Goal: Information Seeking & Learning: Compare options

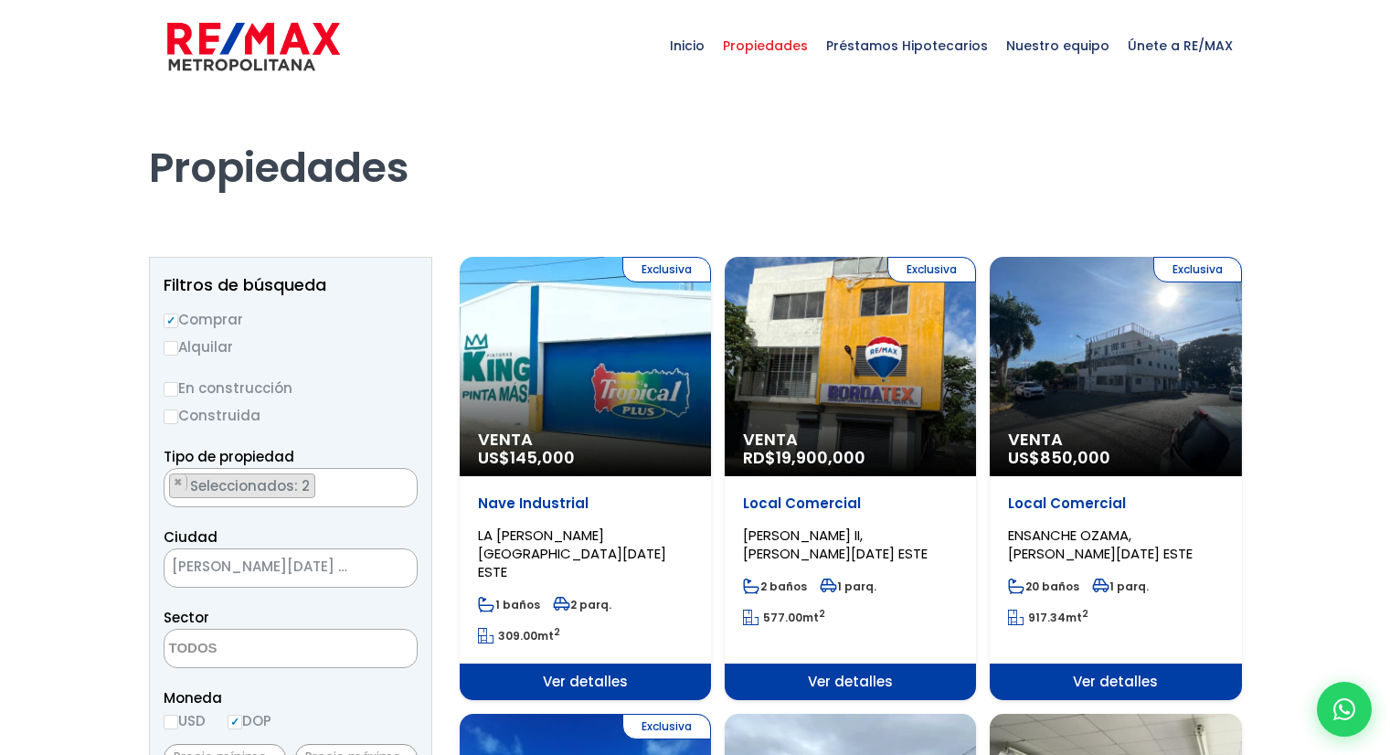
select select
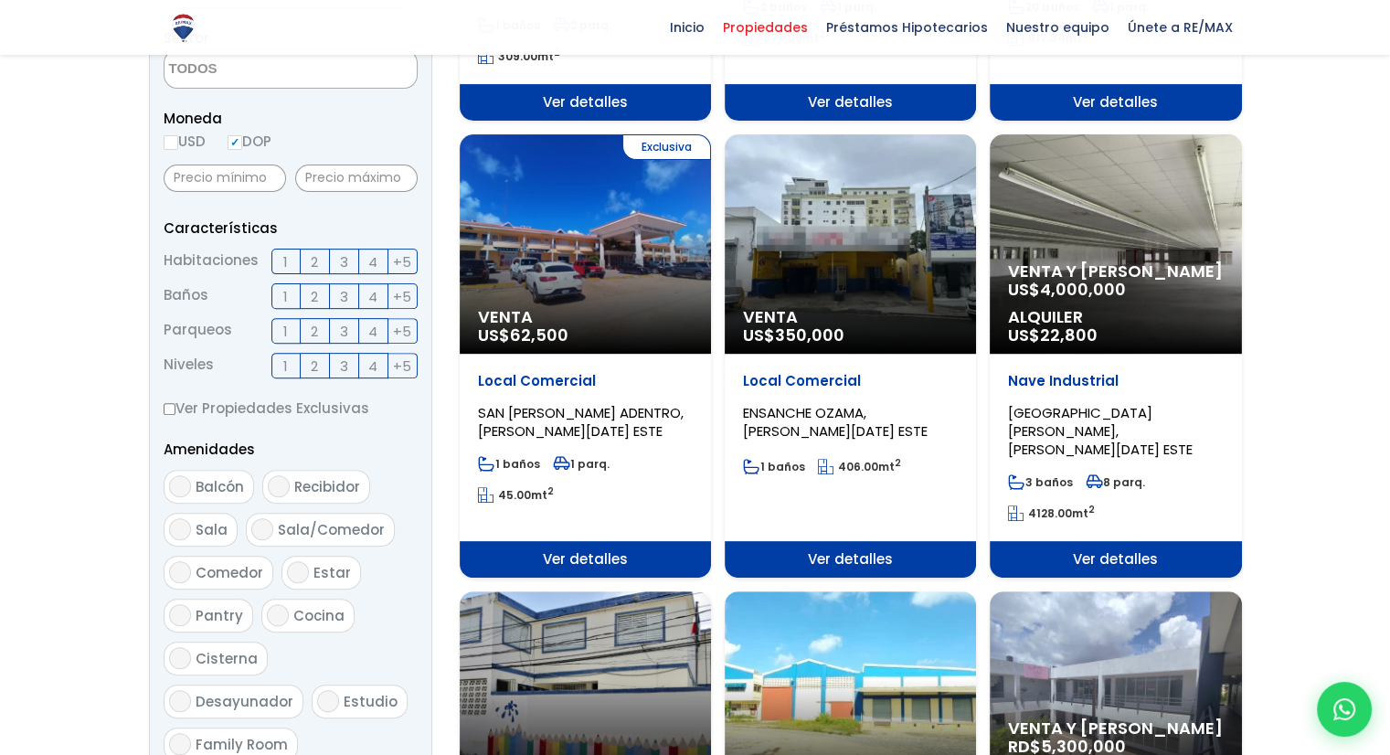
scroll to position [548, 0]
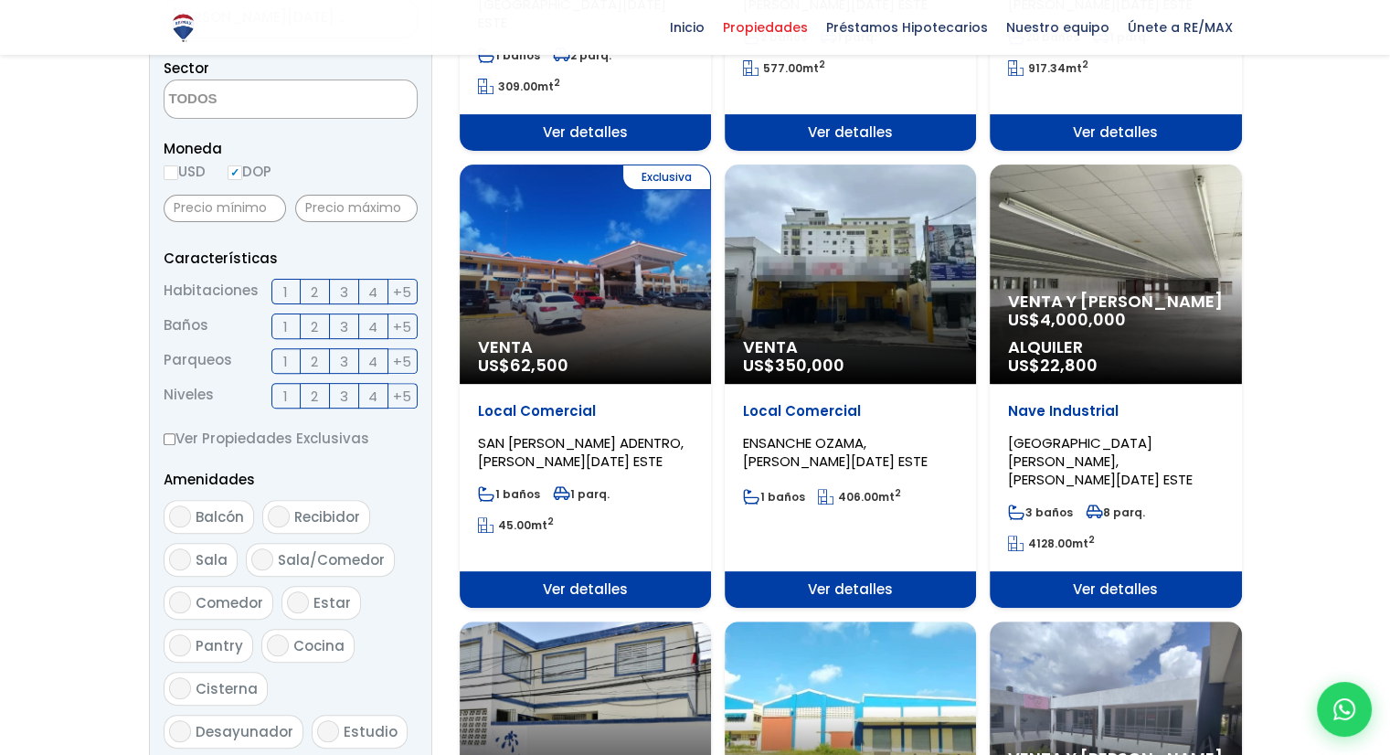
click at [832, 249] on div "Venta US$ 350,000" at bounding box center [850, 273] width 251 height 219
click at [867, 571] on span "Ver detalles" at bounding box center [850, 589] width 251 height 37
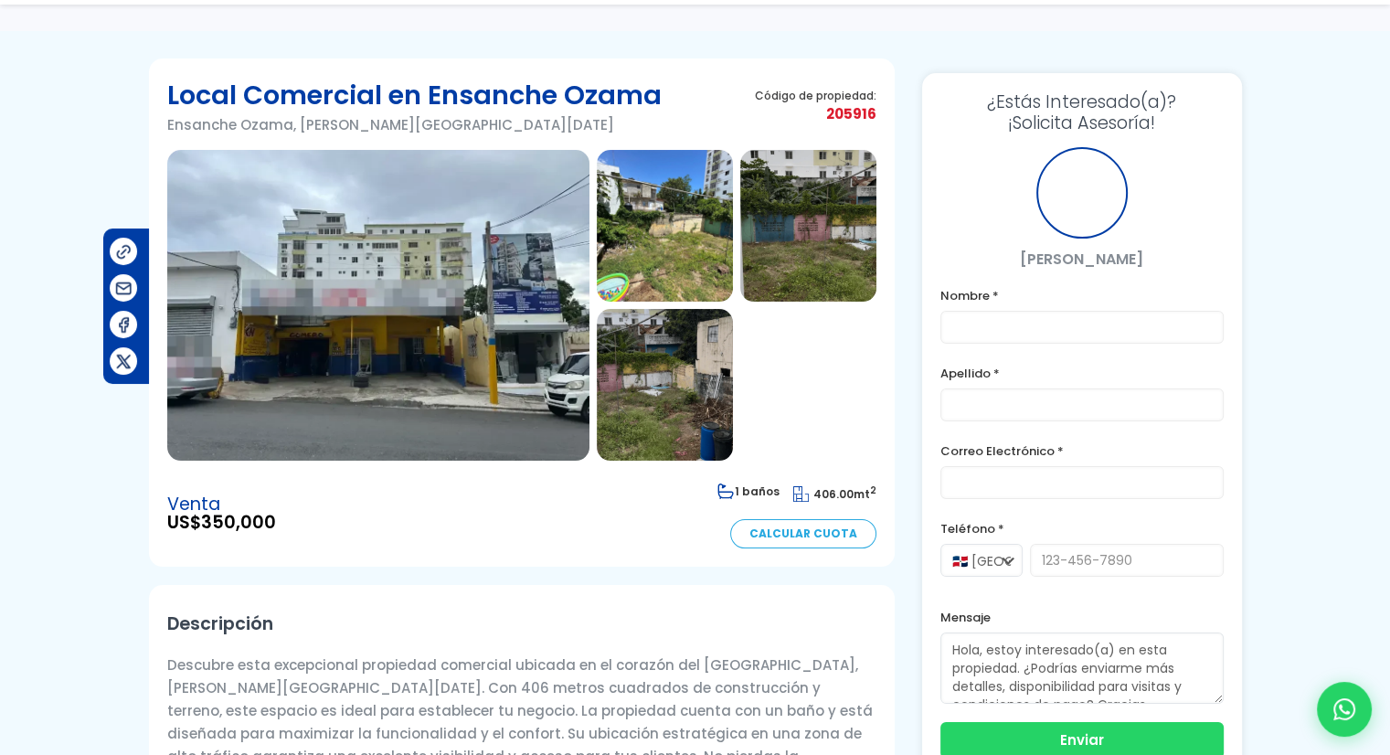
scroll to position [91, 0]
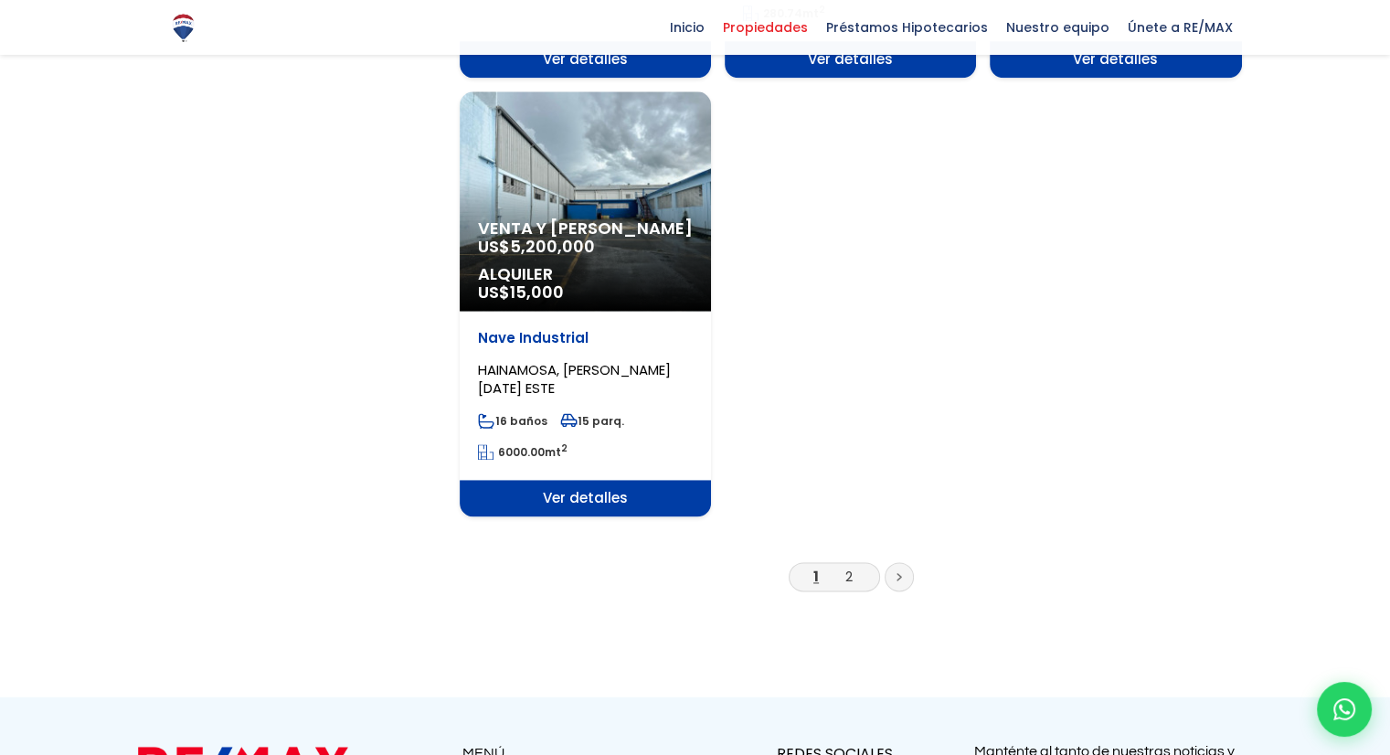
scroll to position [2703, 0]
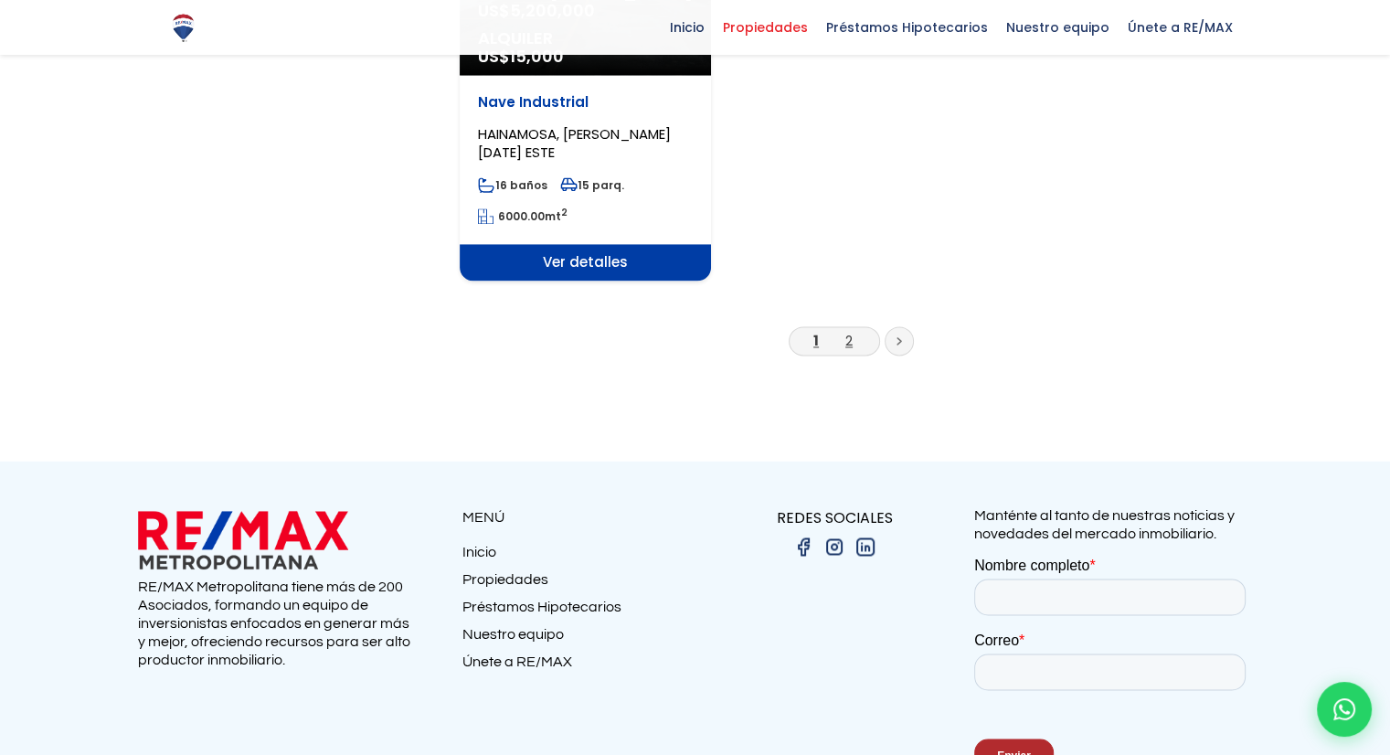
click at [852, 331] on link "2" at bounding box center [848, 340] width 7 height 19
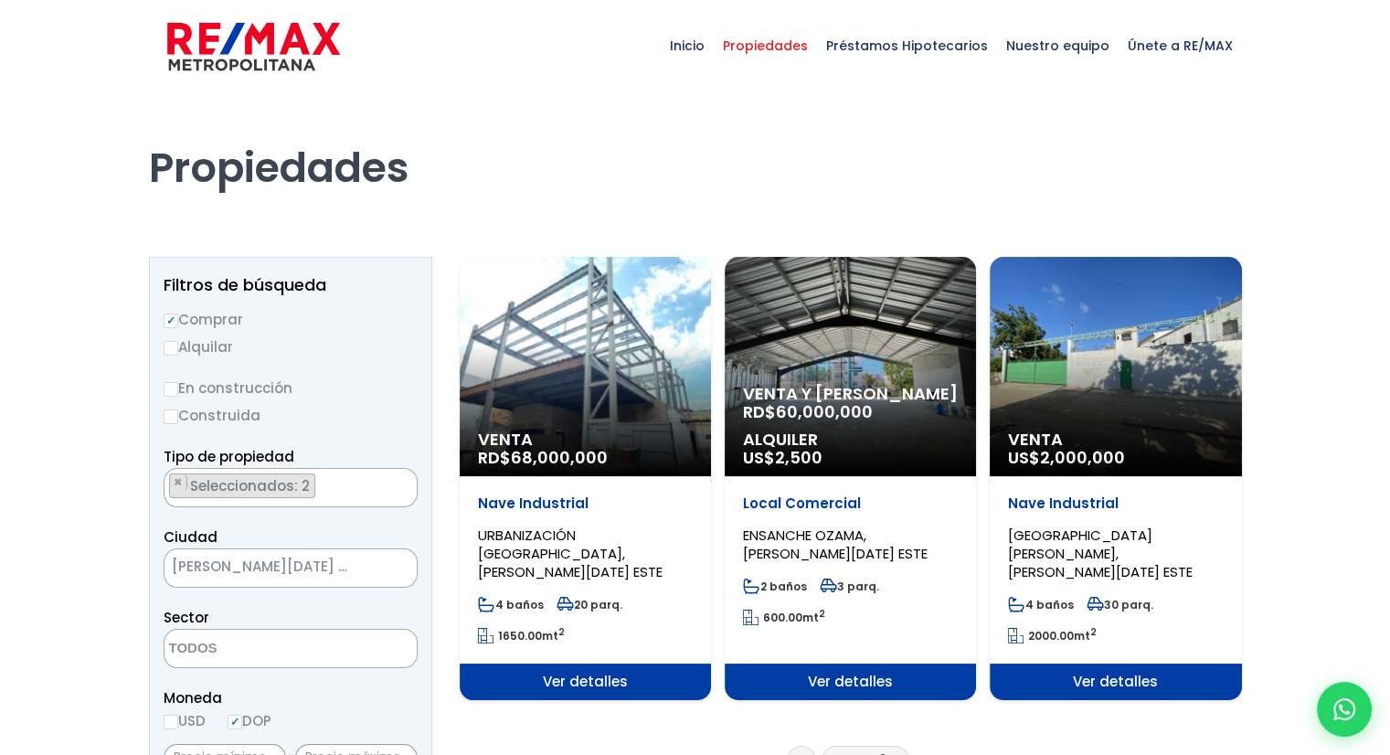
click at [868, 392] on span "Venta y Alquiler" at bounding box center [850, 394] width 215 height 18
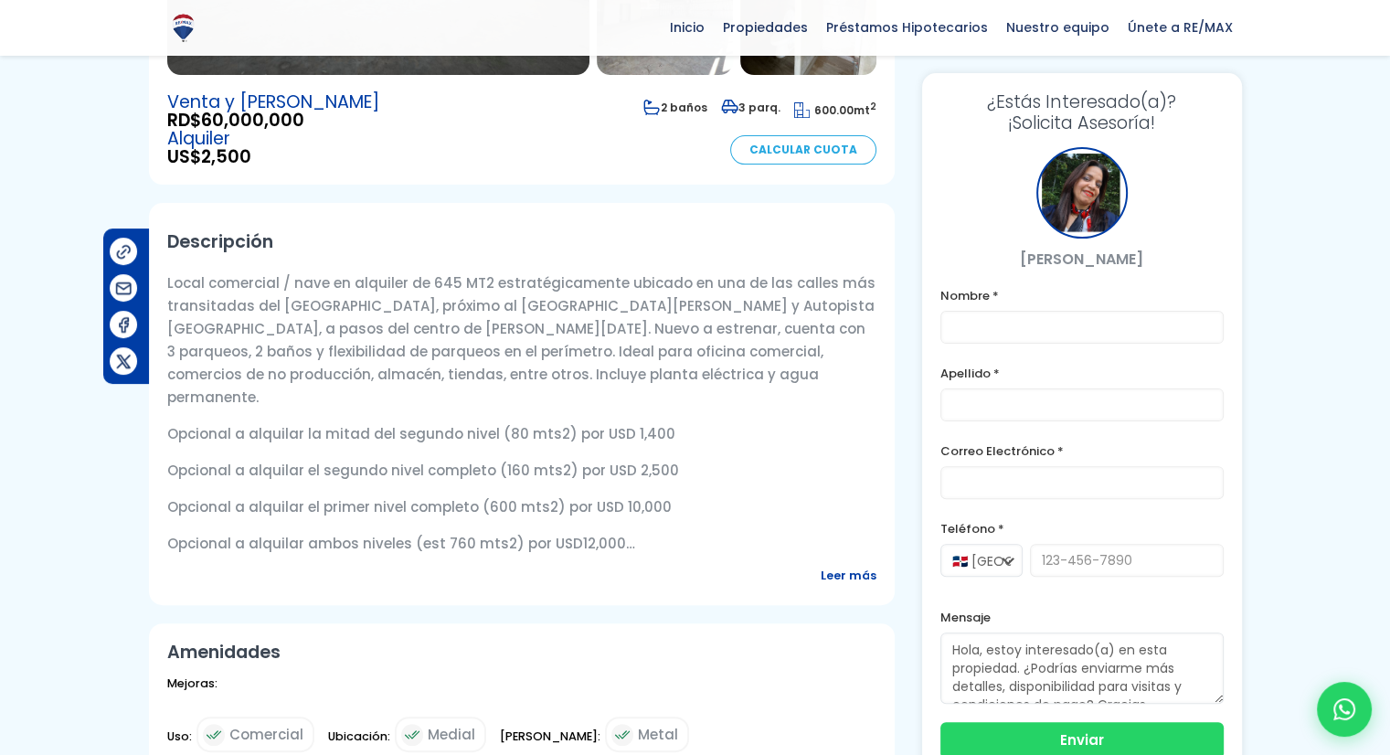
scroll to position [457, 0]
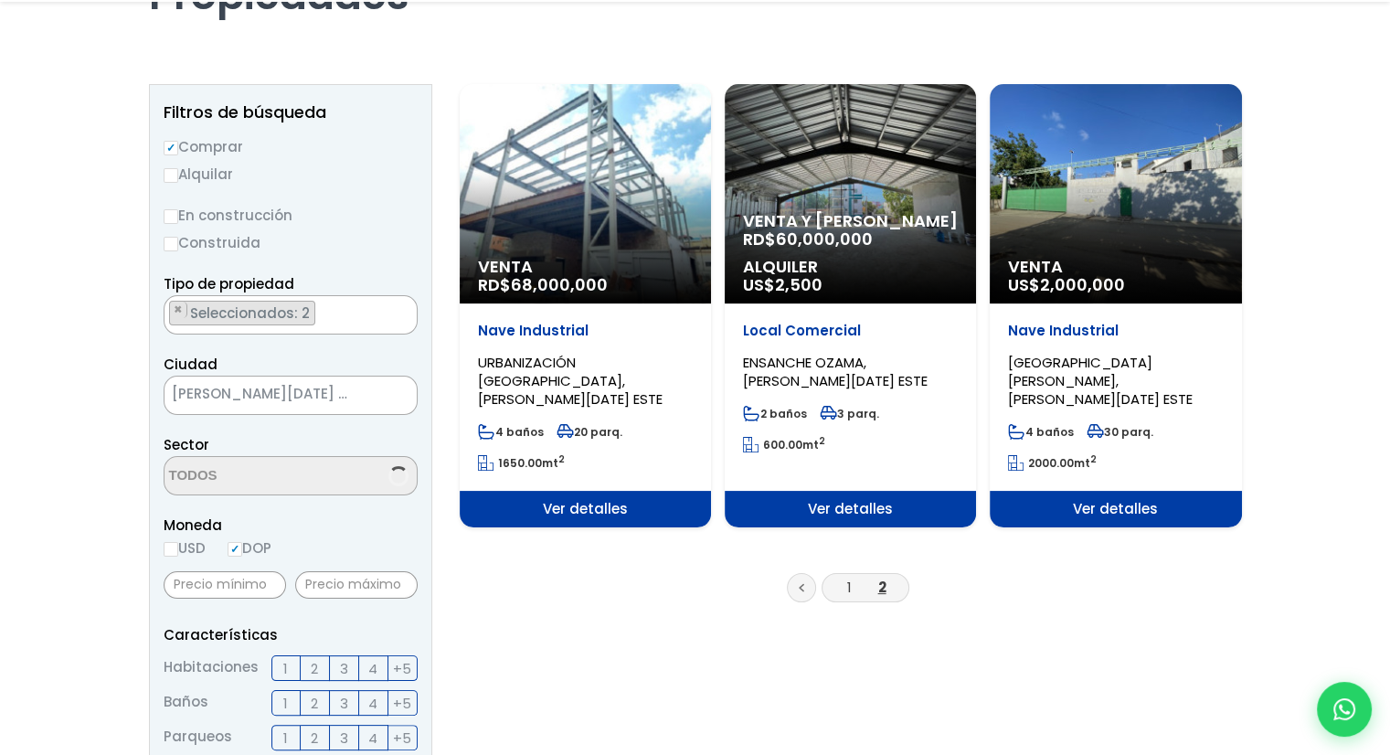
scroll to position [183, 0]
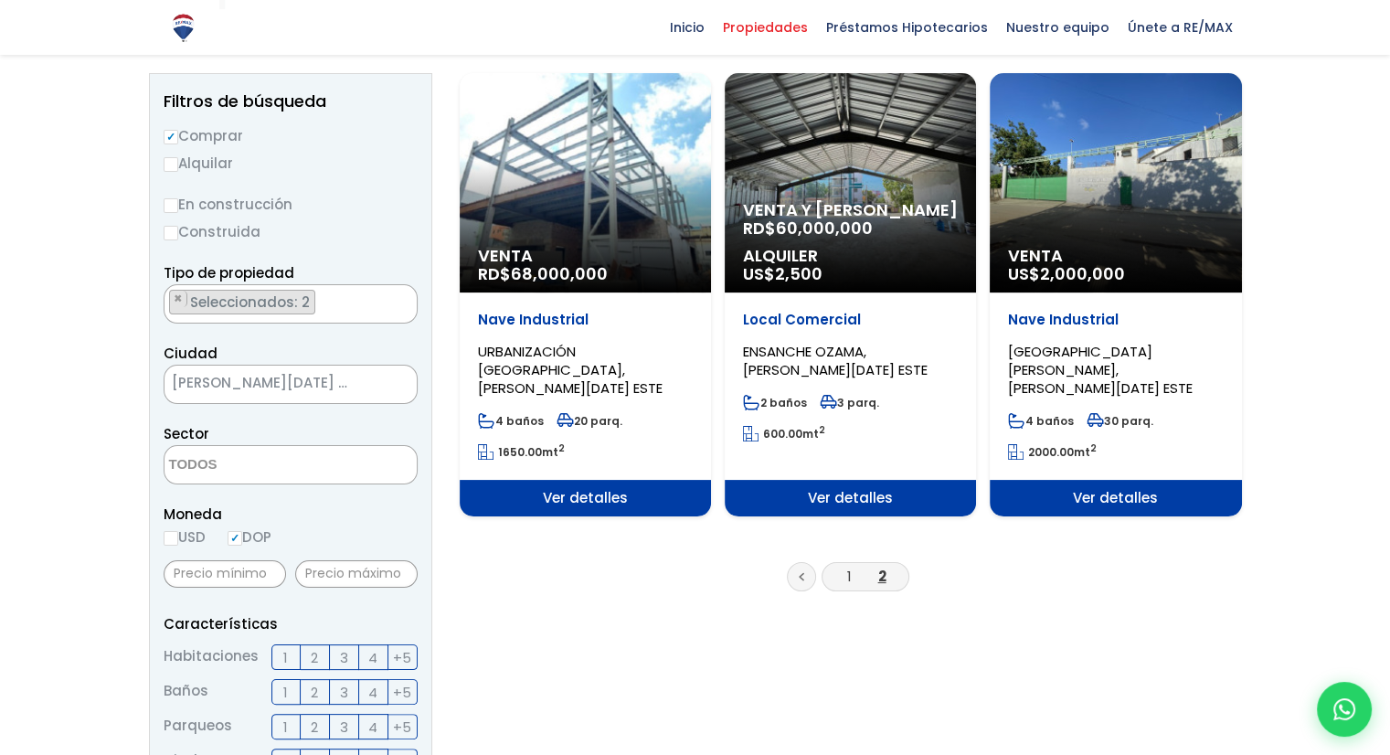
click at [855, 565] on li "1" at bounding box center [848, 576] width 29 height 23
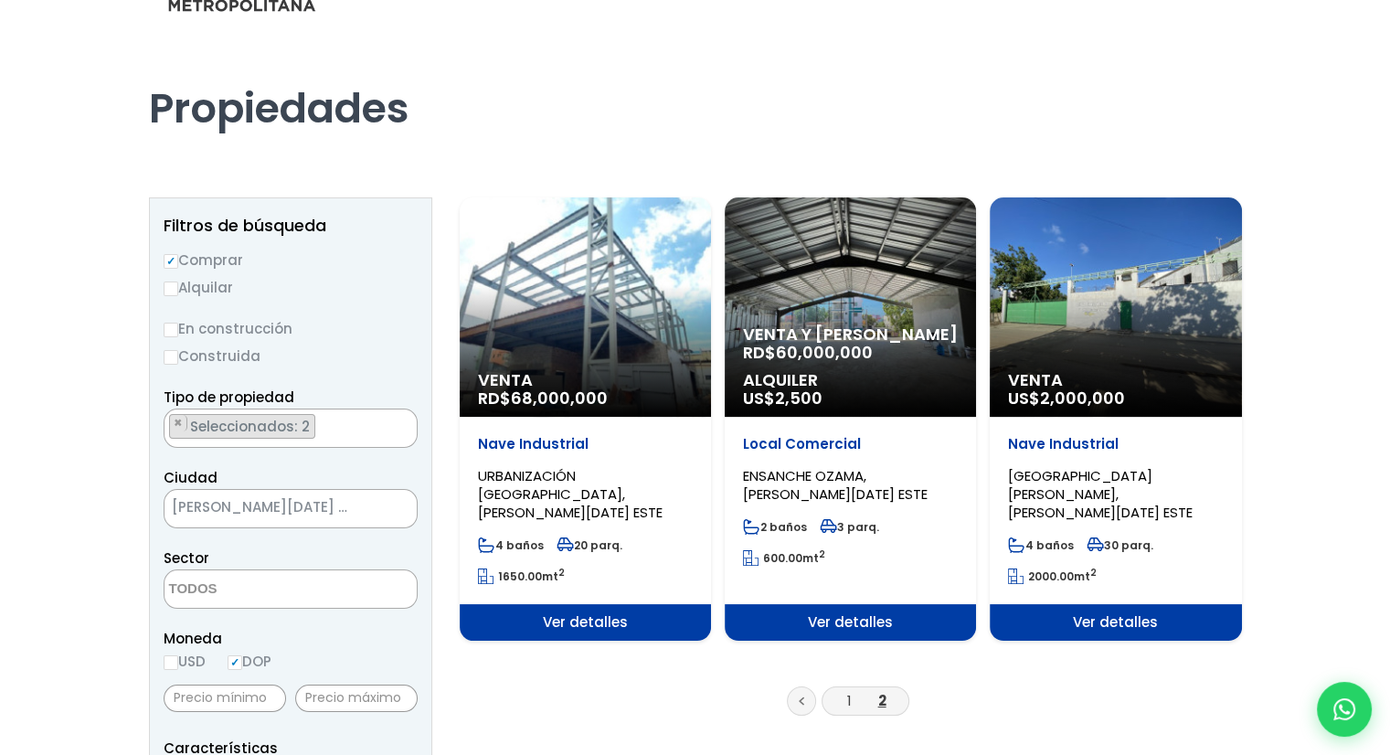
scroll to position [91, 0]
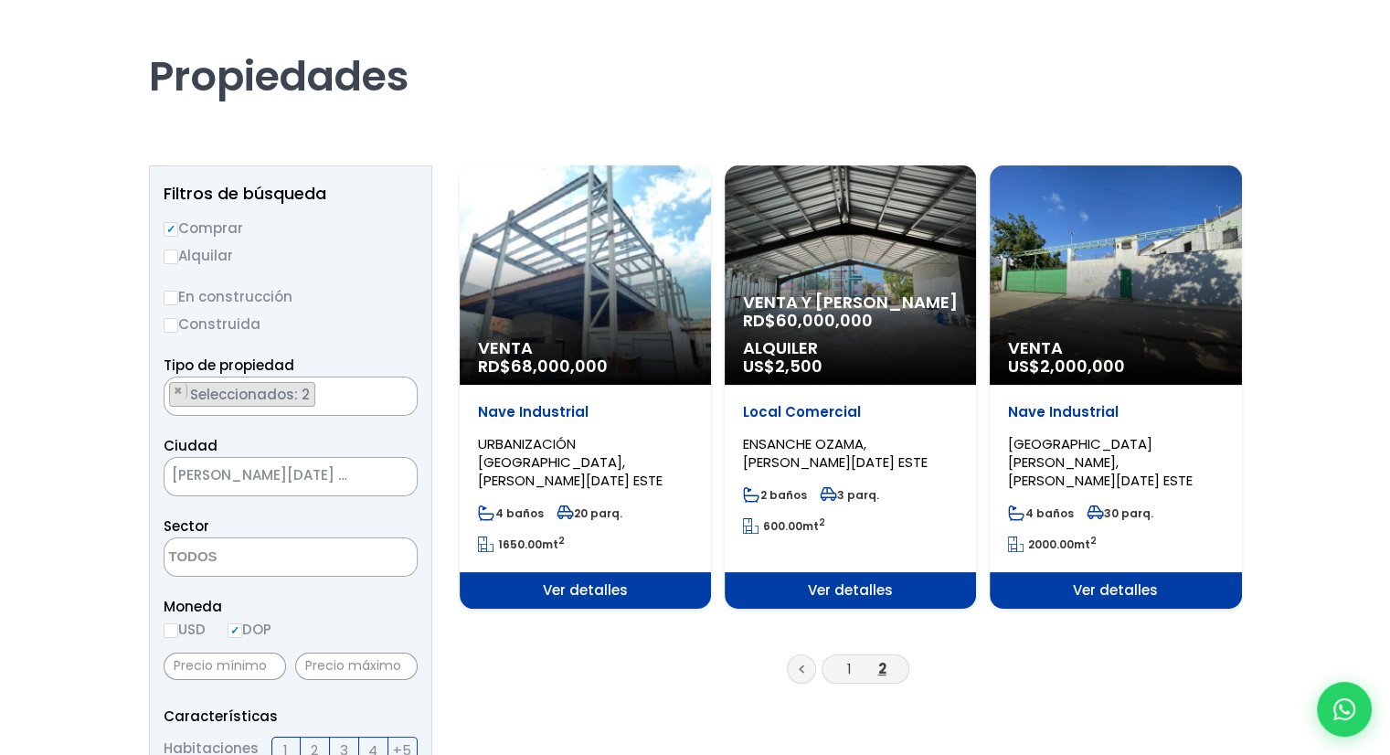
click at [317, 396] on ul "× Seleccionados: 2 × Seleccionados: 2" at bounding box center [278, 396] width 229 height 39
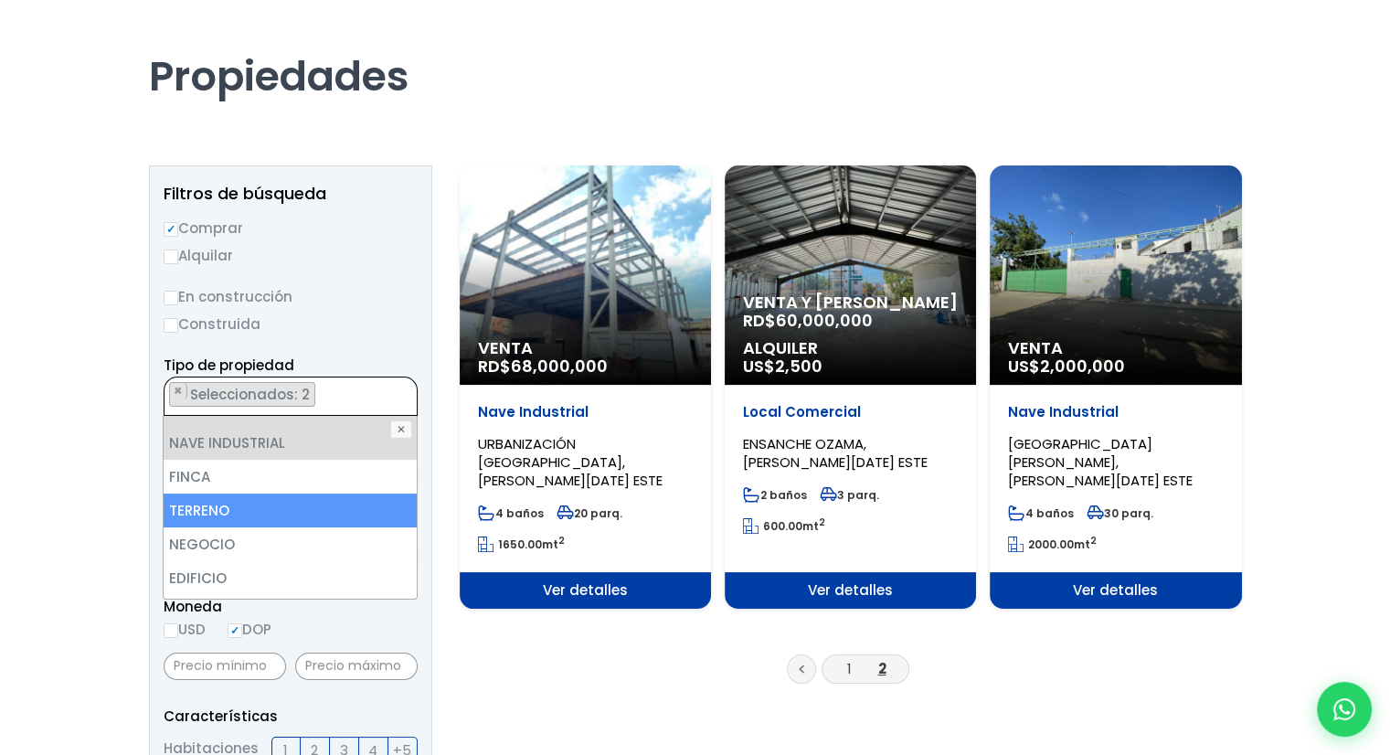
click at [242, 508] on li "TERRENO" at bounding box center [290, 510] width 252 height 34
click at [237, 510] on li "TERRENO" at bounding box center [290, 510] width 252 height 34
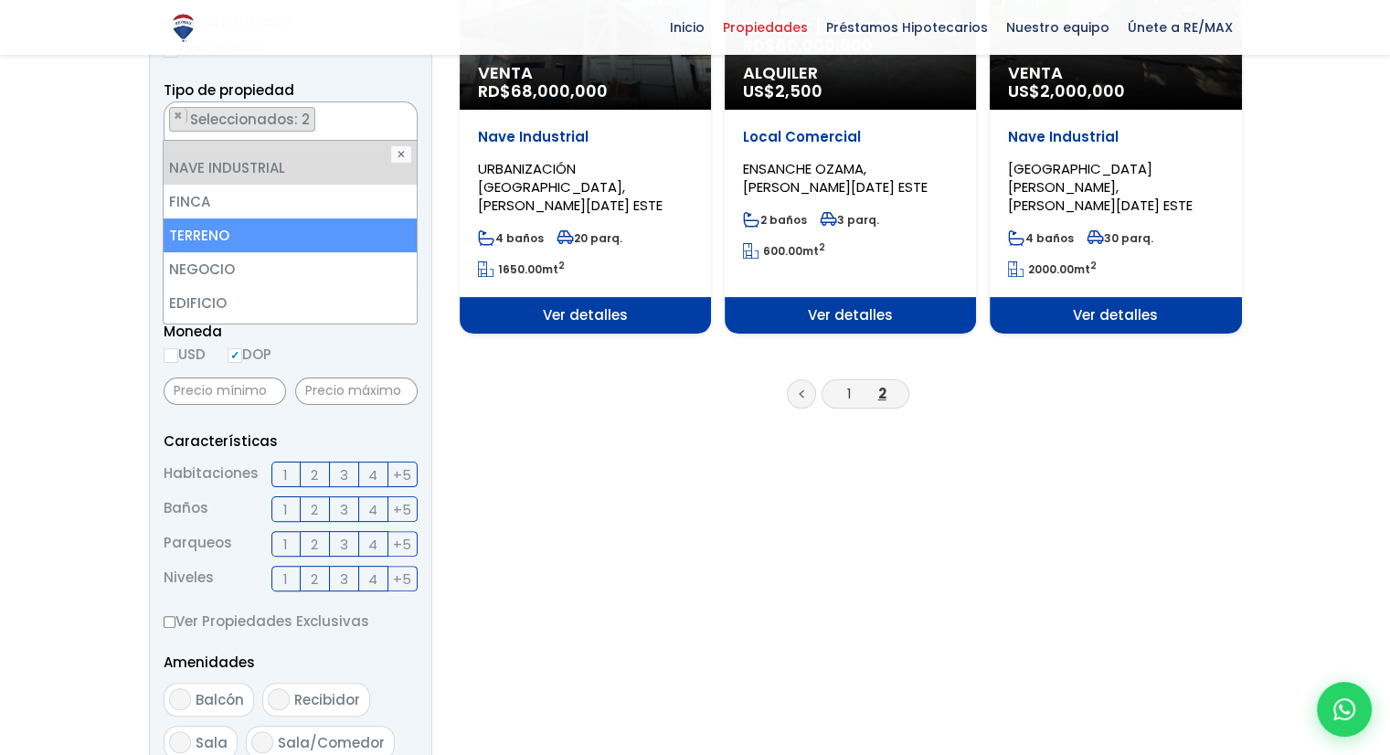
click at [207, 237] on li "TERRENO" at bounding box center [290, 235] width 252 height 34
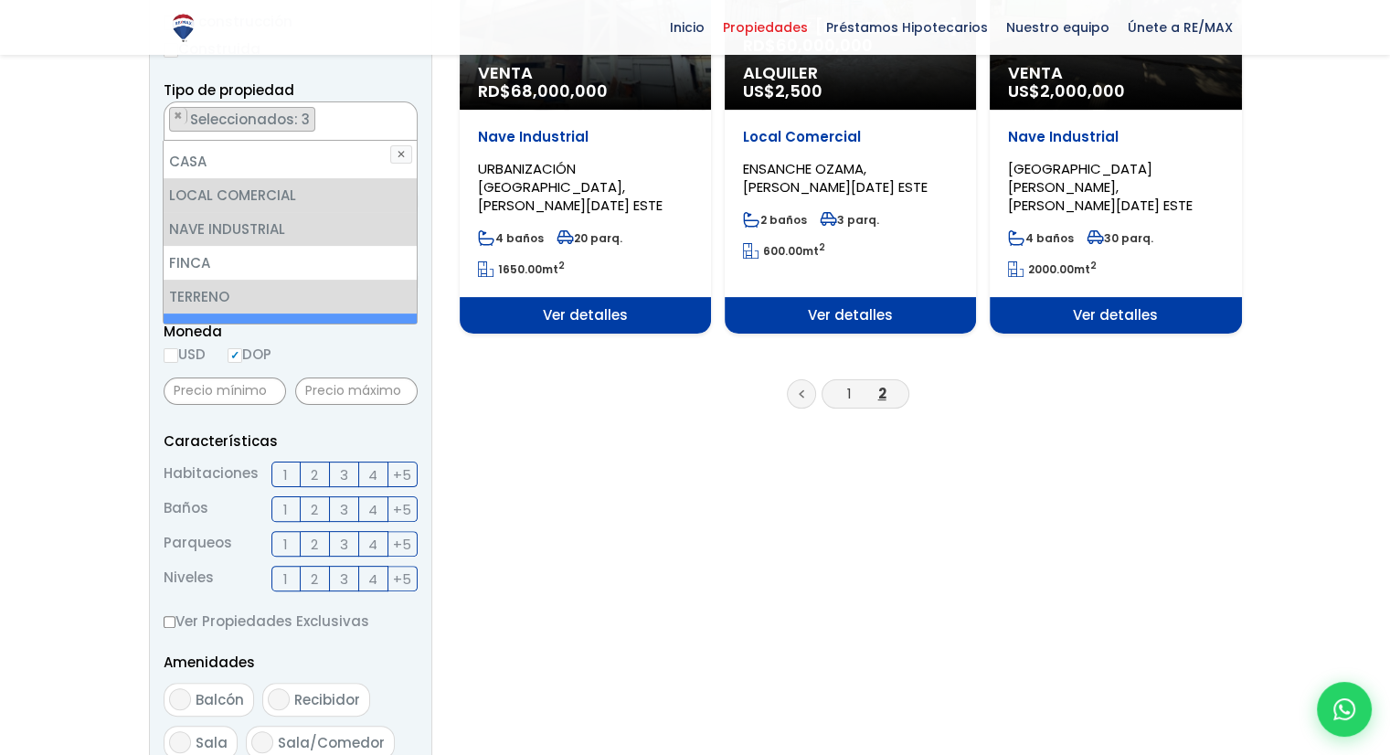
scroll to position [0, 0]
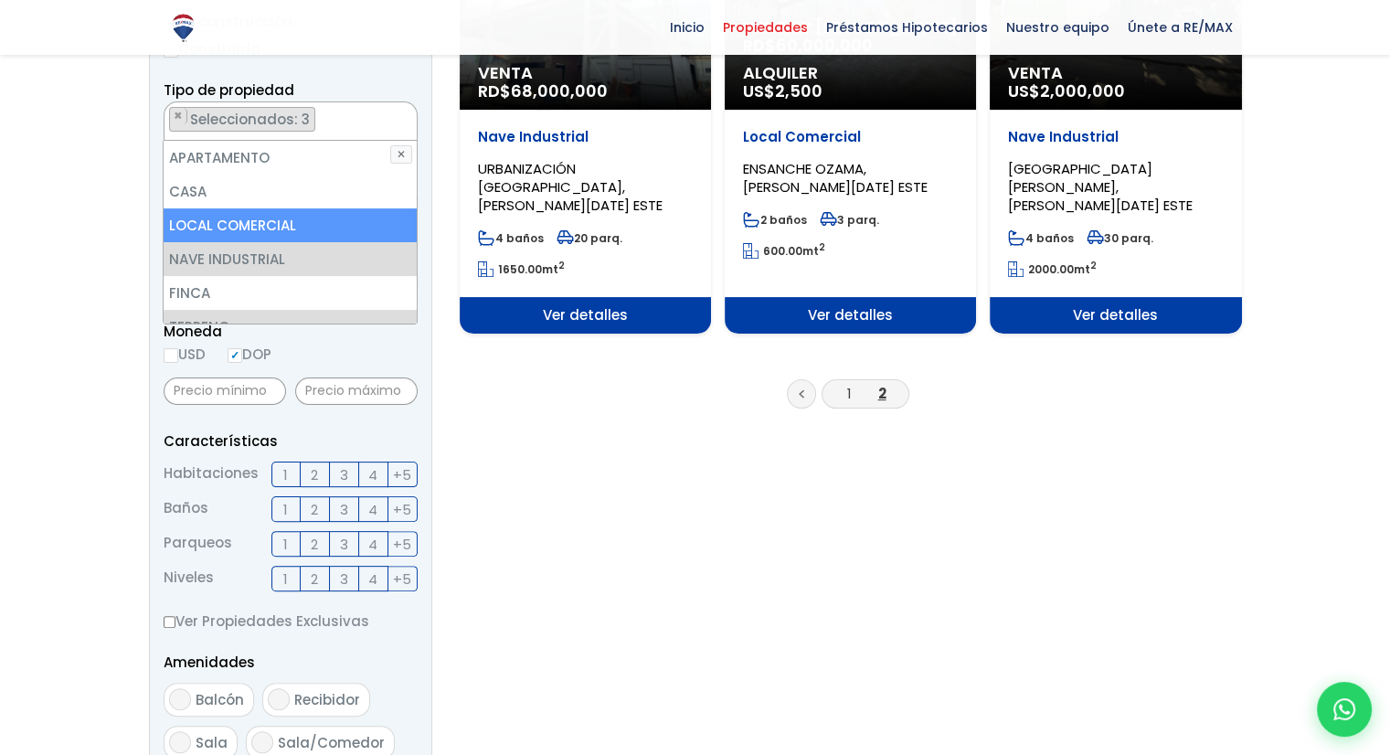
click at [224, 228] on li "LOCAL COMERCIAL" at bounding box center [290, 225] width 252 height 34
select select "industrial+site"
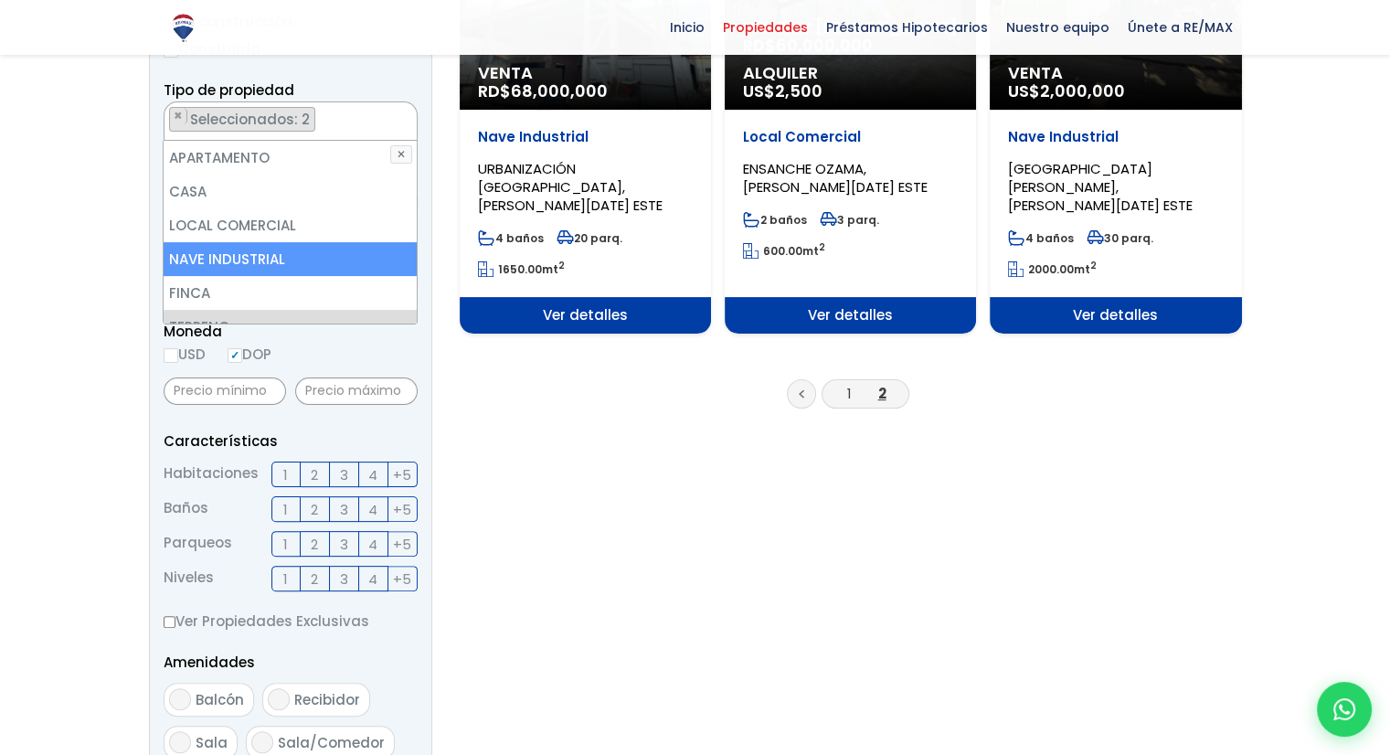
click at [594, 410] on section "Venta RD$ 68,000,000 Nave Industrial URBANIZACIÓN LUCERNA, SANTO DOMINGO ESTE 4…" at bounding box center [851, 512] width 782 height 1244
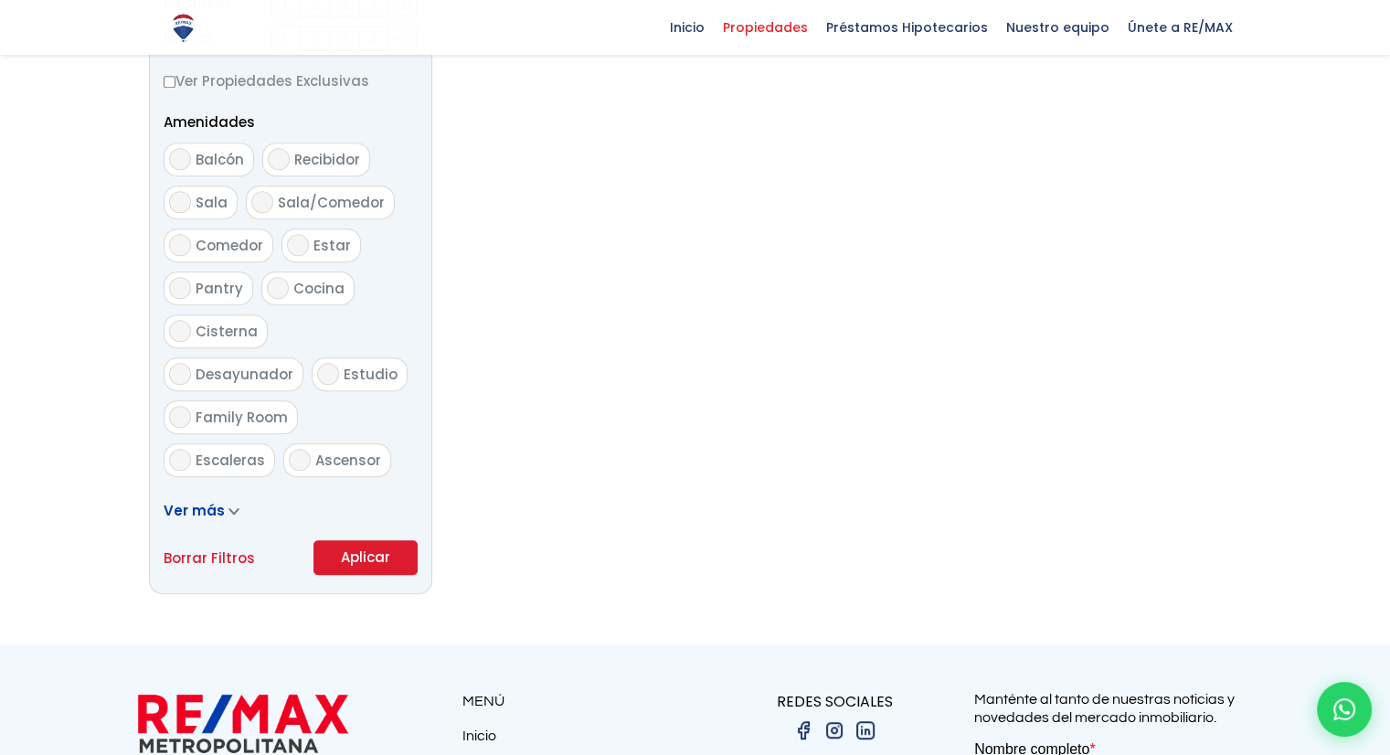
scroll to position [906, 0]
click at [364, 548] on button "Aplicar" at bounding box center [365, 556] width 104 height 35
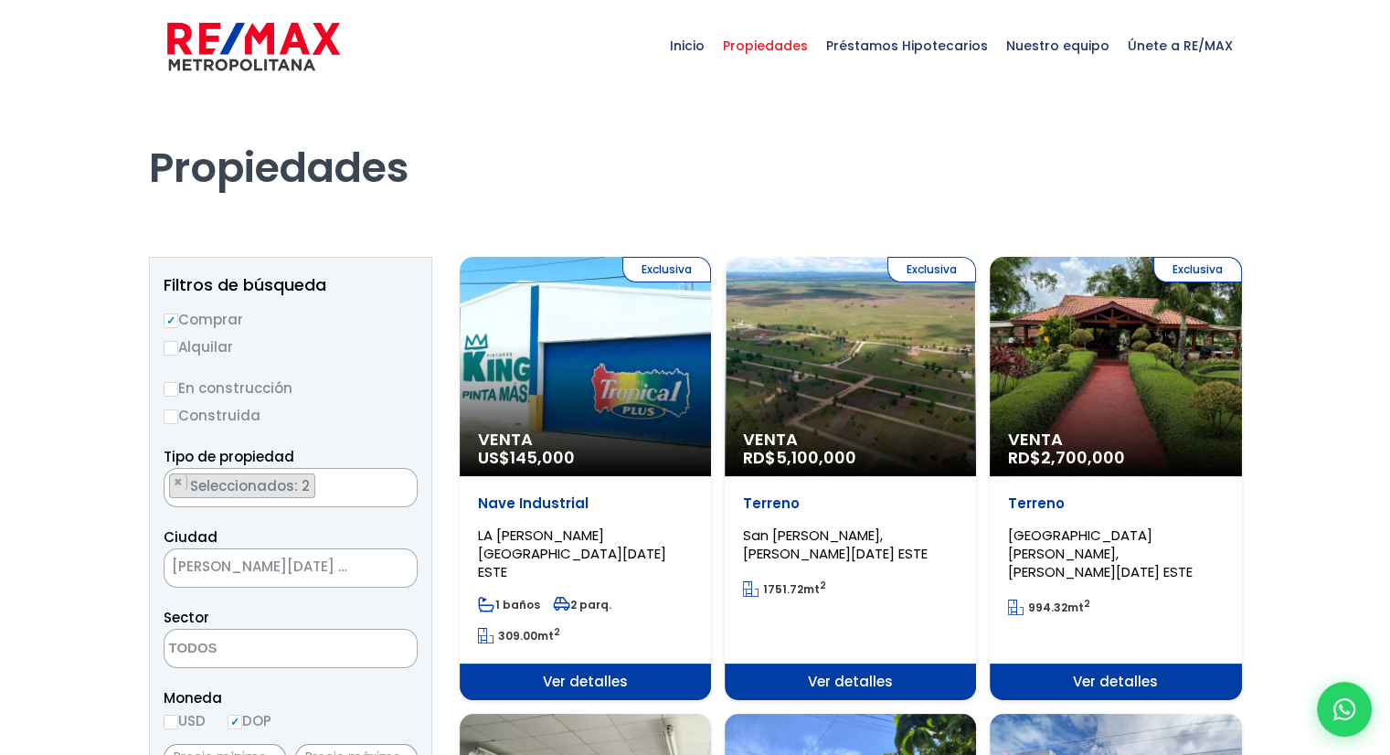
scroll to position [91, 0]
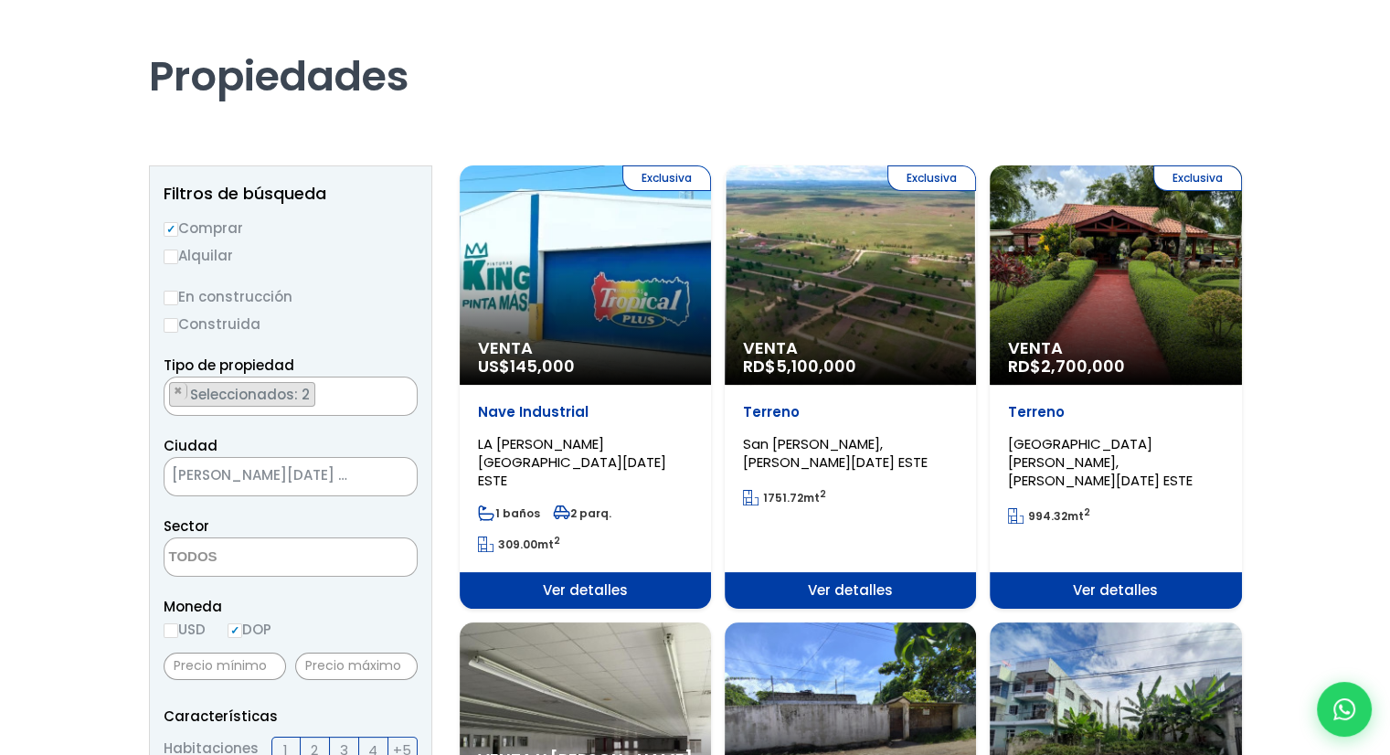
click at [1130, 302] on div "Exclusiva Venta RD$ 2,700,000" at bounding box center [1115, 274] width 251 height 219
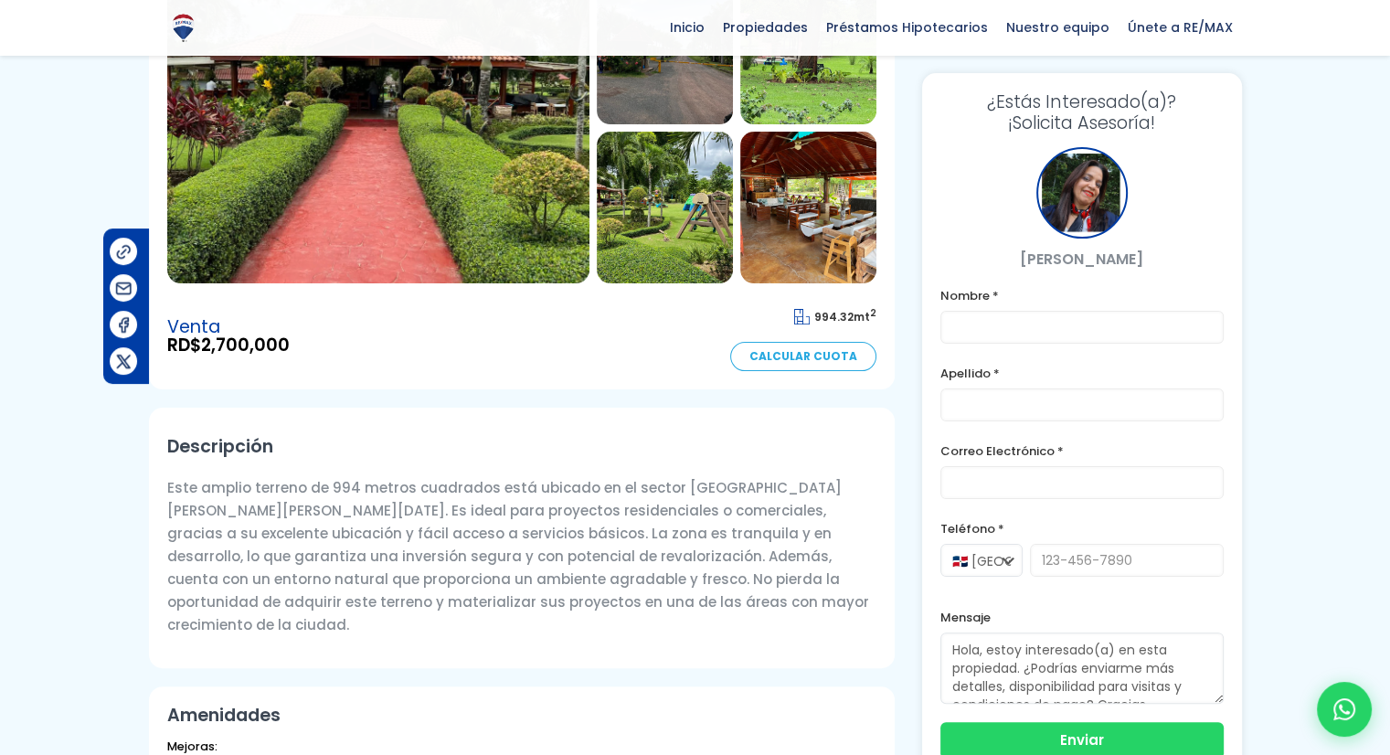
scroll to position [366, 0]
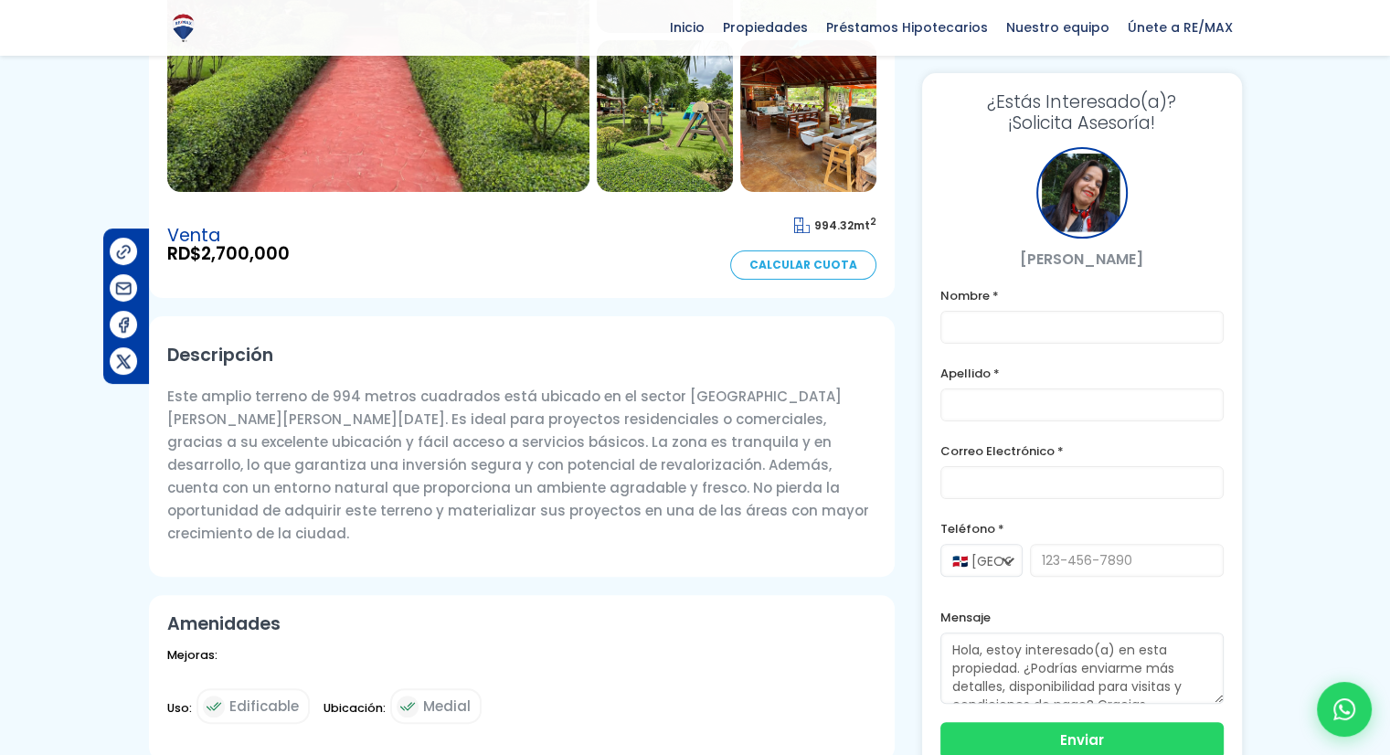
click at [669, 385] on p "Este amplio terreno de 994 metros cuadrados está ubicado en el sector [GEOGRAPH…" at bounding box center [521, 465] width 709 height 160
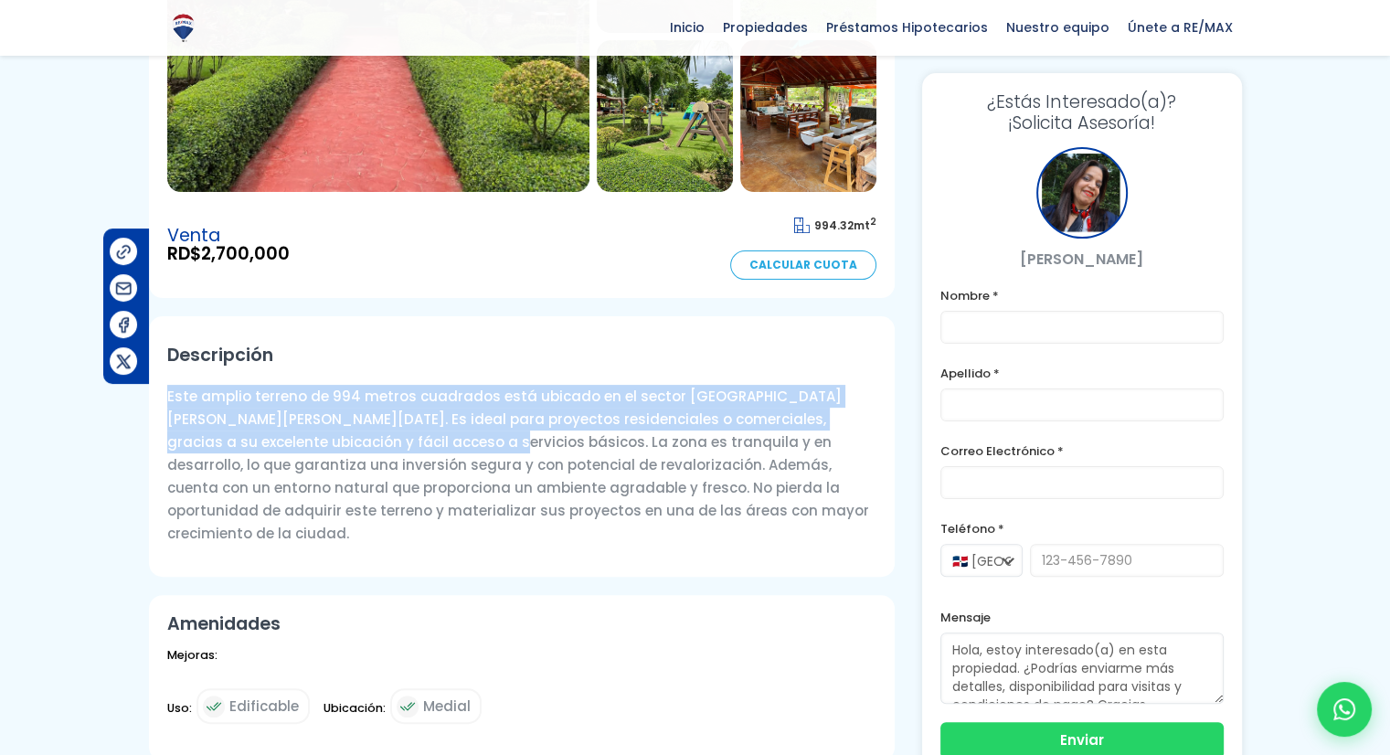
drag, startPoint x: 382, startPoint y: 401, endPoint x: 171, endPoint y: 360, distance: 215.0
click at [164, 359] on div "Descripción Este amplio terreno de 994 metros cuadrados está ubicado en el sect…" at bounding box center [522, 446] width 746 height 260
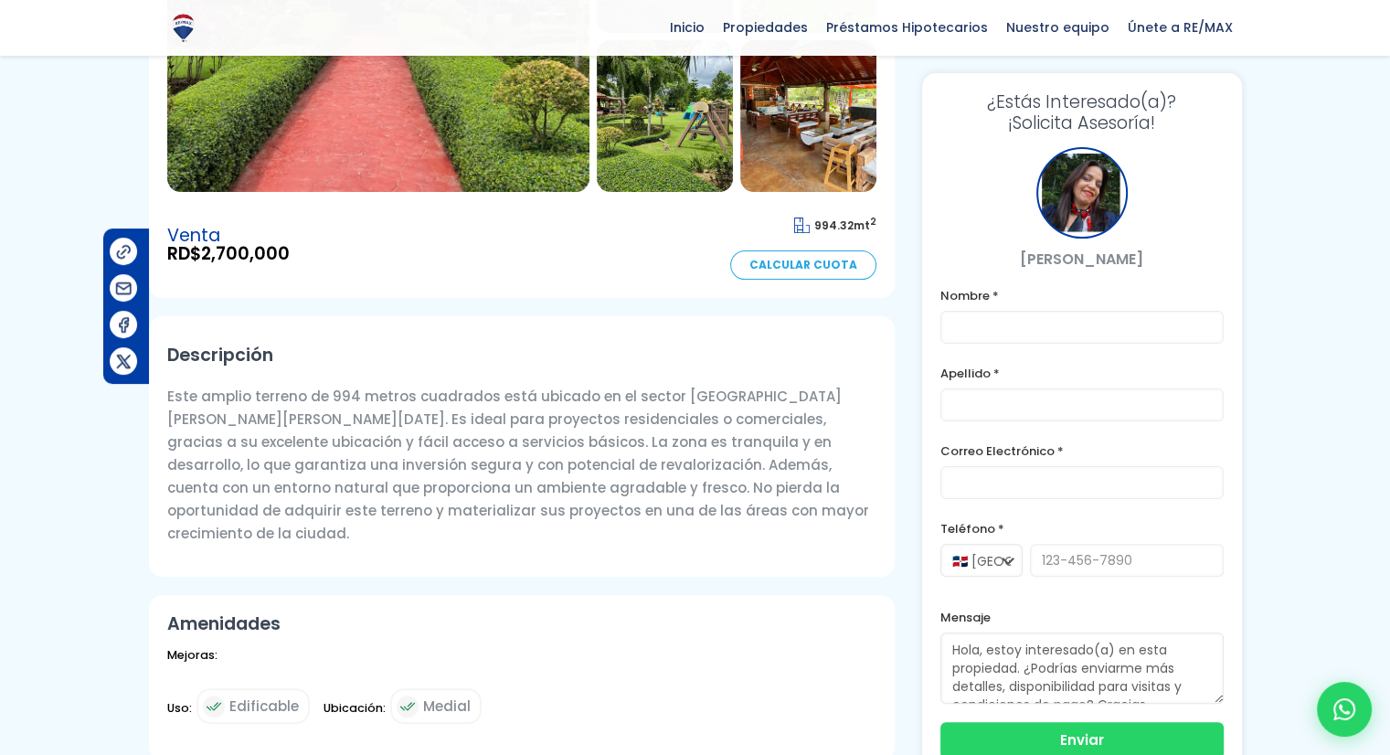
click at [387, 405] on p "Este amplio terreno de 994 metros cuadrados está ubicado en el sector [GEOGRAPH…" at bounding box center [521, 465] width 709 height 160
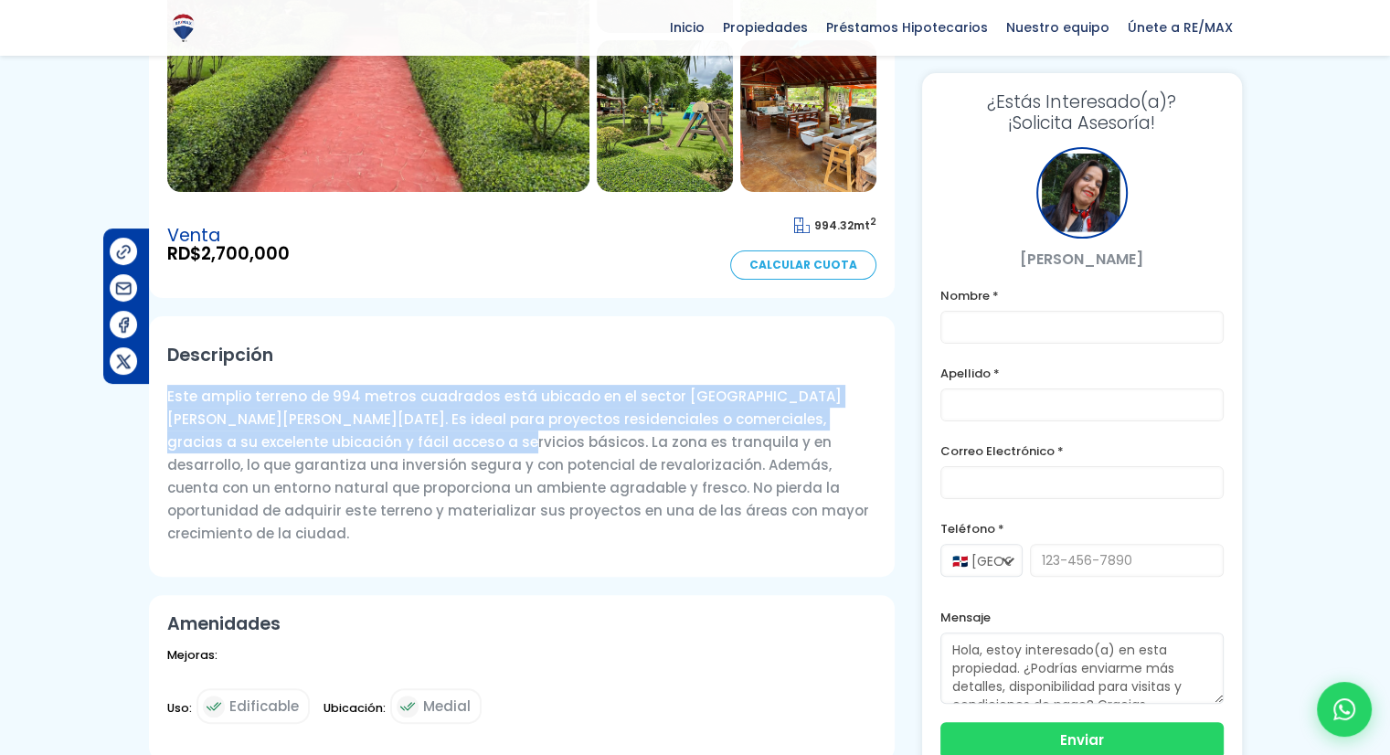
drag, startPoint x: 386, startPoint y: 407, endPoint x: 154, endPoint y: 363, distance: 235.3
click at [154, 363] on div "Descripción Este amplio terreno de 994 metros cuadrados está ubicado en el sect…" at bounding box center [522, 446] width 746 height 260
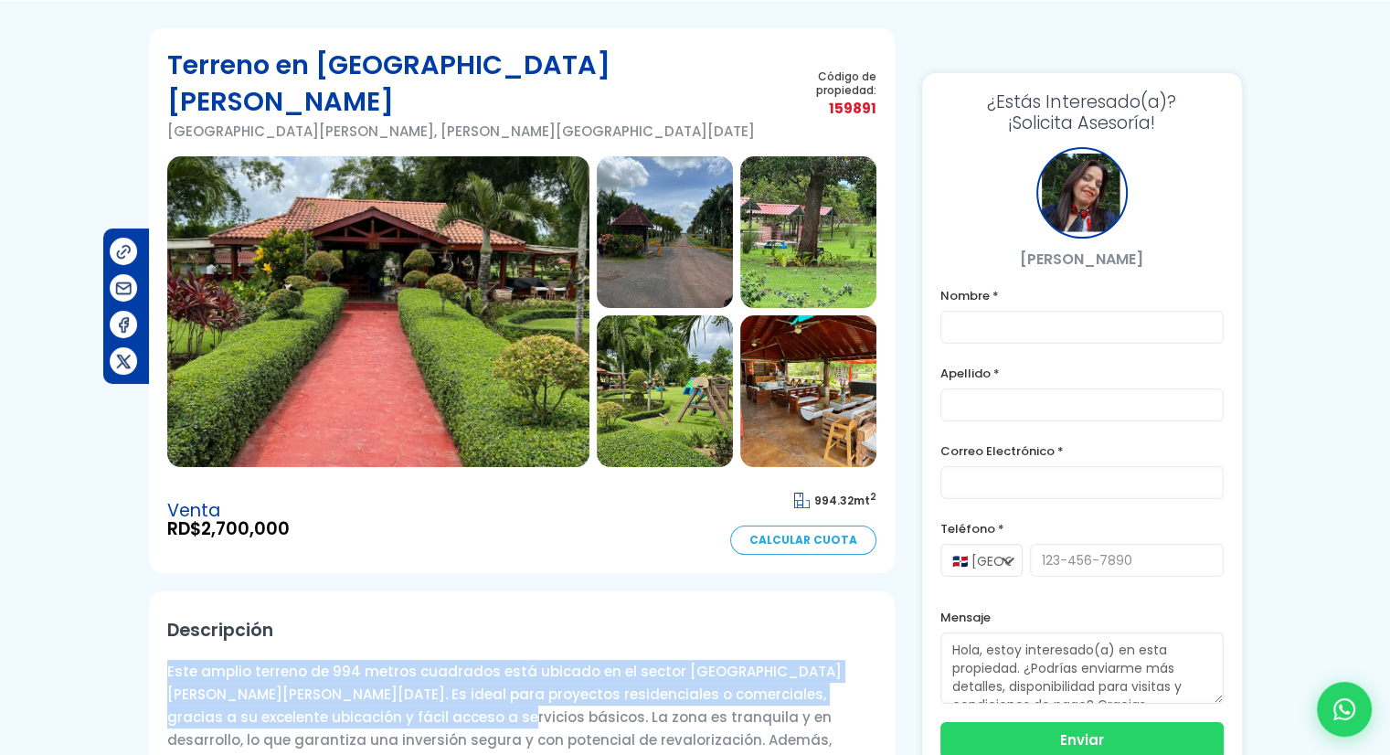
scroll to position [0, 0]
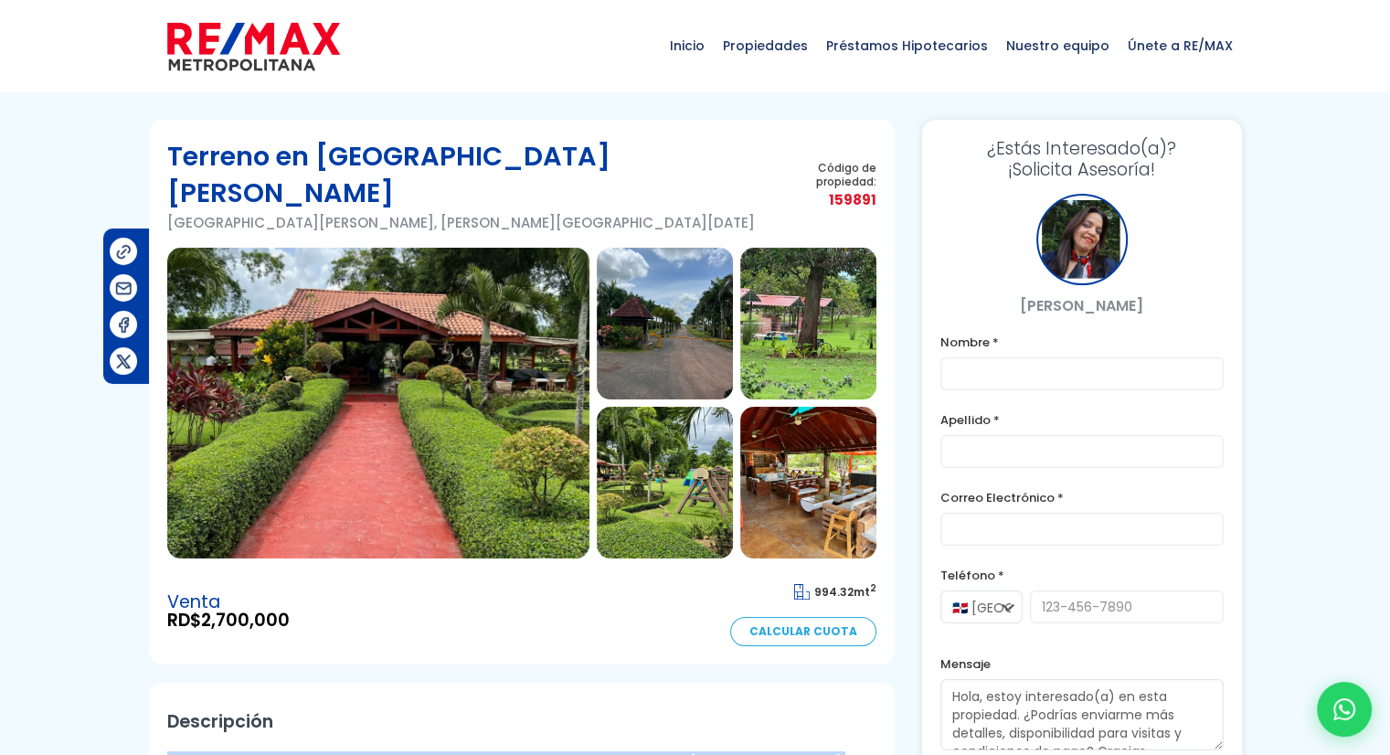
click at [398, 362] on img at bounding box center [378, 403] width 422 height 311
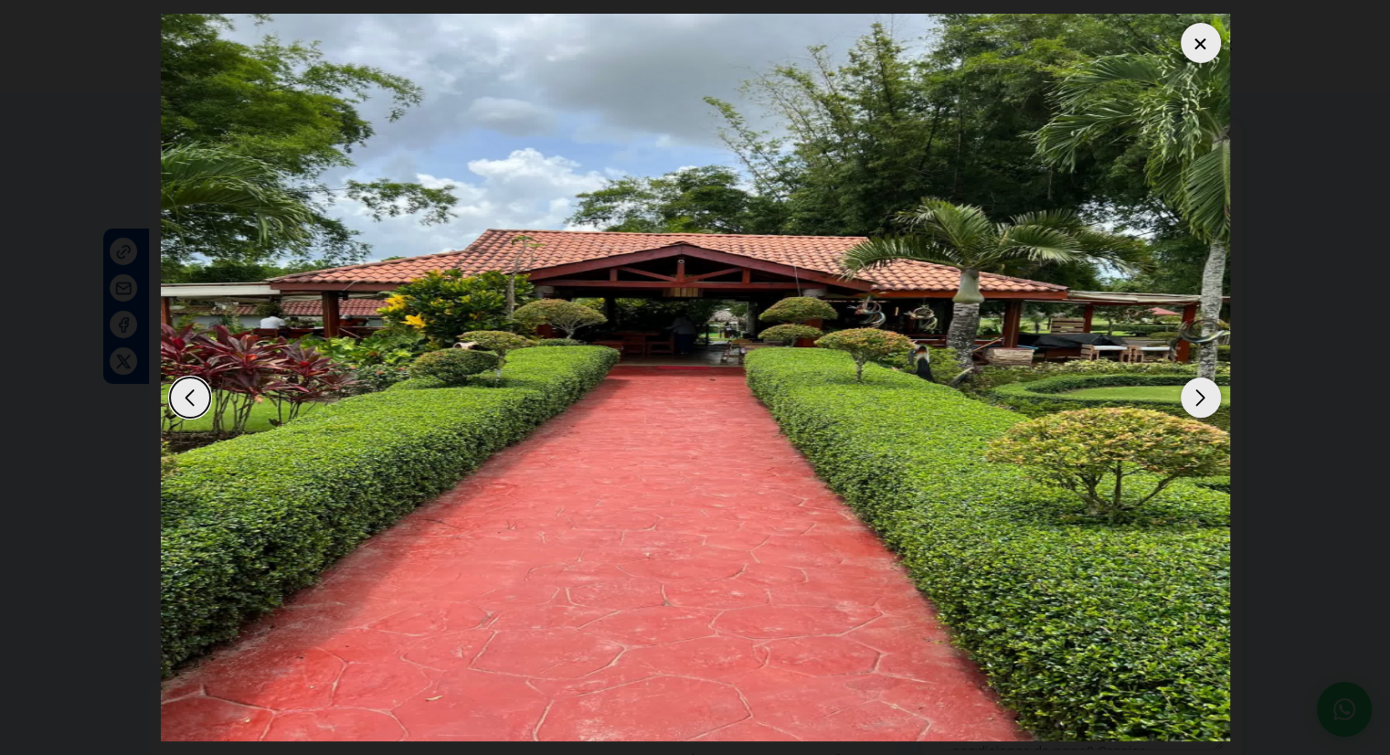
click at [1199, 403] on div "Next slide" at bounding box center [1201, 397] width 40 height 40
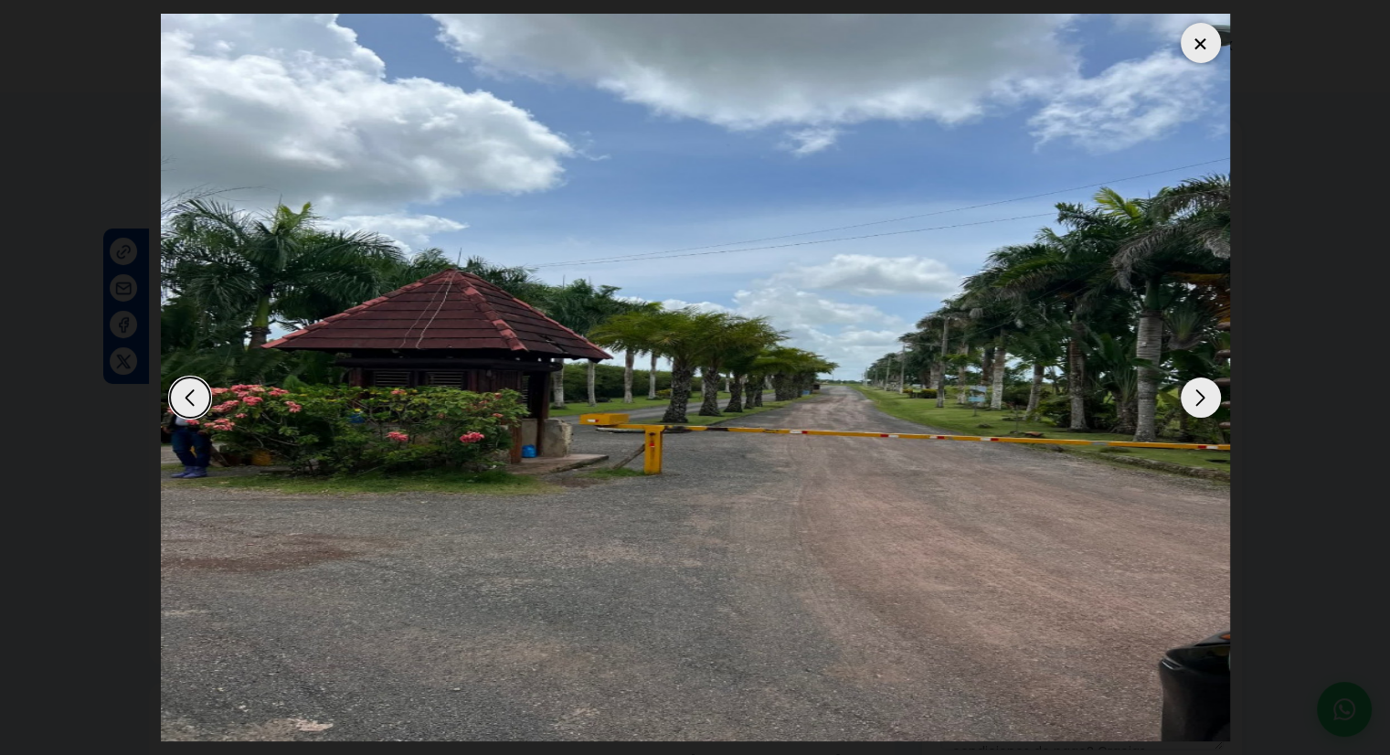
click at [1199, 403] on div "Next slide" at bounding box center [1201, 397] width 40 height 40
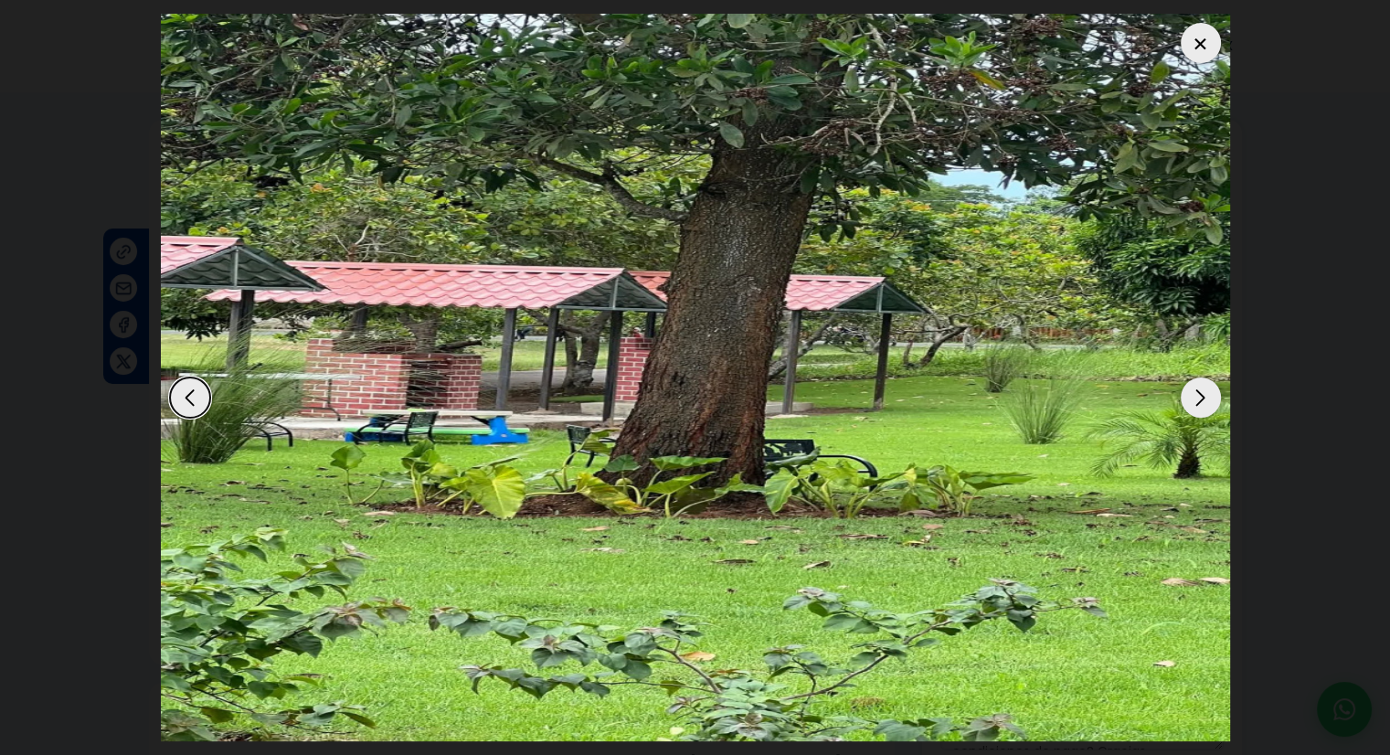
click at [1199, 403] on div "Next slide" at bounding box center [1201, 397] width 40 height 40
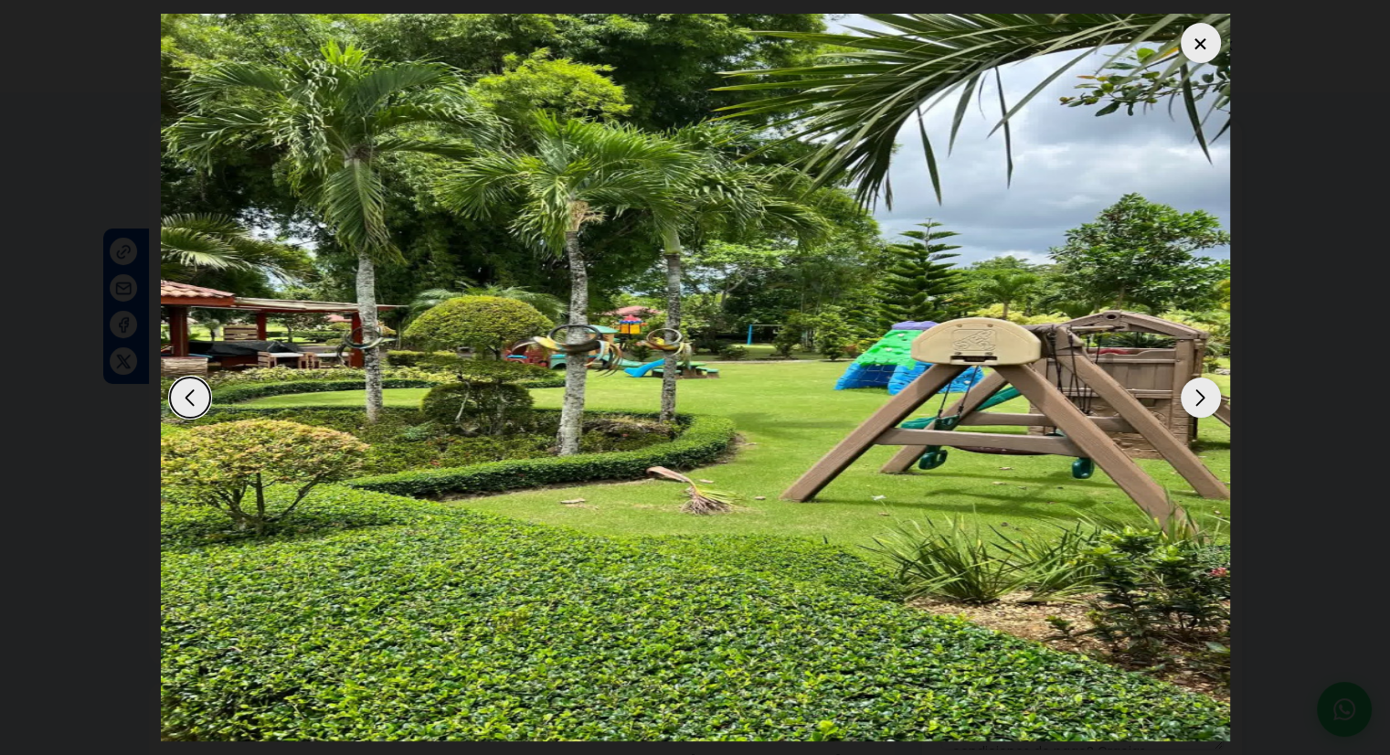
click at [1199, 403] on div "Next slide" at bounding box center [1201, 397] width 40 height 40
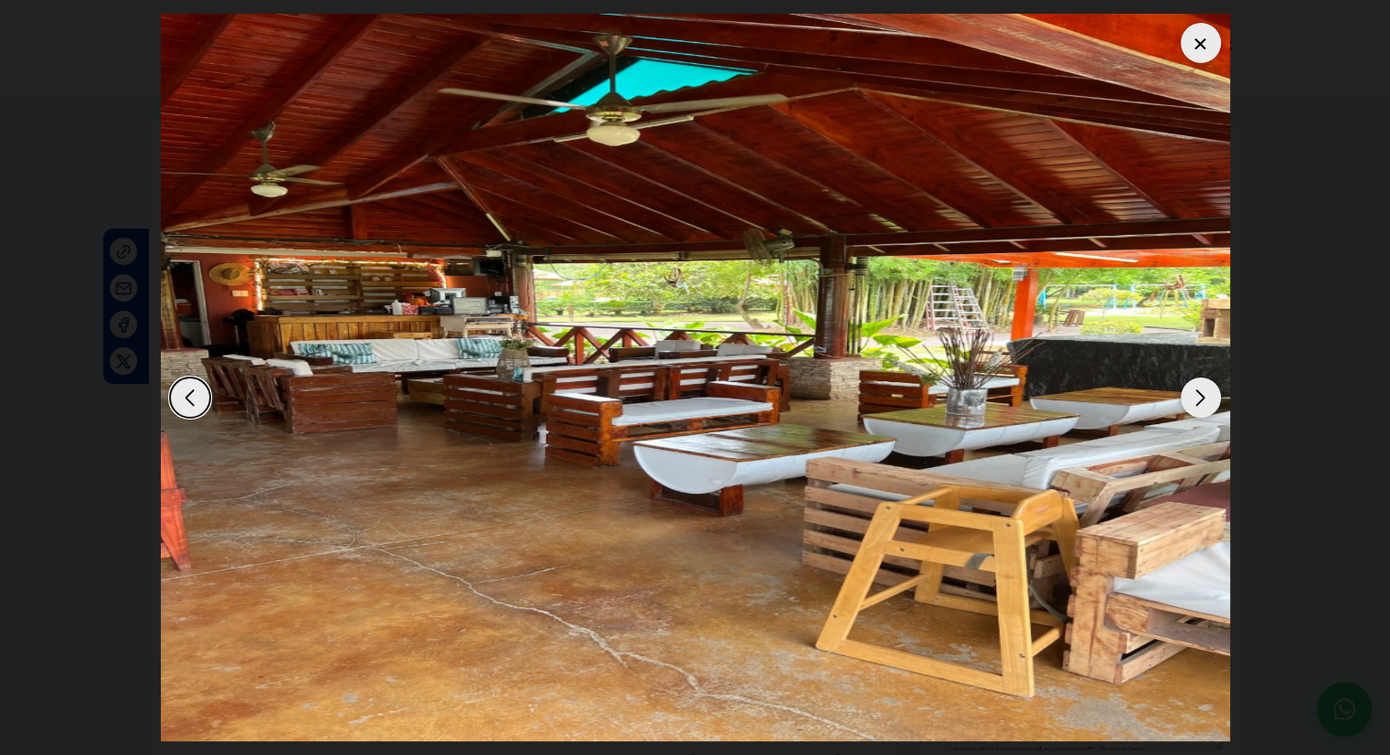
click at [1199, 403] on div "Next slide" at bounding box center [1201, 397] width 40 height 40
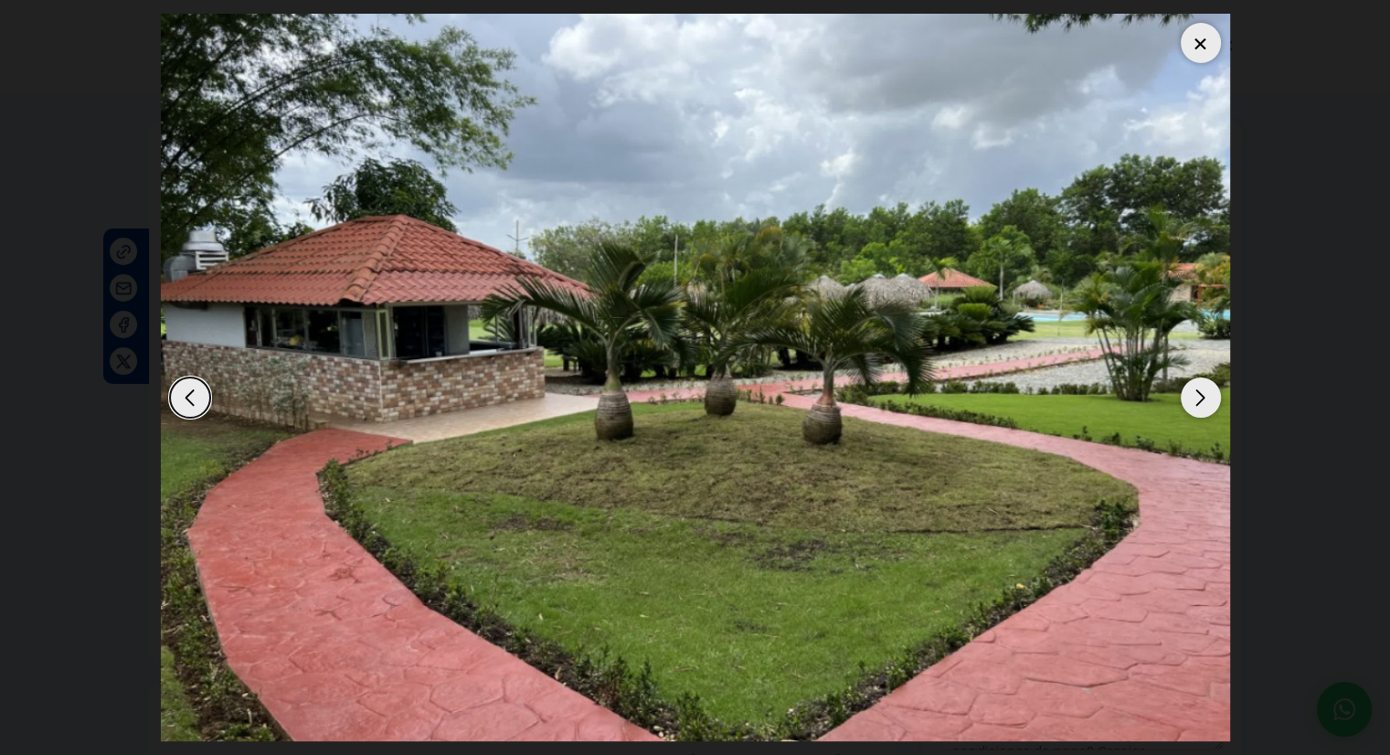
click at [1199, 403] on div "Next slide" at bounding box center [1201, 397] width 40 height 40
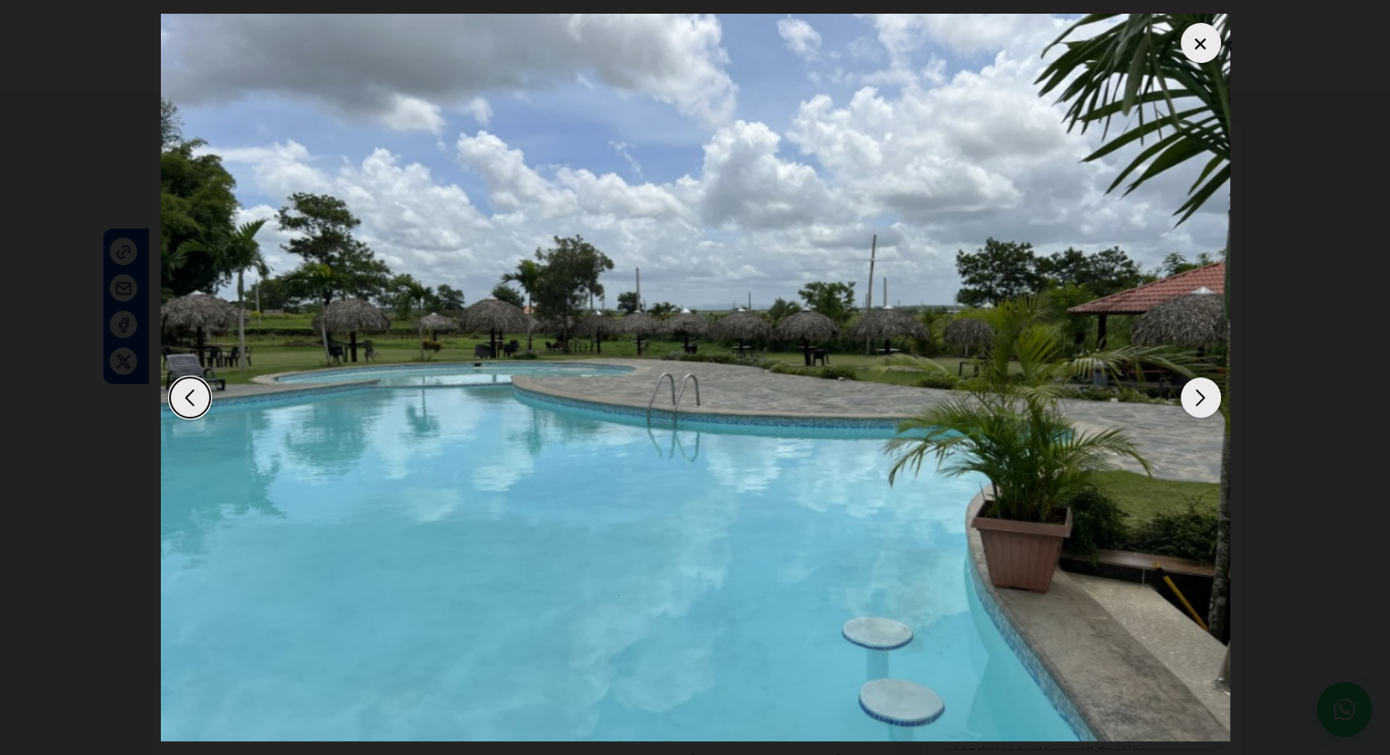
click at [1199, 403] on div "Next slide" at bounding box center [1201, 397] width 40 height 40
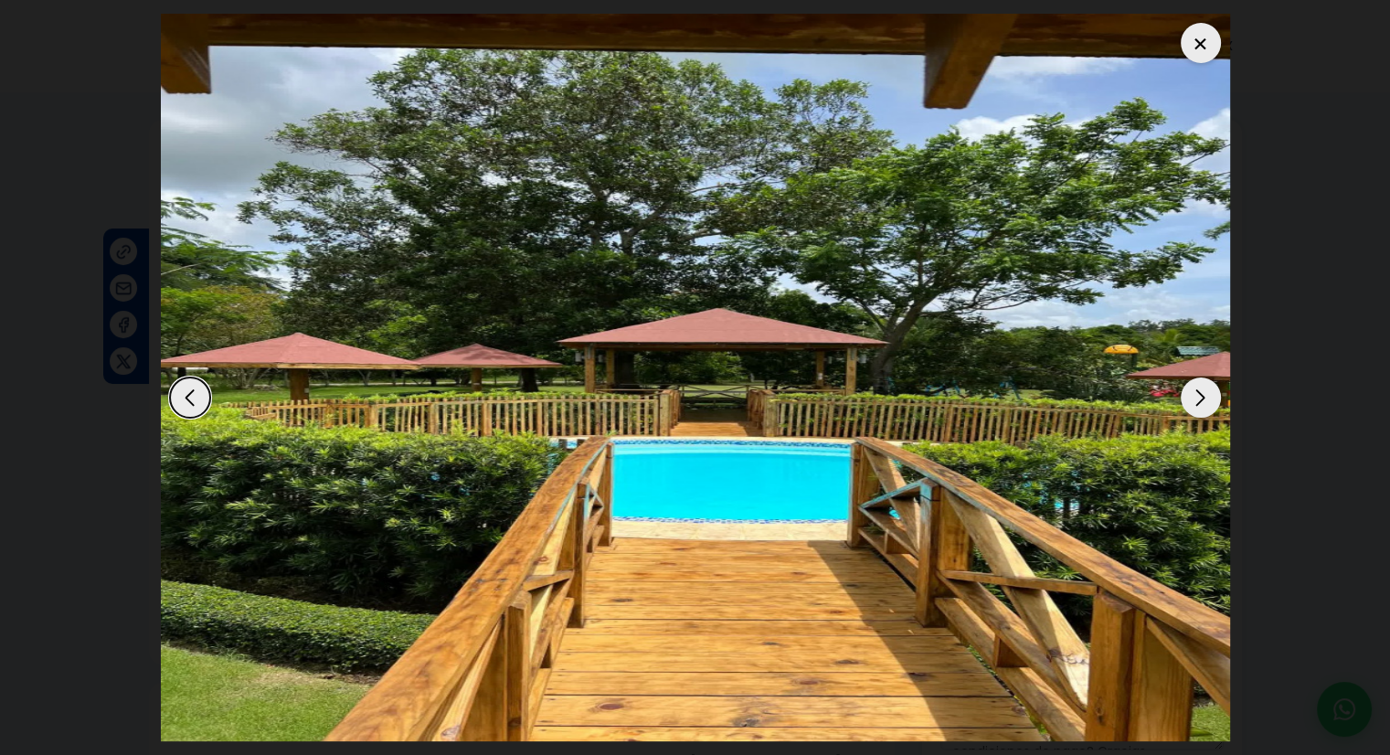
click at [1192, 399] on div "Next slide" at bounding box center [1201, 397] width 40 height 40
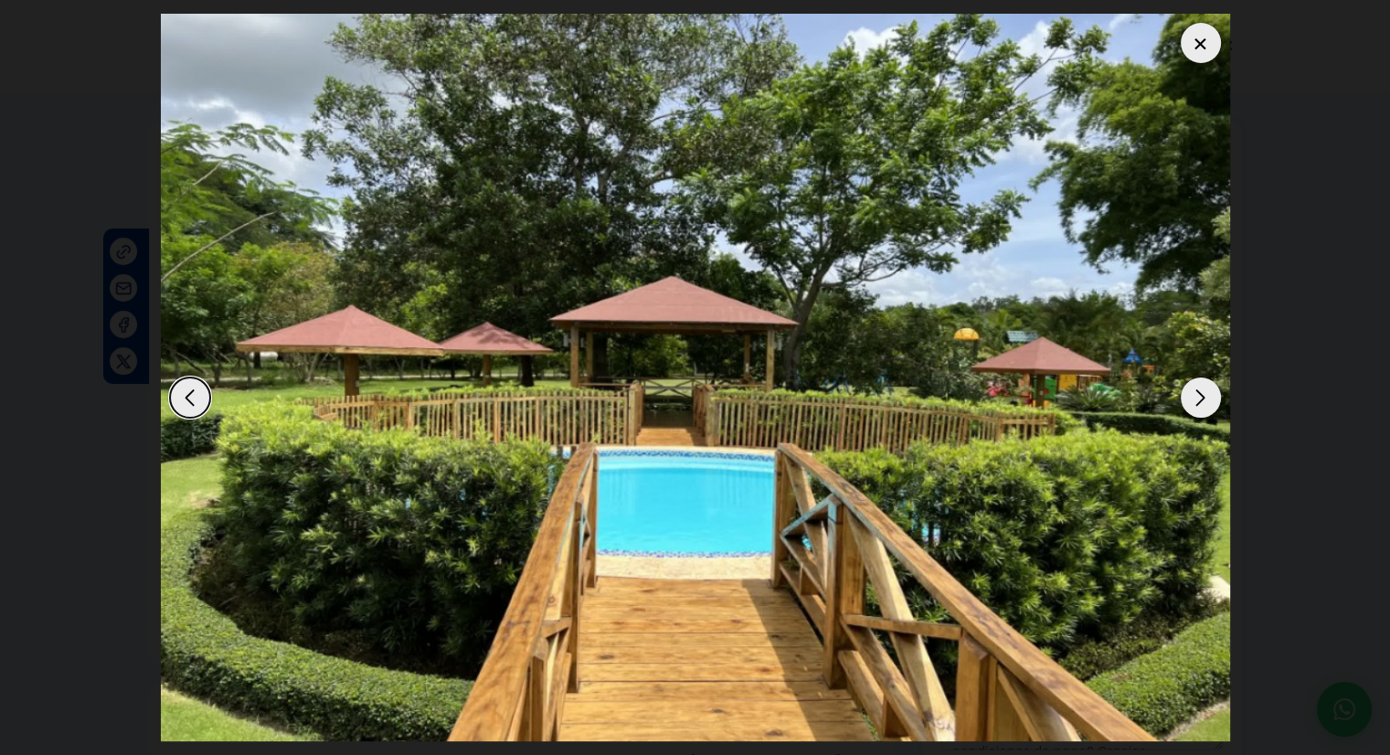
click at [1192, 399] on div "Next slide" at bounding box center [1201, 397] width 40 height 40
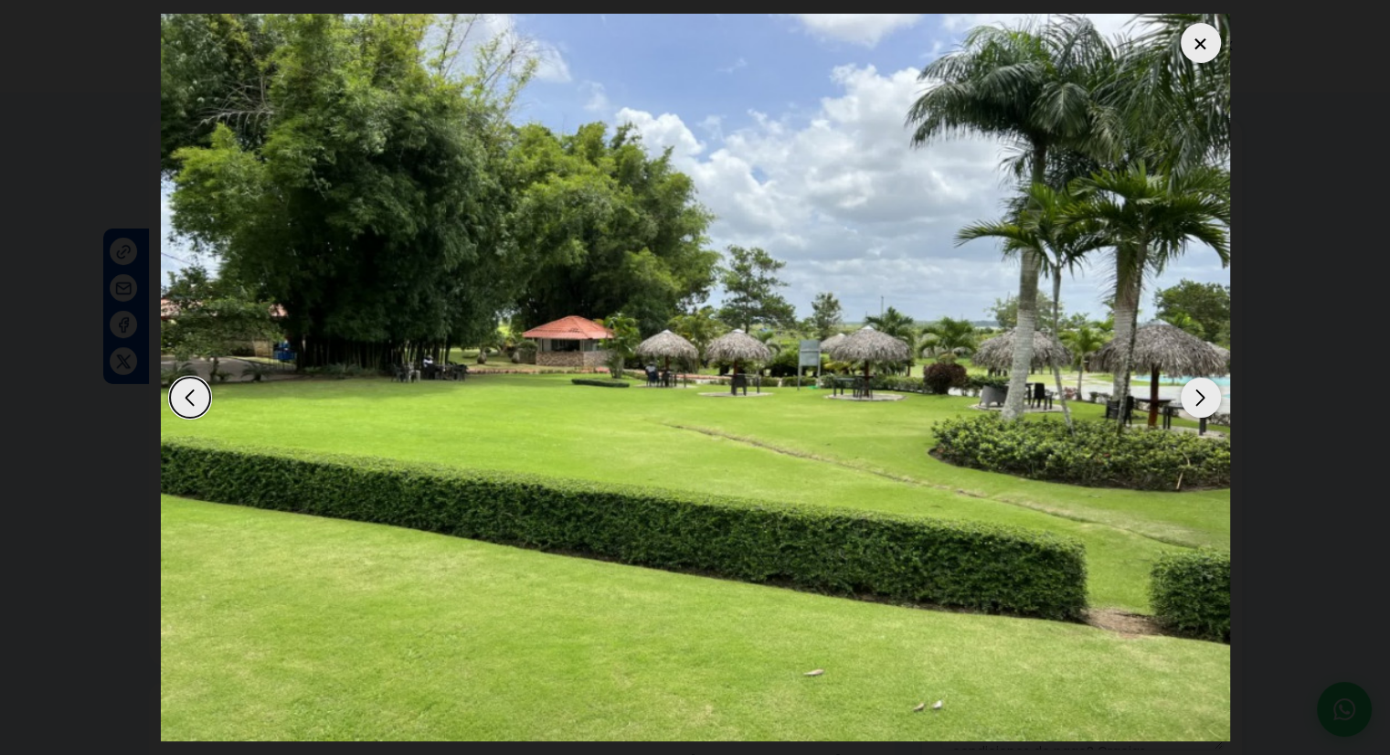
click at [1201, 393] on div "Next slide" at bounding box center [1201, 397] width 40 height 40
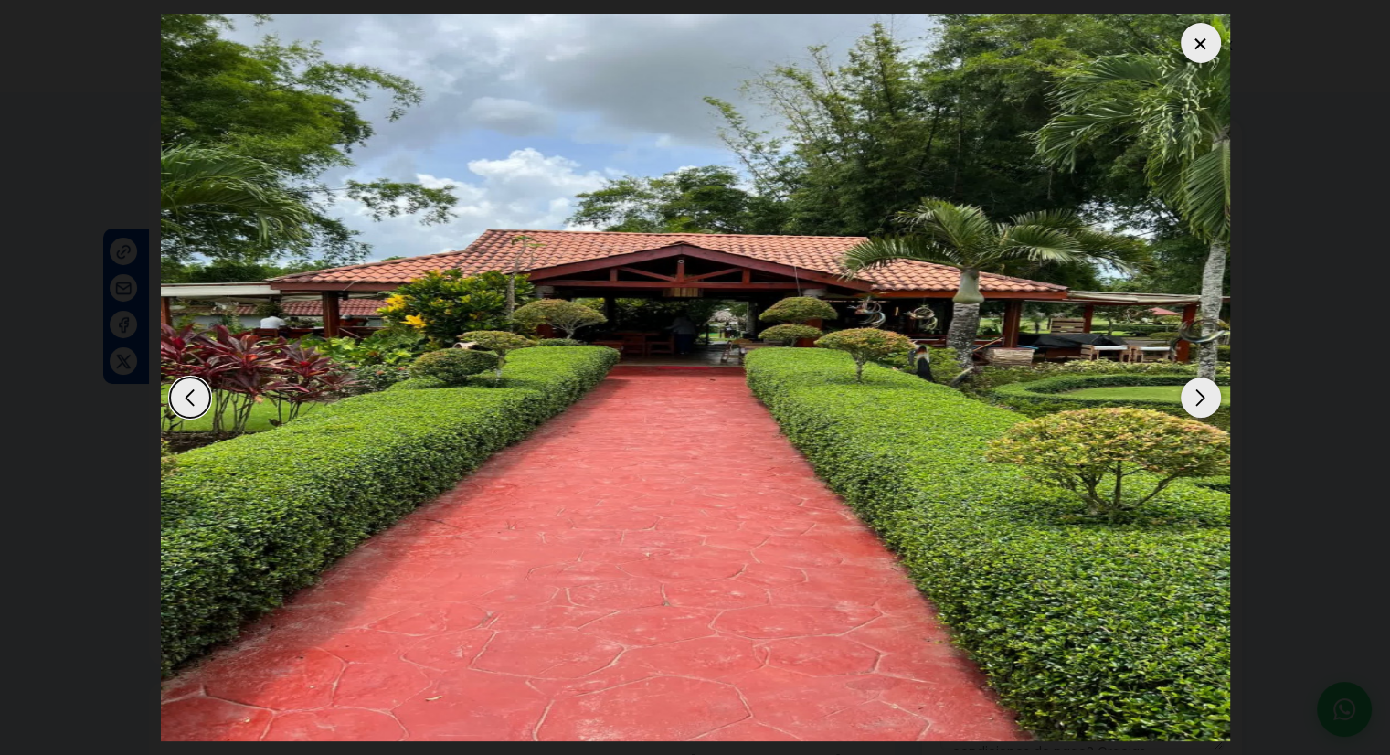
click at [1201, 393] on div "Next slide" at bounding box center [1201, 397] width 40 height 40
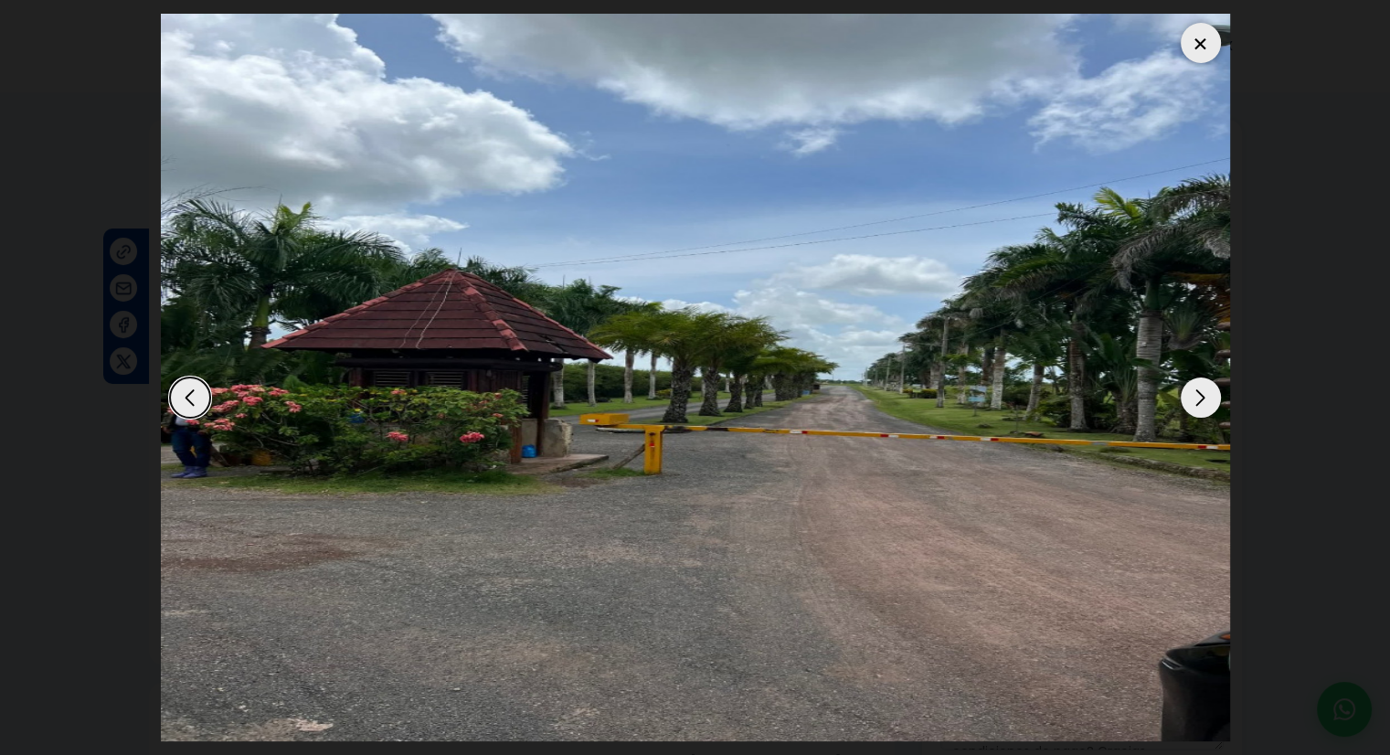
click at [1201, 393] on div "Next slide" at bounding box center [1201, 397] width 40 height 40
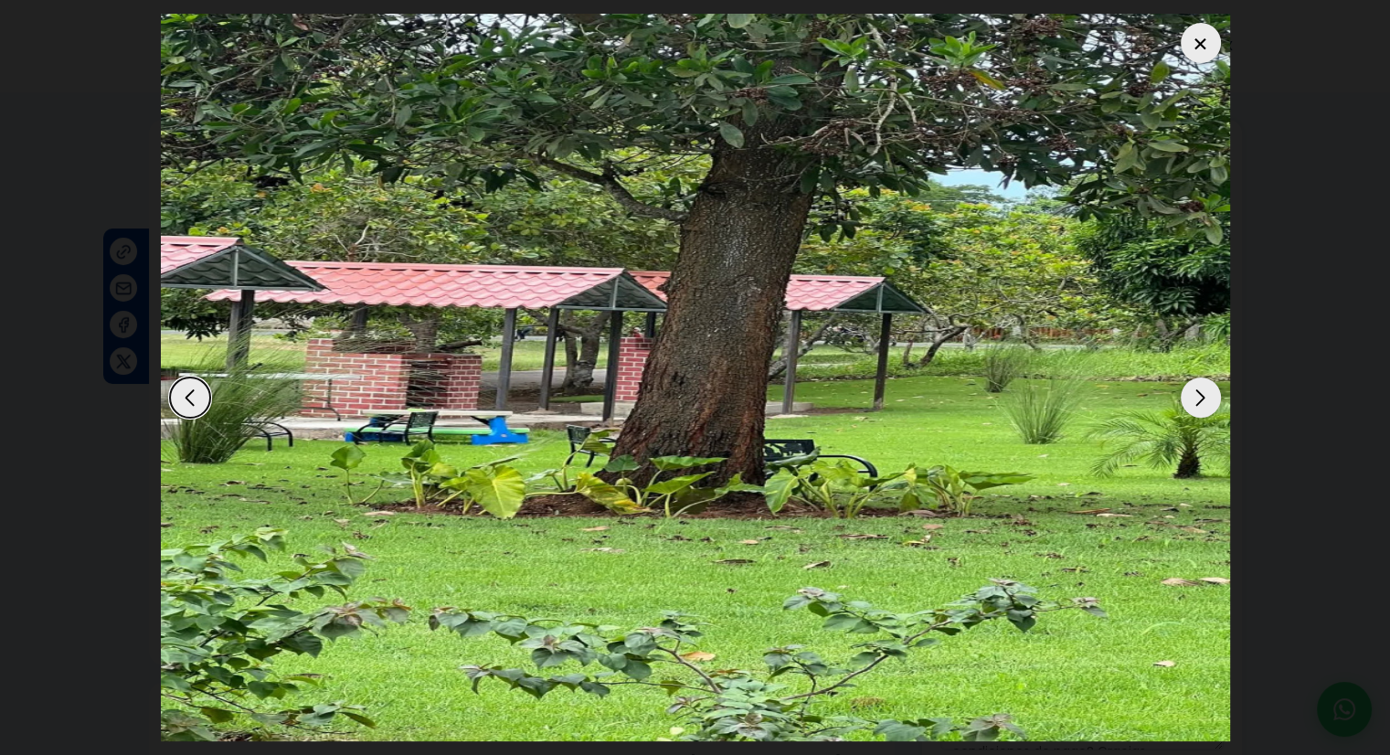
click at [1206, 46] on div at bounding box center [1201, 43] width 40 height 40
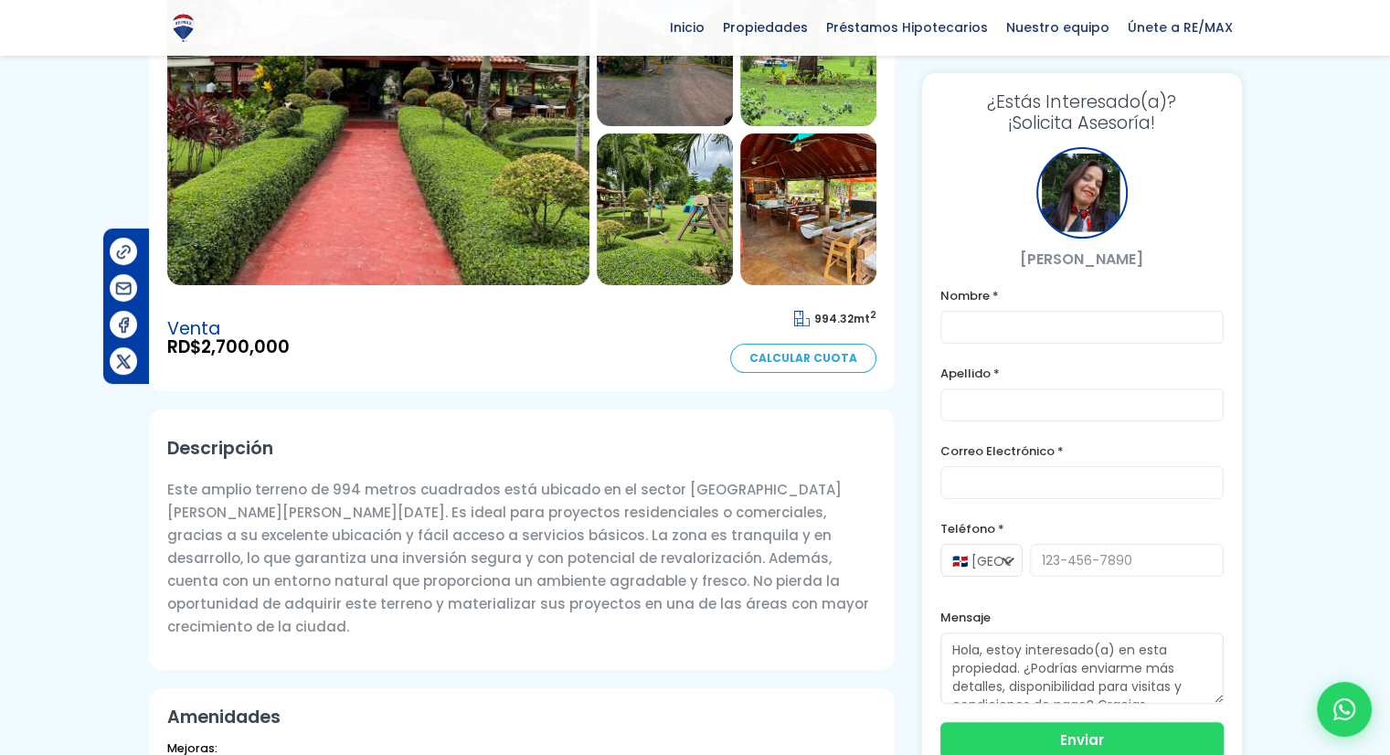
scroll to position [274, 0]
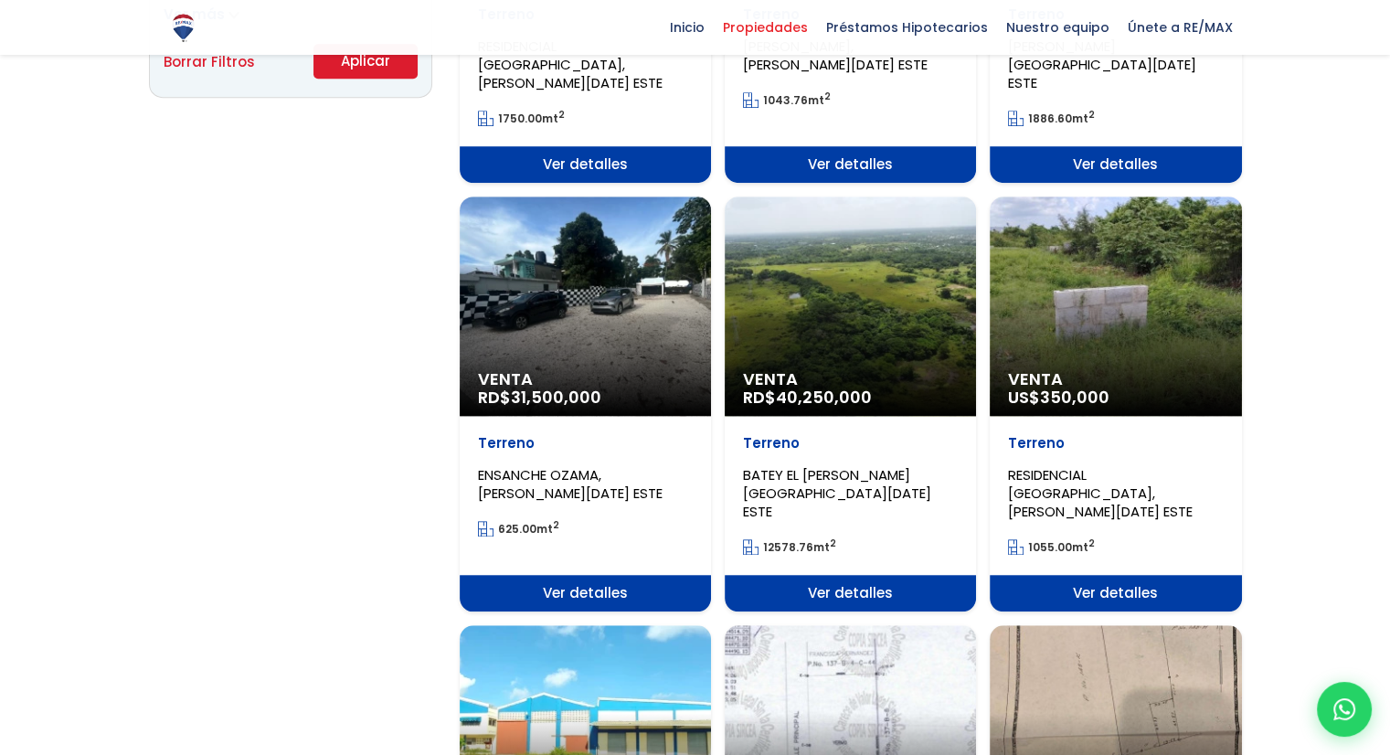
scroll to position [1371, 0]
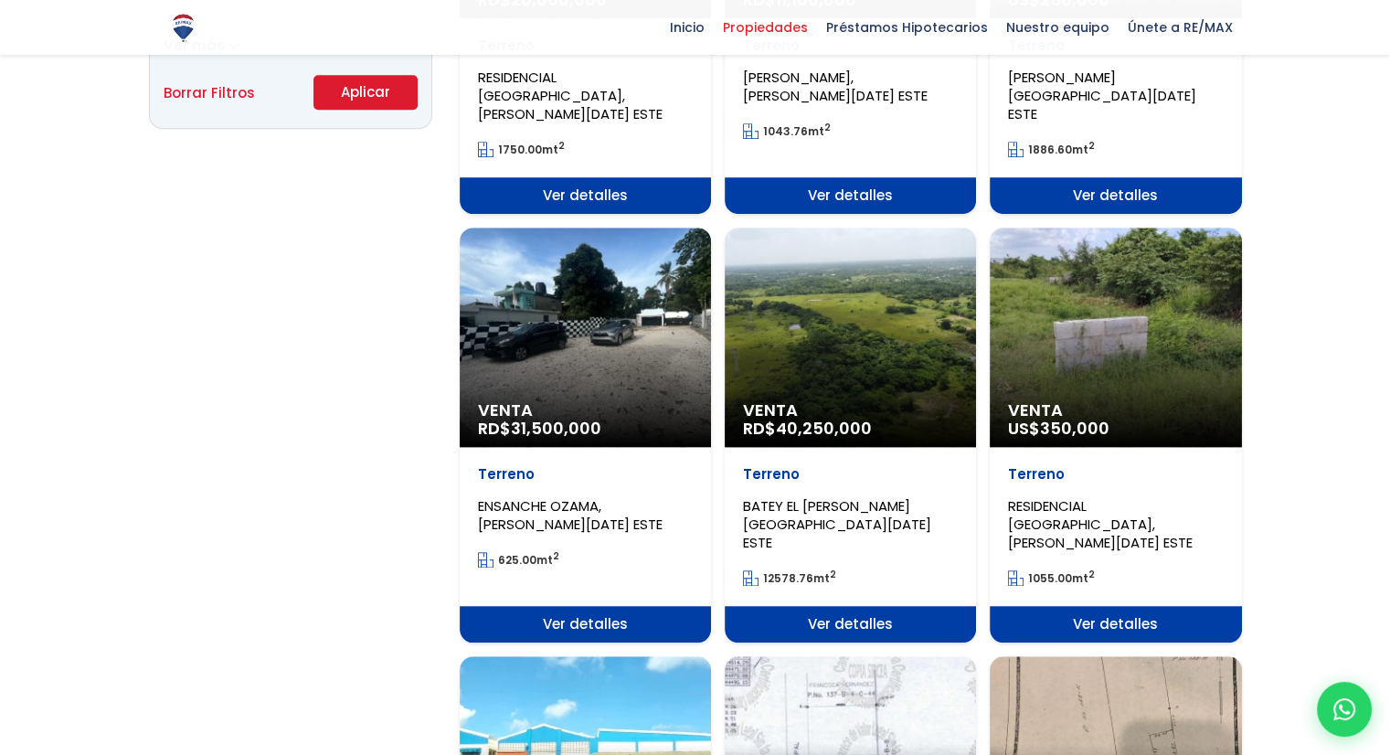
click at [580, 606] on span "Ver detalles" at bounding box center [585, 624] width 251 height 37
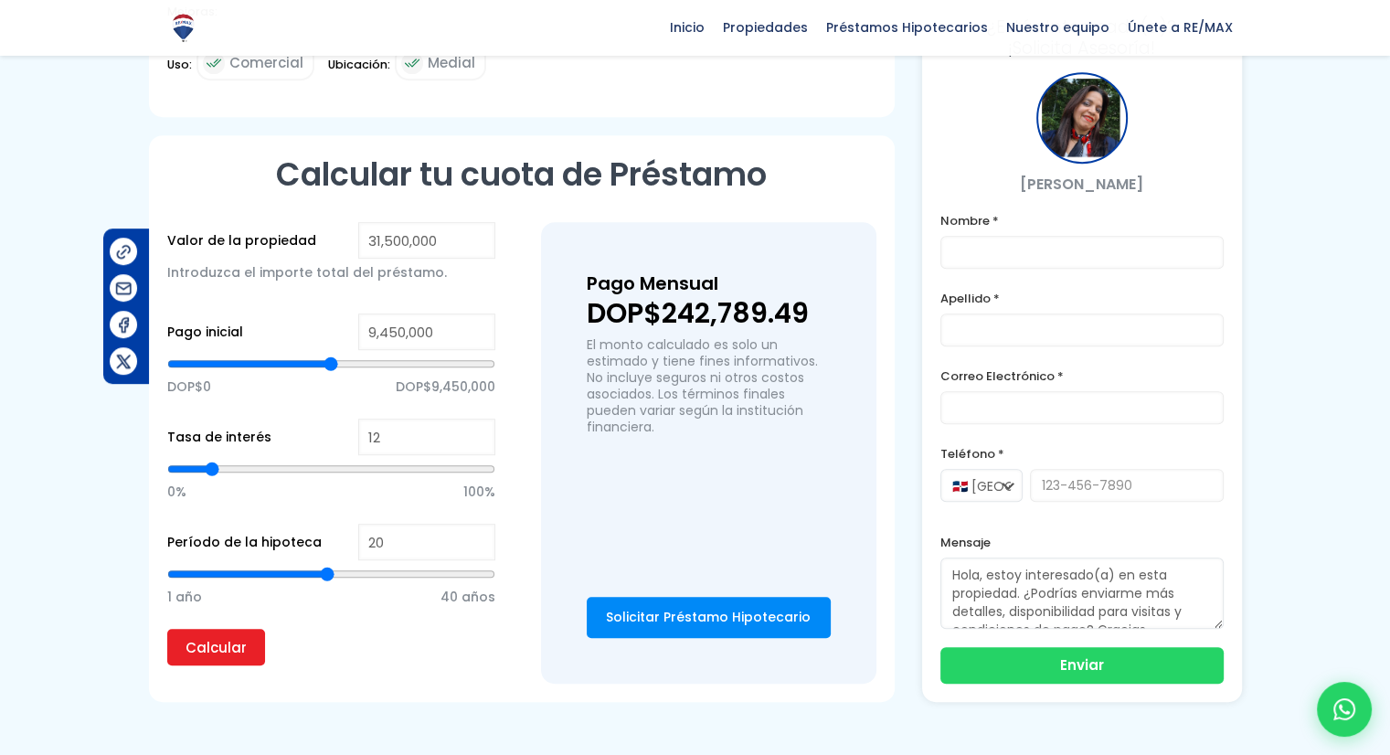
scroll to position [1005, 0]
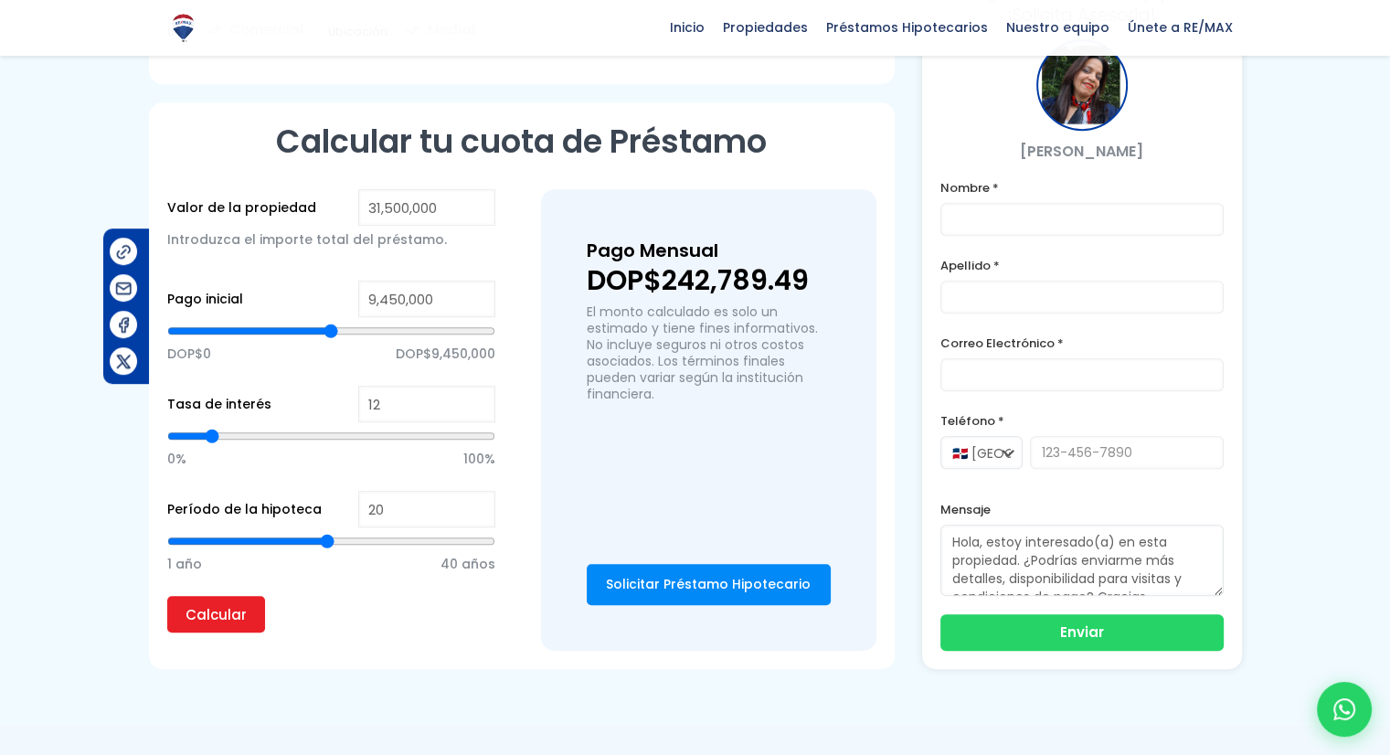
type input "24"
click at [356, 539] on input "range" at bounding box center [331, 541] width 328 height 18
click at [227, 611] on input "Calcular" at bounding box center [216, 614] width 98 height 37
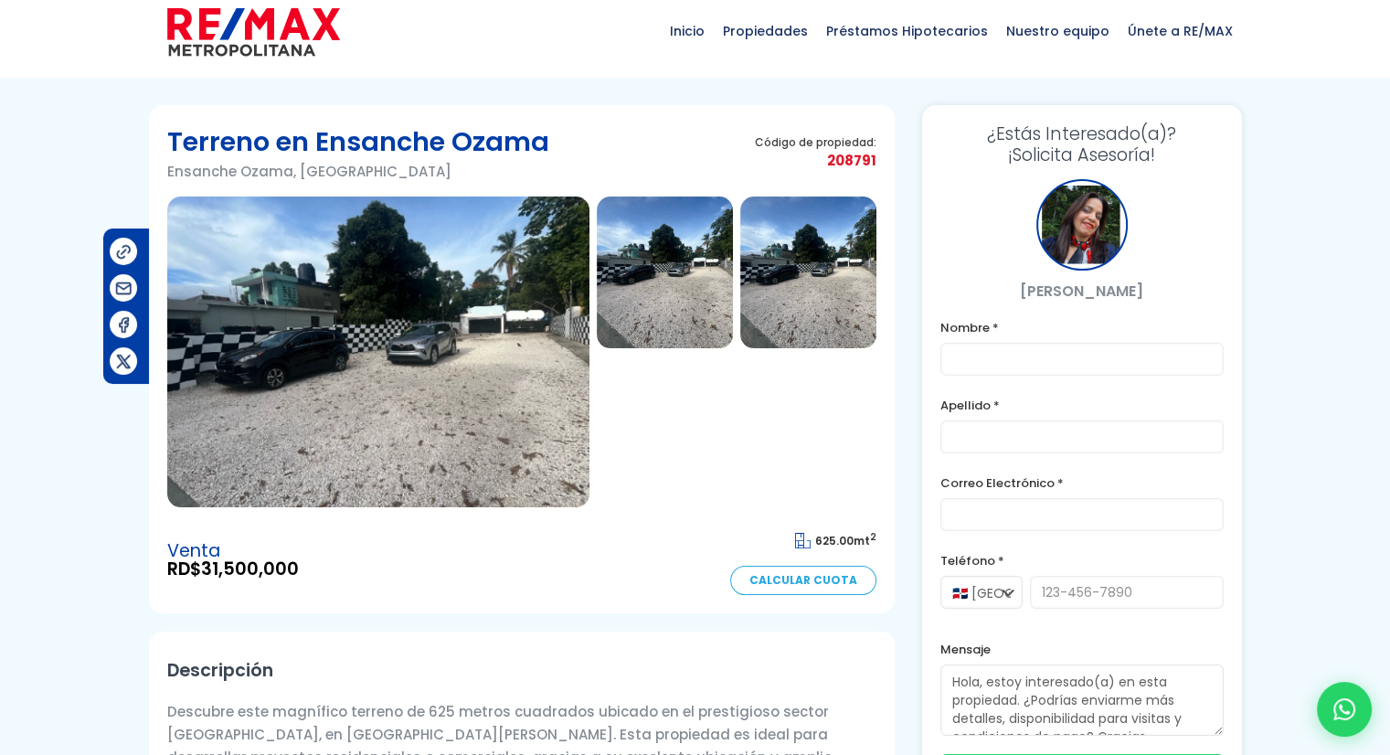
scroll to position [0, 0]
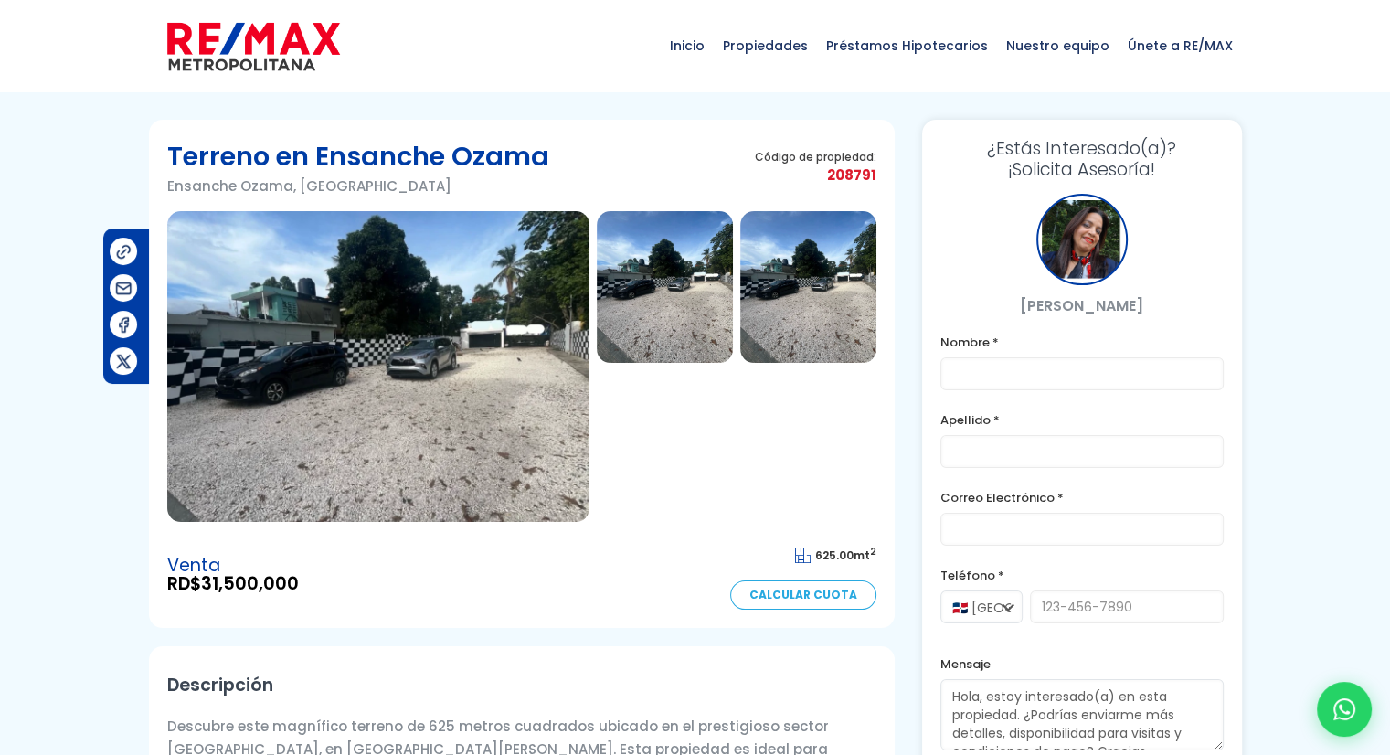
click at [364, 407] on img at bounding box center [378, 366] width 422 height 311
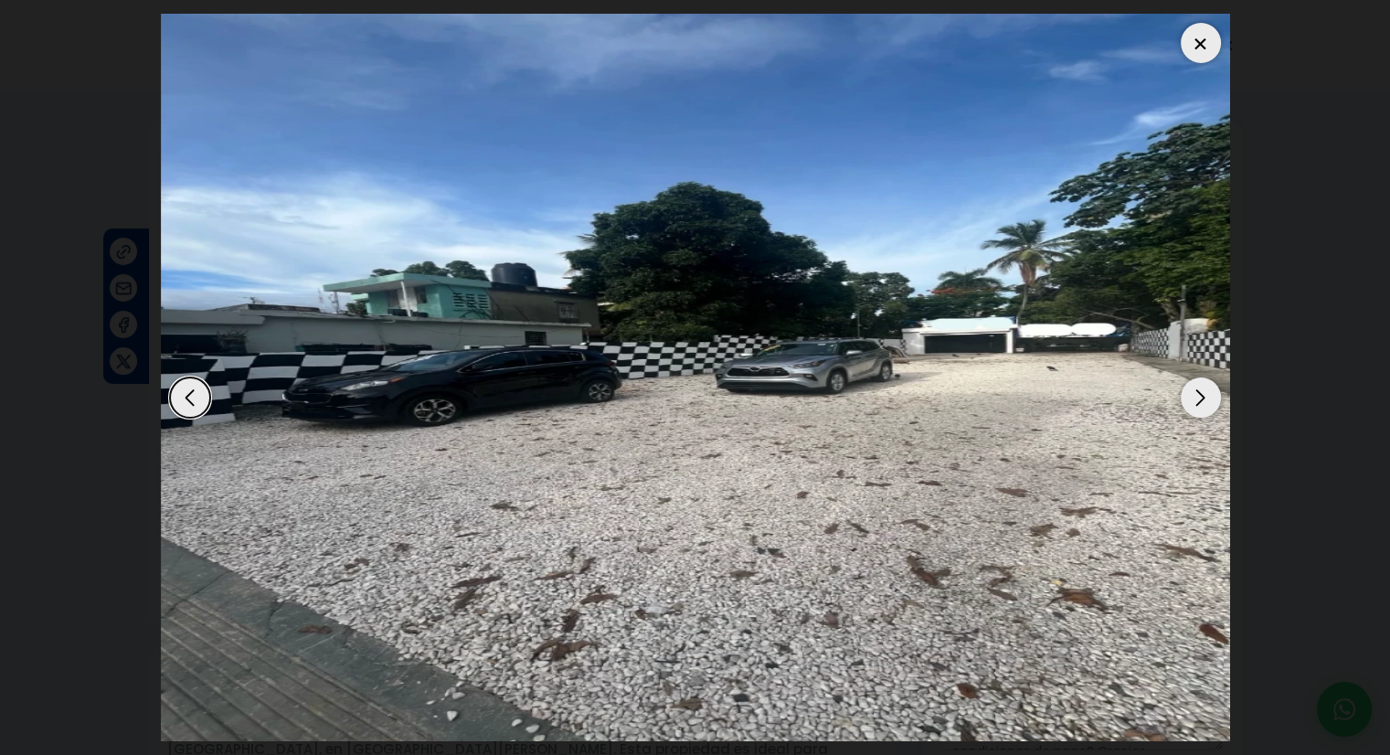
click at [1197, 398] on div "Next slide" at bounding box center [1201, 397] width 40 height 40
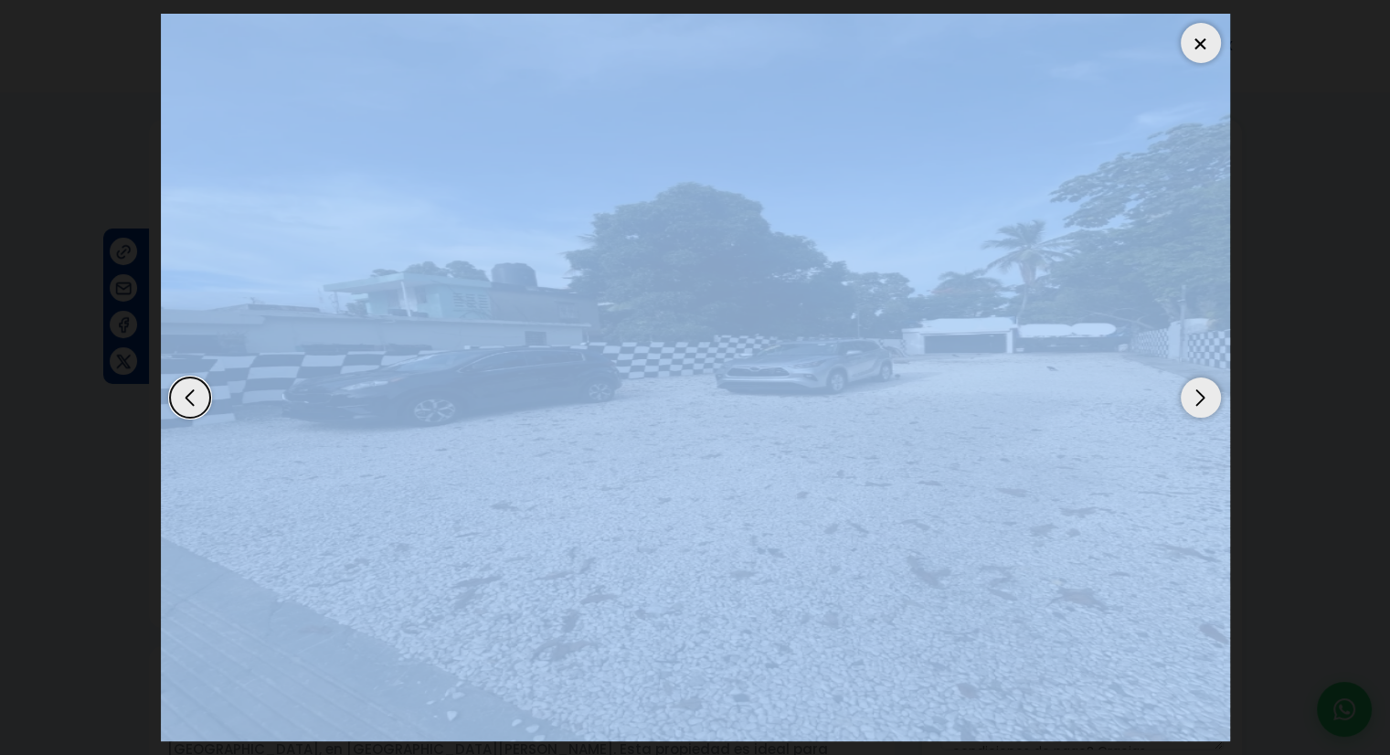
click at [1197, 398] on div "Next slide" at bounding box center [1201, 397] width 40 height 40
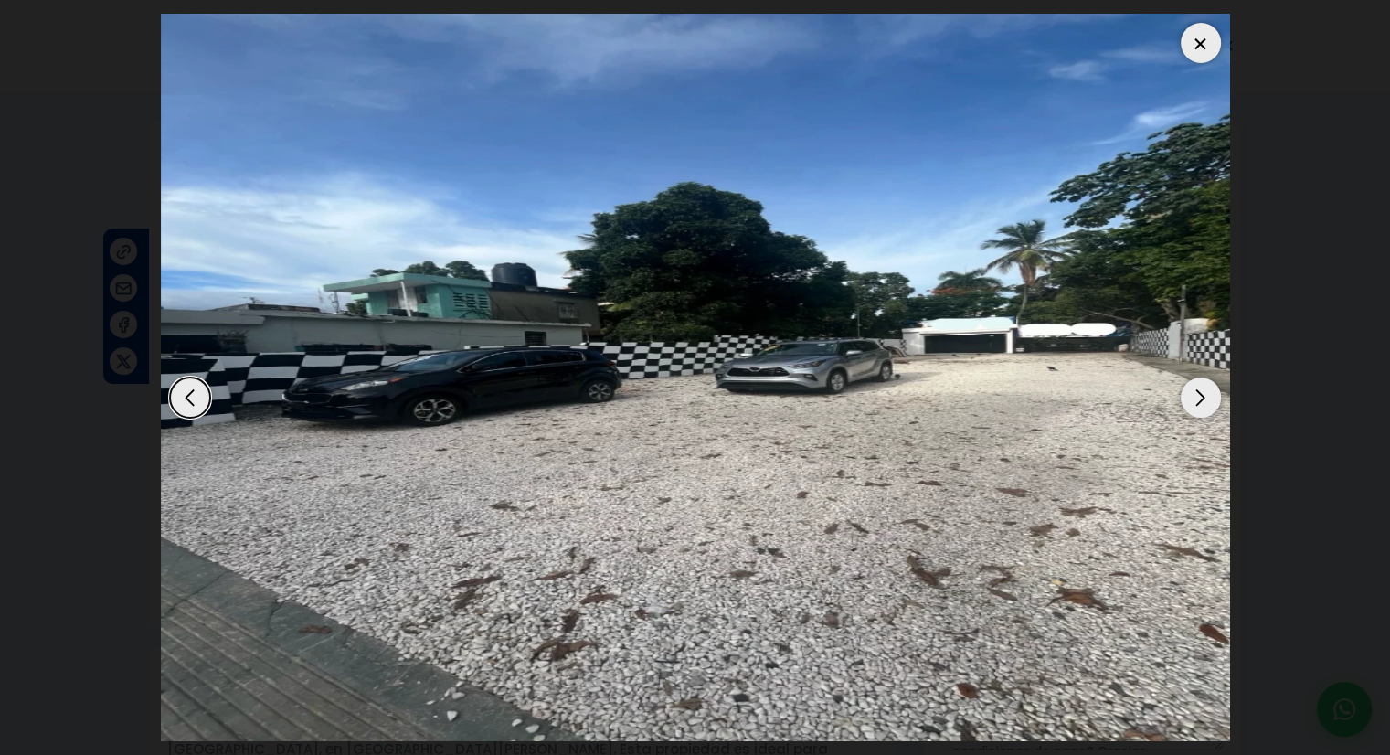
click at [1197, 398] on div "Next slide" at bounding box center [1201, 397] width 40 height 40
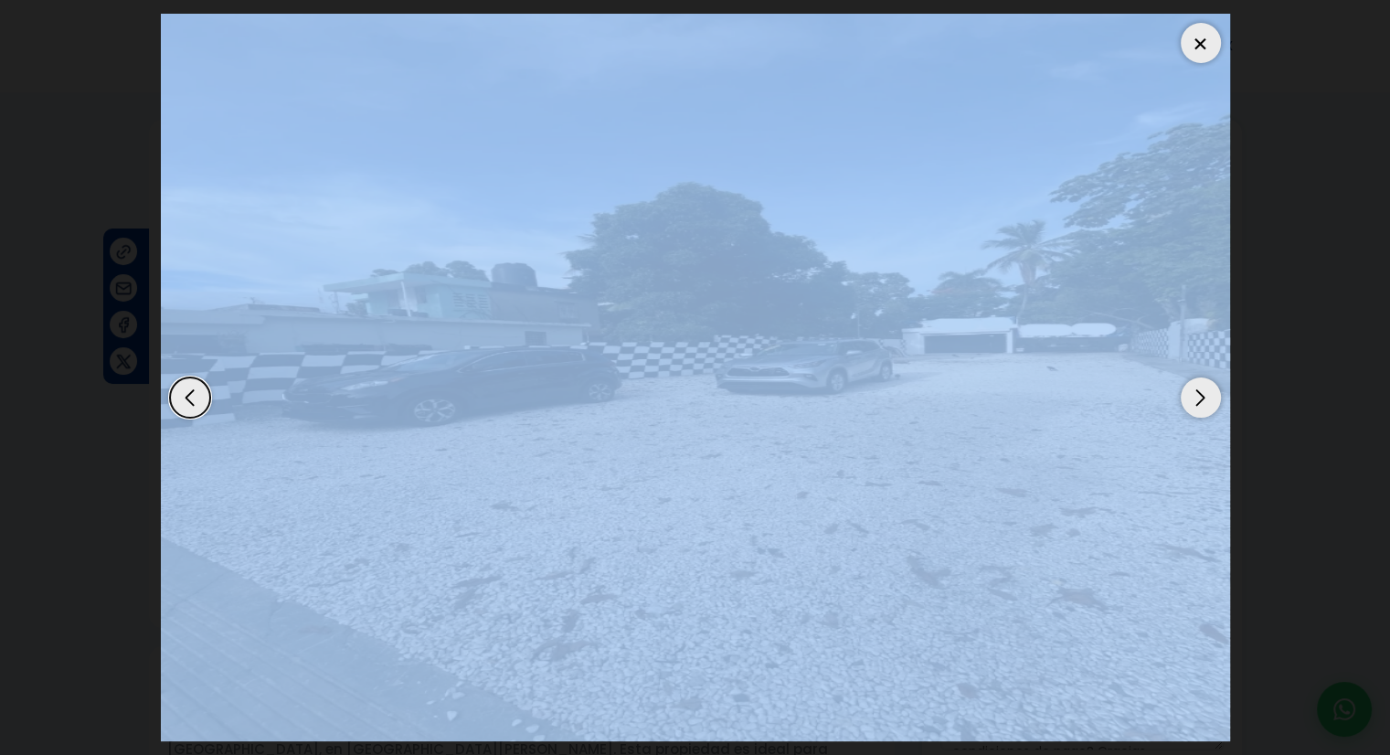
click at [1197, 398] on div "Next slide" at bounding box center [1201, 397] width 40 height 40
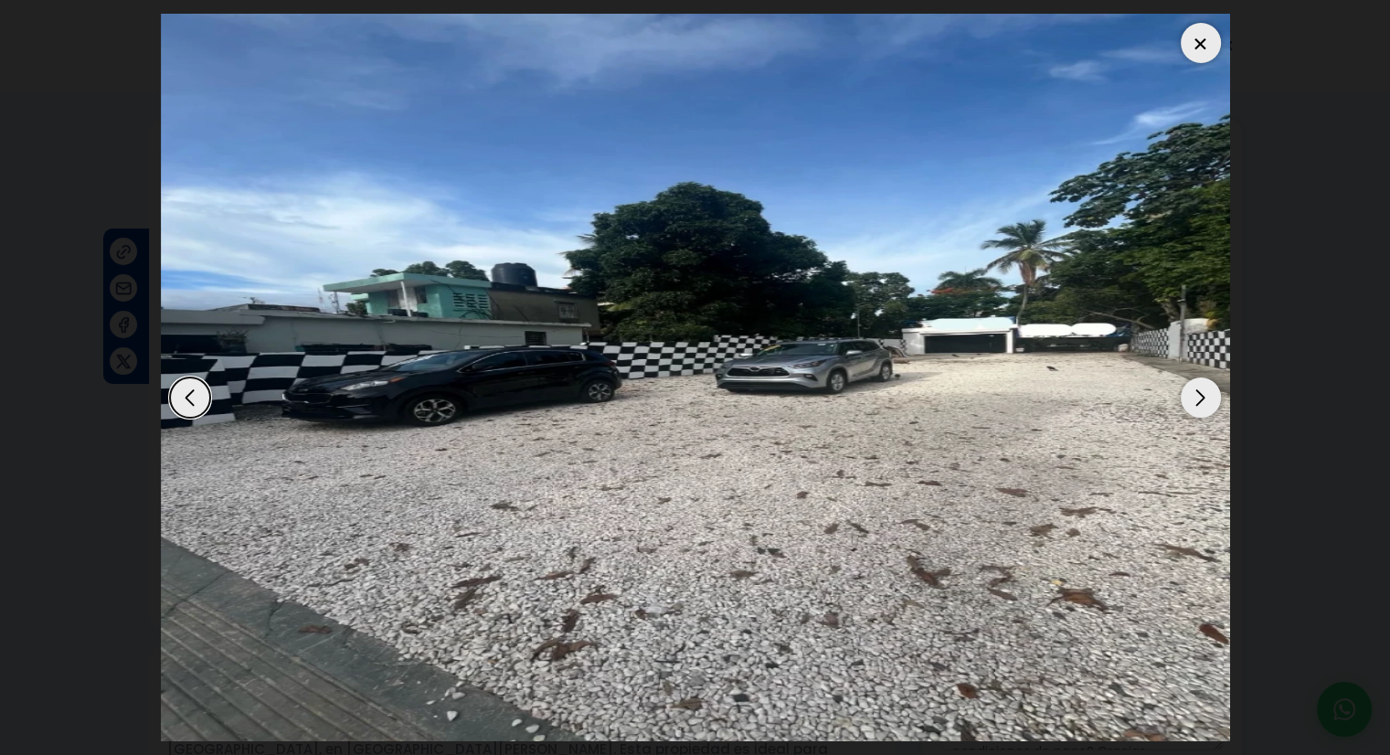
click at [1193, 51] on div at bounding box center [1201, 43] width 40 height 40
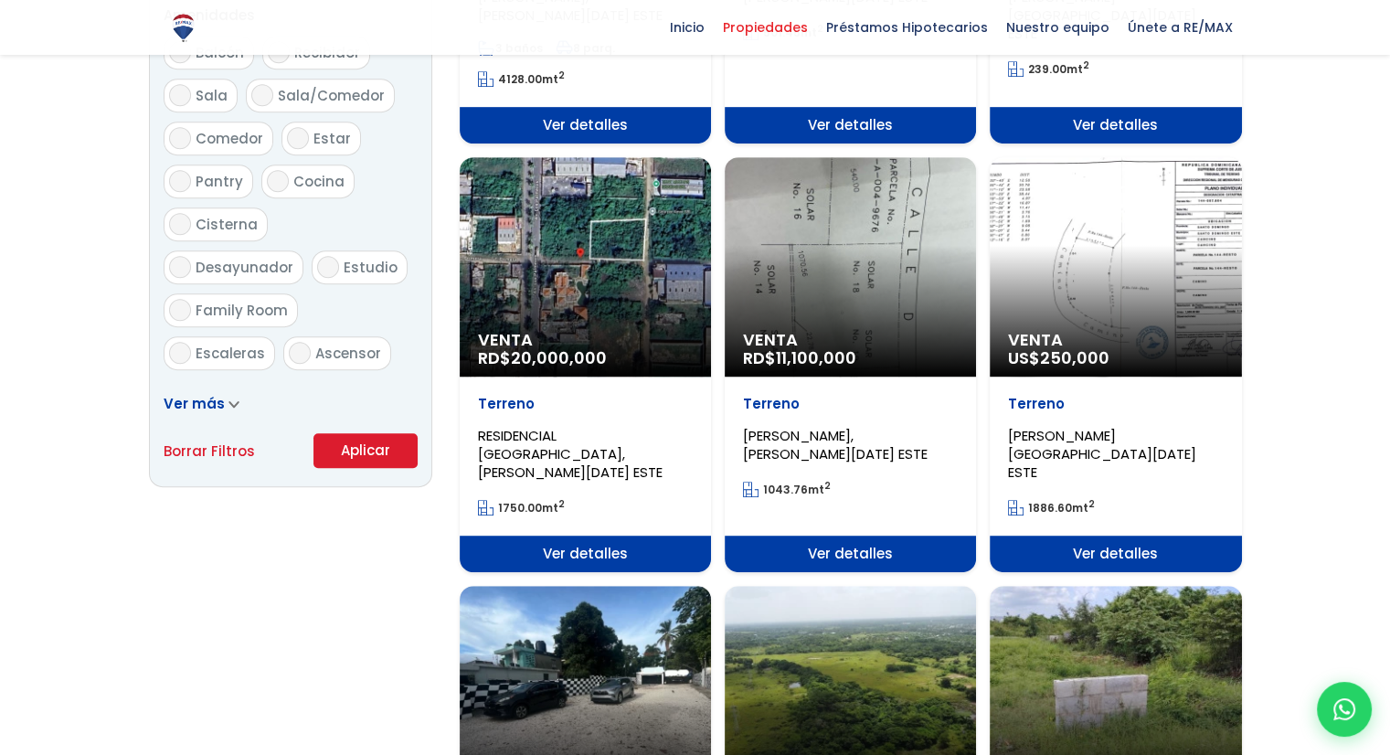
scroll to position [914, 0]
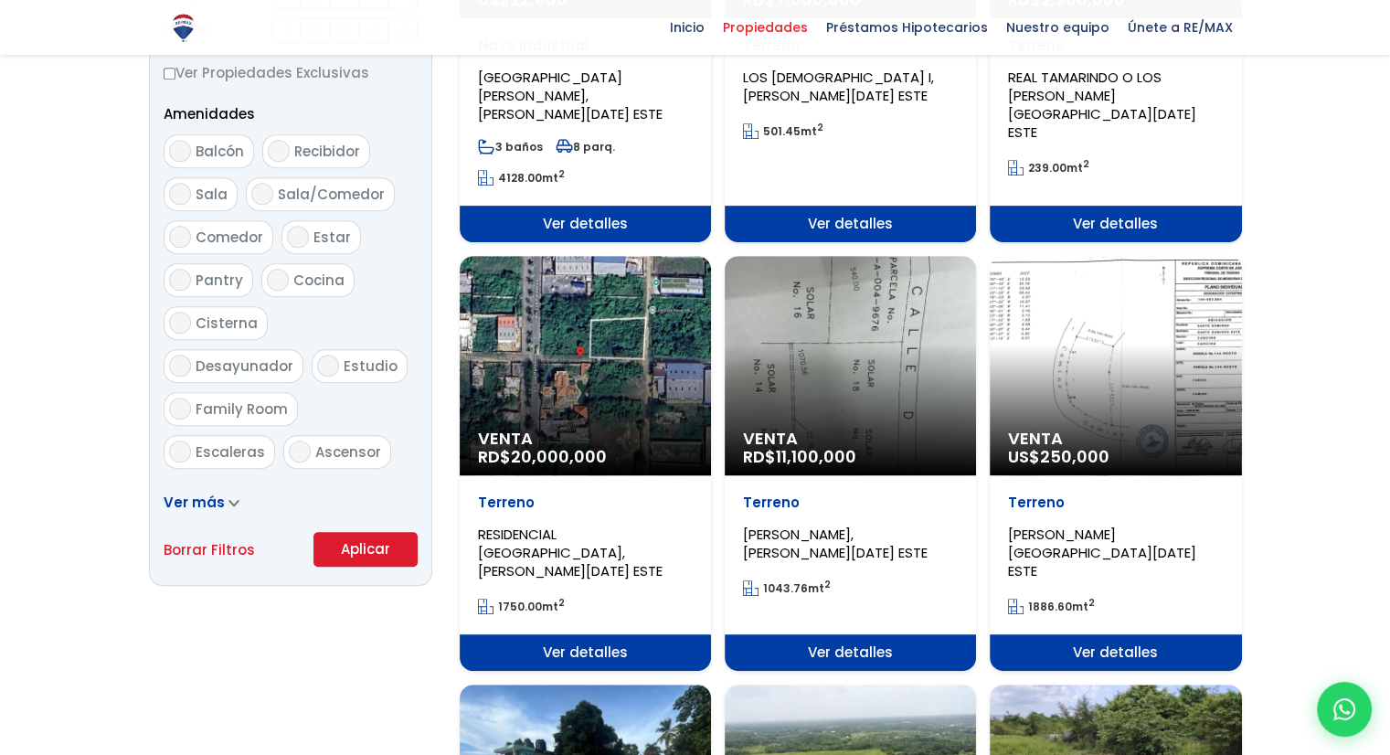
click at [548, 634] on span "Ver detalles" at bounding box center [585, 652] width 251 height 37
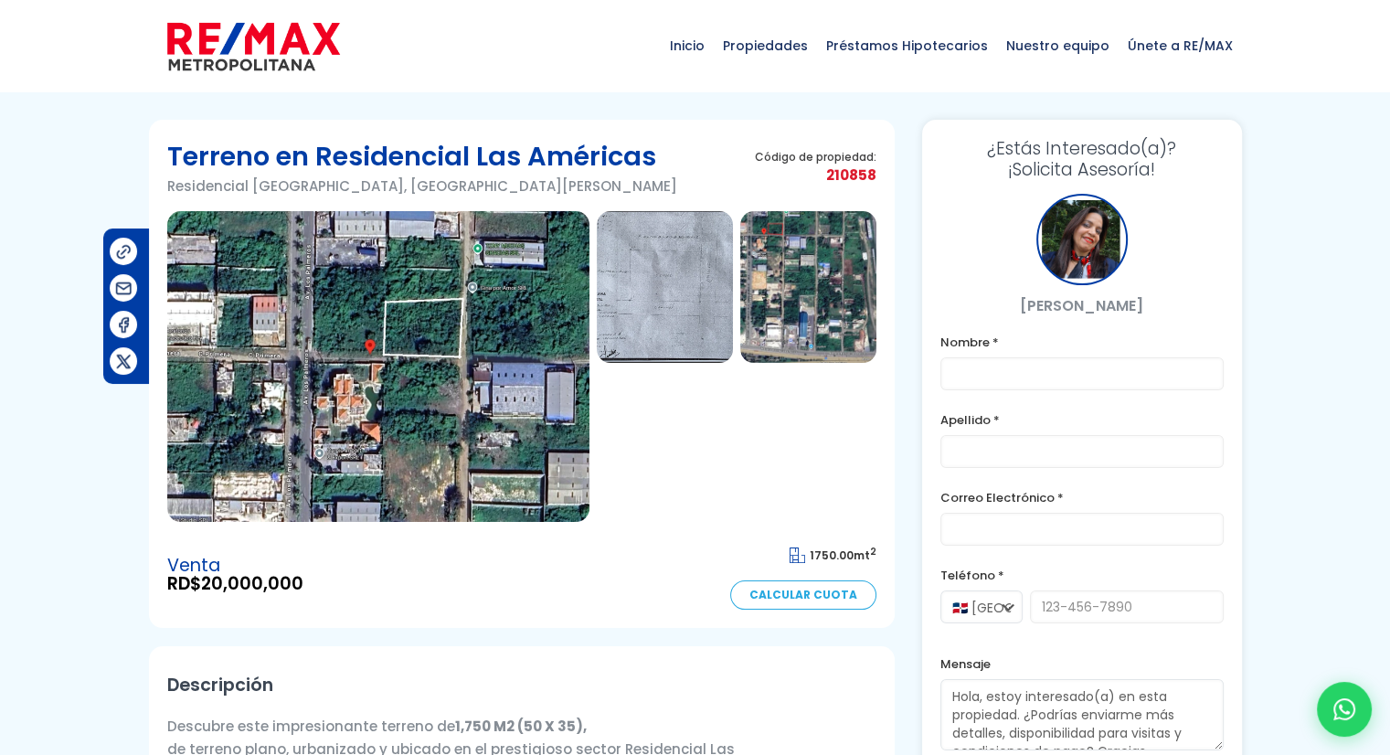
click at [329, 351] on img at bounding box center [378, 366] width 422 height 311
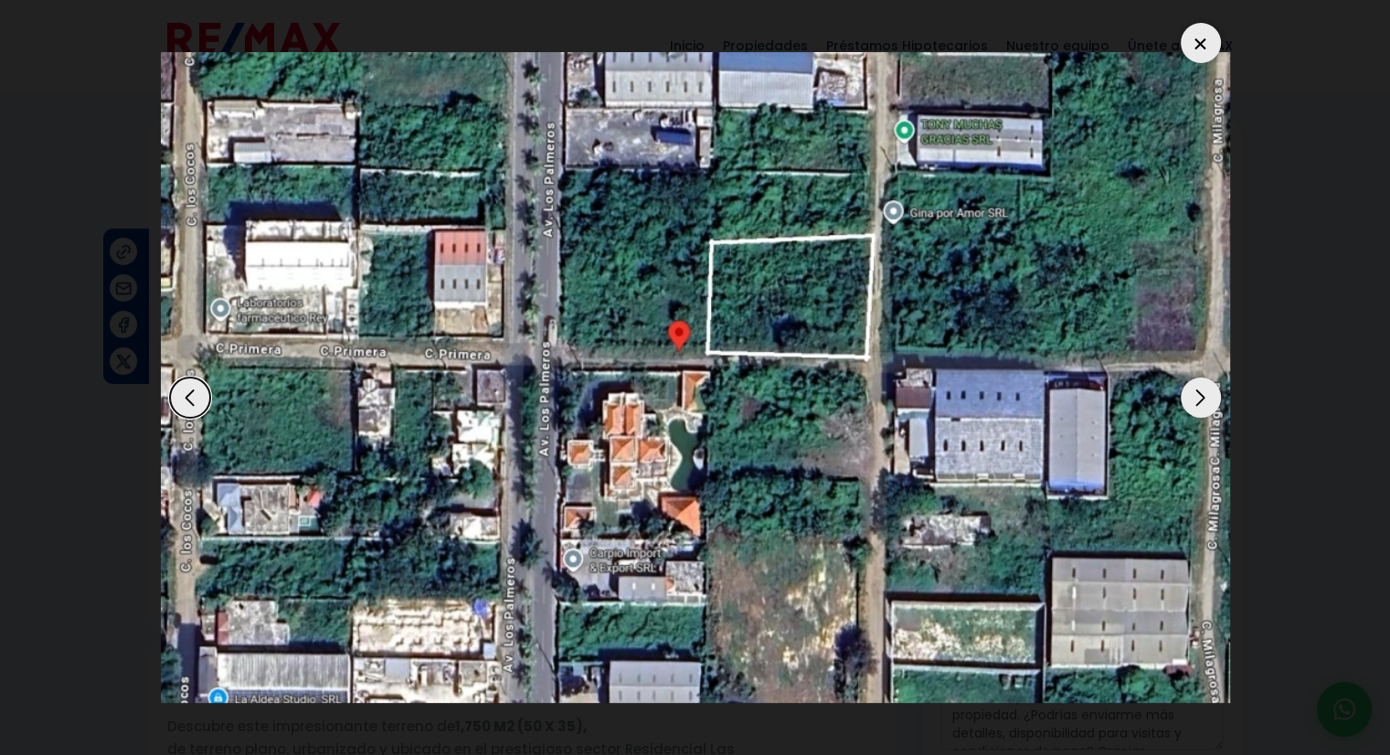
click at [1197, 408] on div "Next slide" at bounding box center [1201, 397] width 40 height 40
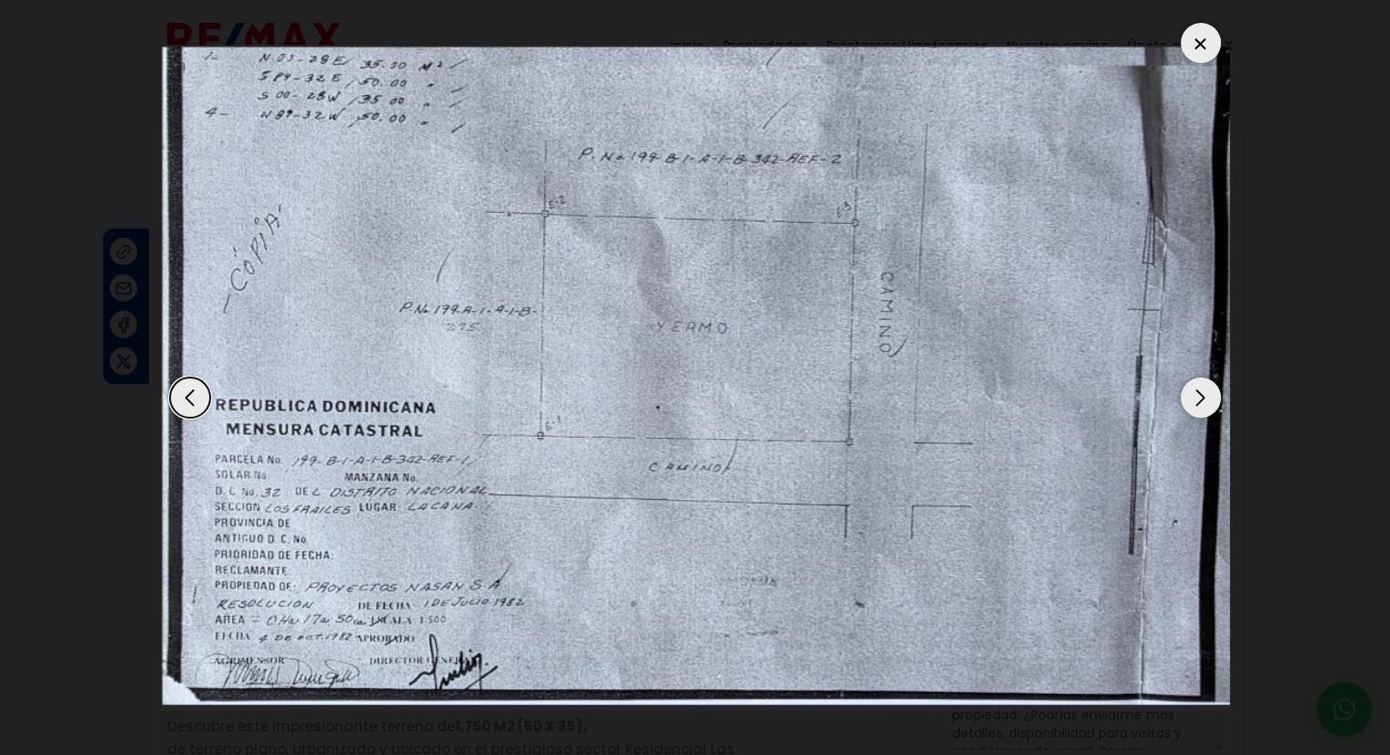
click at [1197, 408] on div "Next slide" at bounding box center [1201, 397] width 40 height 40
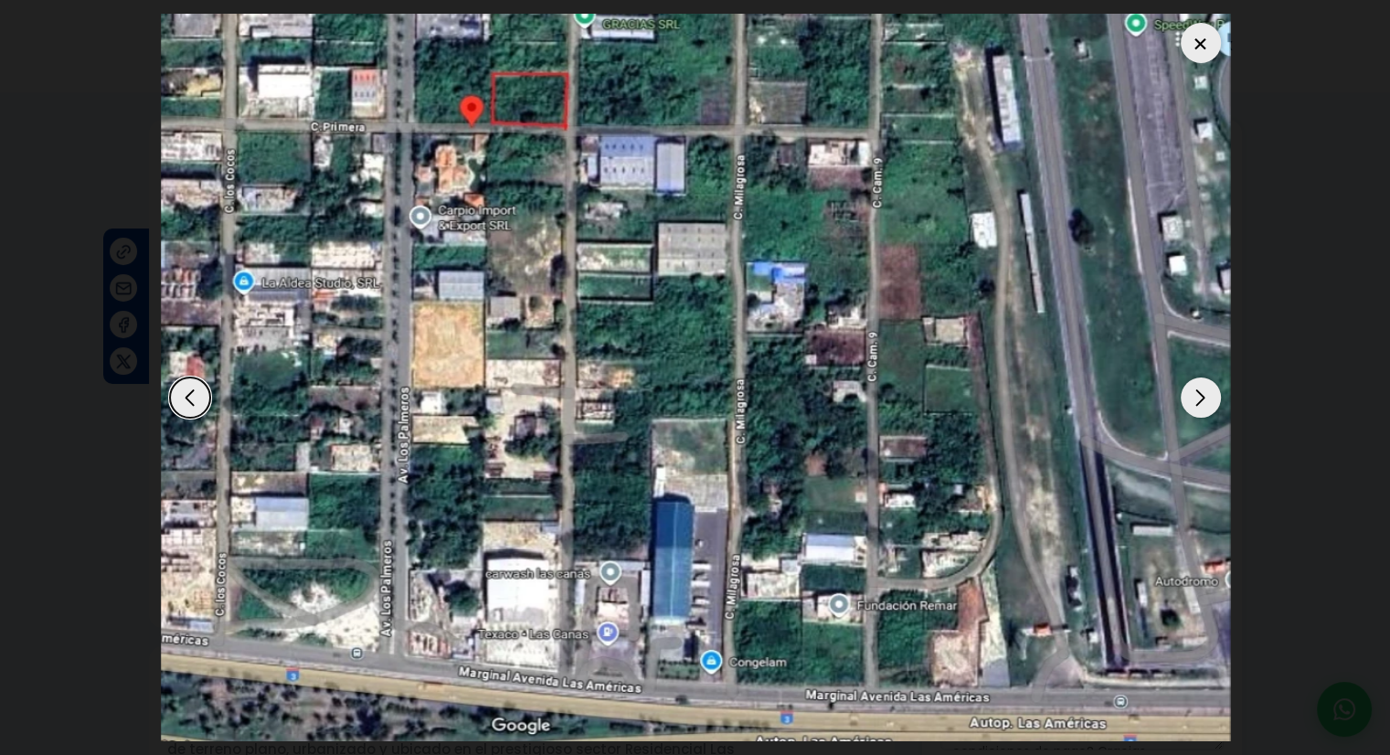
click at [1197, 408] on div "Next slide" at bounding box center [1201, 397] width 40 height 40
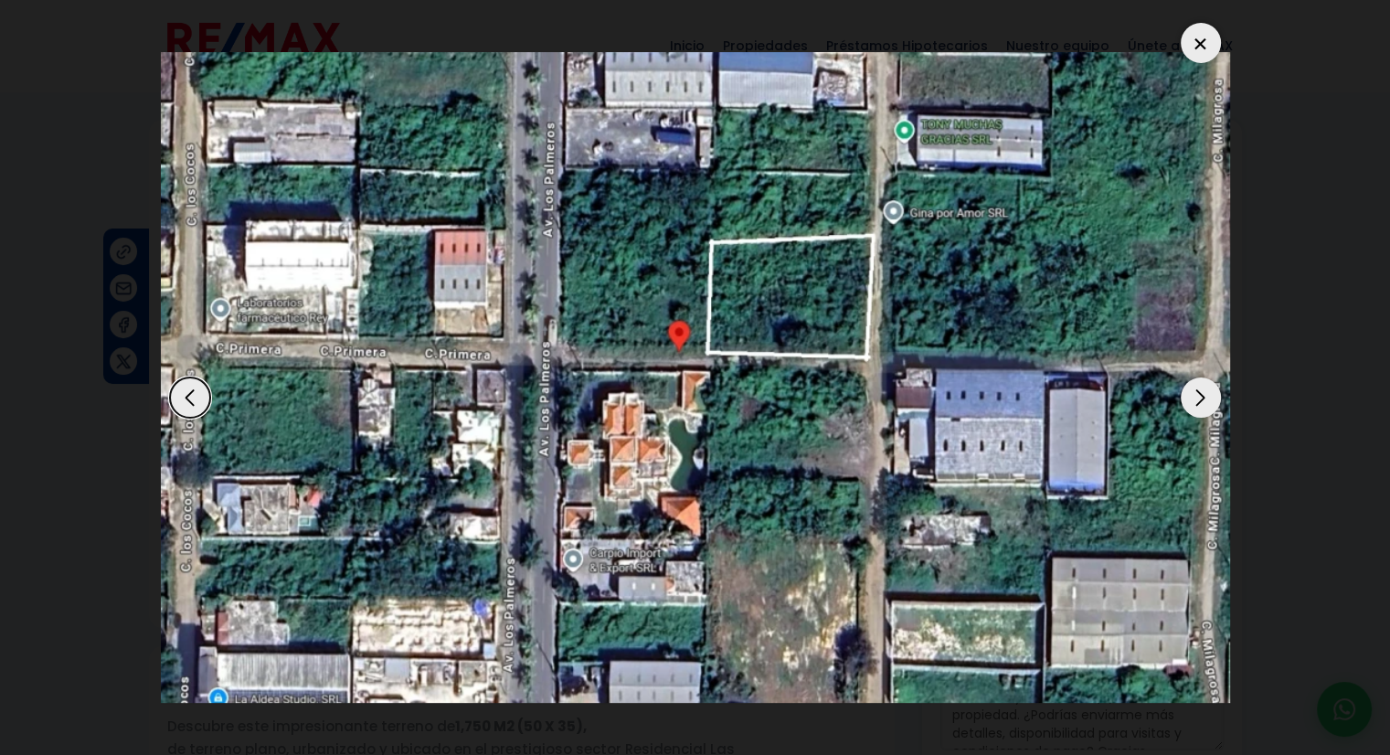
click at [1197, 408] on div "Next slide" at bounding box center [1201, 397] width 40 height 40
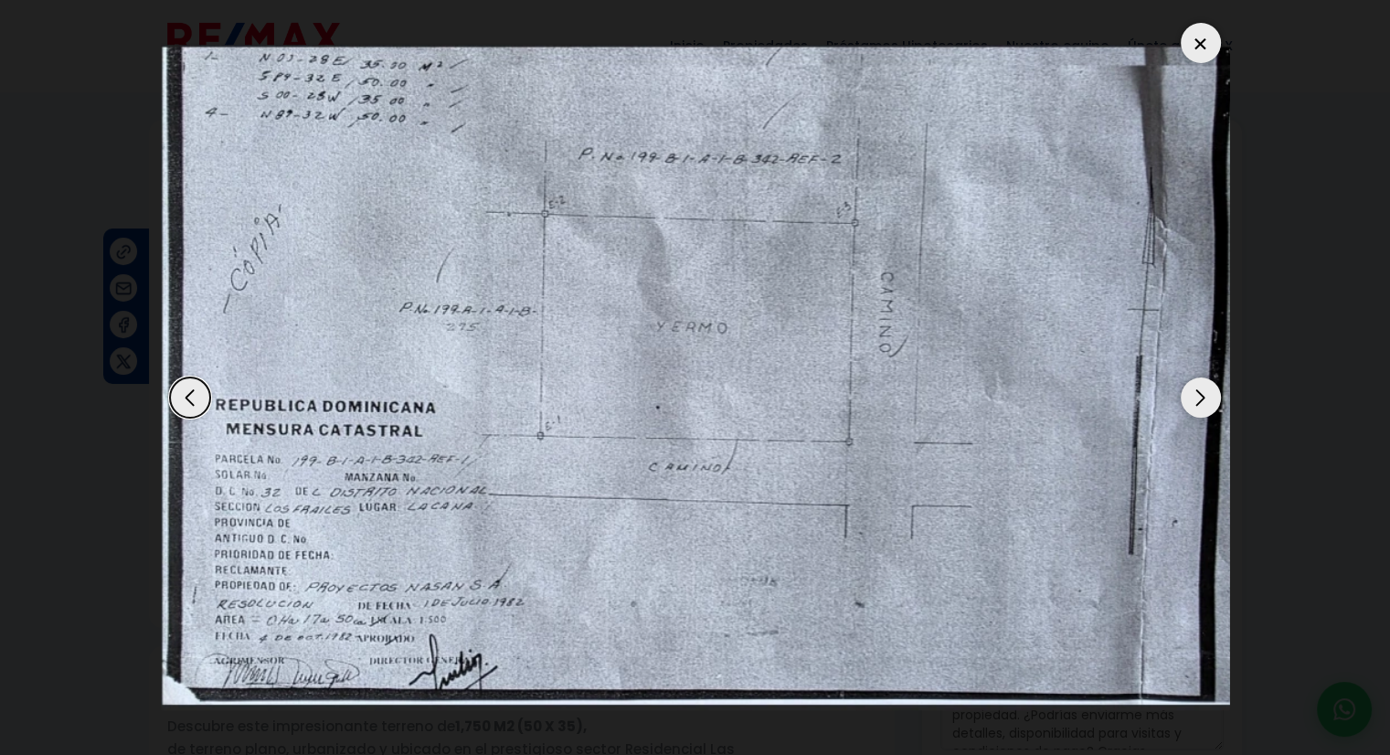
click at [1199, 41] on div at bounding box center [1201, 43] width 40 height 40
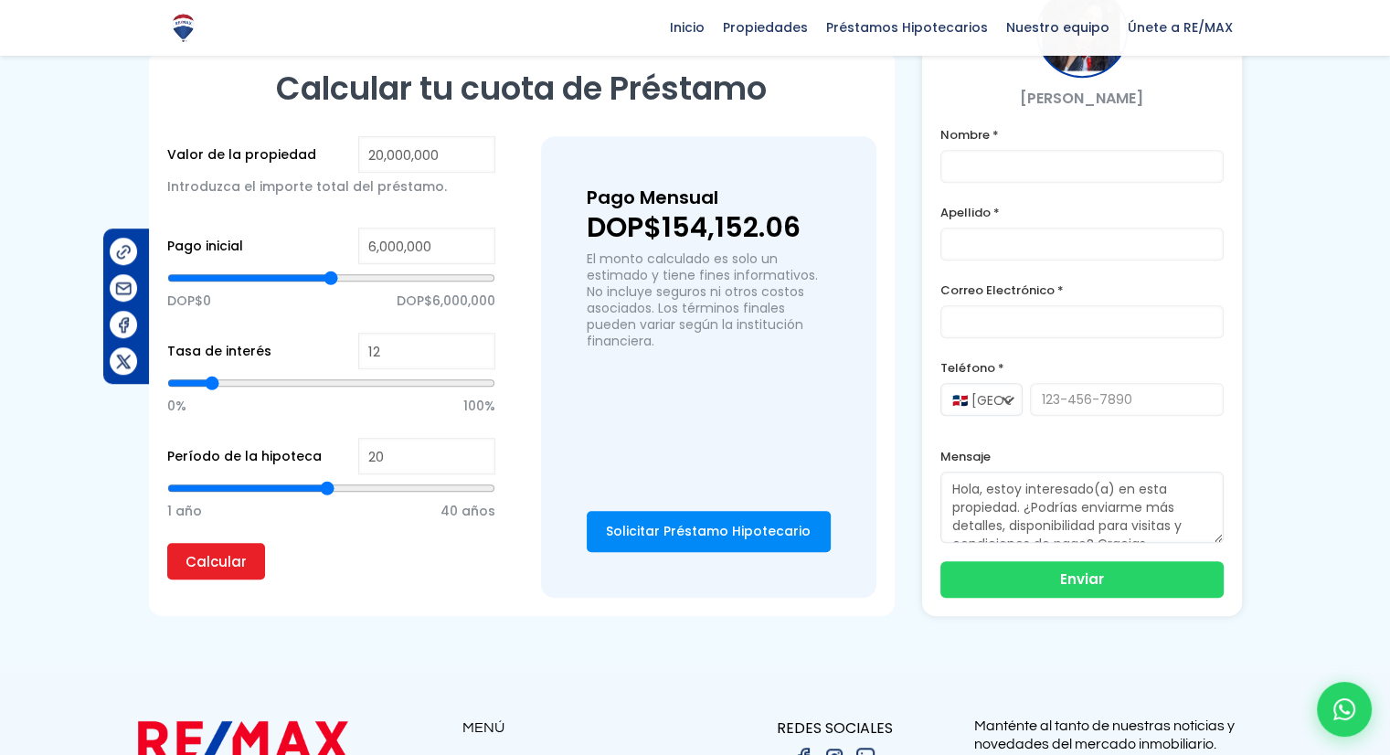
scroll to position [1188, 0]
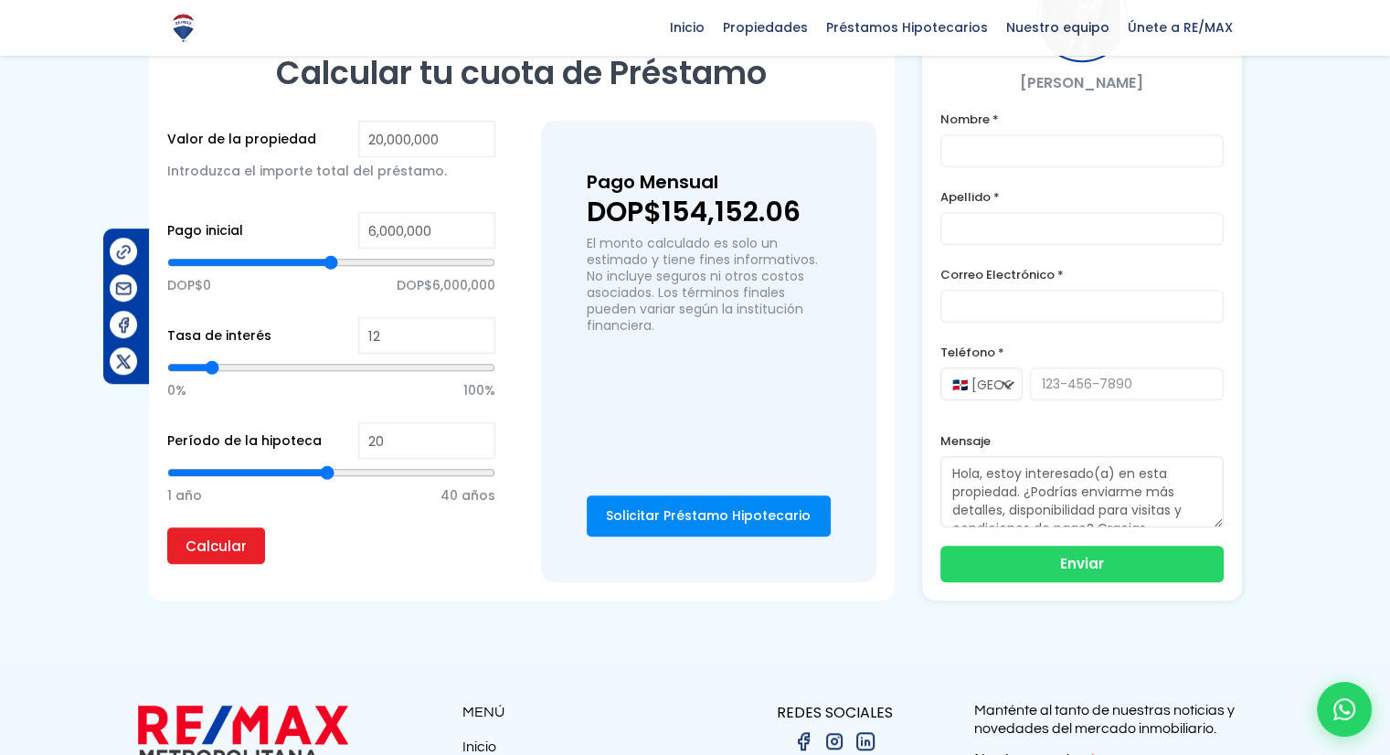
type input "9,880,571"
type input "9880571"
type input "9,833,964"
type input "9833964"
type input "9,787,358"
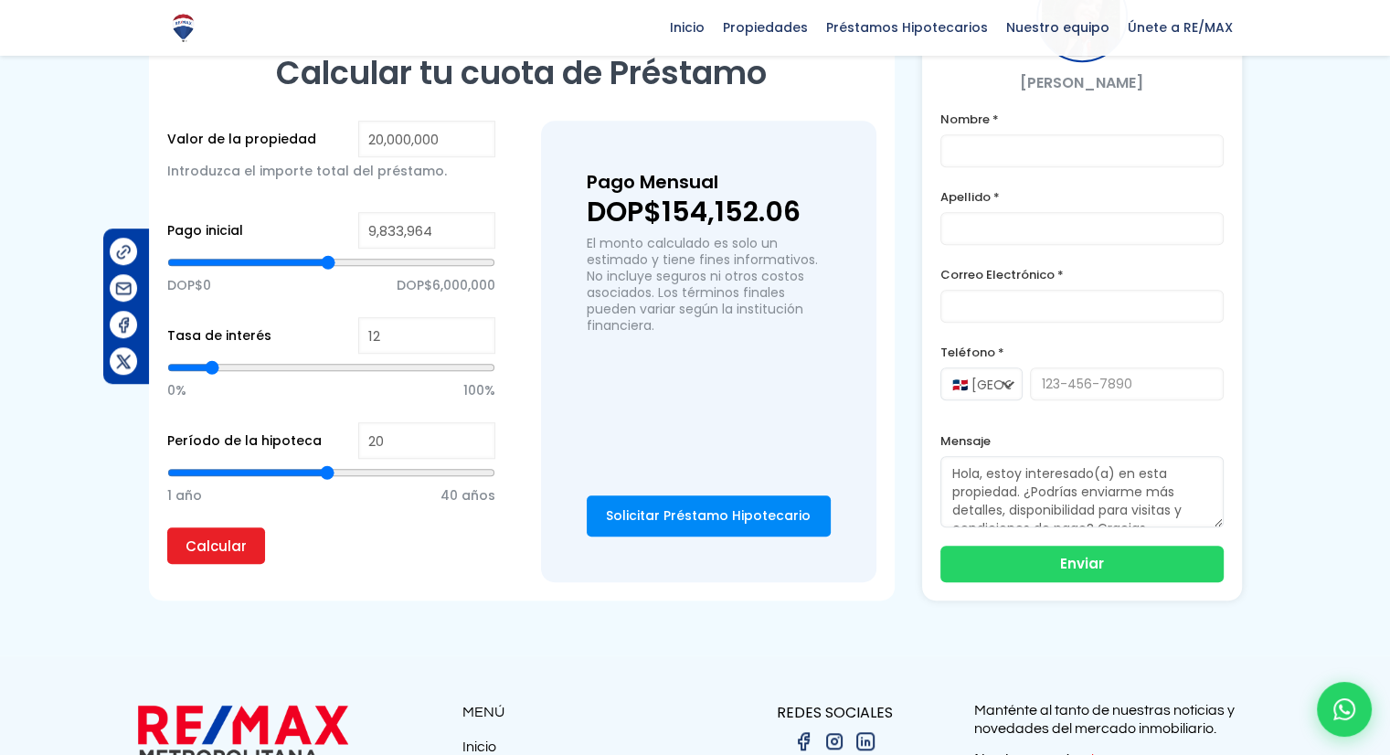
type input "9787358"
type input "9,647,539"
type input "9647539"
type input "9,367,900"
type input "9367900"
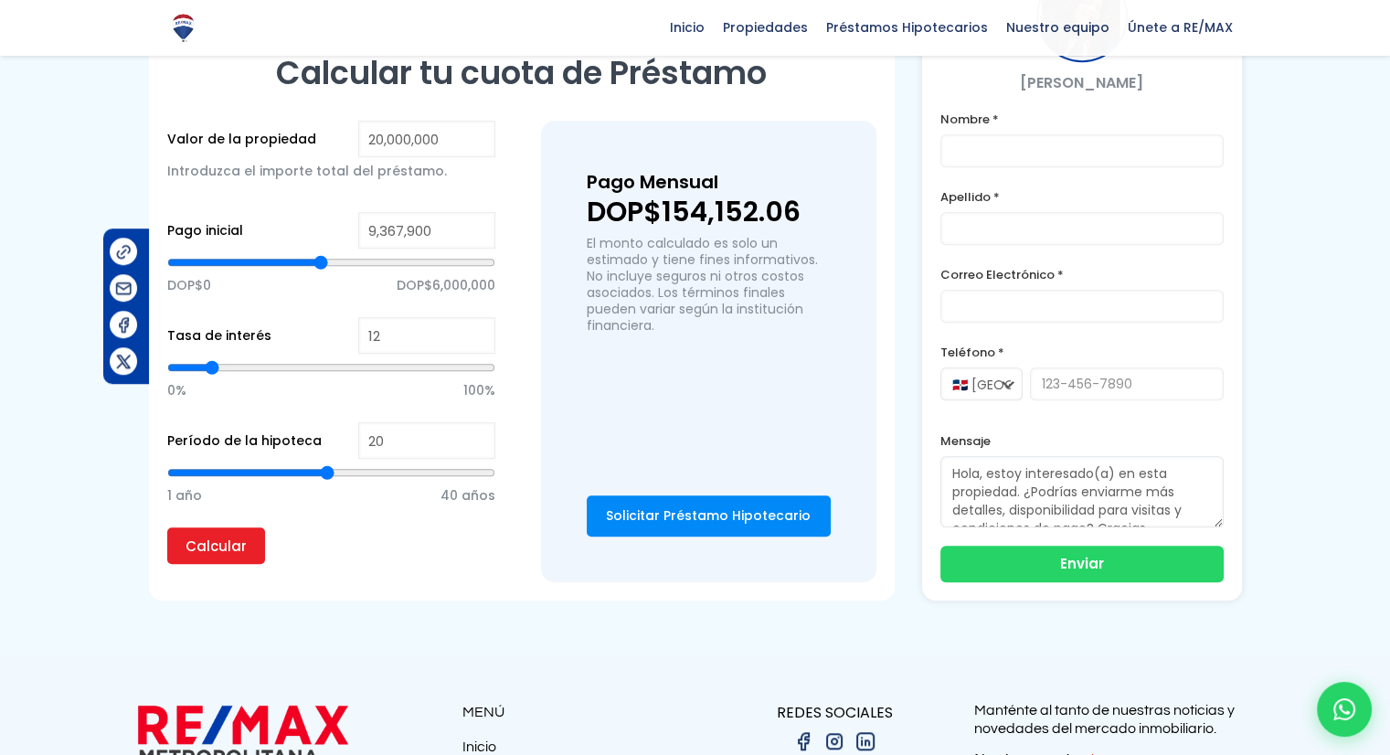
type input "9,134,867"
type input "9134867"
type input "8,901,835"
type input "8901835"
type input "8,668,803"
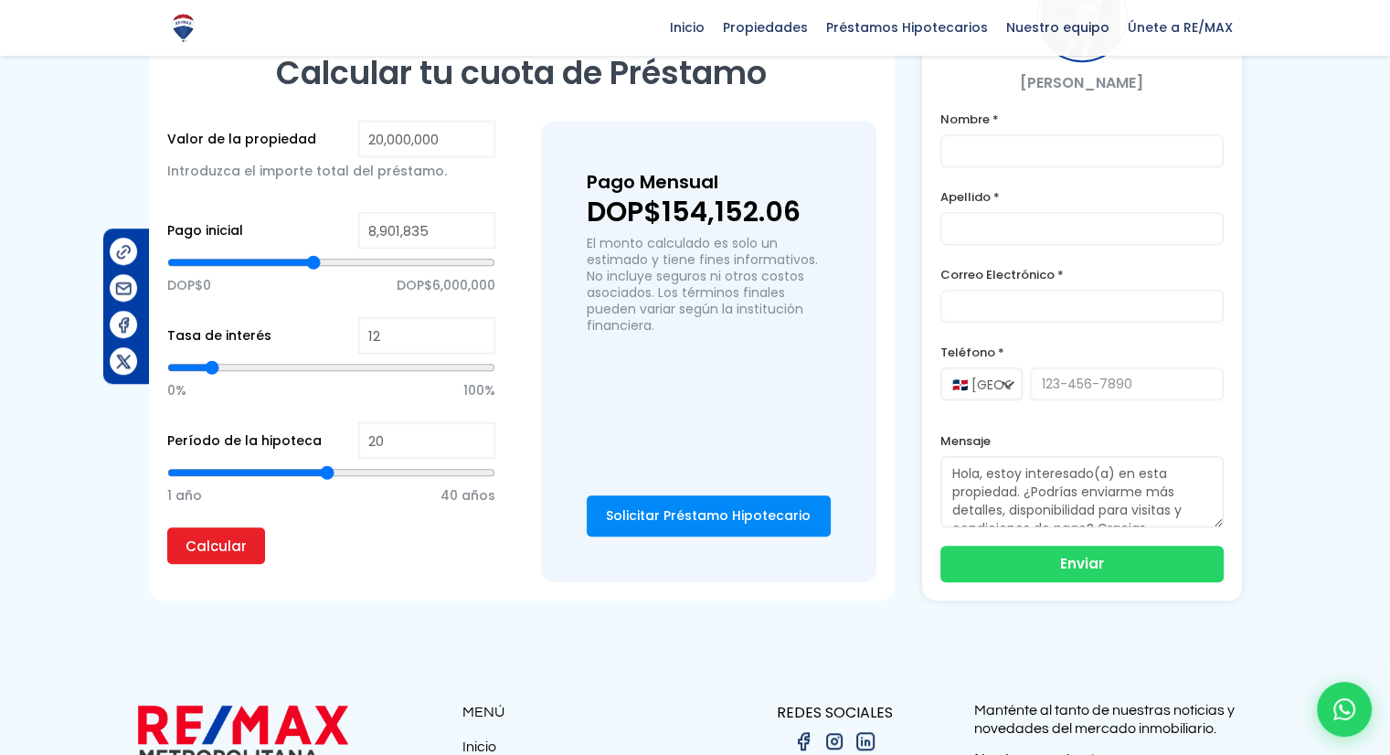
type input "8668803"
type input "8,528,983"
type input "8528983"
type input "8,435,770"
type input "8435770"
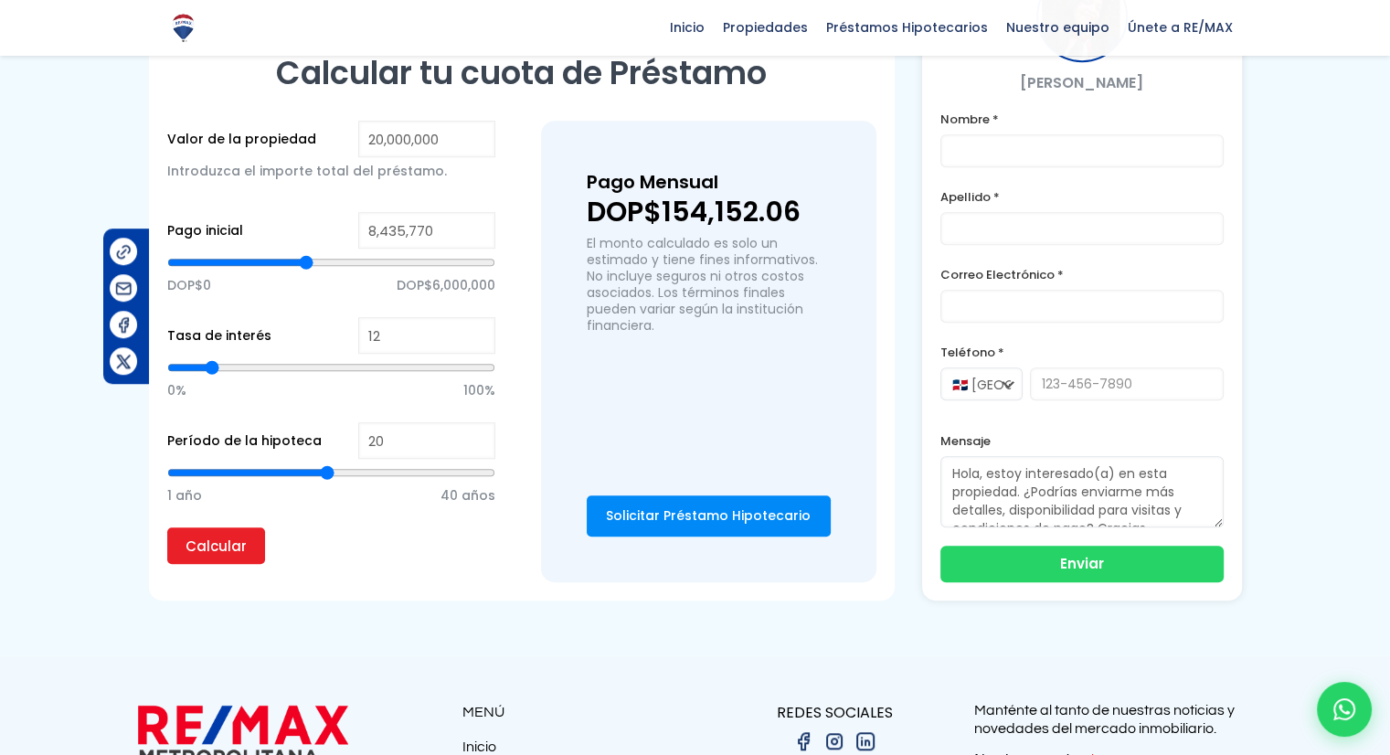
type input "8,389,164"
type input "8389164"
type input "8,342,558"
type input "8342558"
type input "8,295,951"
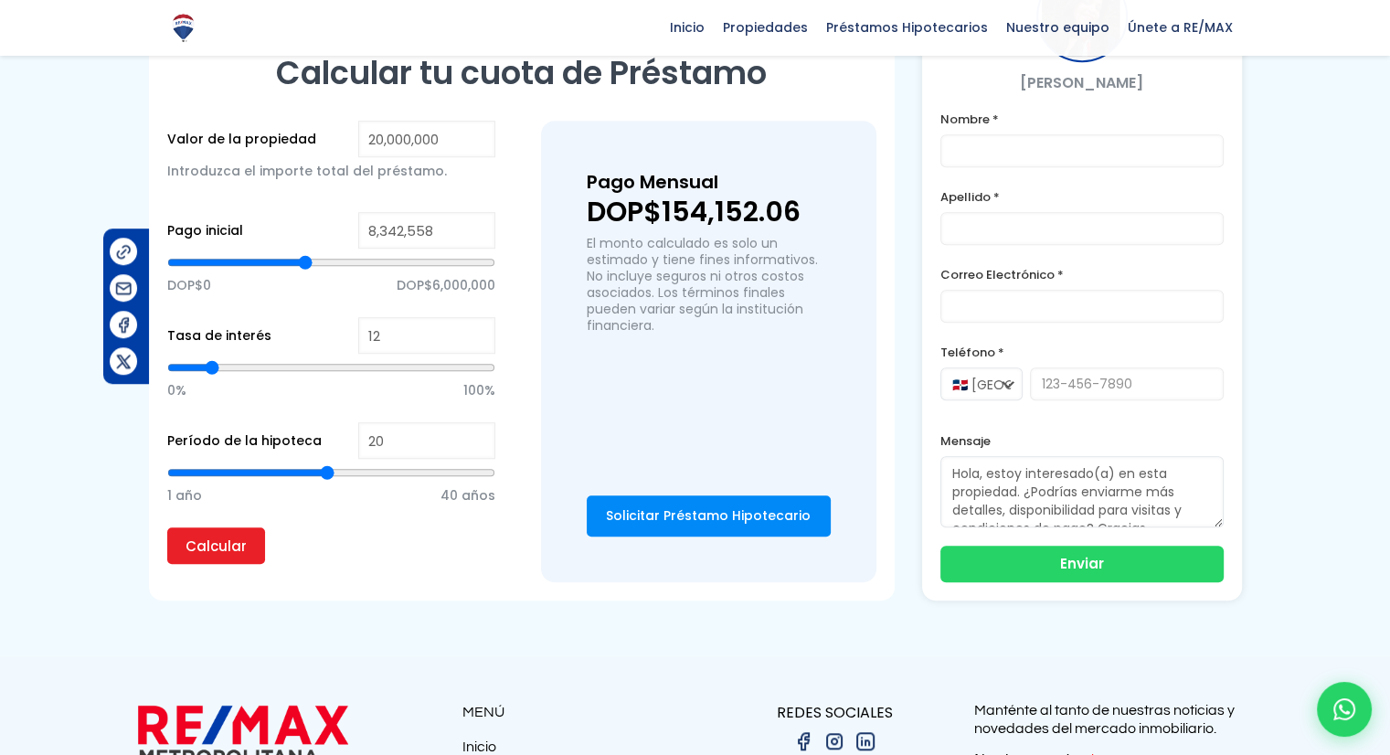
type input "8295951"
type input "8,249,345"
type input "8249345"
type input "8,109,525"
type input "8109525"
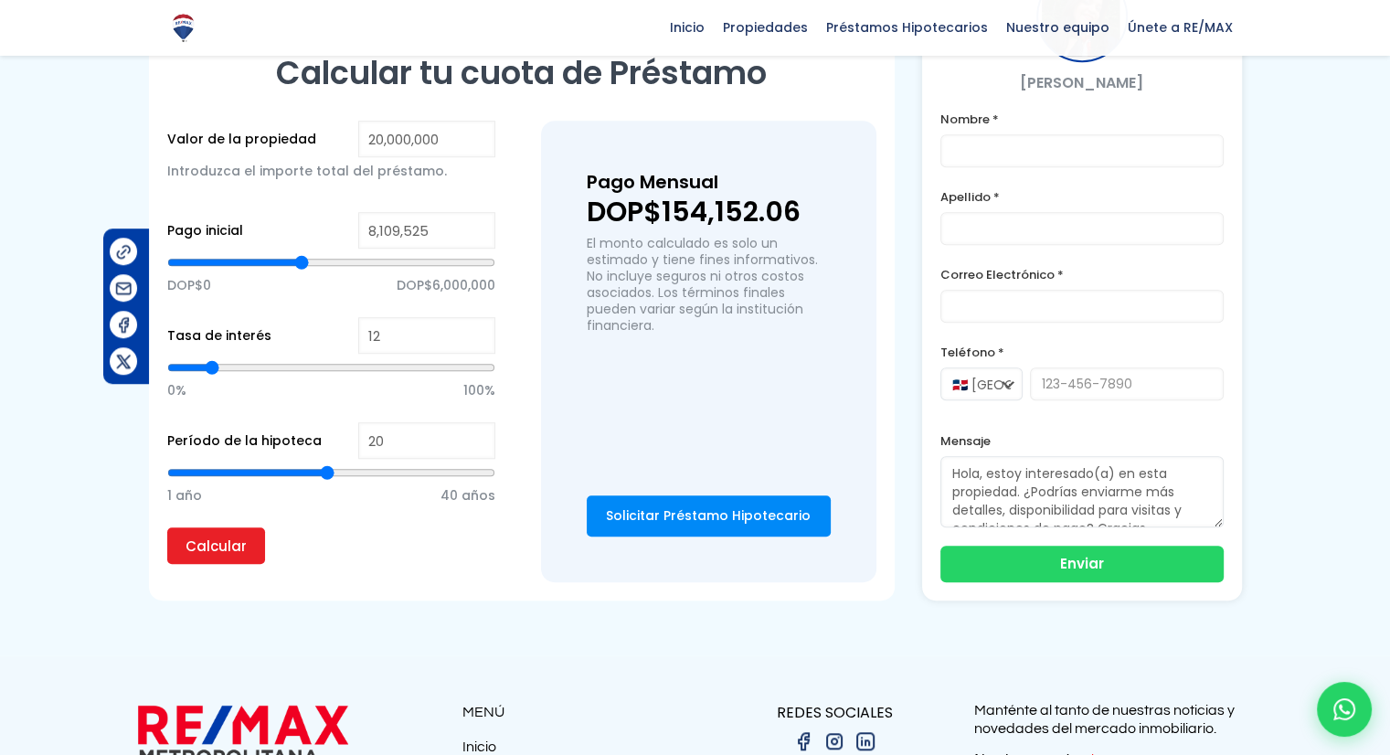
type input "7,876,493"
type input "7876493"
type input "7,736,673"
type input "7736673"
type input "7,643,461"
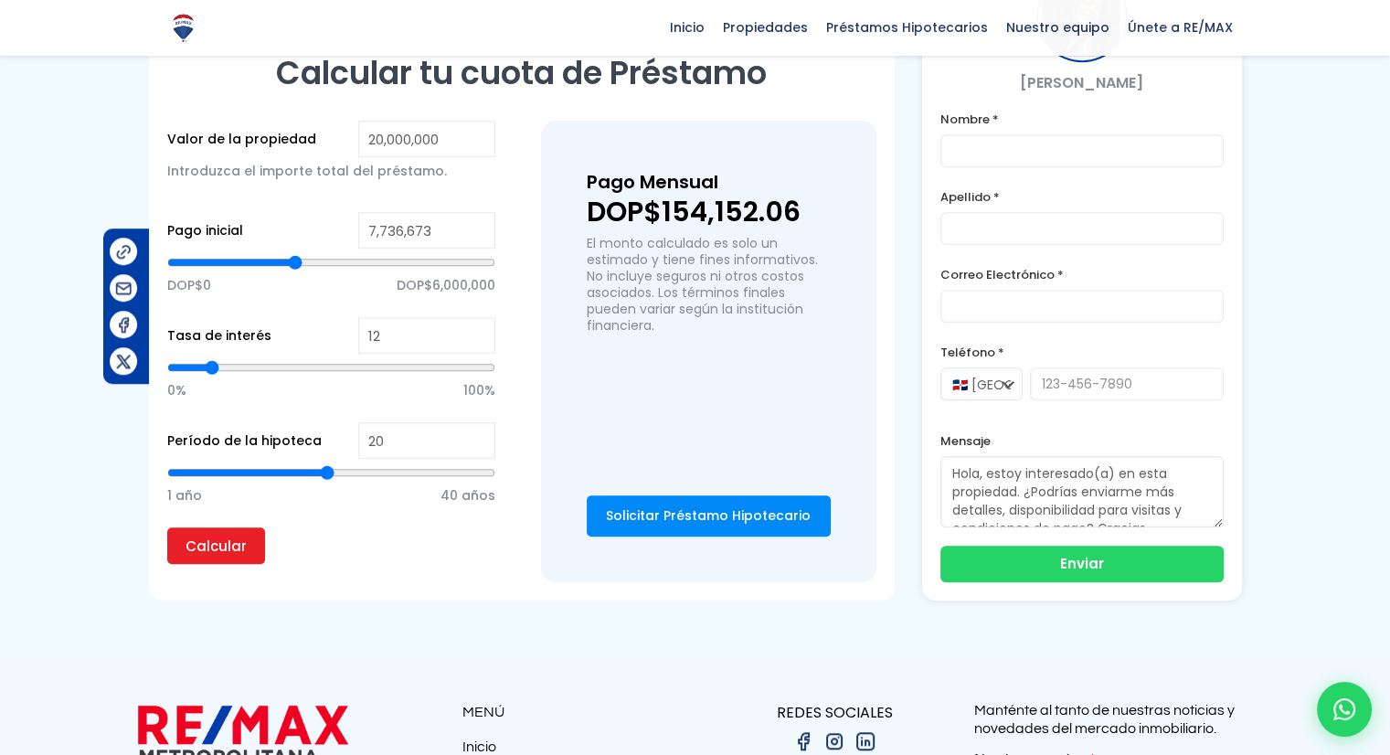
type input "7643461"
type input "7,503,641"
type input "7503641"
type input "7,270,609"
type input "7270609"
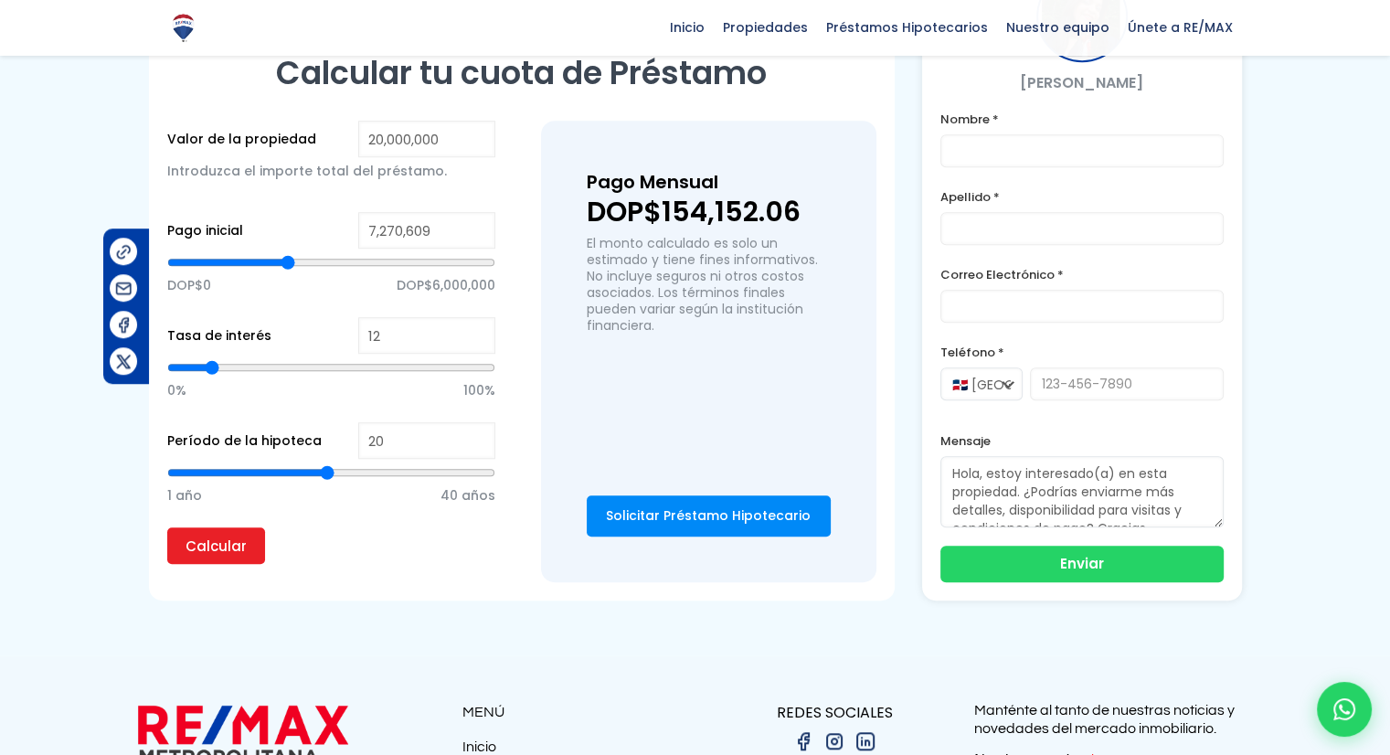
type input "6,897,757"
type input "6897757"
type input "6,571,512"
type input "6571512"
type input "6,012,234"
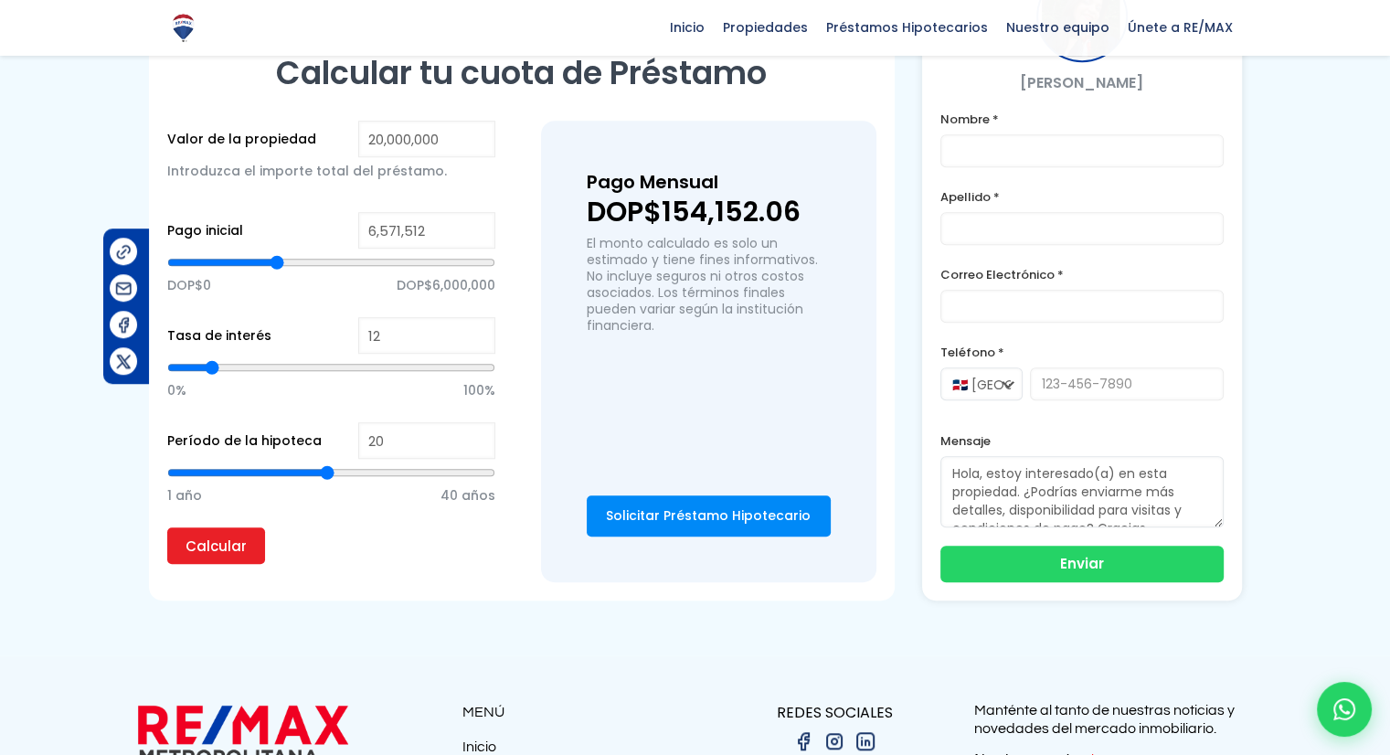
type input "6012234"
type input "5,825,808"
type input "5825808"
type input "5,779,202"
type input "5779202"
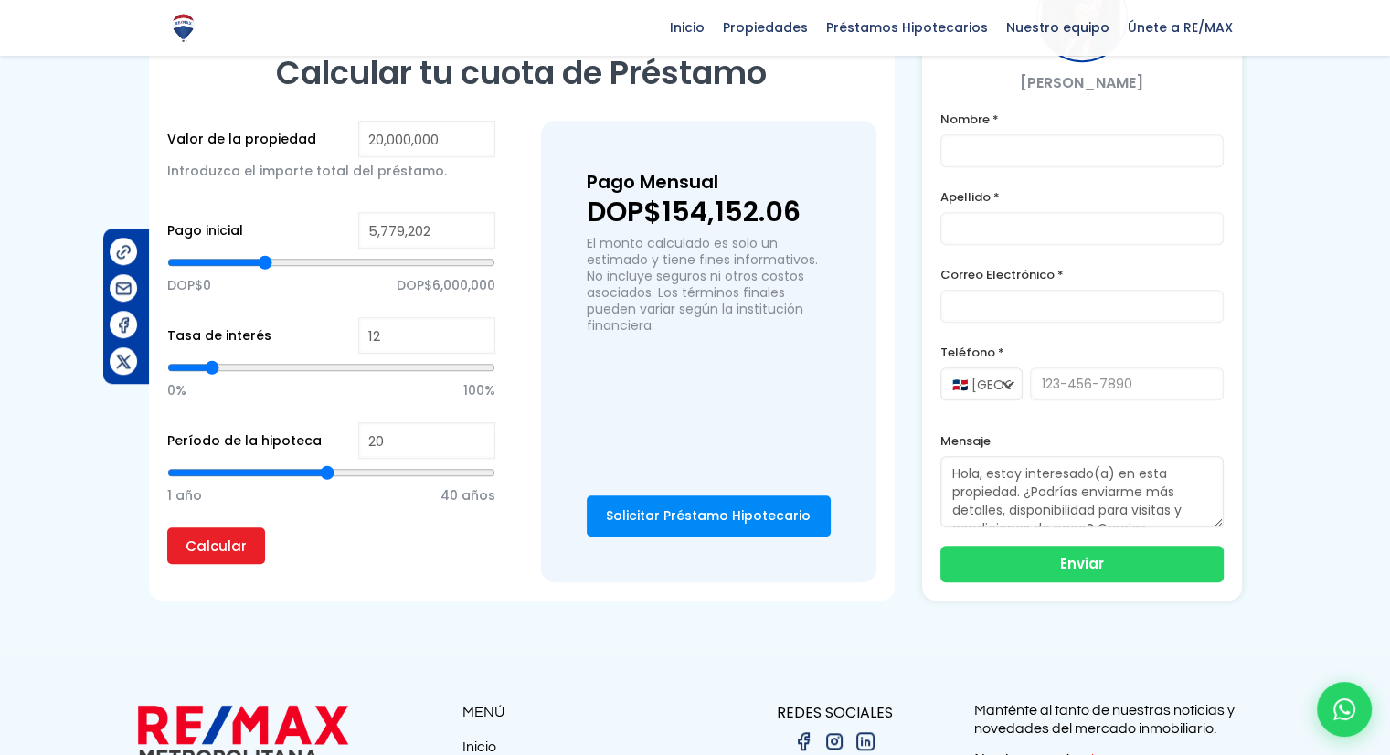
type input "5,732,595"
type input "5732595"
type input "5,685,989"
type input "5685989"
type input "5,639,382"
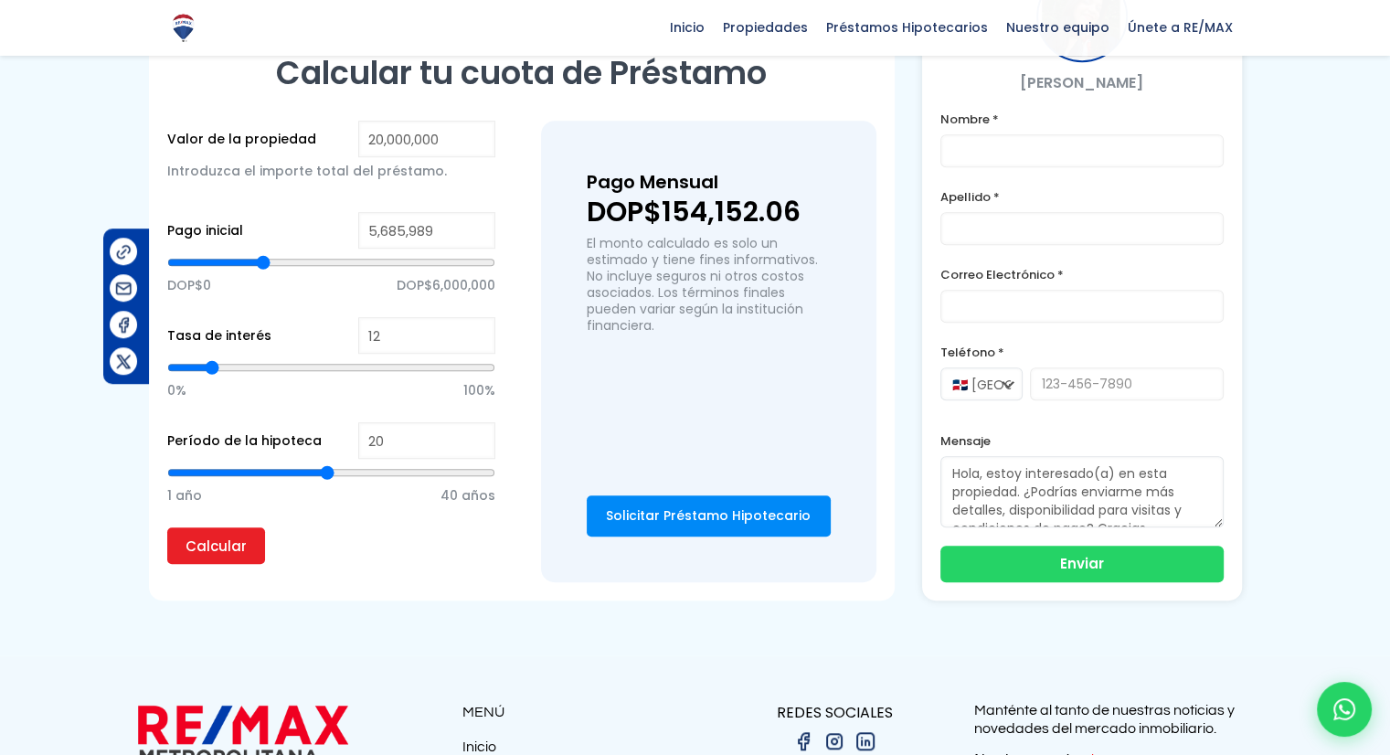
type input "5639382"
type input "5,546,170"
type input "5546170"
type input "5,452,957"
type input "5452957"
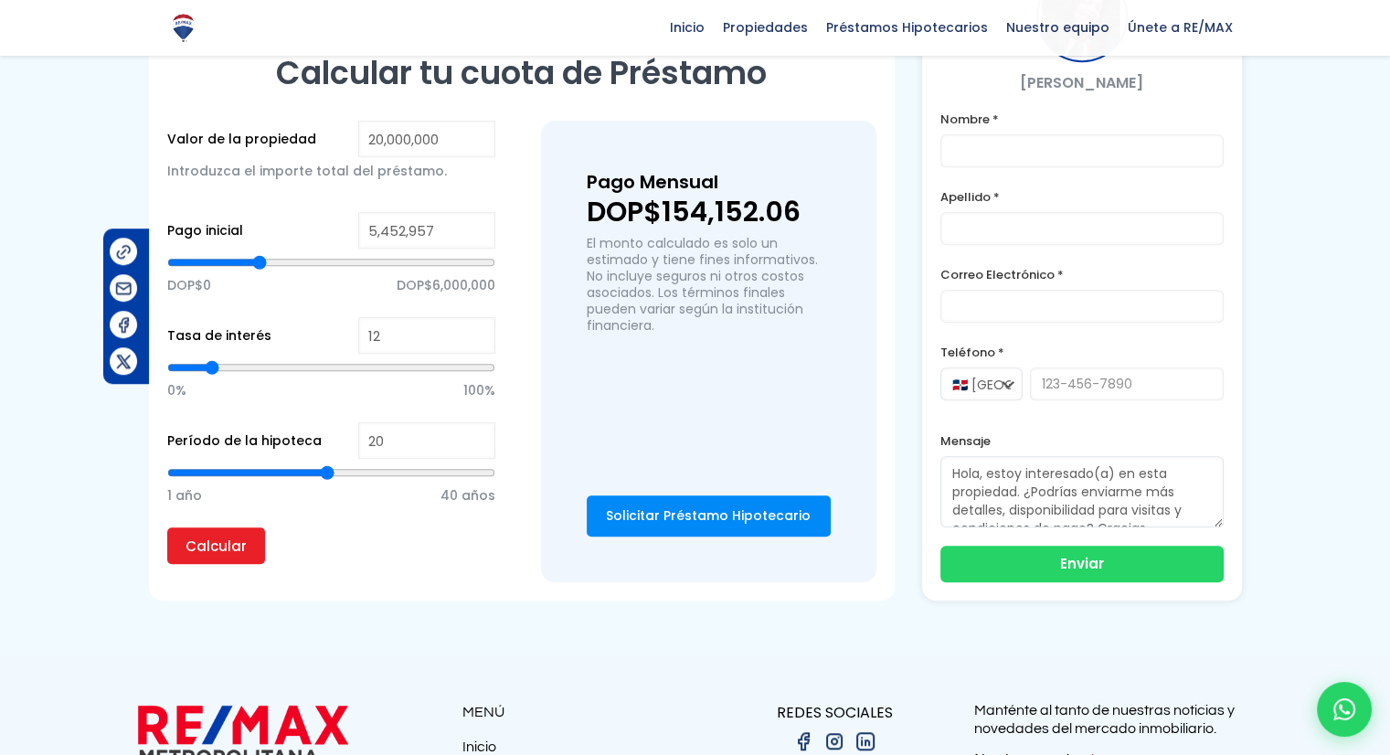
type input "5,406,350"
type input "5406350"
type input "5,313,137"
type input "5313137"
type input "5,266,531"
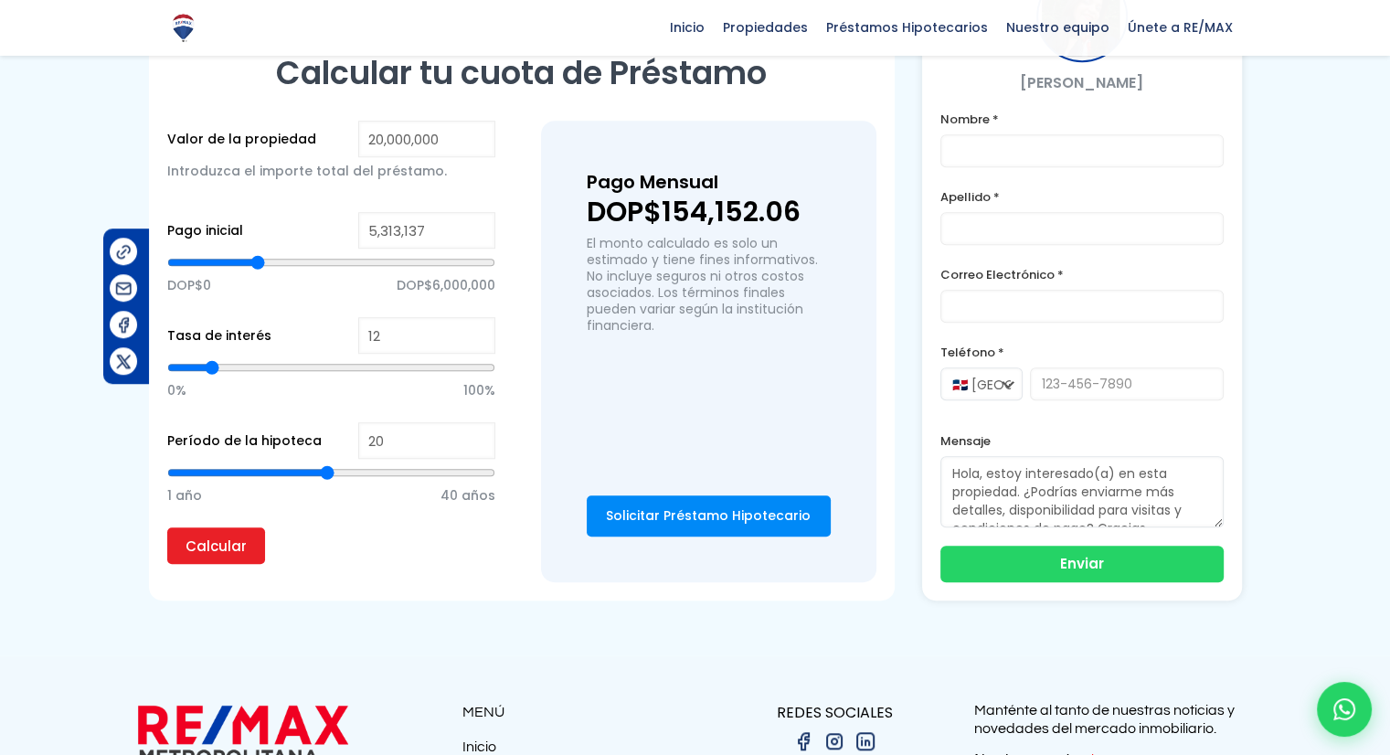
type input "5266531"
type input "5,173,318"
type input "5173318"
type input "5,080,105"
type input "5080105"
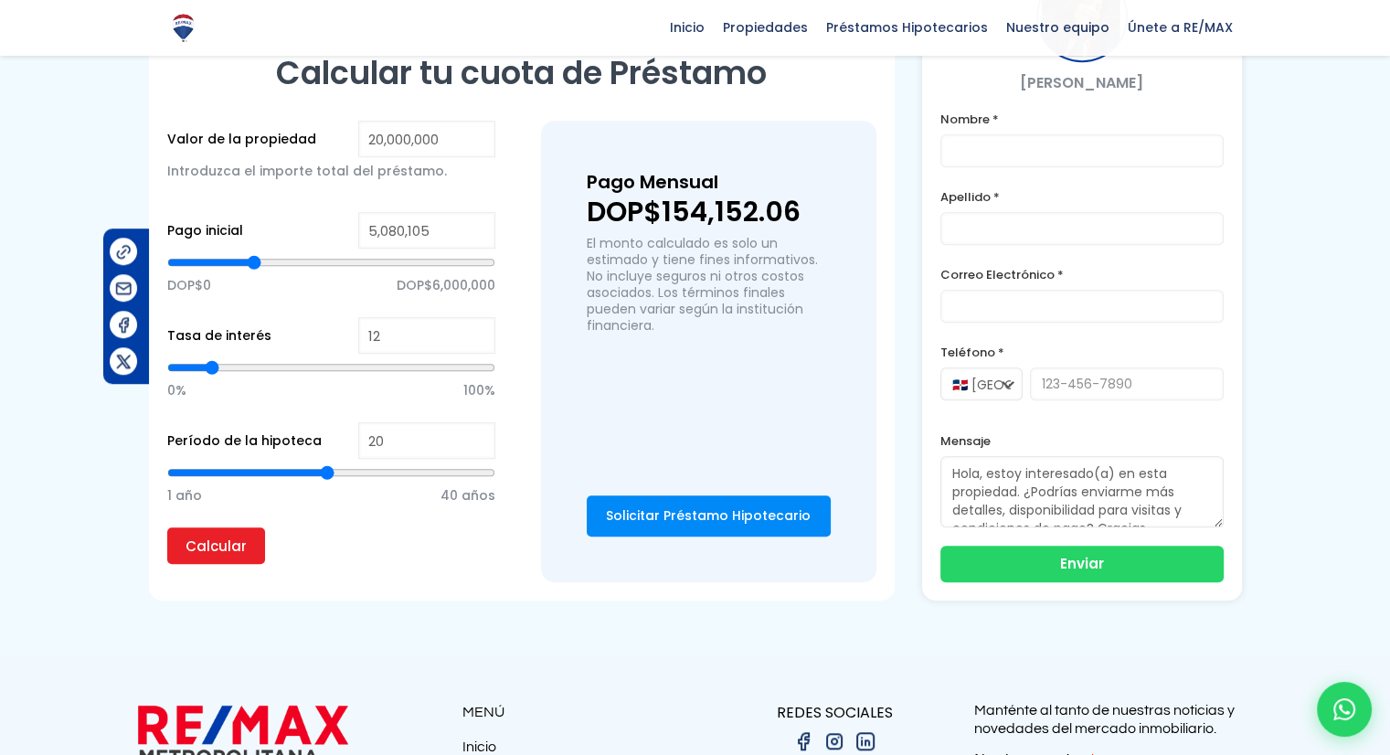
type input "5,033,498"
type input "5033498"
type input "4,940,285"
type input "4940285"
type input "4,847,073"
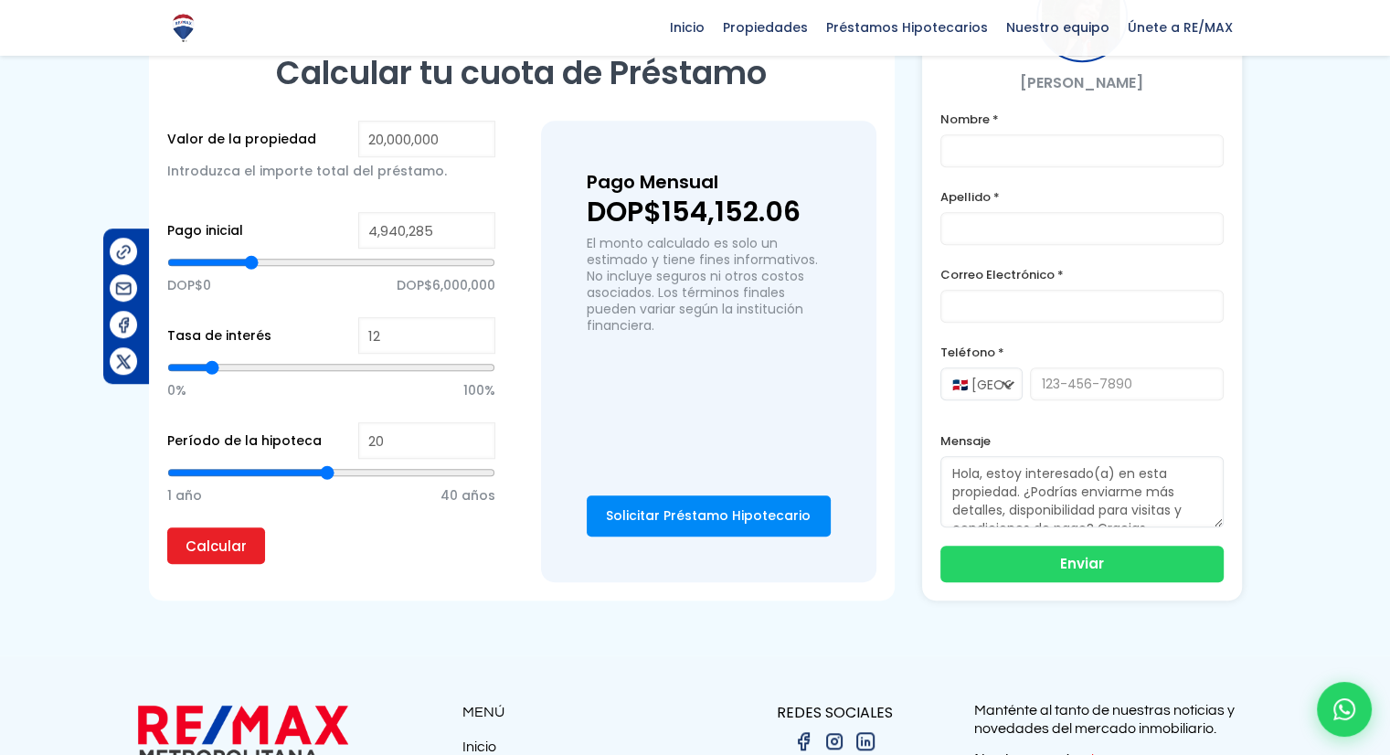
type input "4847073"
type input "4,753,860"
type input "4753860"
type input "4,707,253"
type input "4707253"
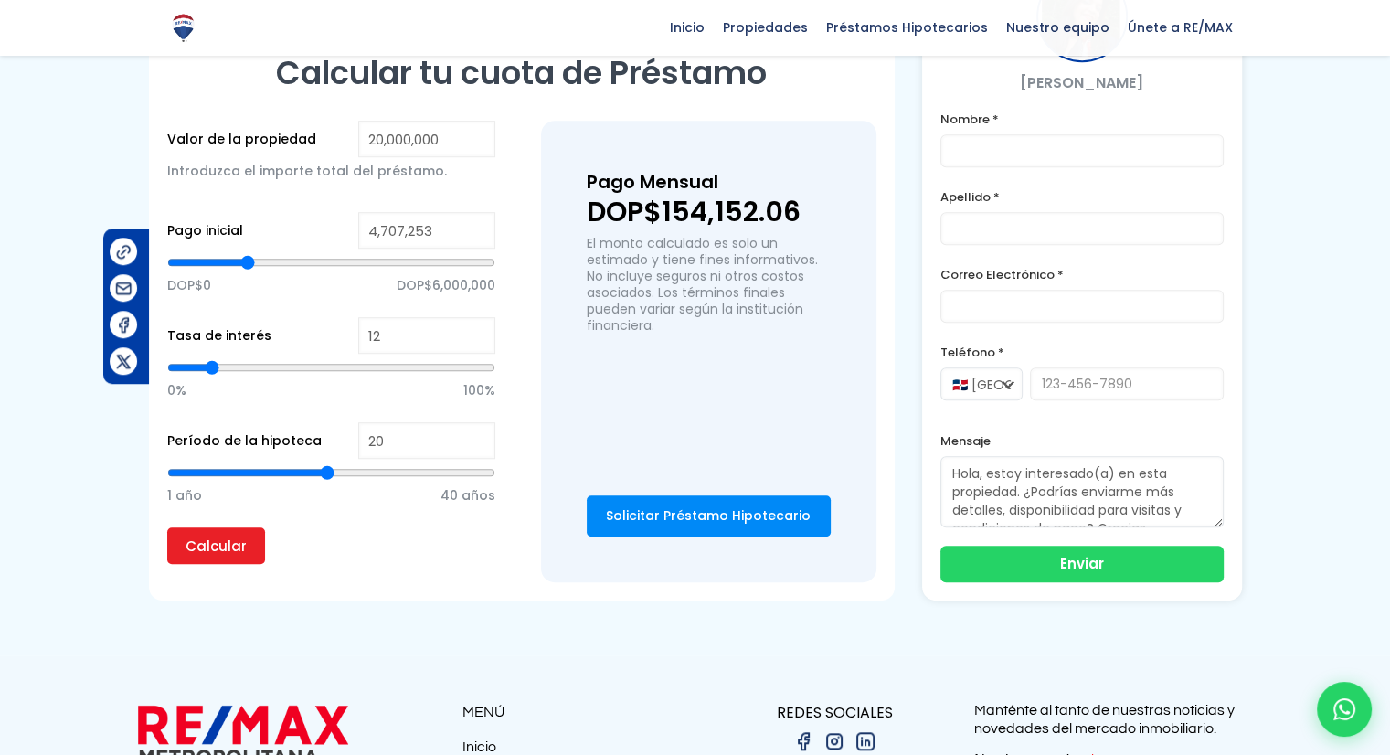
type input "4,614,040"
type input "4614040"
type input "4,567,434"
type input "4567434"
type input "4,474,221"
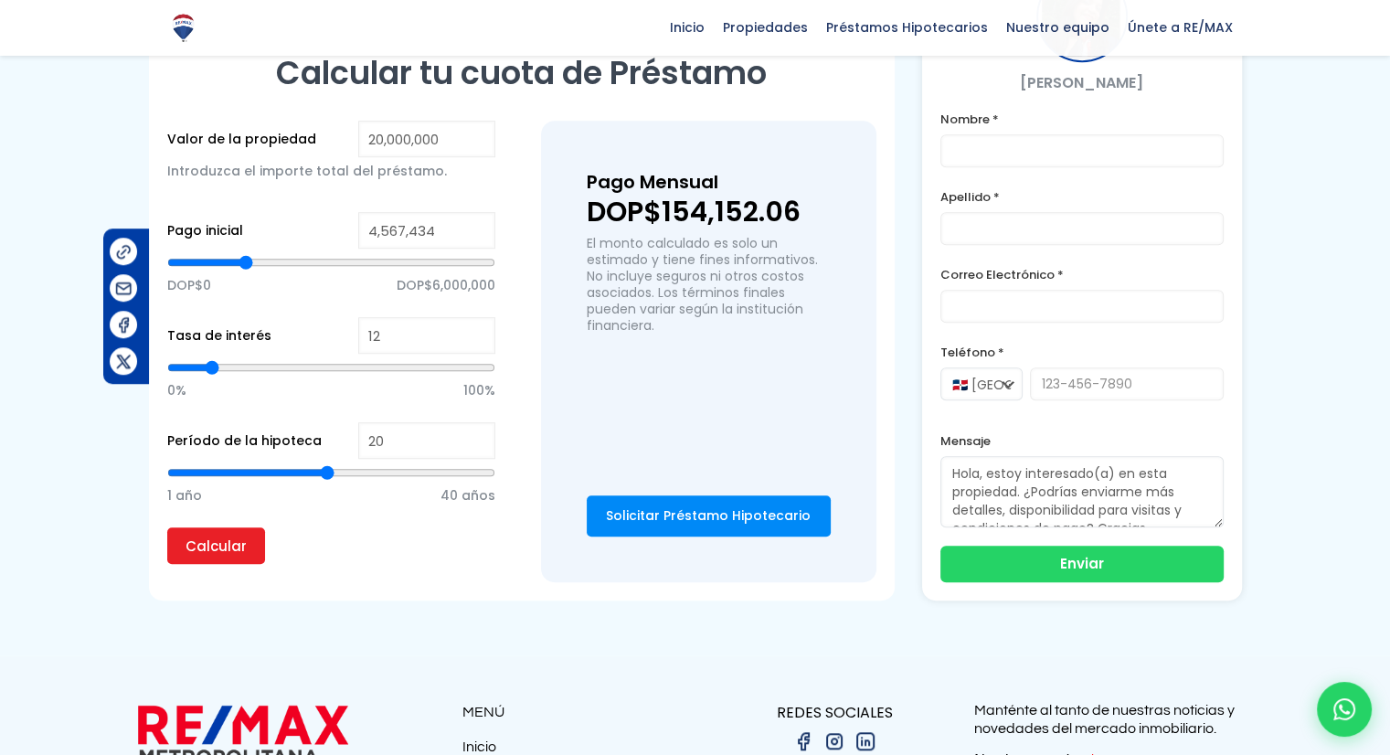
type input "4474221"
type input "4,427,614"
type input "4427614"
type input "4,381,008"
type input "4381008"
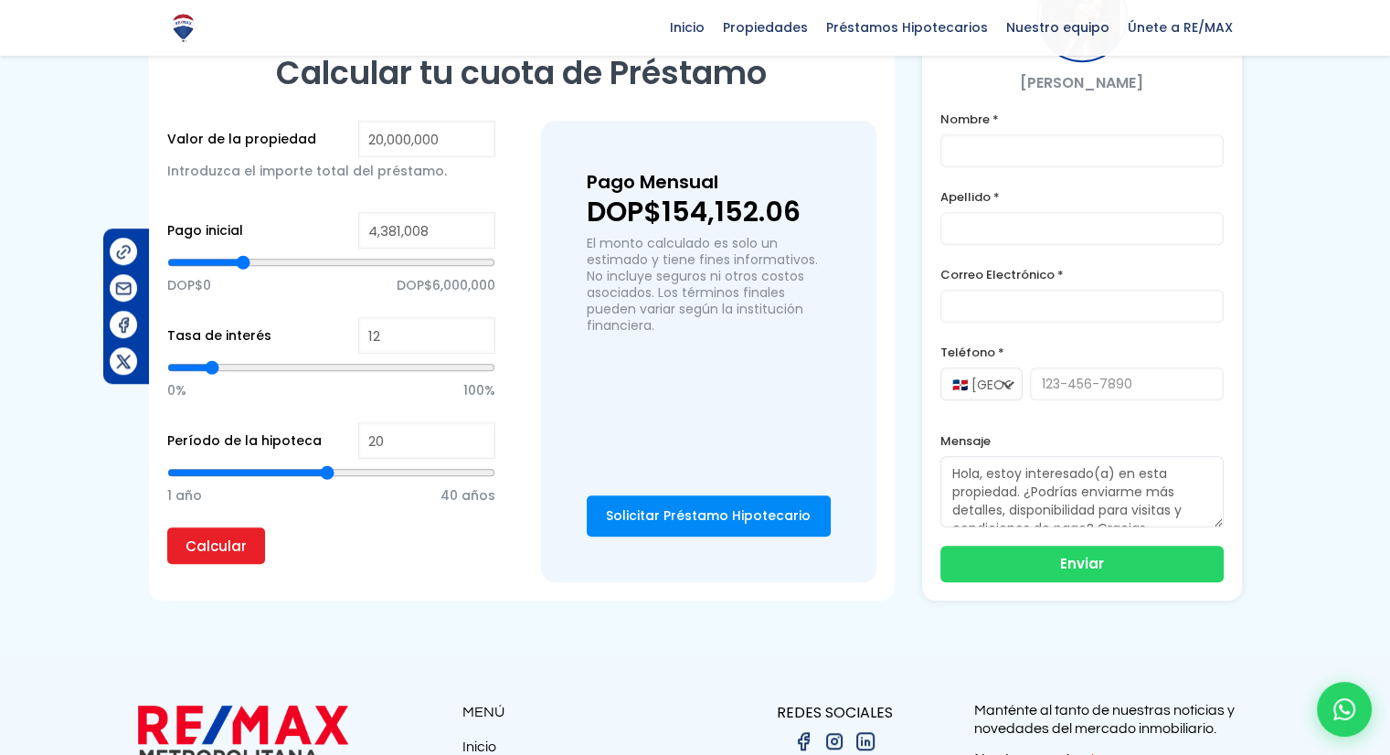
type input "4,334,401"
type input "4334401"
type input "4,287,795"
type input "4287795"
type input "4,241,188"
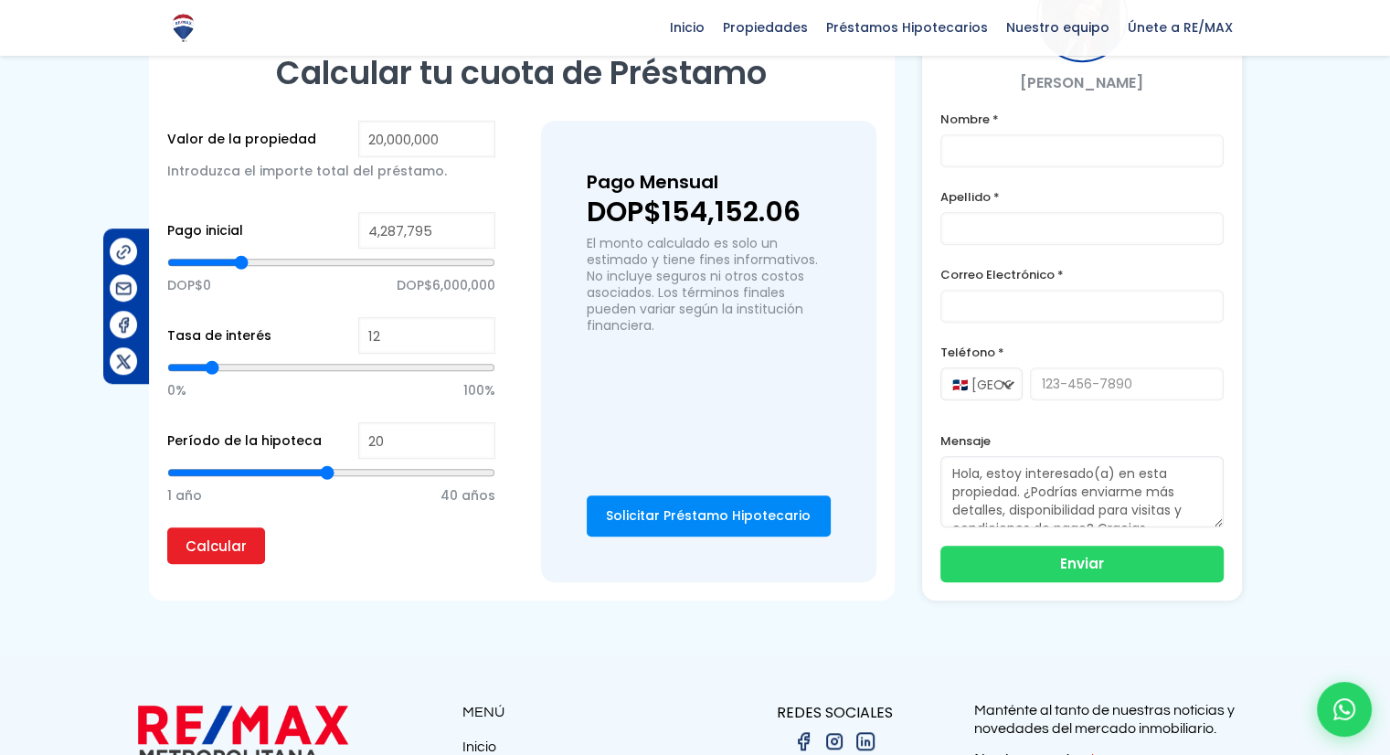
type input "4241188"
type input "4,194,582"
type input "4194582"
type input "4,147,976"
type input "4147976"
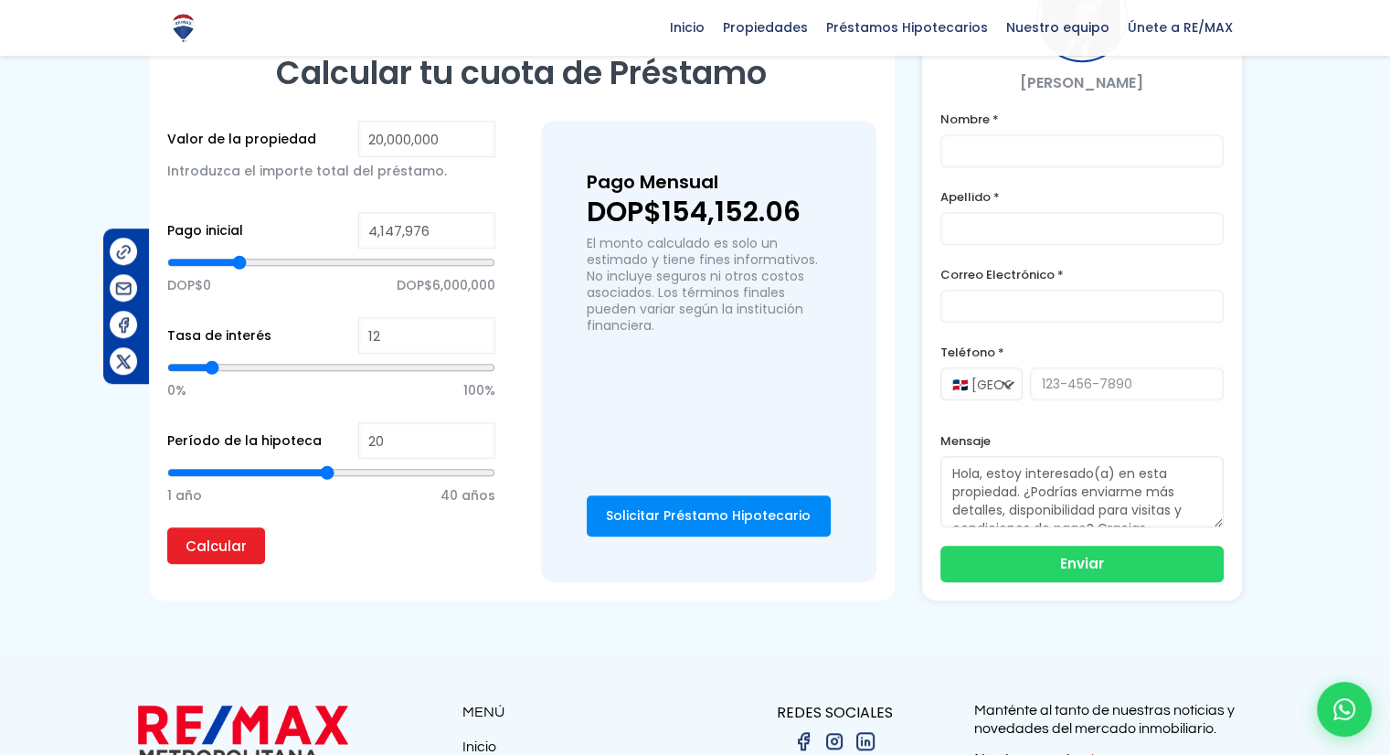
type input "4,101,369"
type input "4101369"
type input "4,054,763"
type input "4054763"
type input "4,008,156"
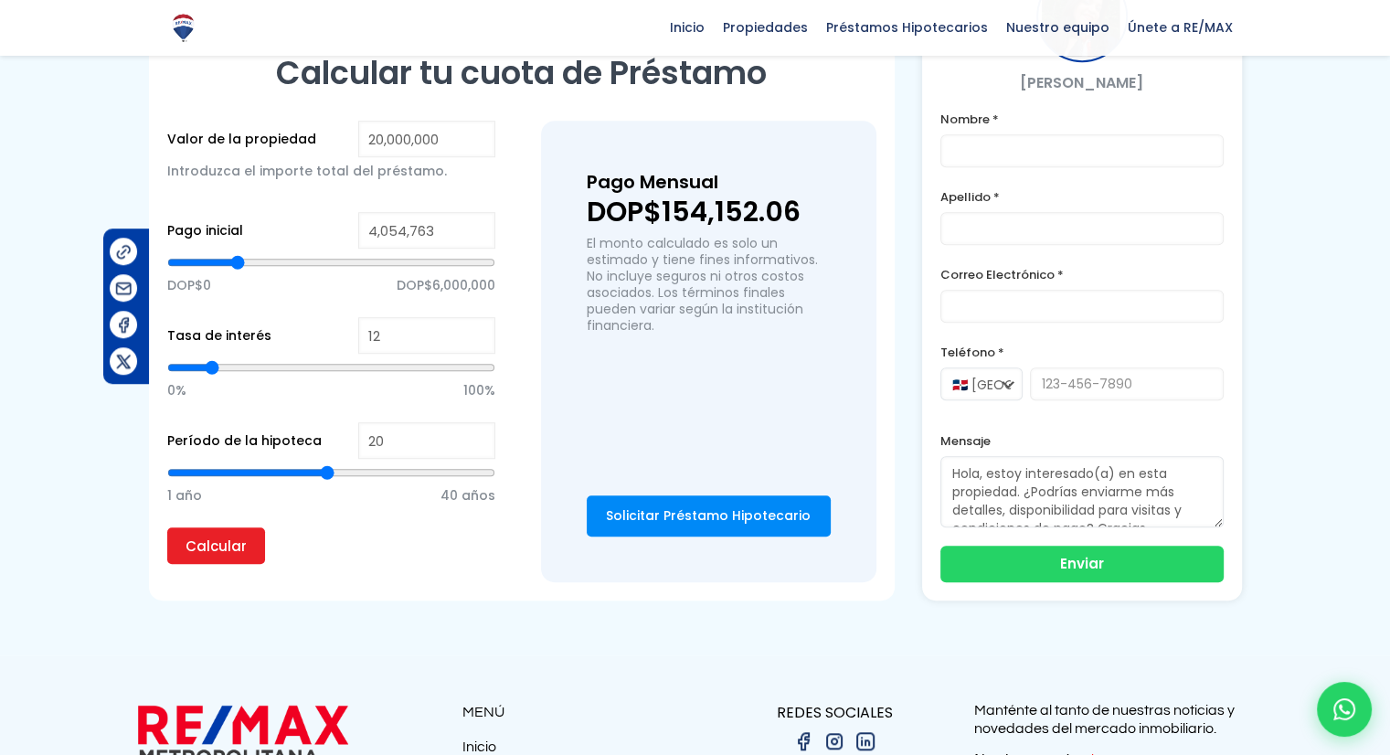
type input "4008156"
type input "3,914,943"
type input "3914943"
type input "3,868,337"
type input "3868337"
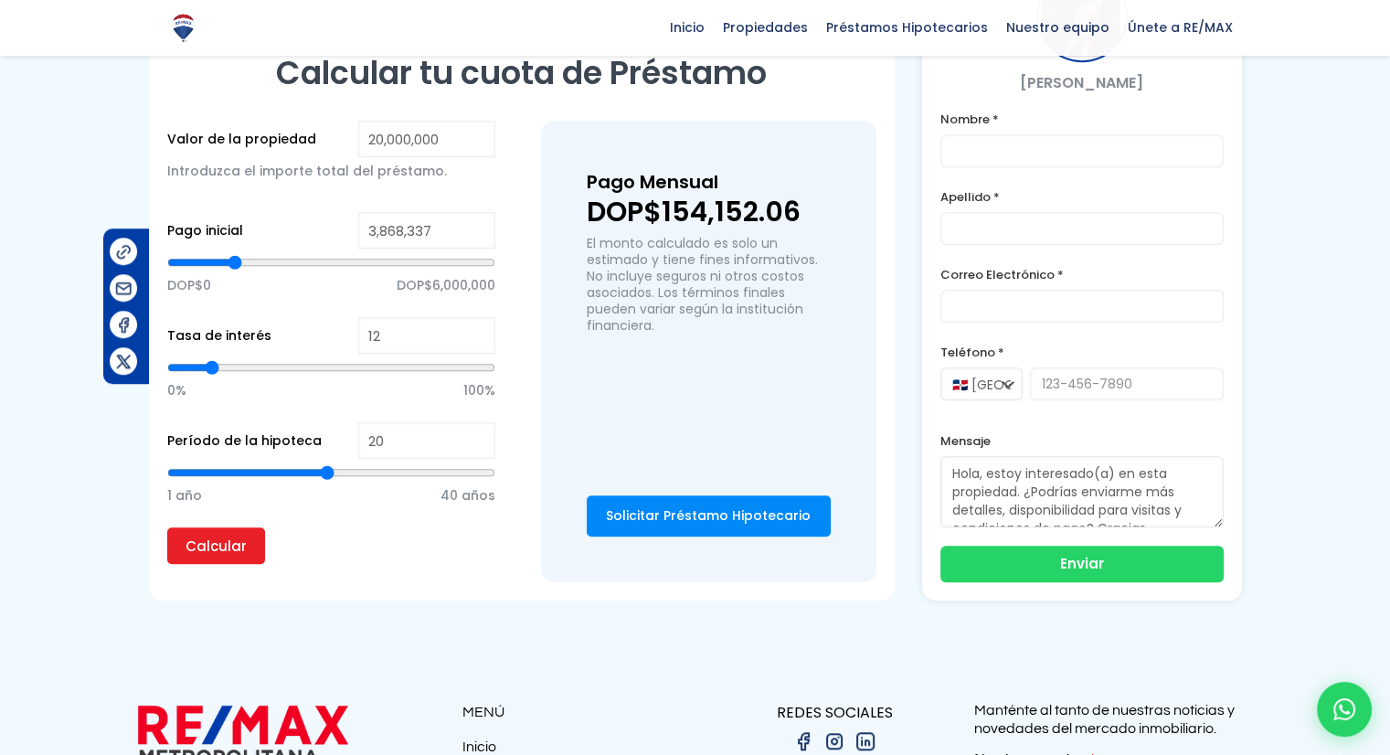
type input "3,821,730"
type input "3821730"
type input "3,728,517"
type input "3728517"
type input "3,681,911"
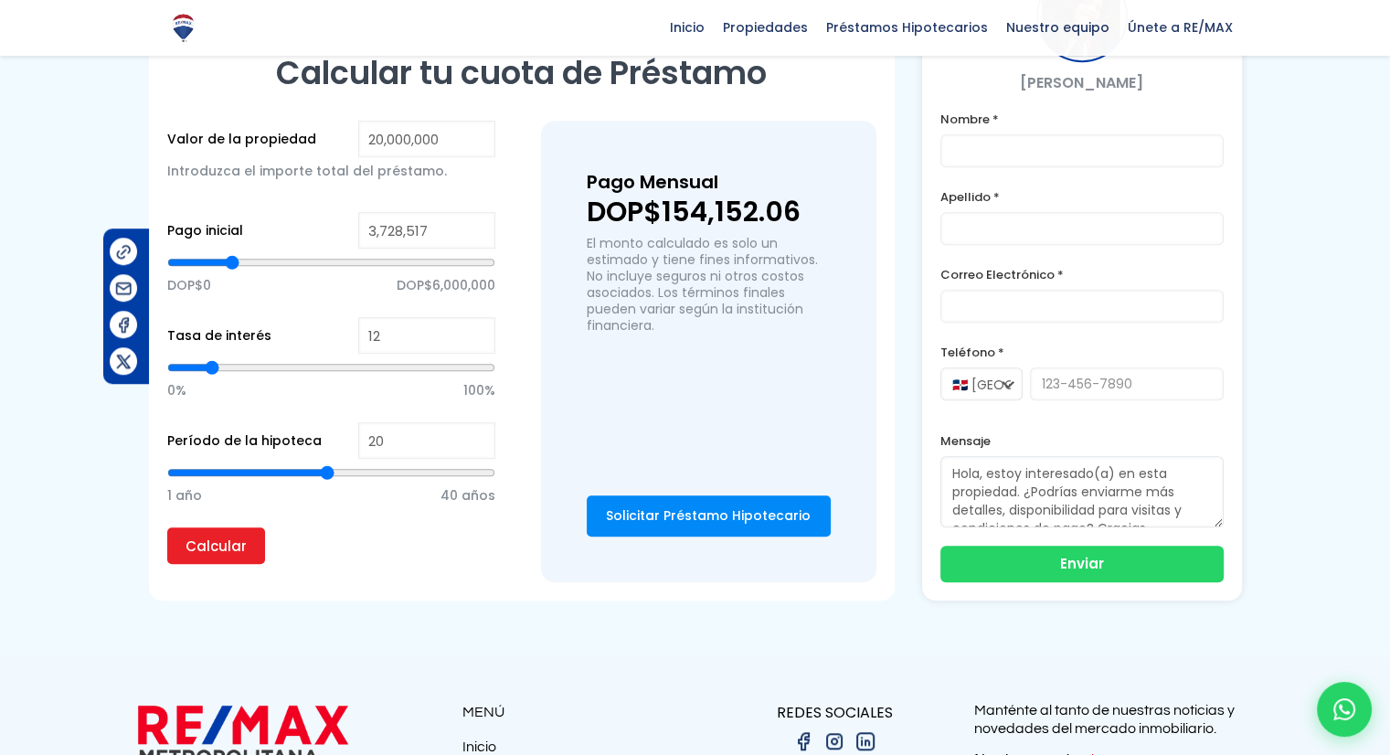
type input "3681911"
type input "3,635,304"
type input "3635304"
type input "3,588,698"
type input "3588698"
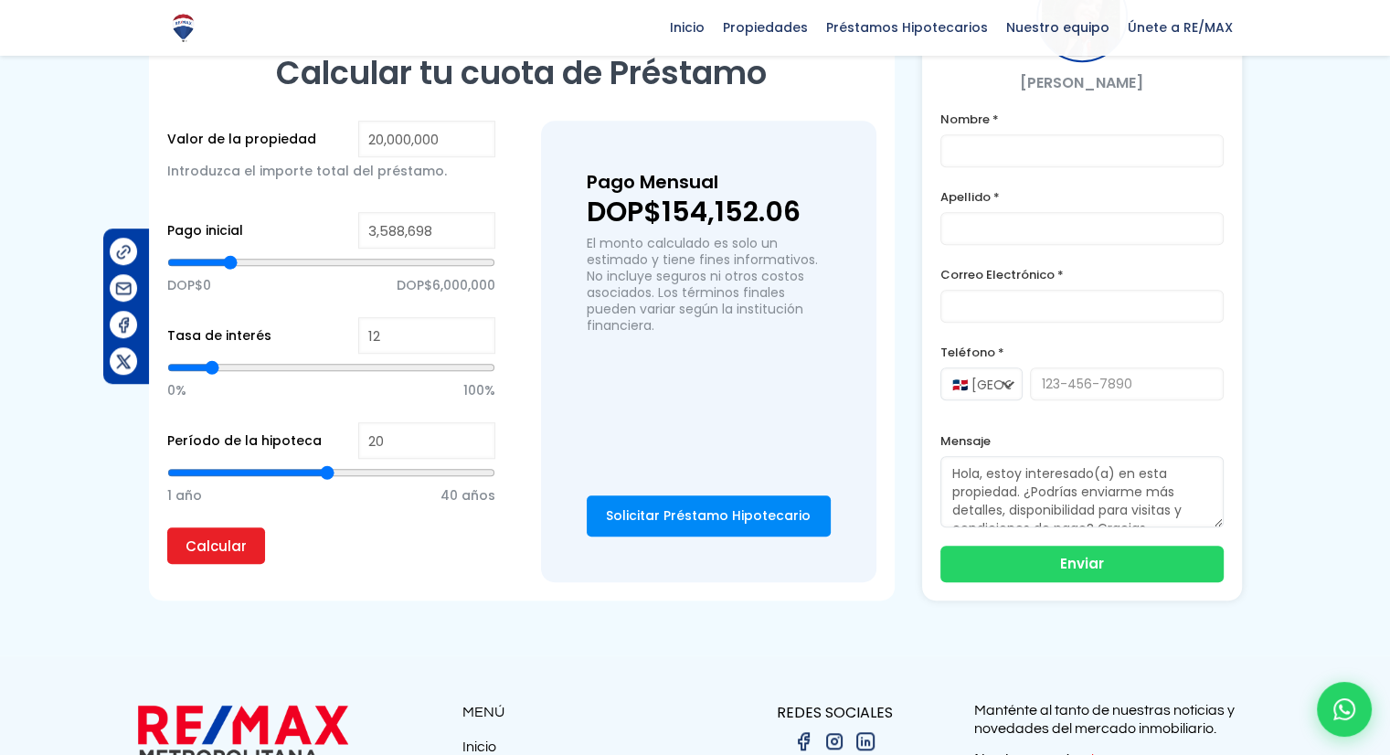
type input "3,542,091"
type input "3542091"
type input "3,495,485"
type input "3495485"
type input "3,448,879"
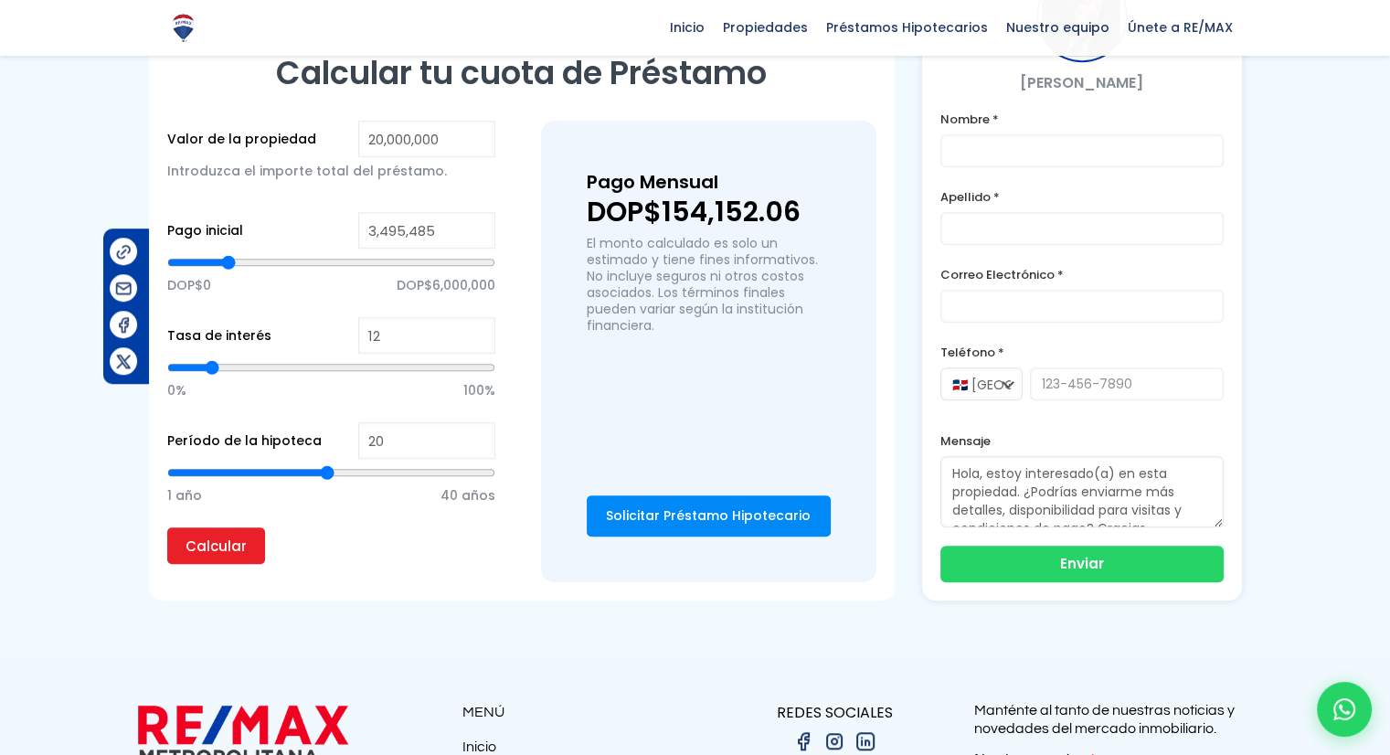
type input "3448879"
type input "3,402,272"
type input "3402272"
type input "3,355,666"
type input "3355666"
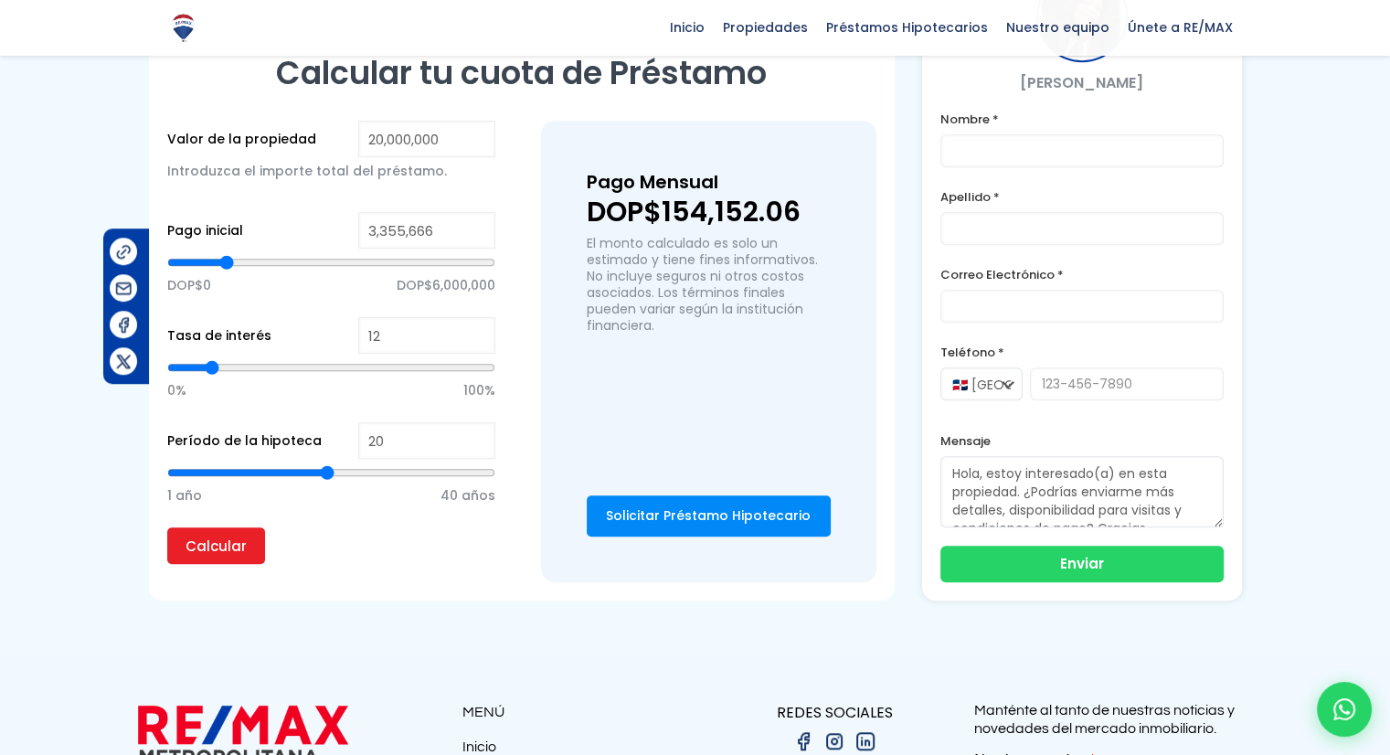
type input "3,309,059"
type input "3309059"
type input "3,262,453"
type input "3262453"
type input "3,215,846"
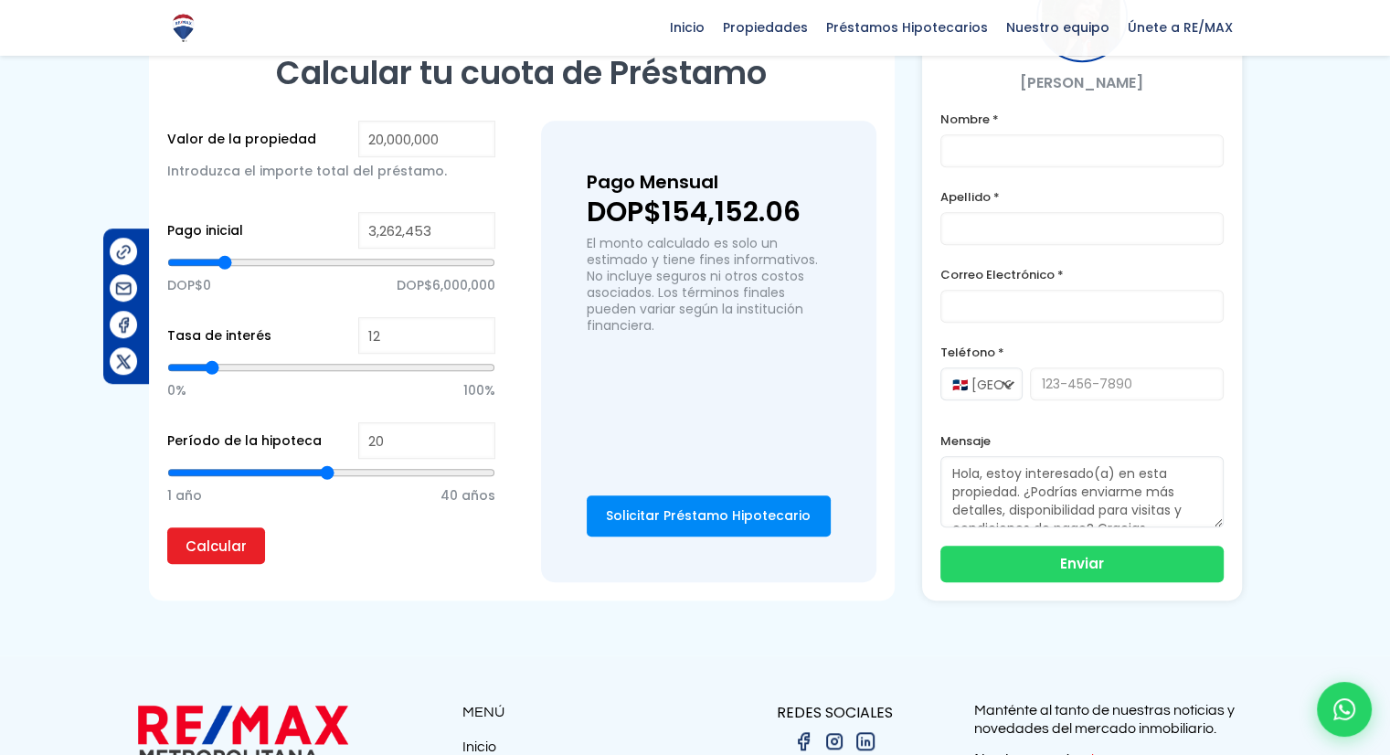
type input "3215846"
type input "3,169,240"
type input "3169240"
type input "3,122,633"
type input "3122633"
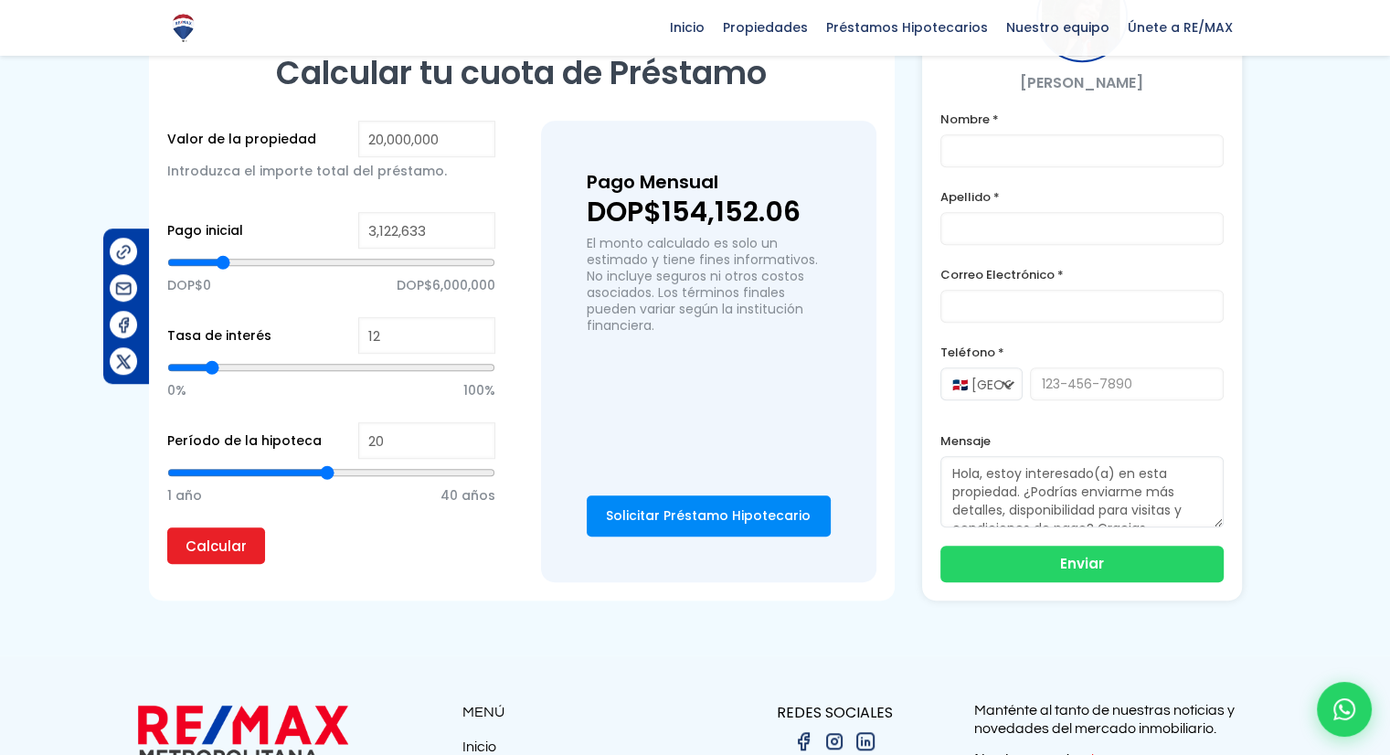
type input "3,076,027"
type input "3076027"
type input "3,029,420"
type input "3029420"
type input "2,982,814"
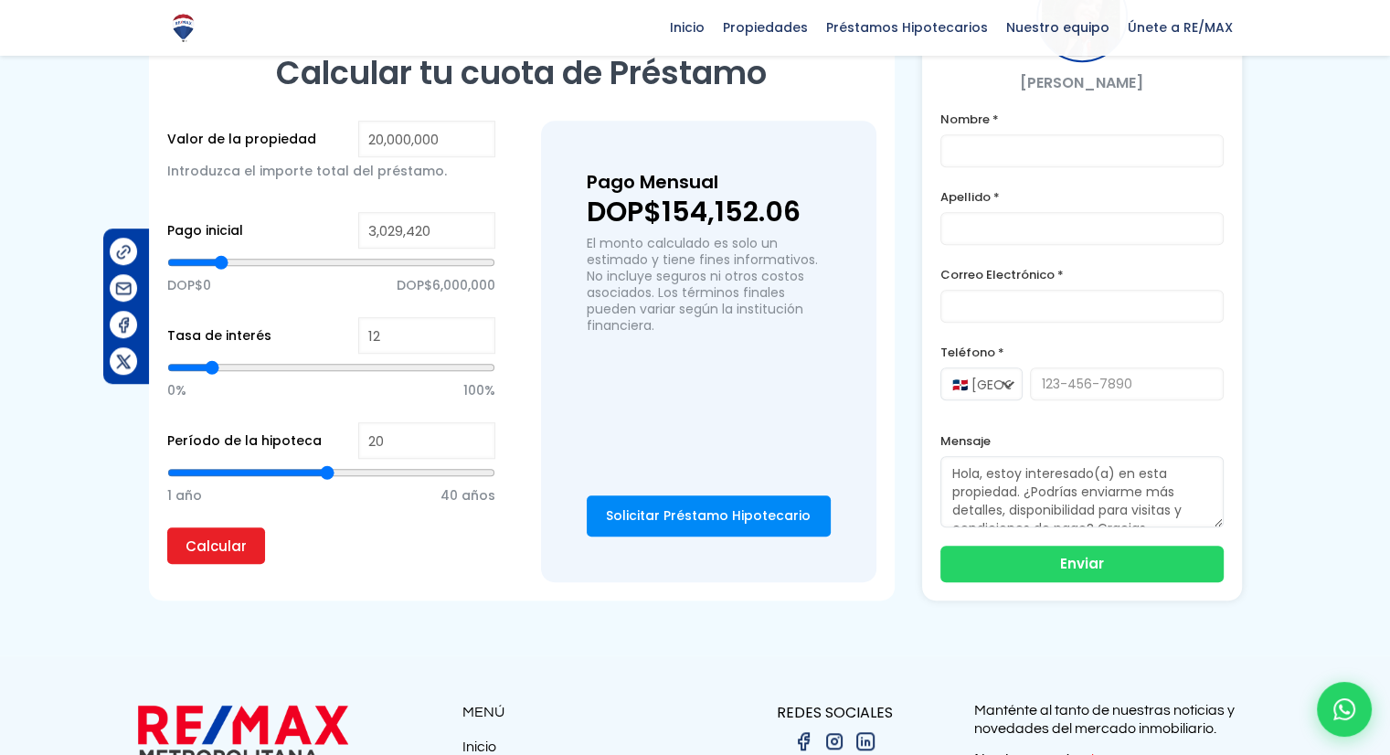
type input "2982814"
type input "2,889,601"
type input "2889601"
type input "2,842,994"
type input "2842994"
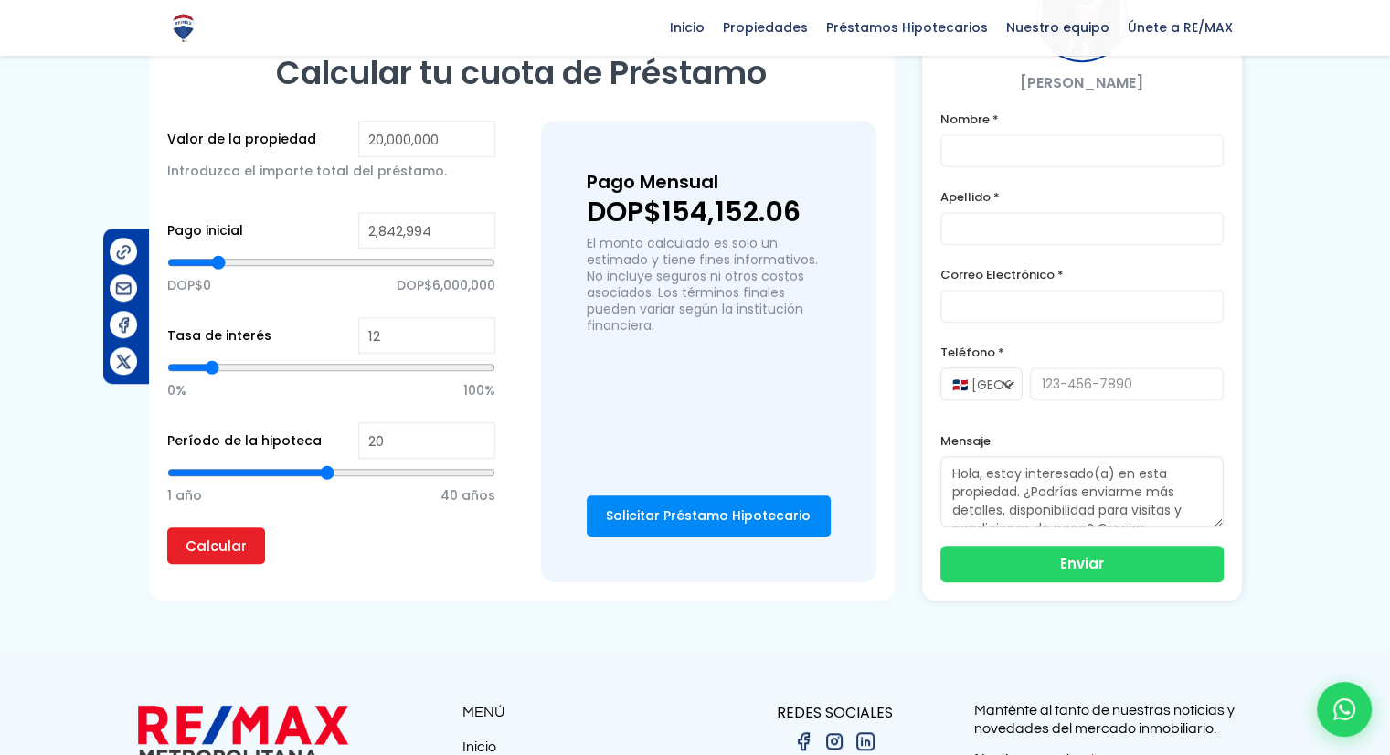
type input "2,749,782"
type input "2749782"
type input "2,703,175"
type input "2703175"
type input "2,656,569"
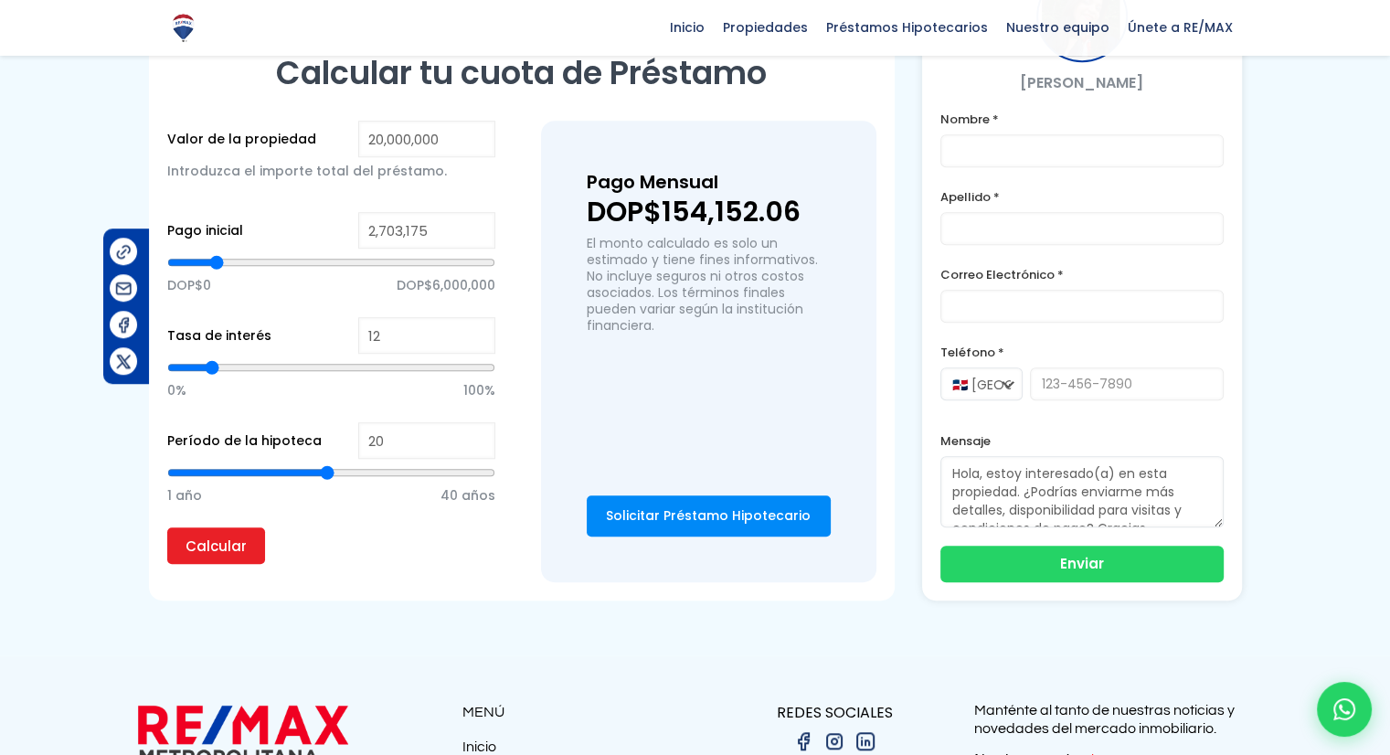
type input "2656569"
type input "2,609,962"
type input "2609962"
type input "2,563,356"
type input "2563356"
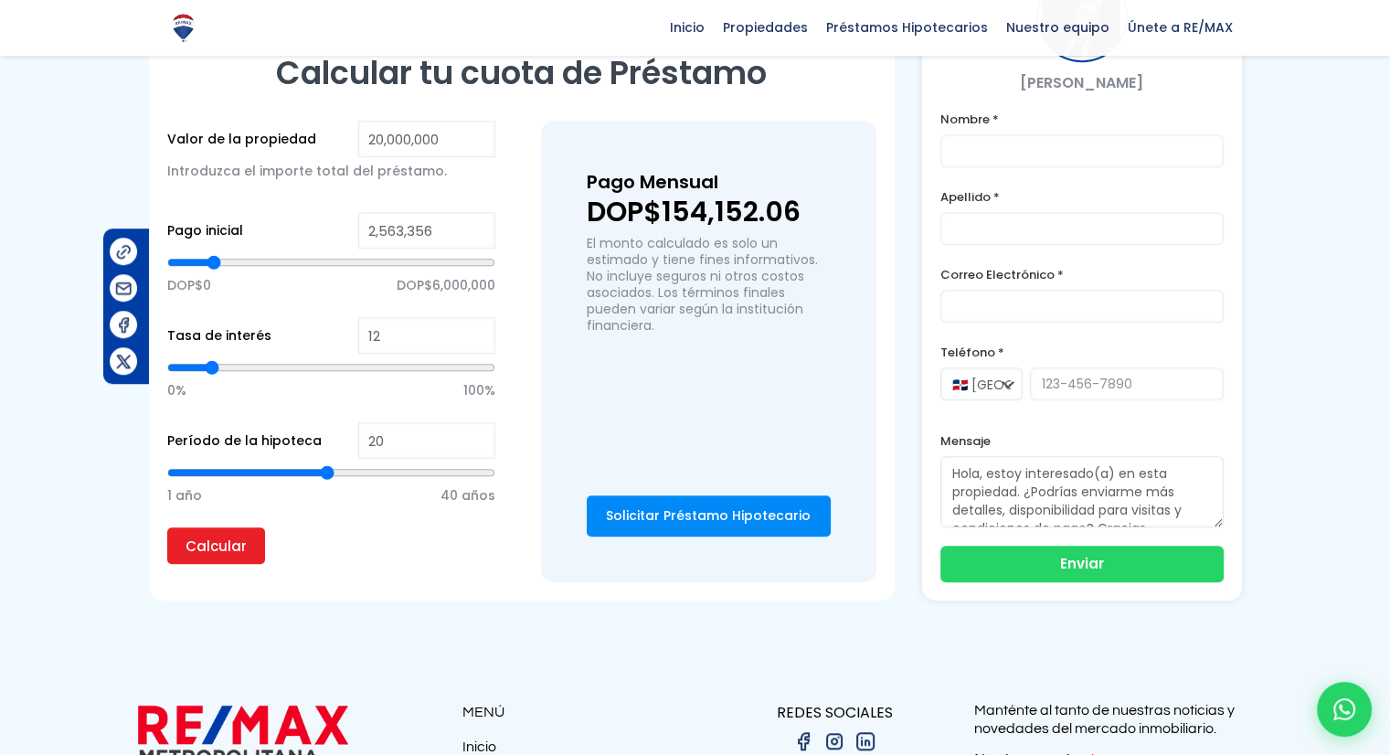
type input "2,516,749"
type input "2516749"
type input "2,423,536"
type input "2423536"
type input "2,376,930"
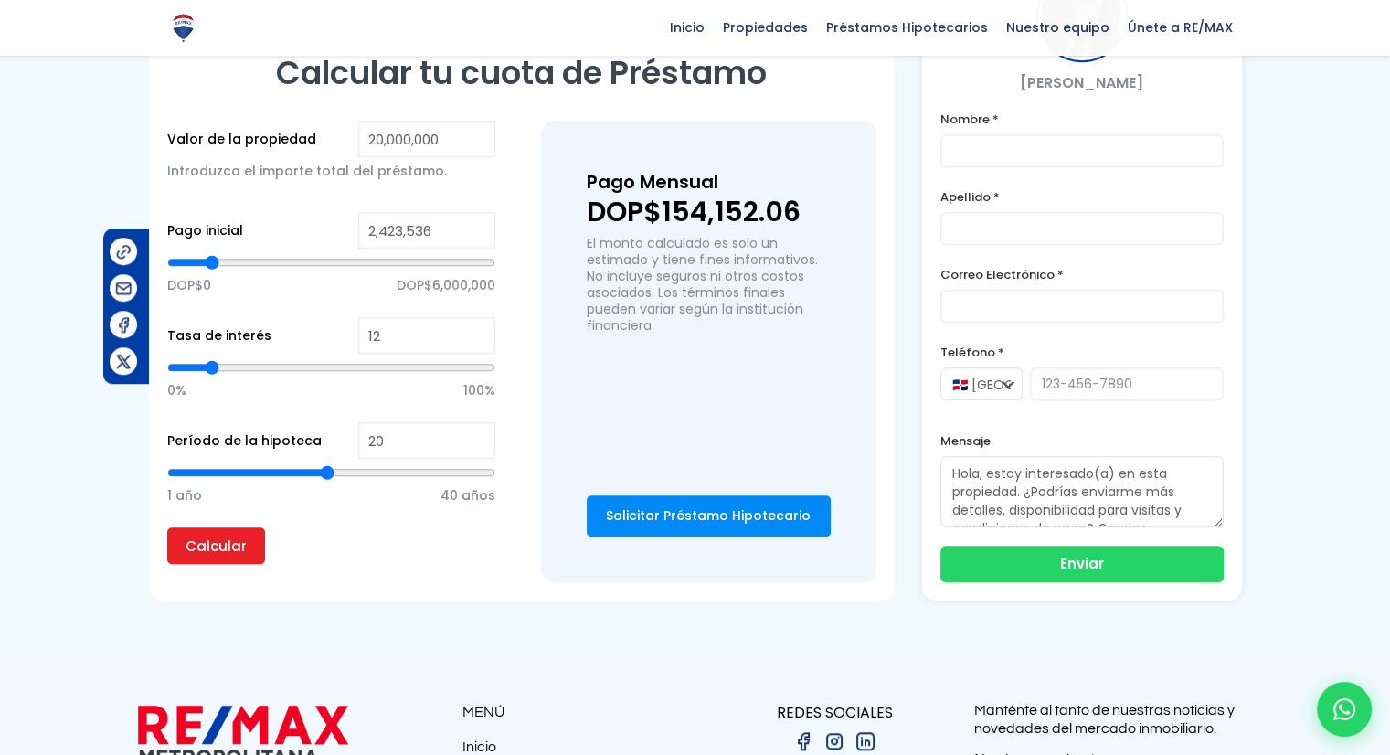
type input "2376930"
type input "2,283,717"
type input "2283717"
type input "2,190,504"
type input "2190504"
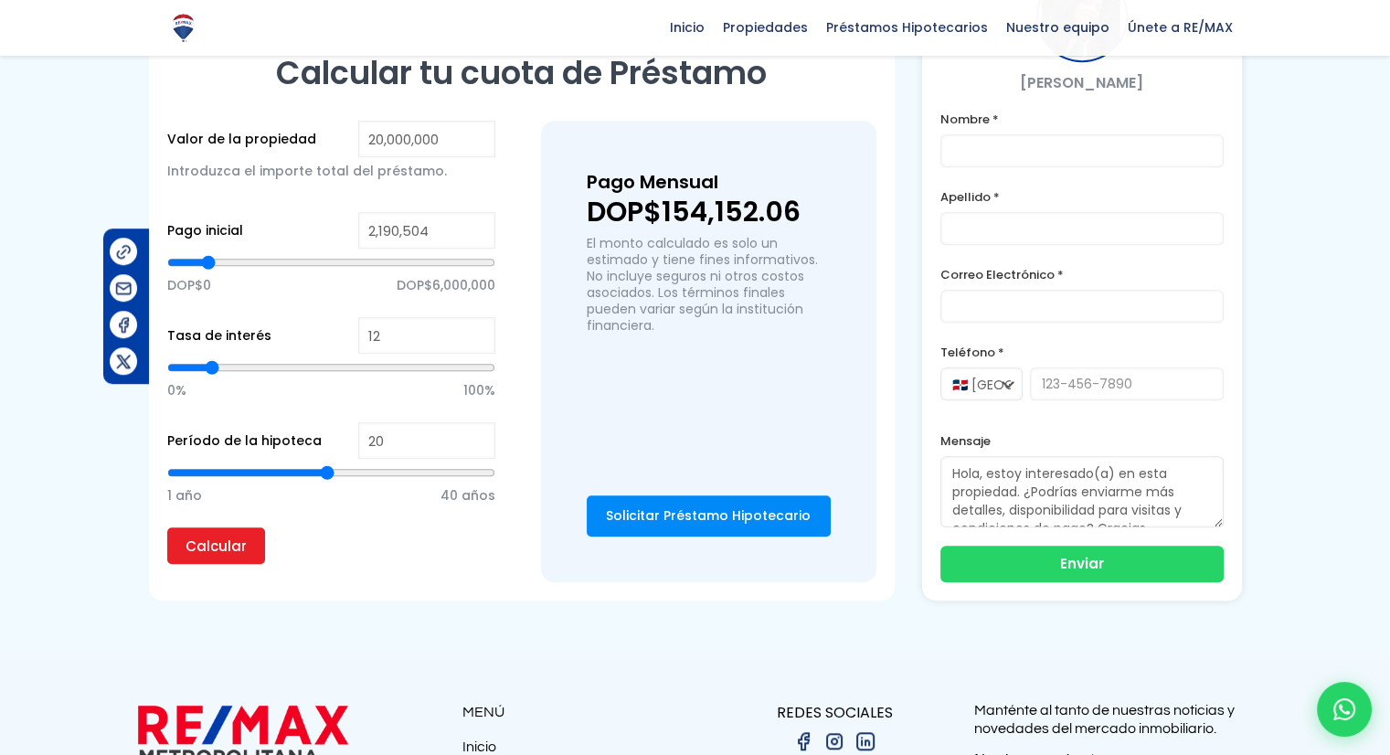
type input "2,097,291"
type input "2097291"
type input "2,004,078"
type input "2004078"
type input "1,864,259"
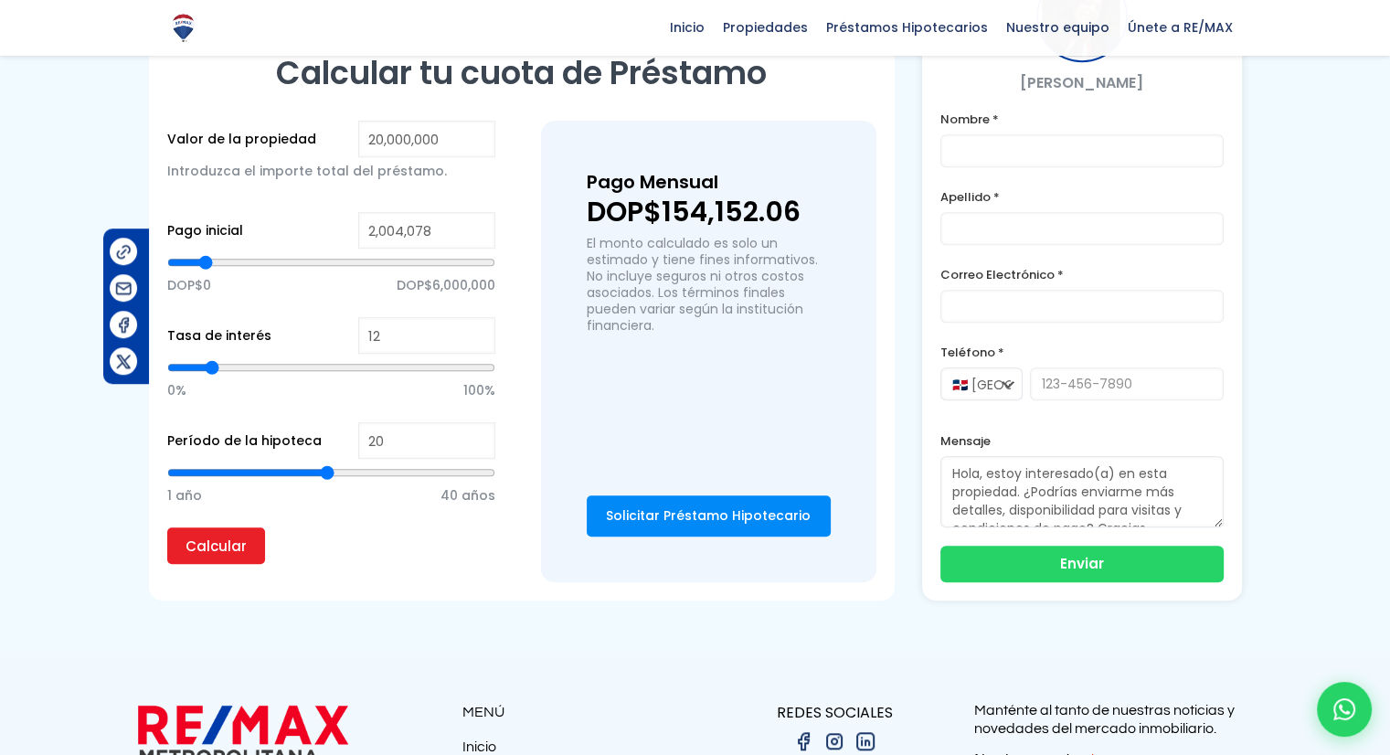
type input "1864259"
type input "1,724,439"
type input "1724439"
type input "1,584,620"
type input "1584620"
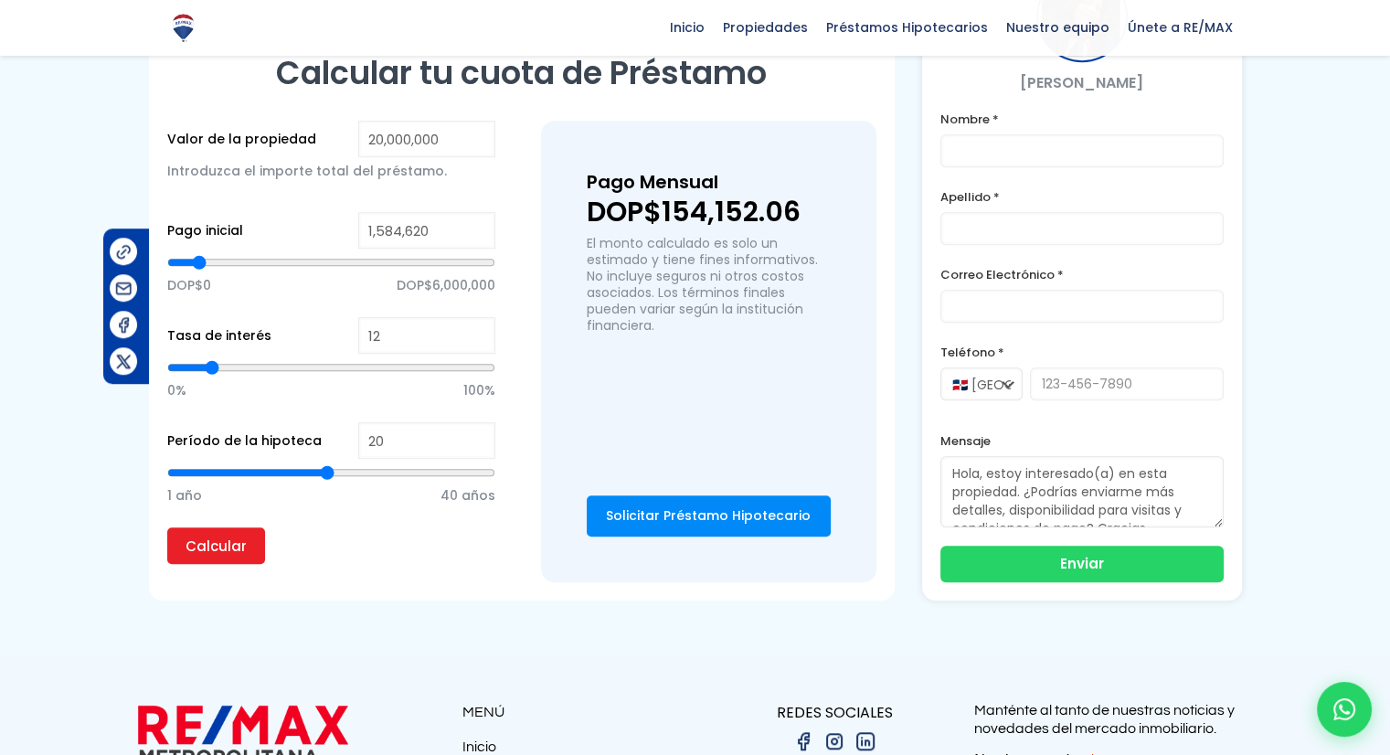
type input "1,444,800"
type input "1444800"
type input "1,398,194"
type input "1398194"
type input "1,351,588"
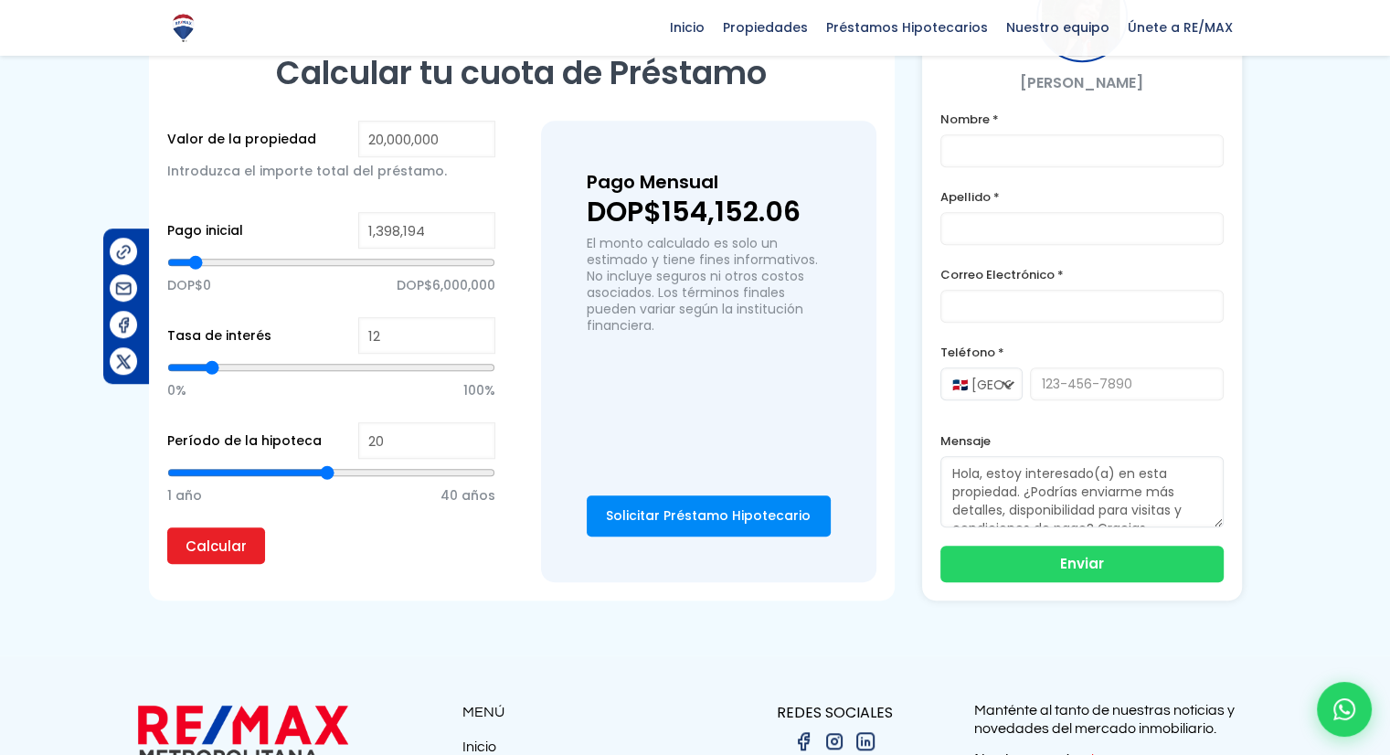
type input "1351588"
type input "1,258,375"
type input "1258375"
type input "1,211,768"
type input "1211768"
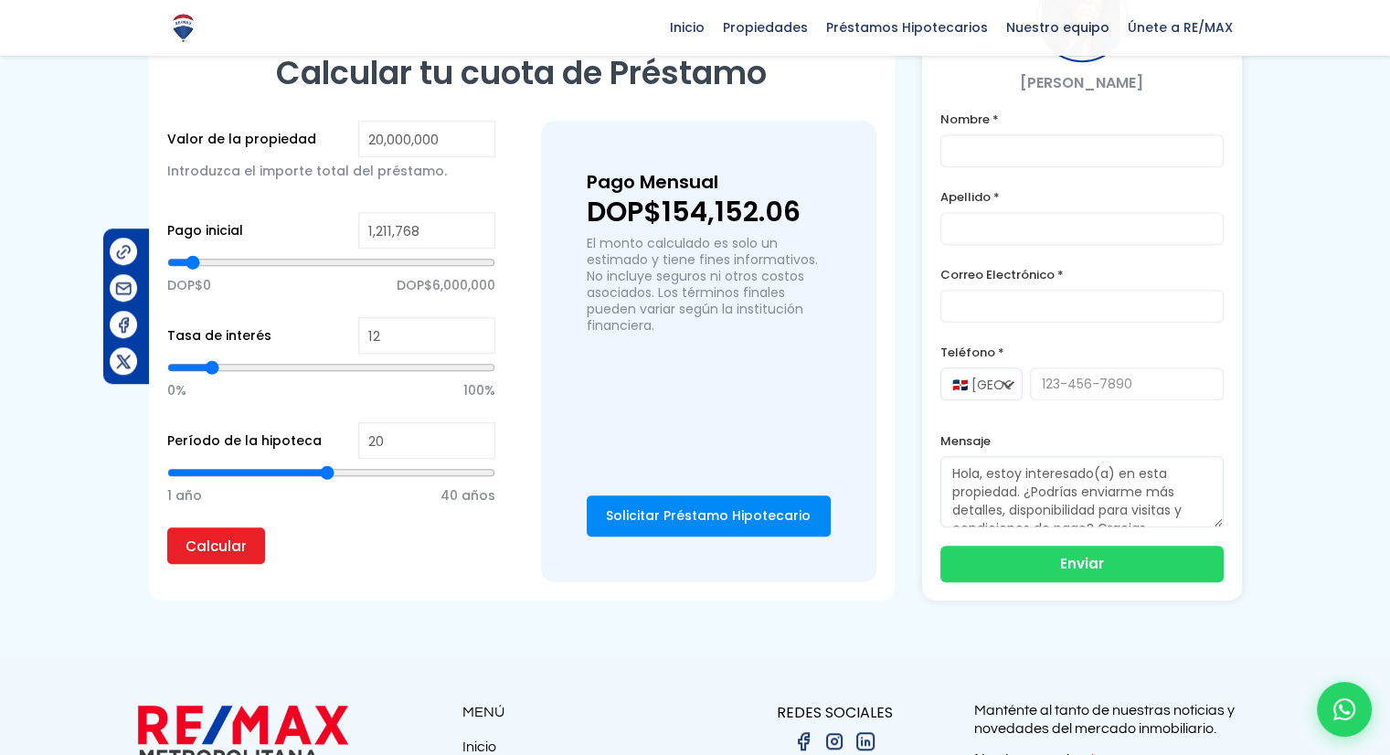
type input "1,165,162"
type input "1165162"
type input "1,118,555"
type input "1118555"
type input "1,025,342"
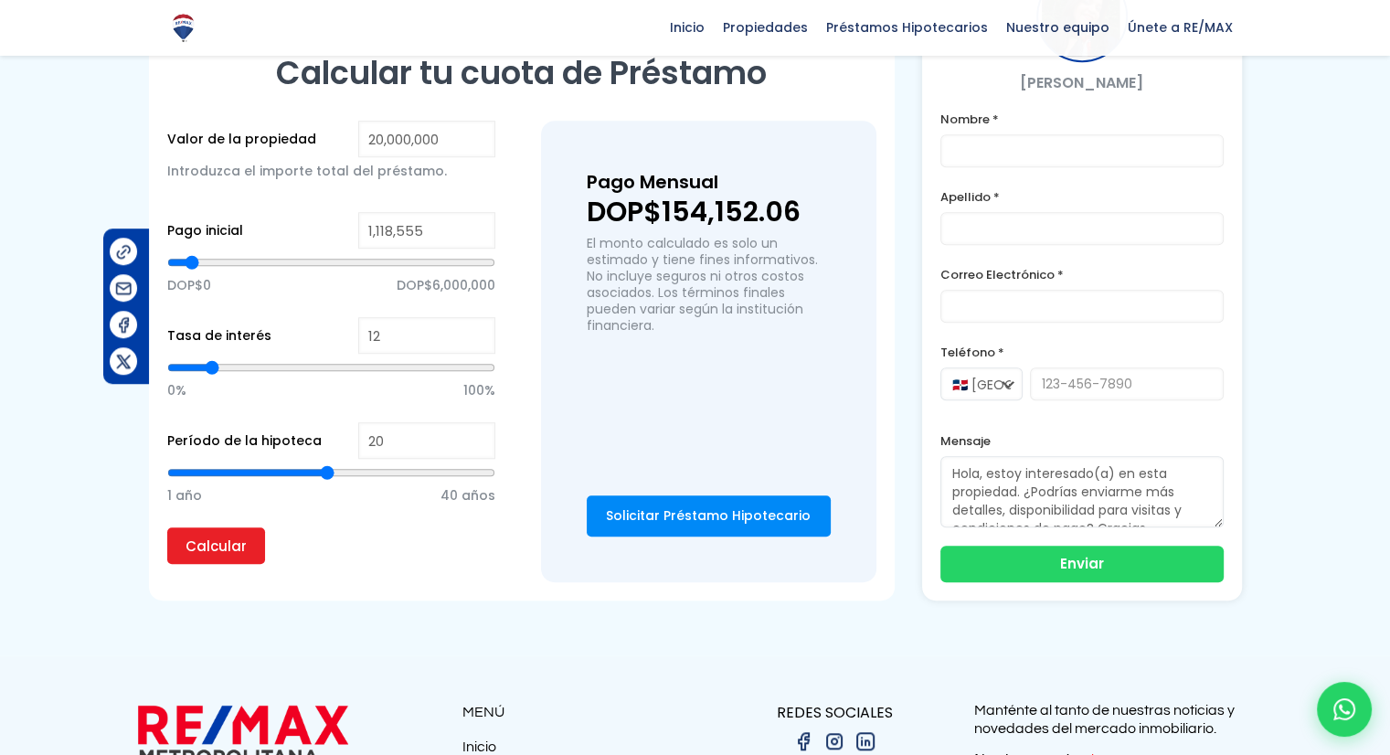
type input "1025342"
type input "978,736"
type input "978736"
type input "932,129"
type input "932129"
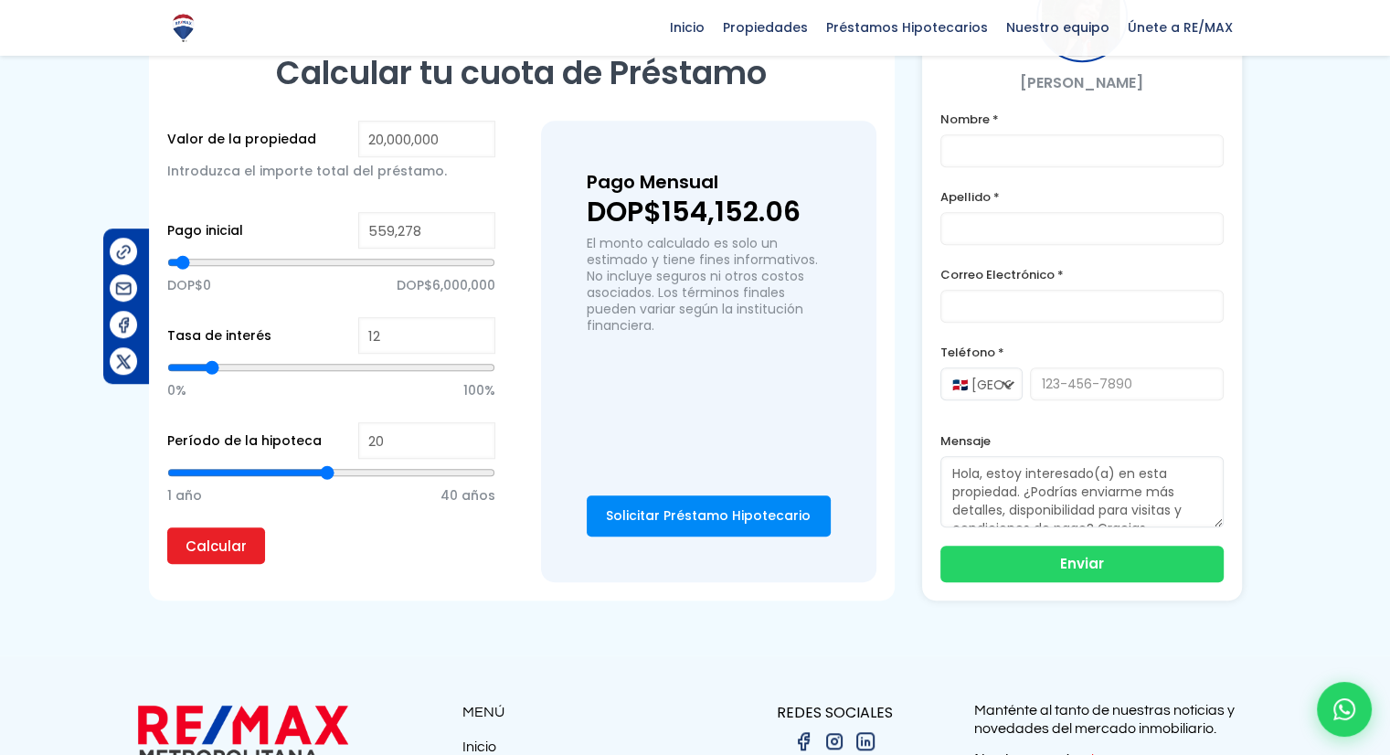
drag, startPoint x: 329, startPoint y: 263, endPoint x: 183, endPoint y: 268, distance: 146.3
click at [183, 268] on input "range" at bounding box center [331, 262] width 328 height 18
click at [220, 549] on input "Calcular" at bounding box center [216, 545] width 98 height 37
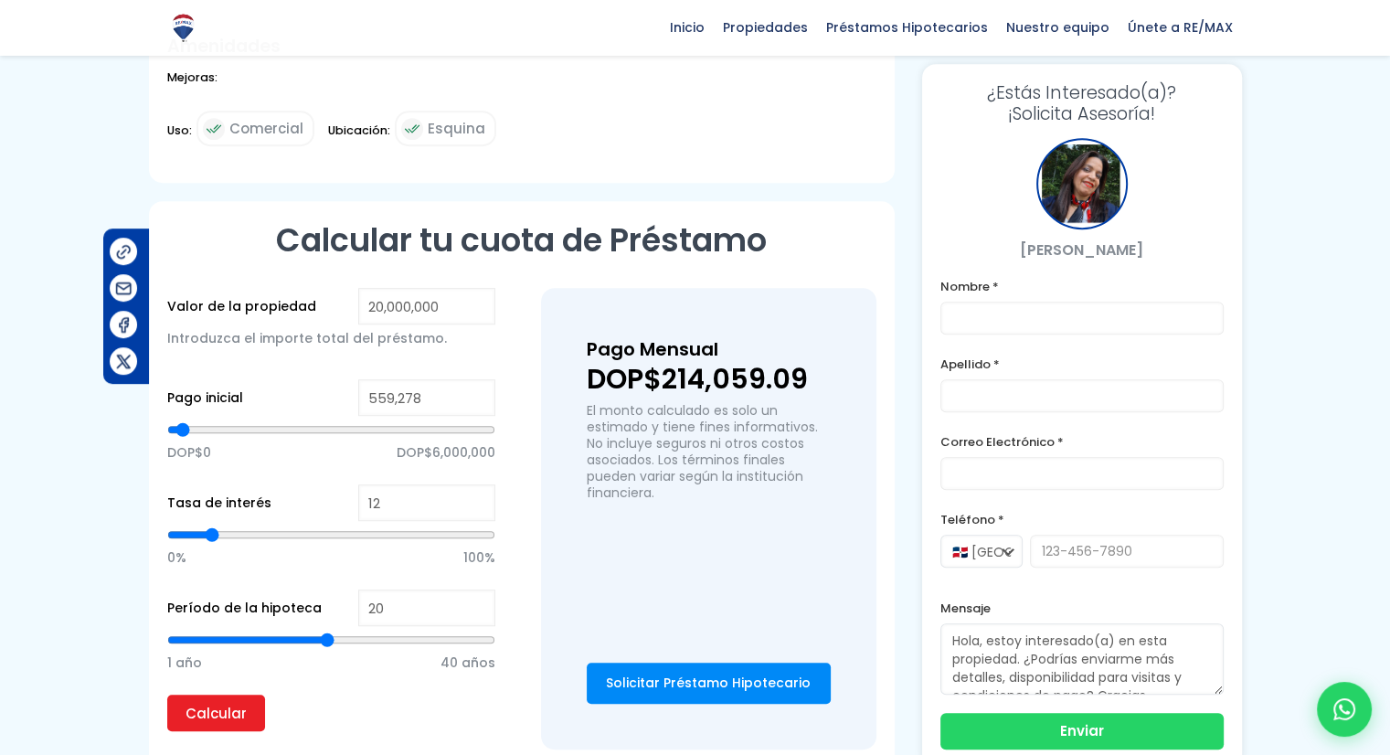
scroll to position [640, 0]
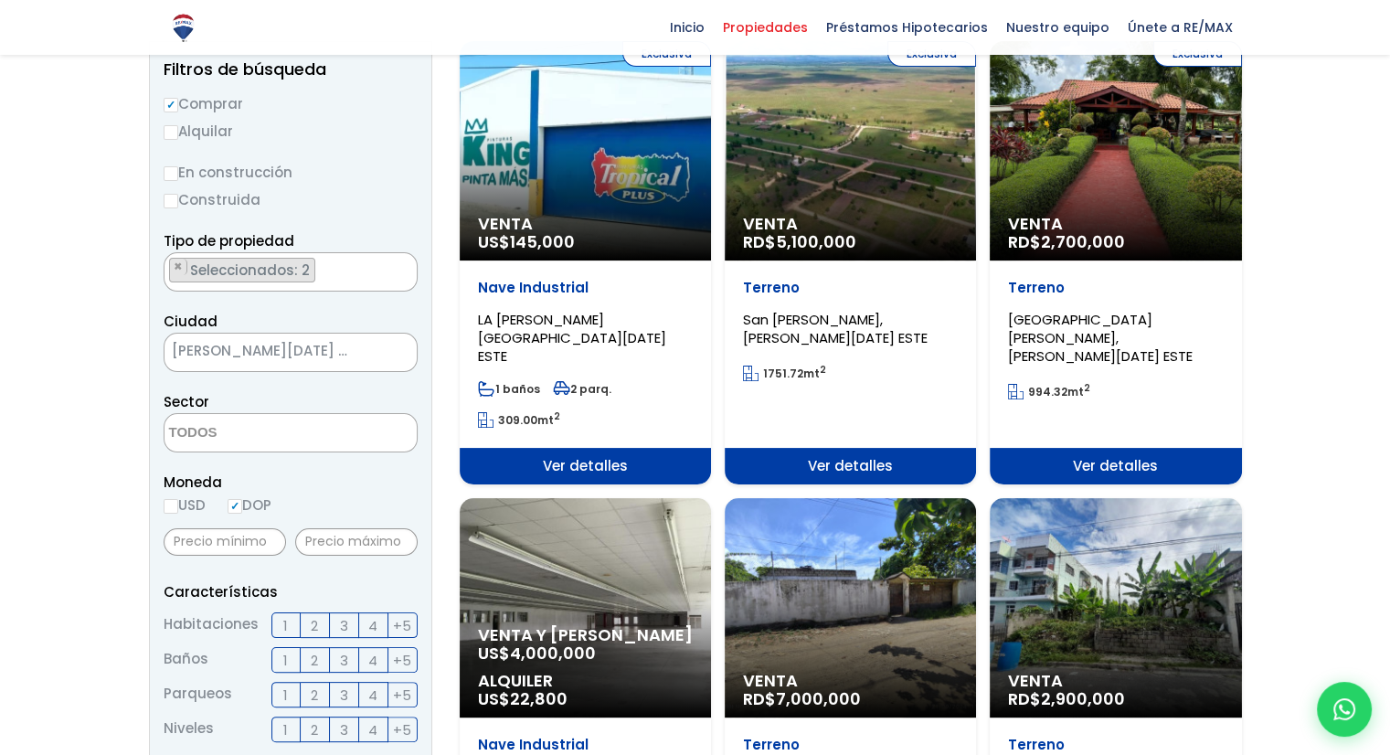
scroll to position [183, 0]
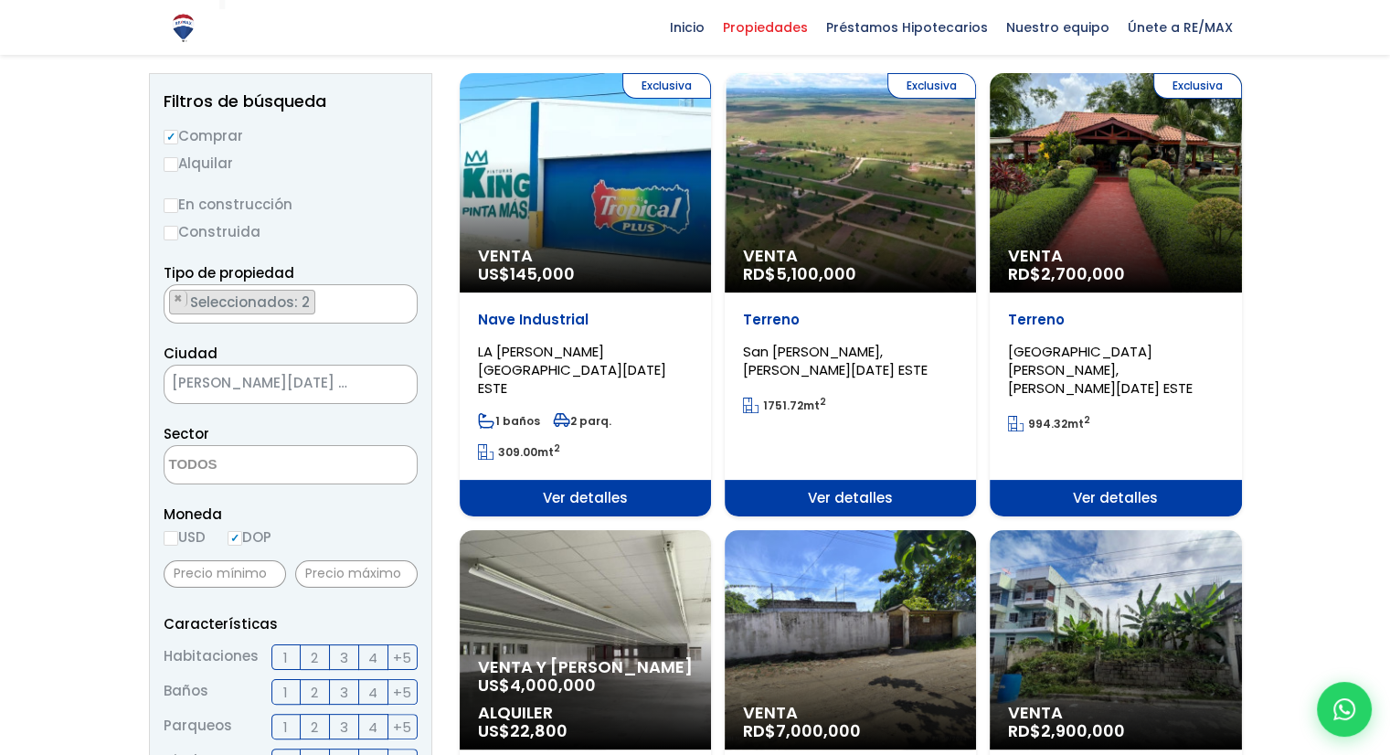
click at [831, 480] on span "Ver detalles" at bounding box center [850, 498] width 251 height 37
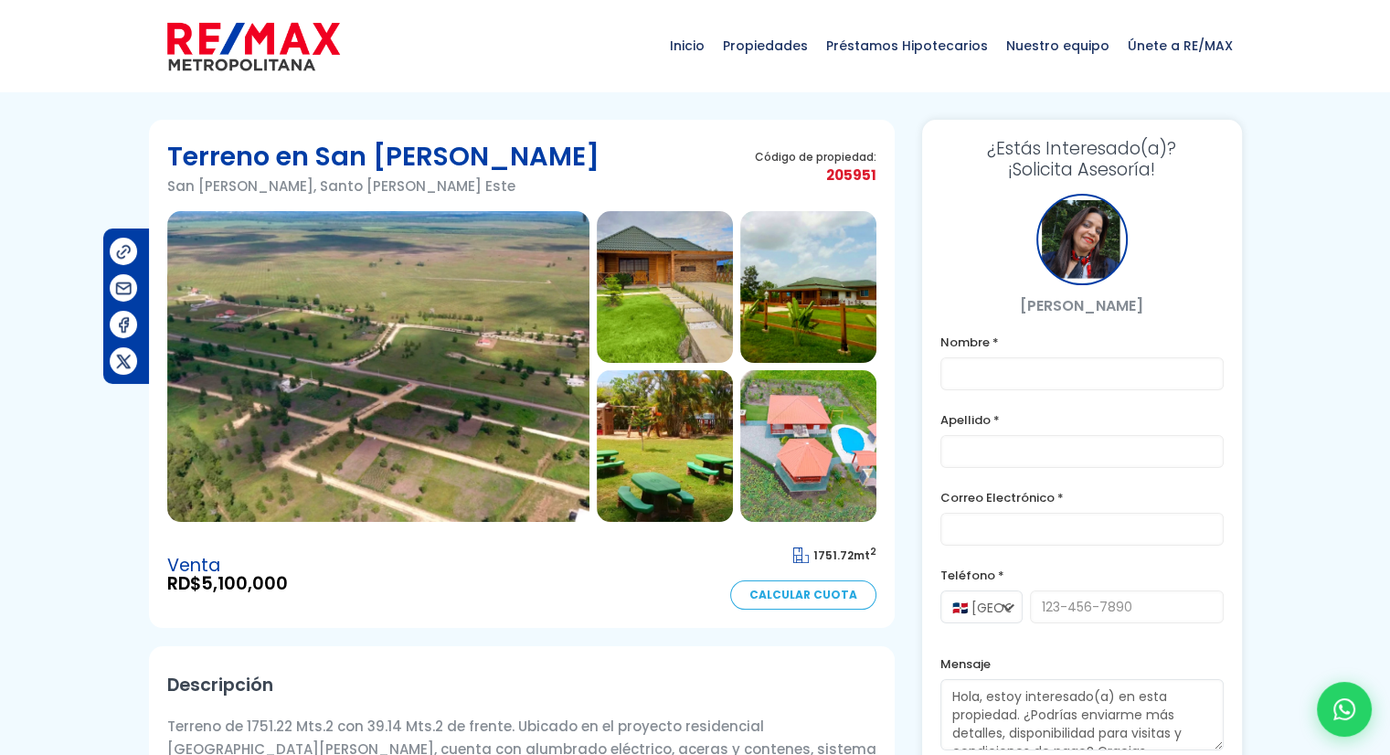
click at [661, 271] on img at bounding box center [665, 287] width 136 height 152
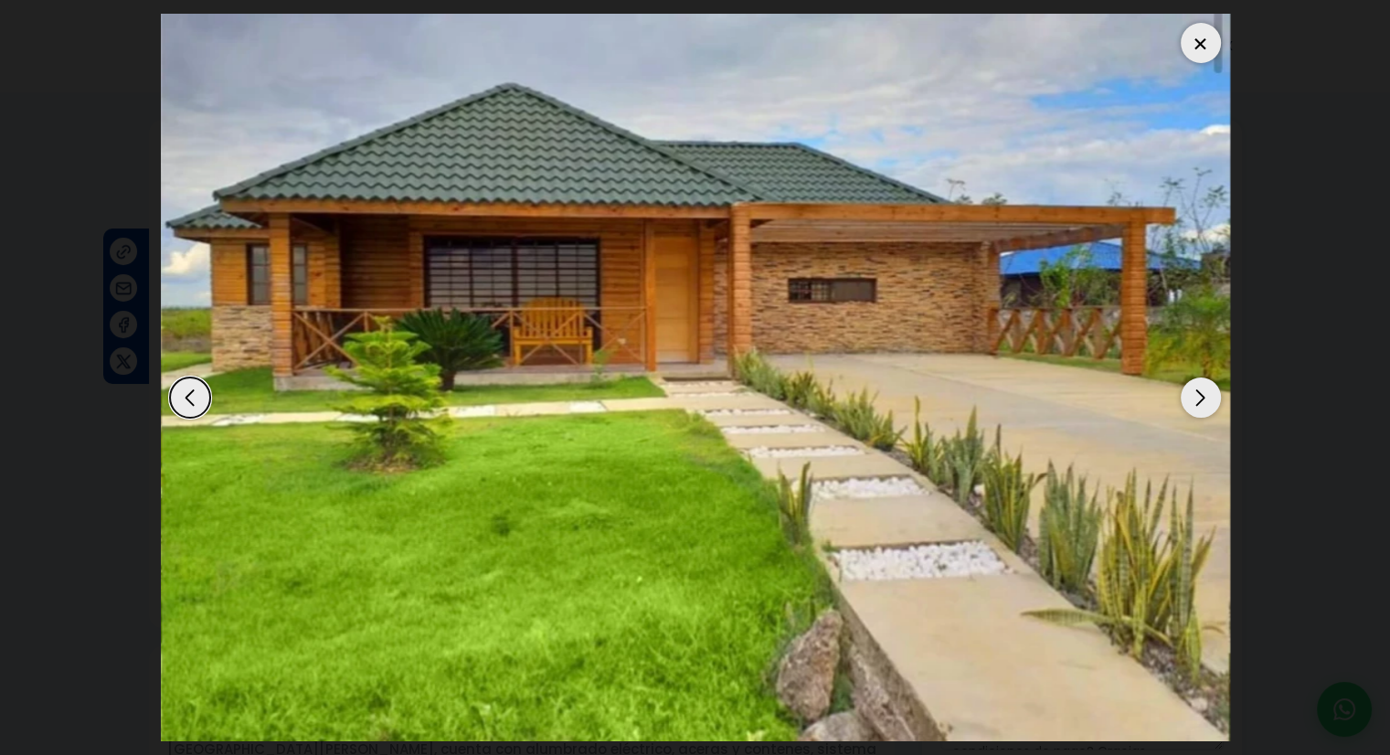
click at [1197, 387] on div "Next slide" at bounding box center [1201, 397] width 40 height 40
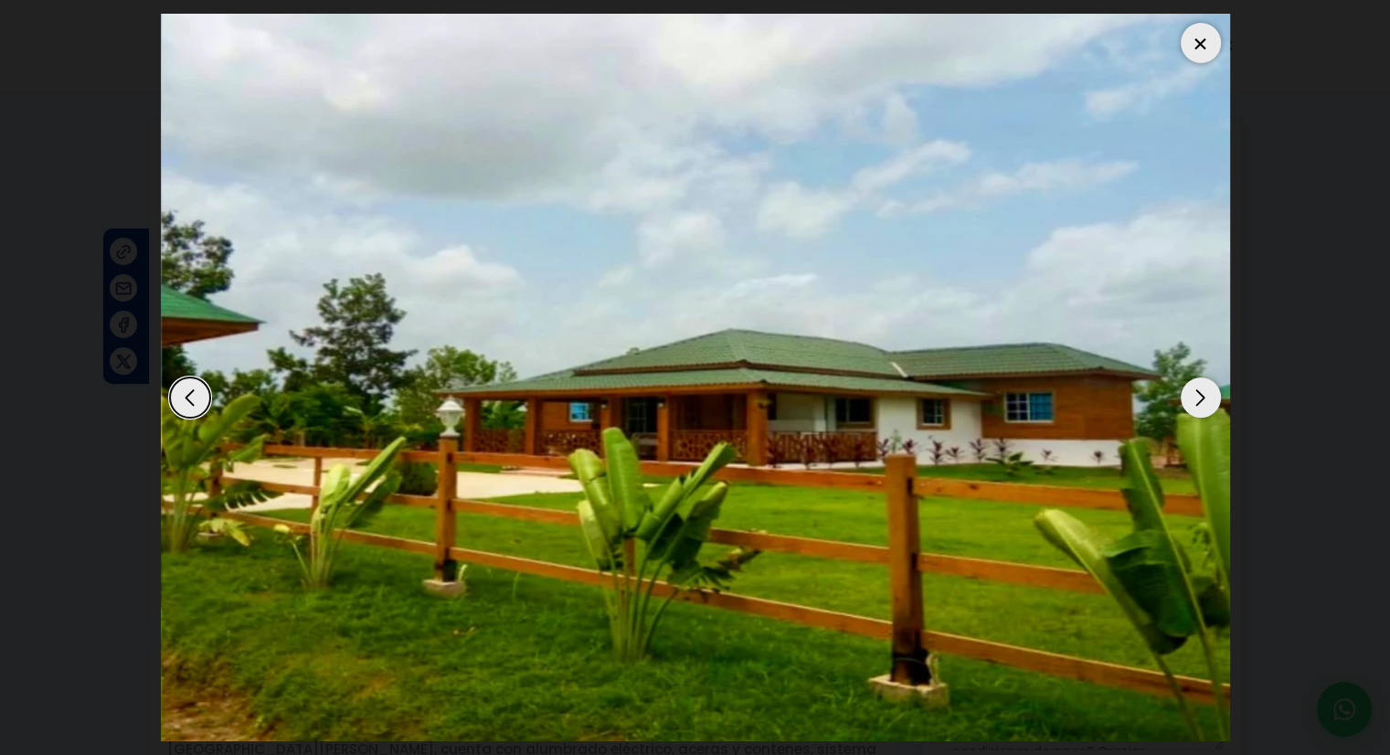
click at [1197, 387] on div "Next slide" at bounding box center [1201, 397] width 40 height 40
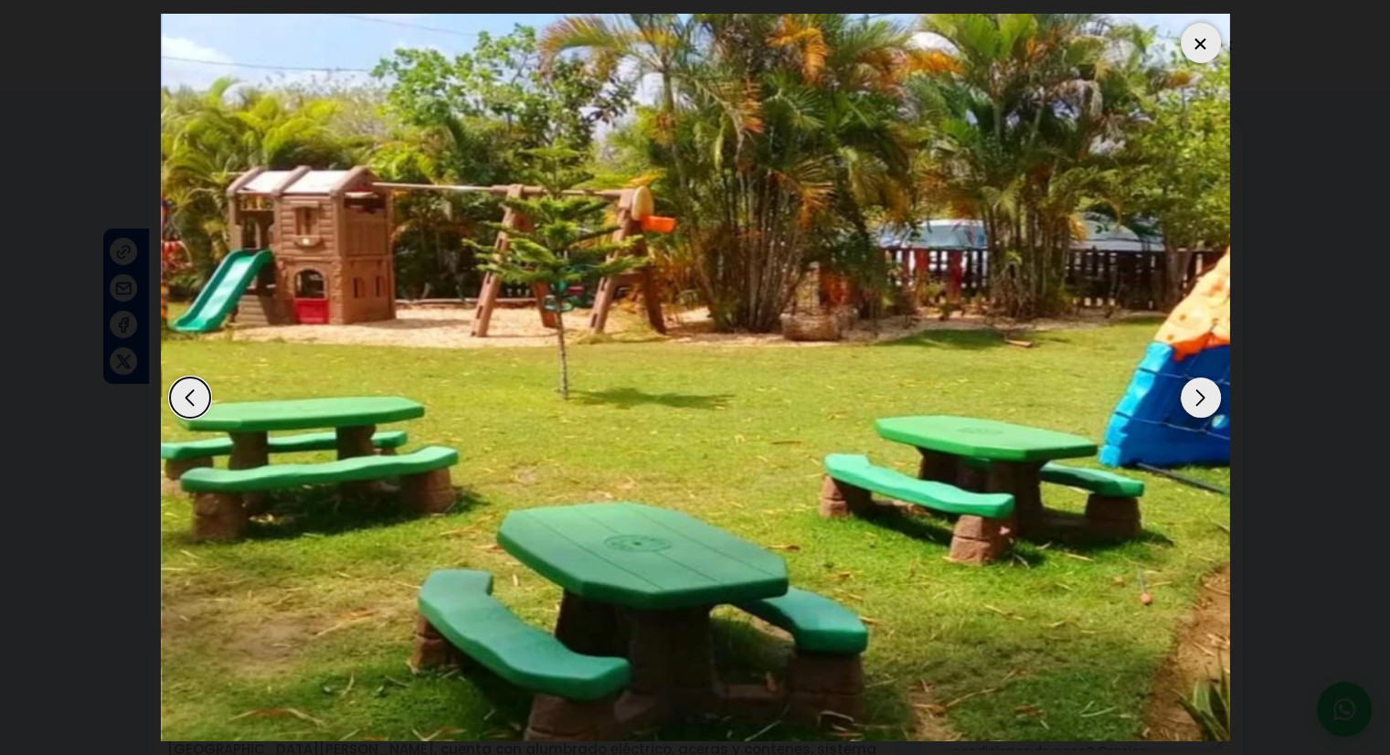
click at [1195, 393] on div "Next slide" at bounding box center [1201, 397] width 40 height 40
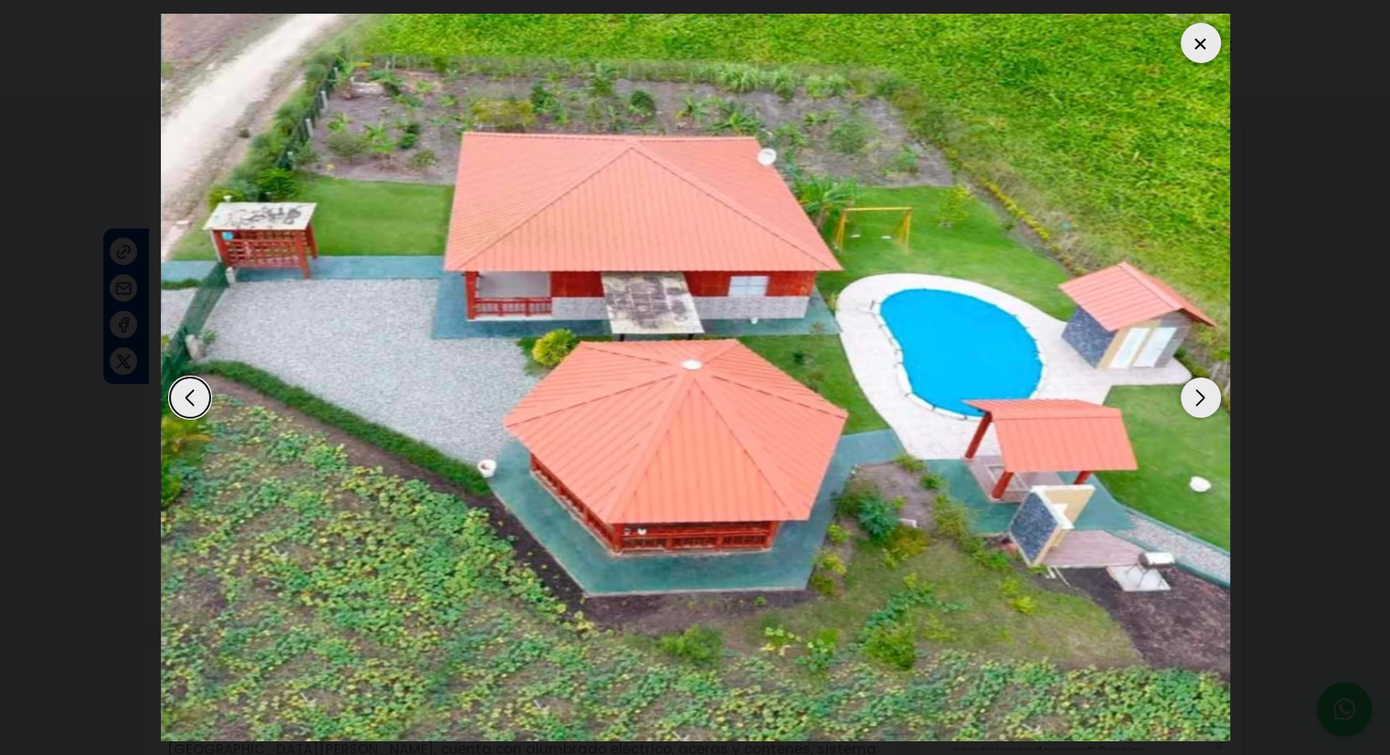
click at [1195, 393] on div "Next slide" at bounding box center [1201, 397] width 40 height 40
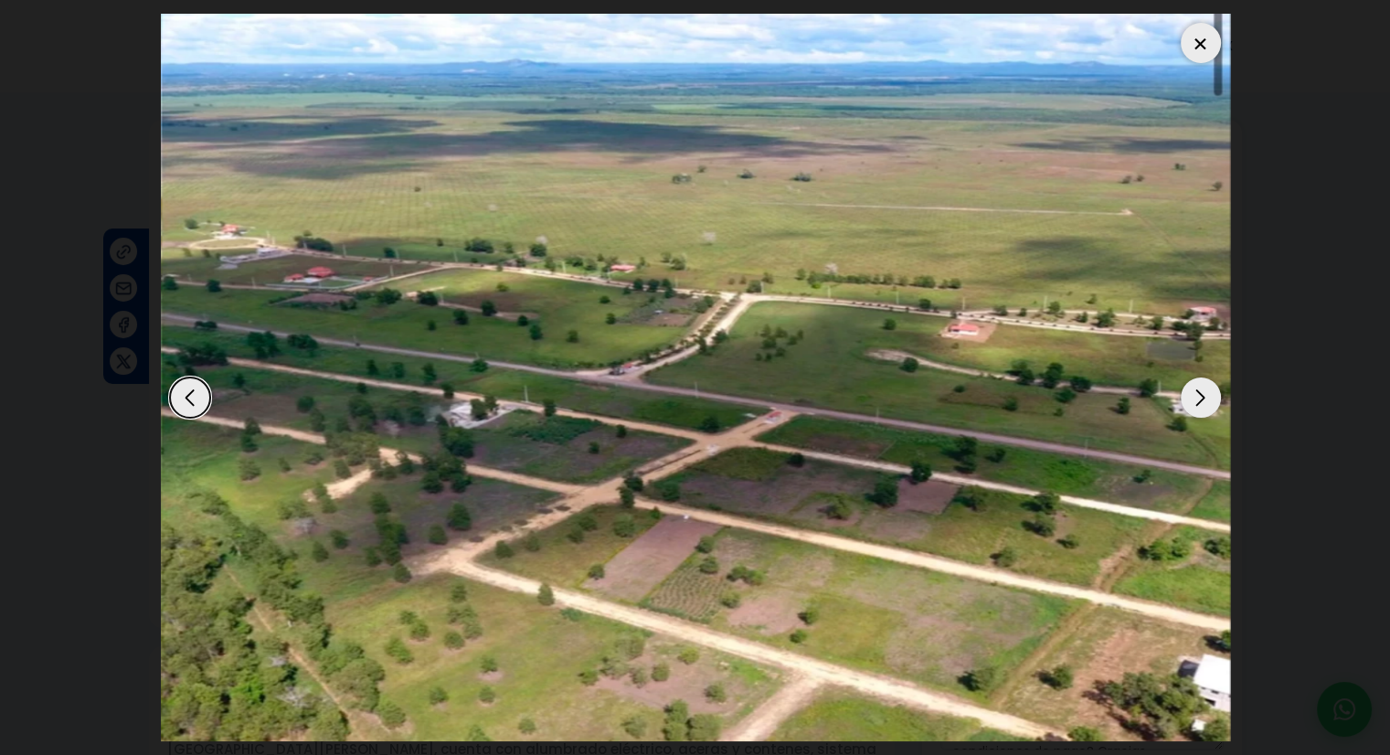
click at [1195, 393] on div "Next slide" at bounding box center [1201, 397] width 40 height 40
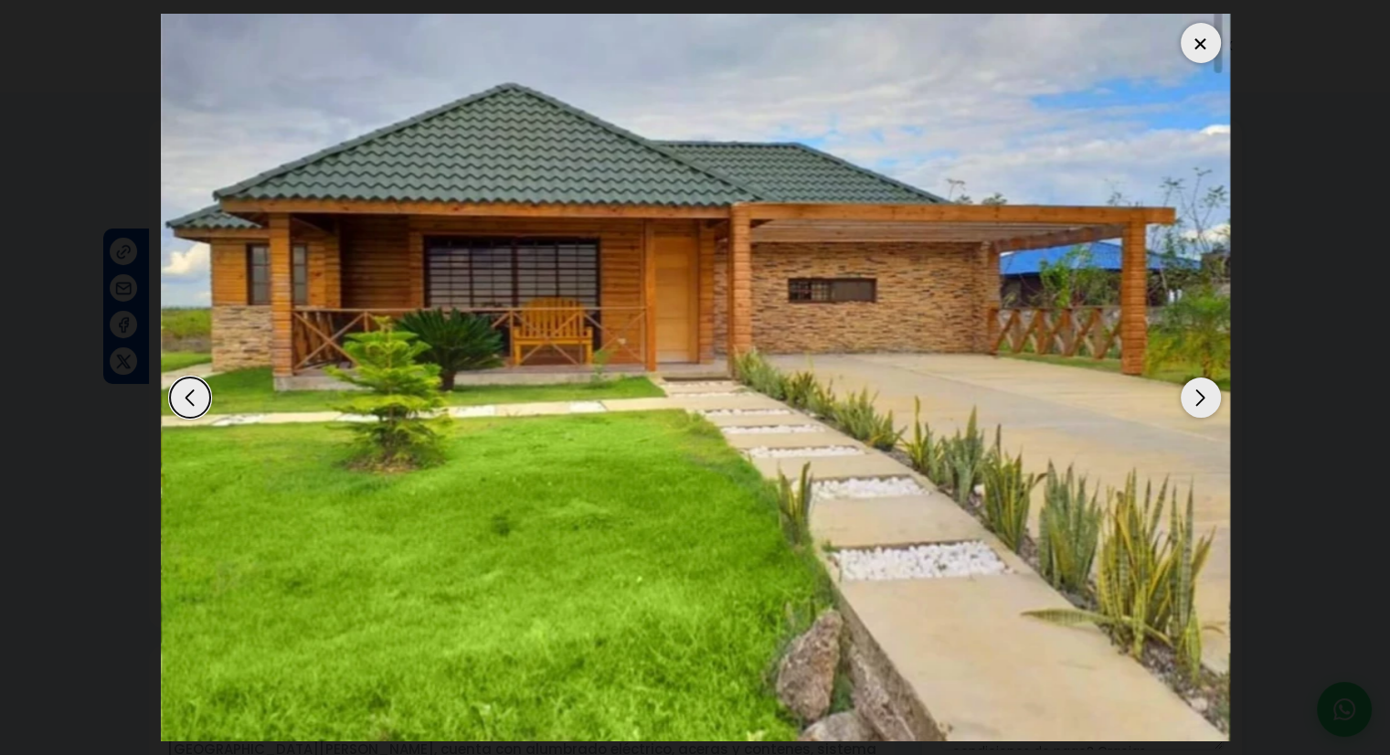
click at [1203, 53] on div at bounding box center [1201, 43] width 40 height 40
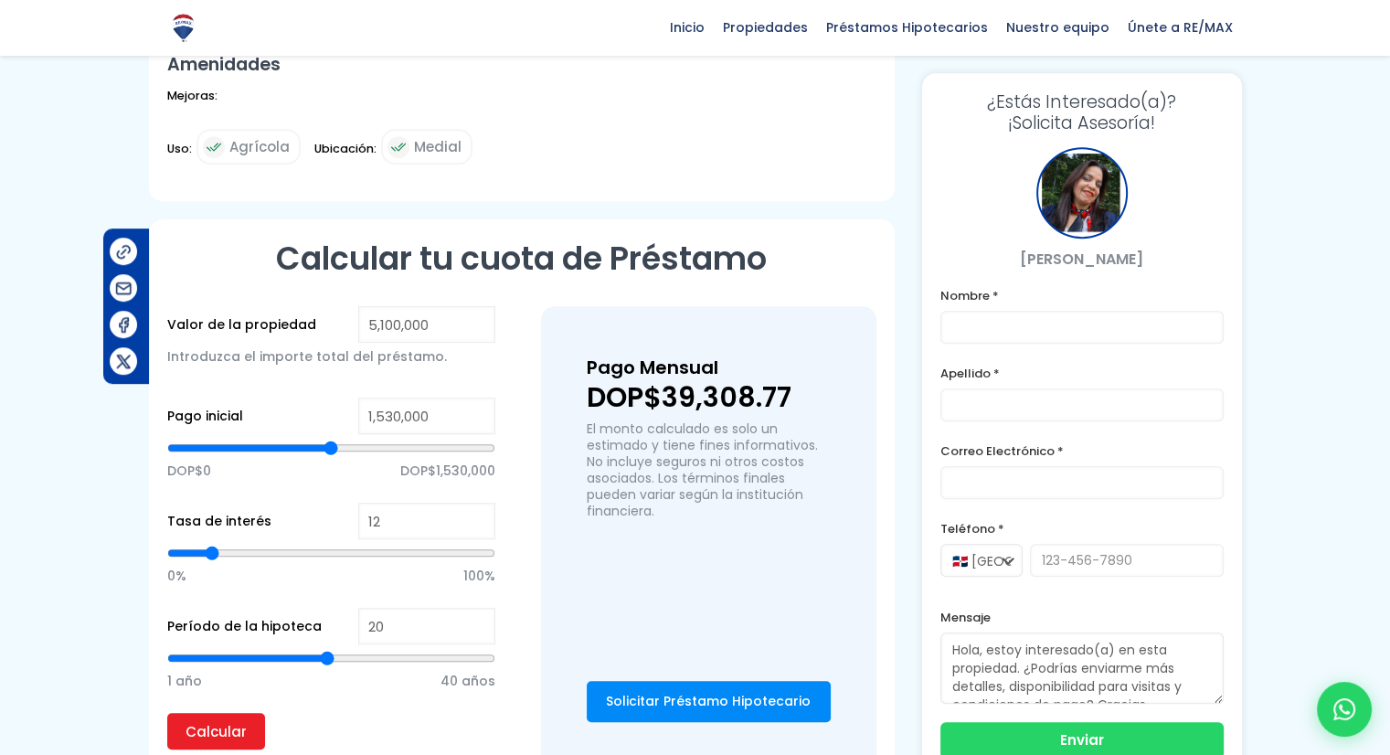
scroll to position [1005, 0]
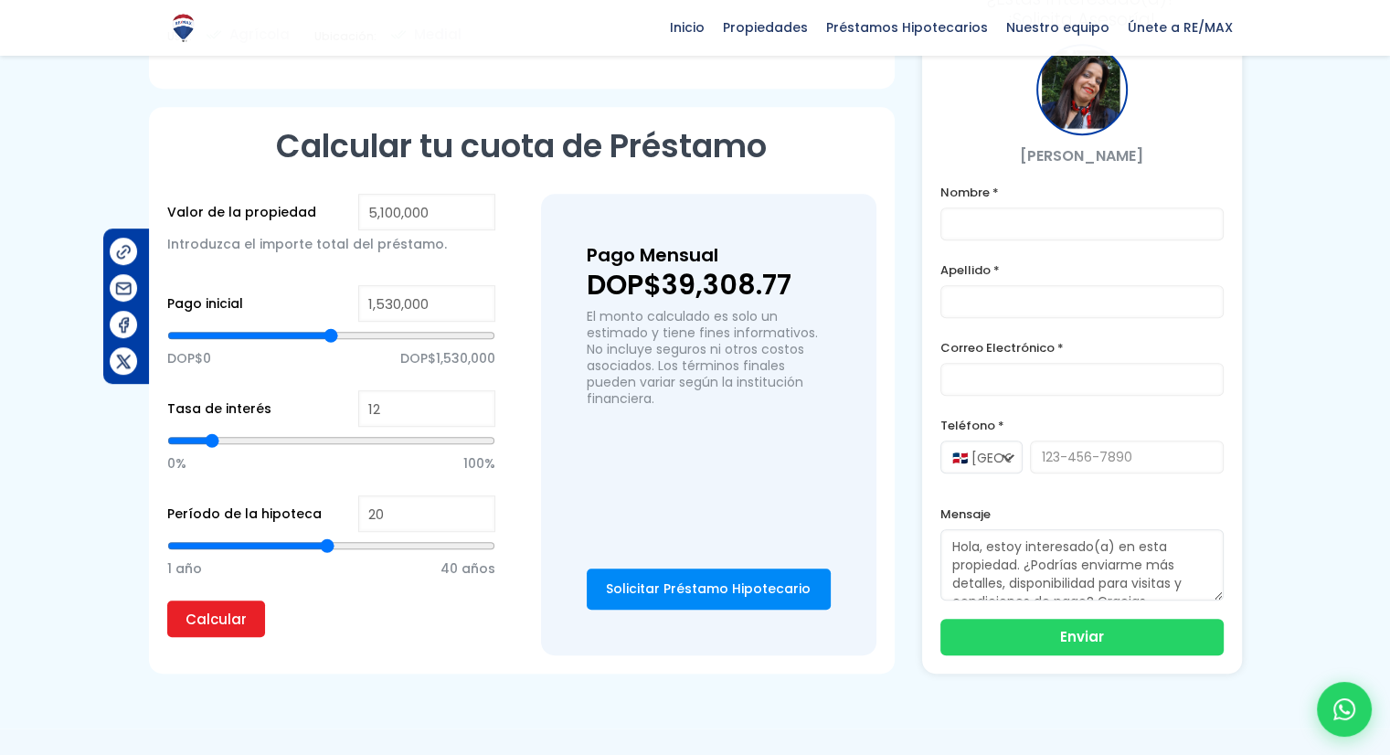
type input "2,519,546"
type input "2519546"
type input "2,460,122"
type input "2460122"
type input "2,376,930"
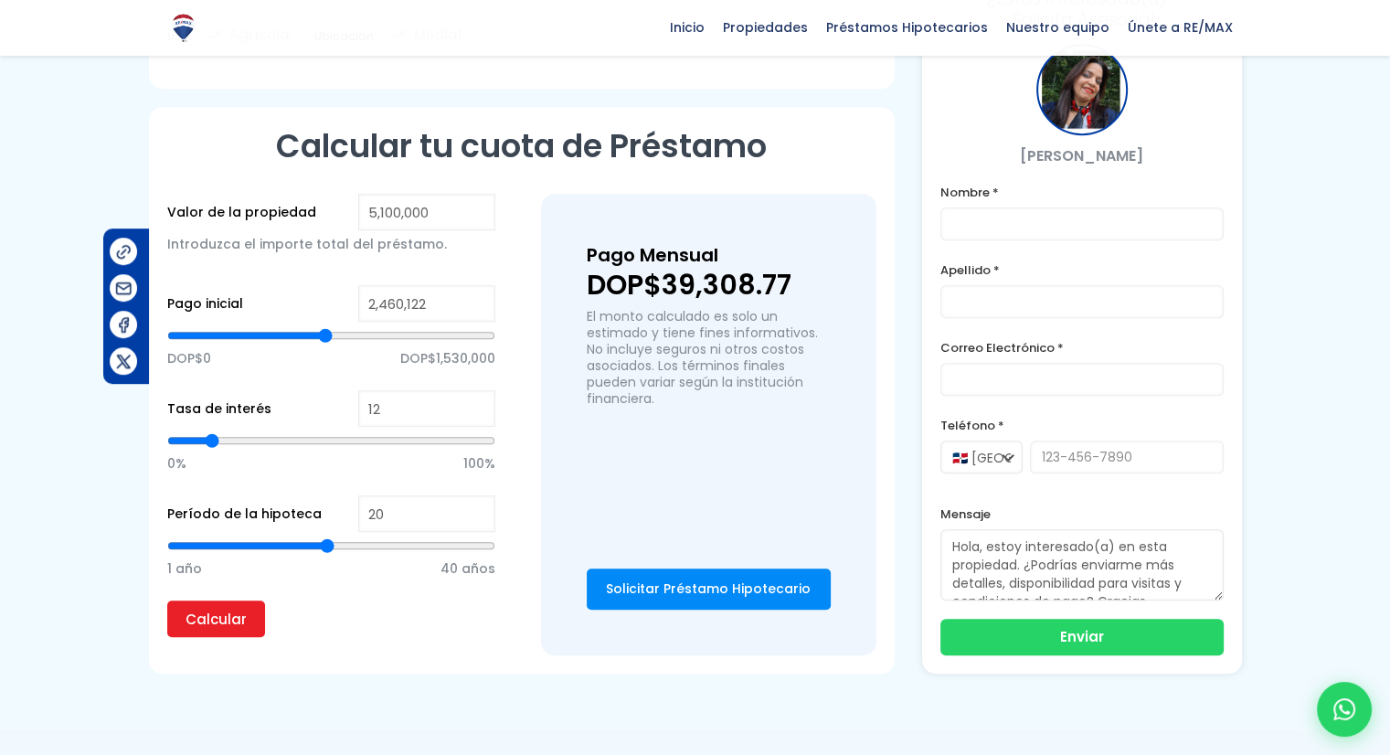
type input "2376930"
type input "2,269,968"
type input "2269968"
type input "2,174,891"
type input "2174891"
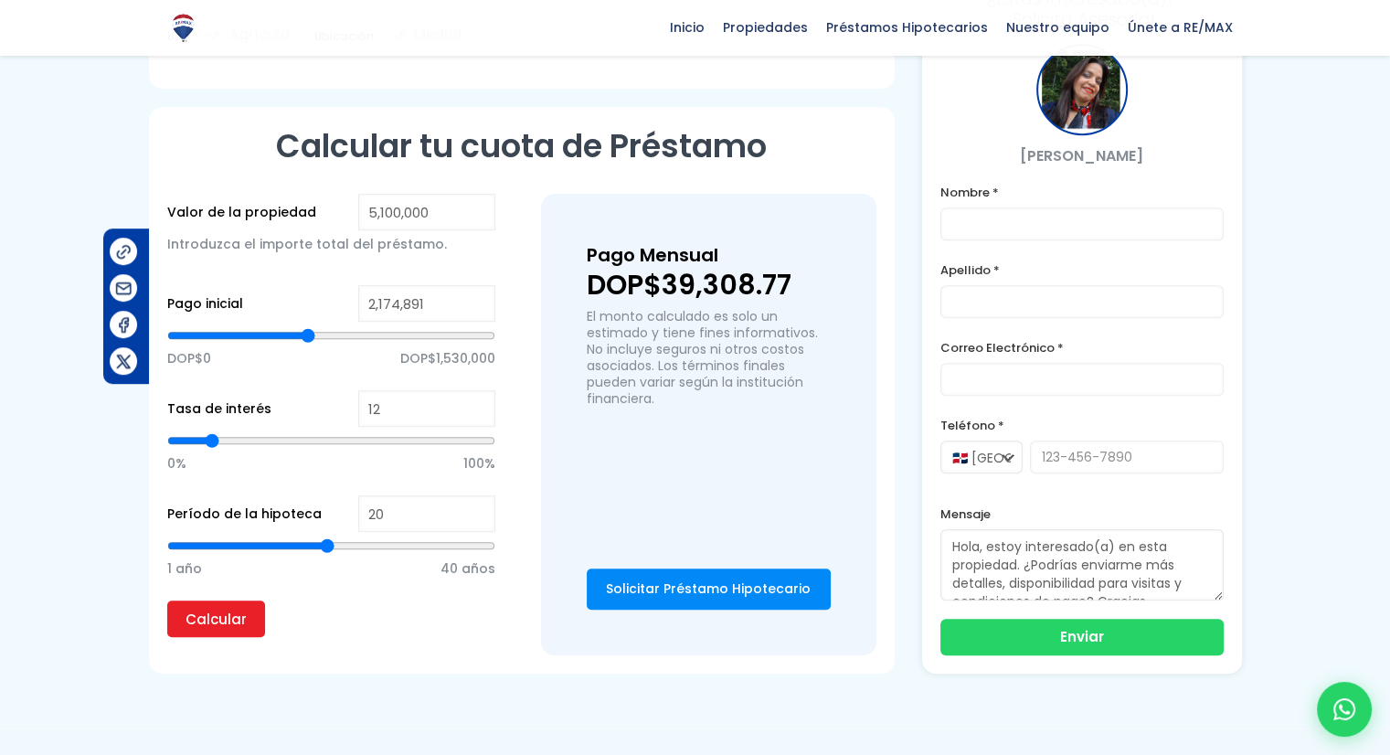
type input "2,091,698"
type input "2091698"
type input "2,032,275"
type input "2032275"
type input "1,984,736"
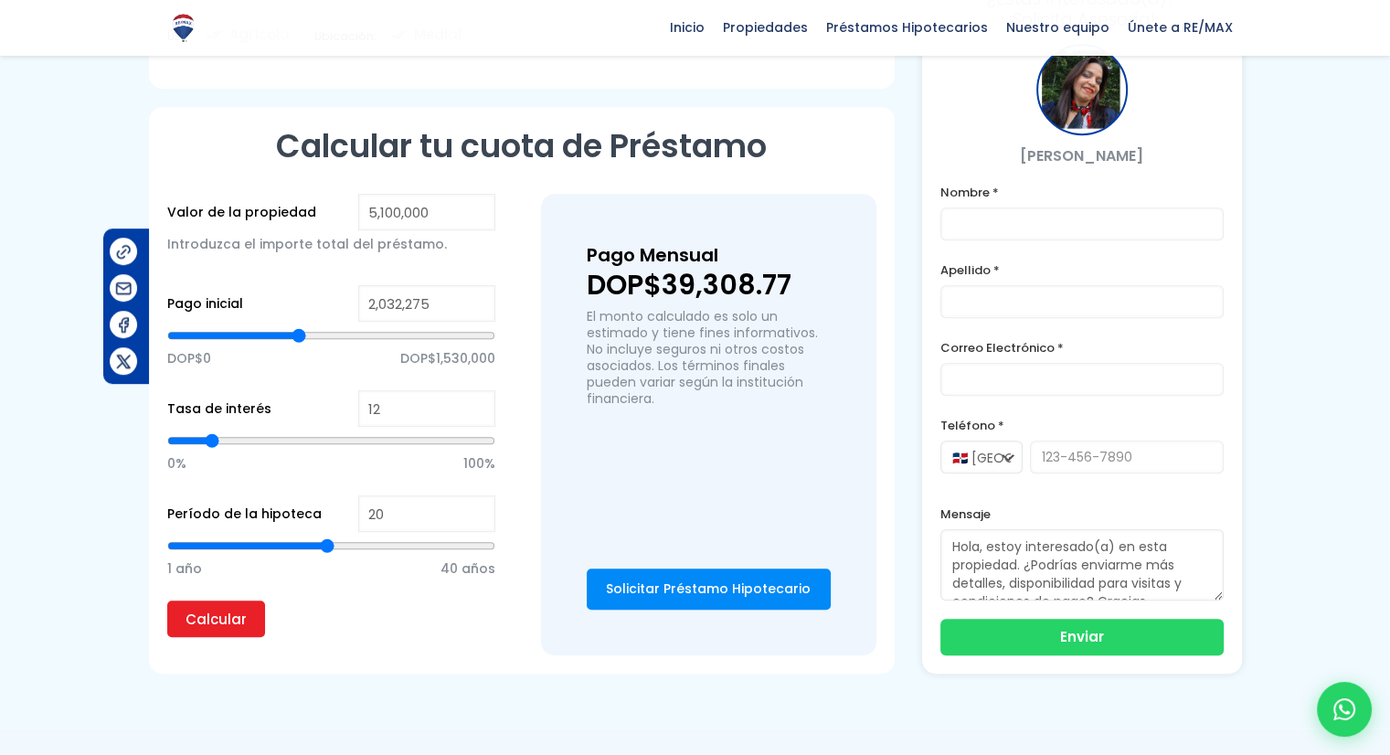
type input "1984736"
type input "1,960,967"
type input "1960967"
type input "1,925,313"
type input "1925313"
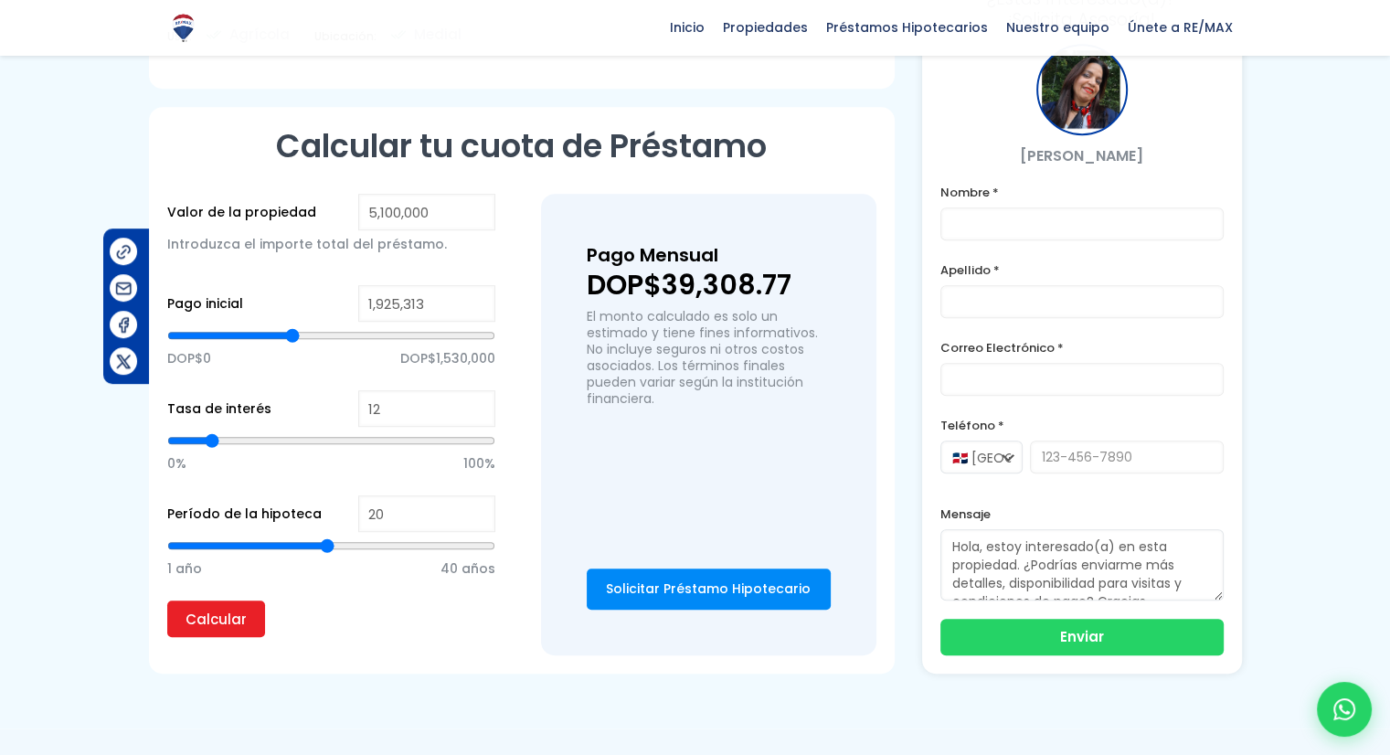
type input "1,901,544"
type input "1901544"
type input "1,865,890"
type input "1865890"
type input "1,818,351"
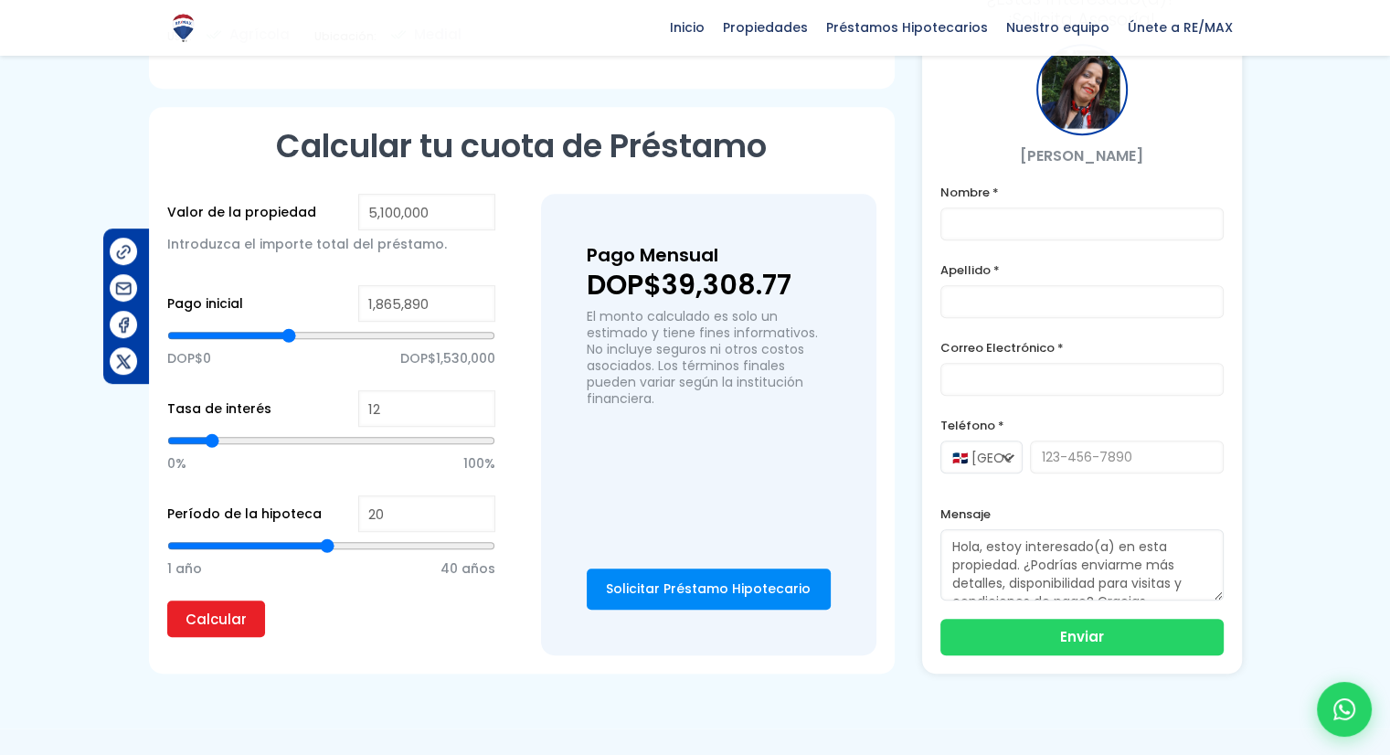
type input "1818351"
type input "1,794,582"
type input "1794582"
type input "1,770,813"
type input "1770813"
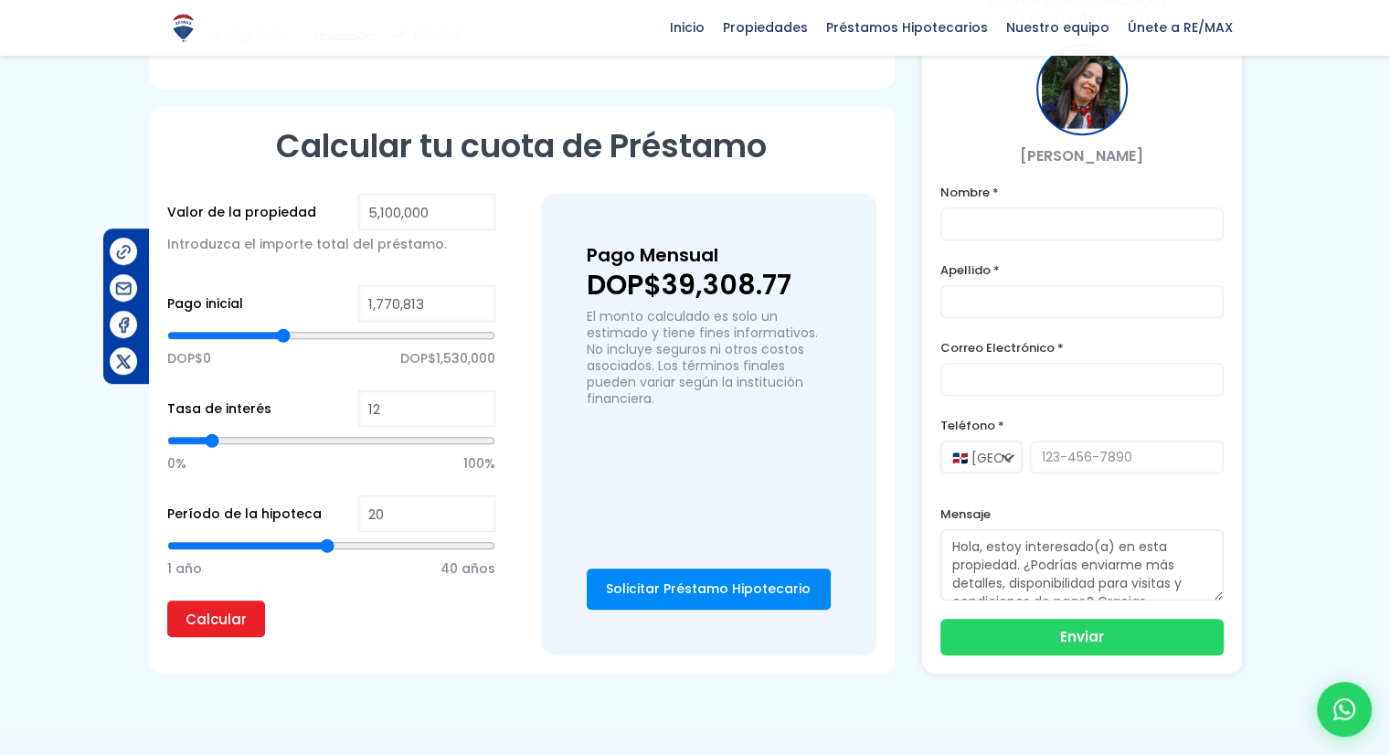
type input "1,735,159"
type input "1735159"
type input "1,711,389"
type input "1711389"
type input "1,699,505"
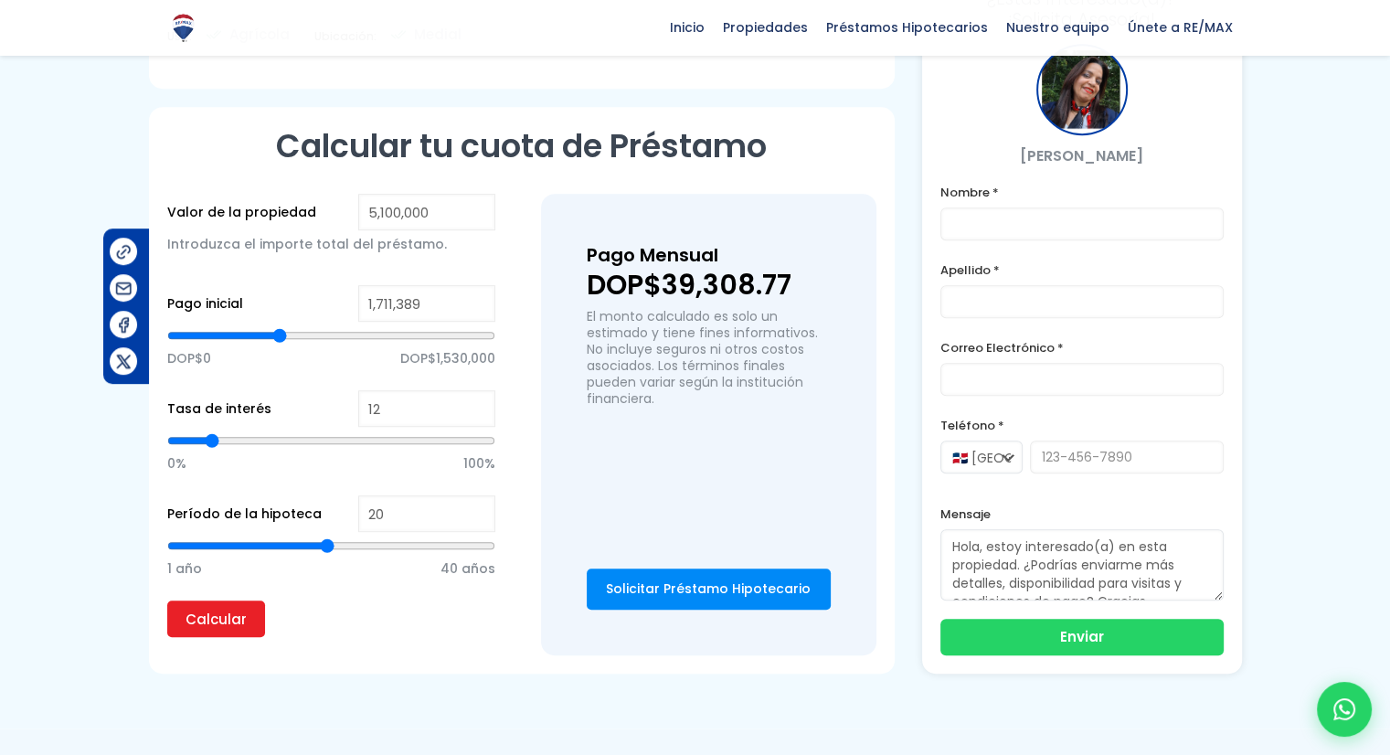
type input "1699505"
type input "1,687,620"
type input "1687620"
type input "1,675,736"
type input "1675736"
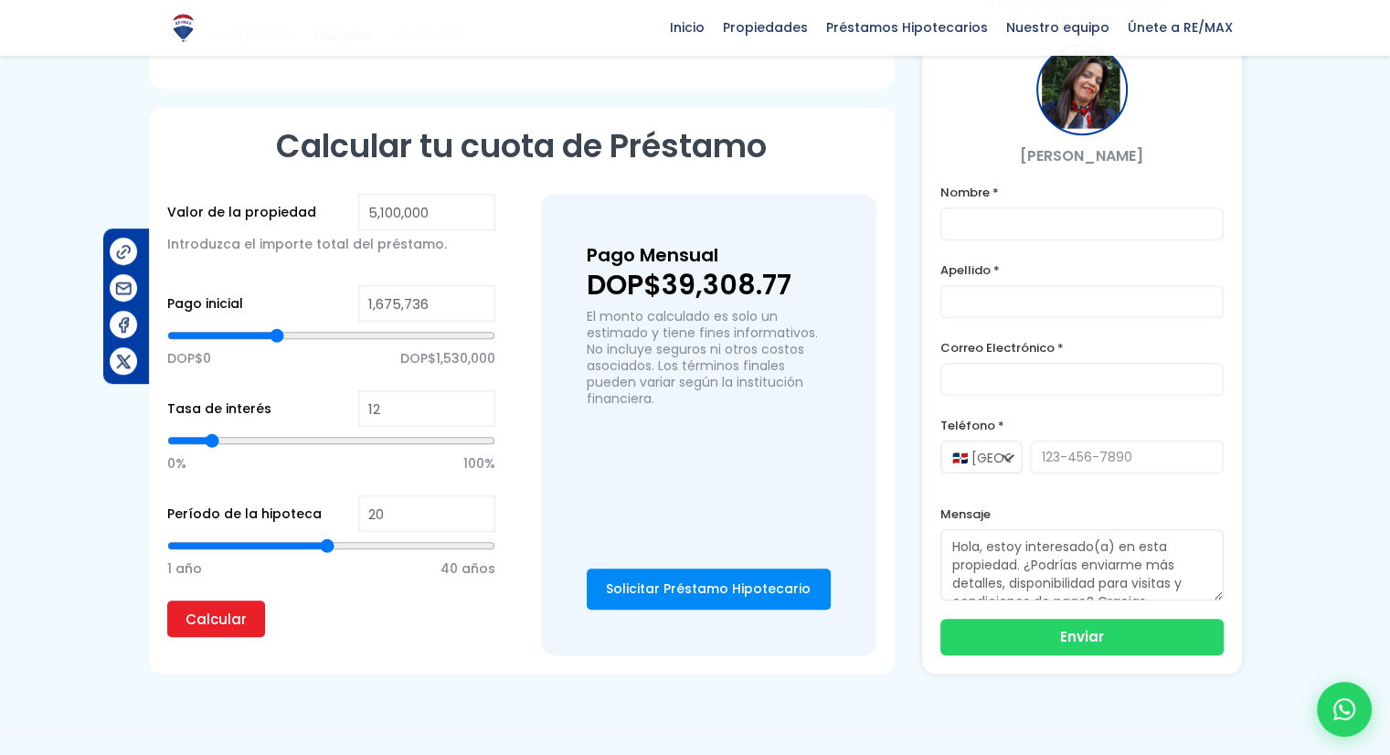
type input "1,663,851"
type input "1663851"
type input "1,651,966"
type input "1651966"
type input "1,640,082"
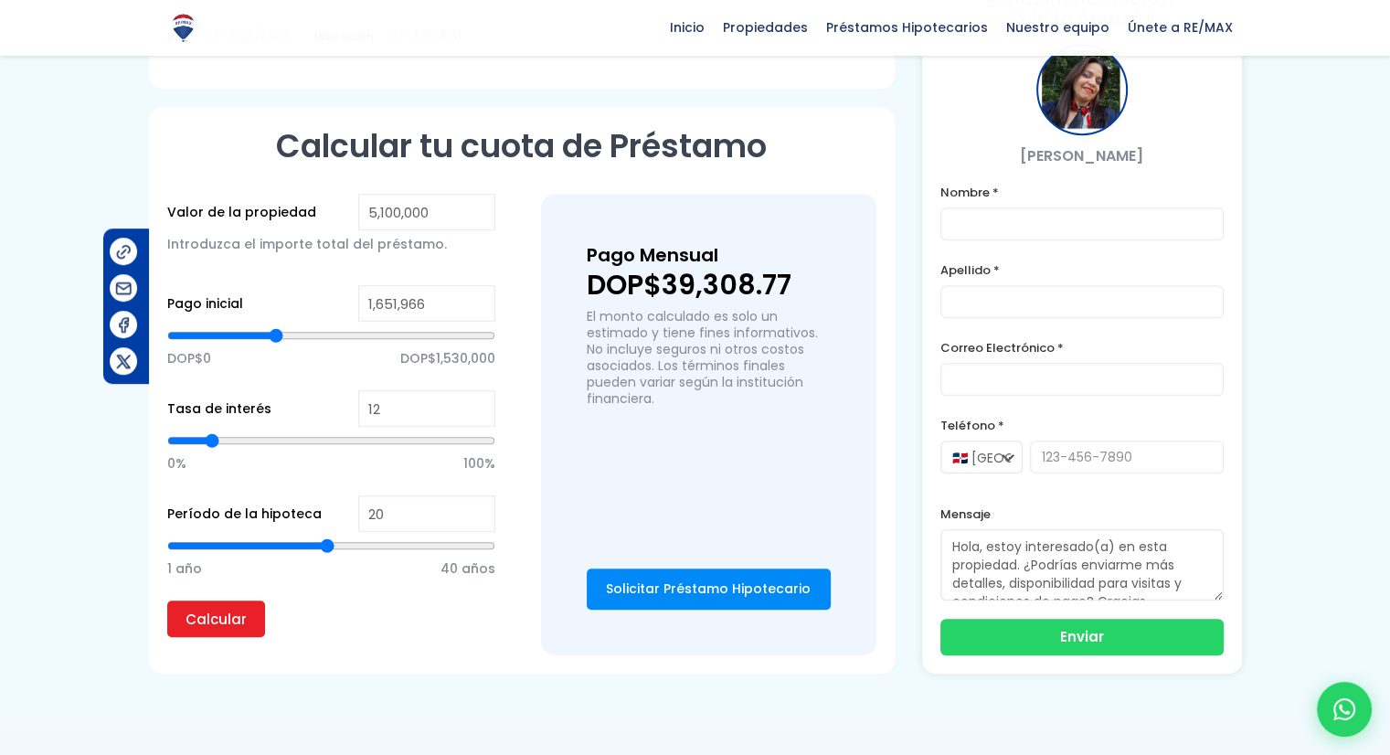
type input "1640082"
type input "1,616,312"
type input "1616312"
type input "1,592,543"
type input "1592543"
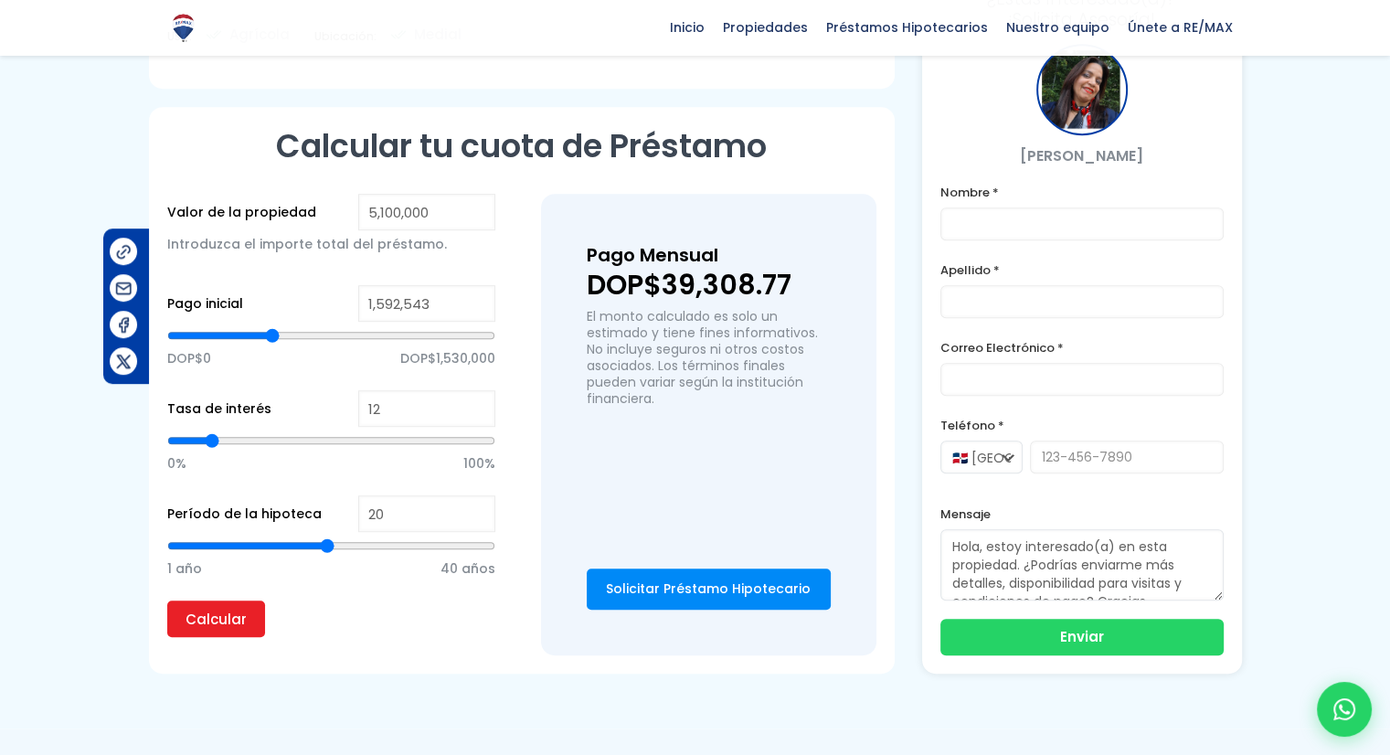
type input "1,580,658"
type input "1580658"
type input "1,568,774"
type input "1568774"
type input "1,556,889"
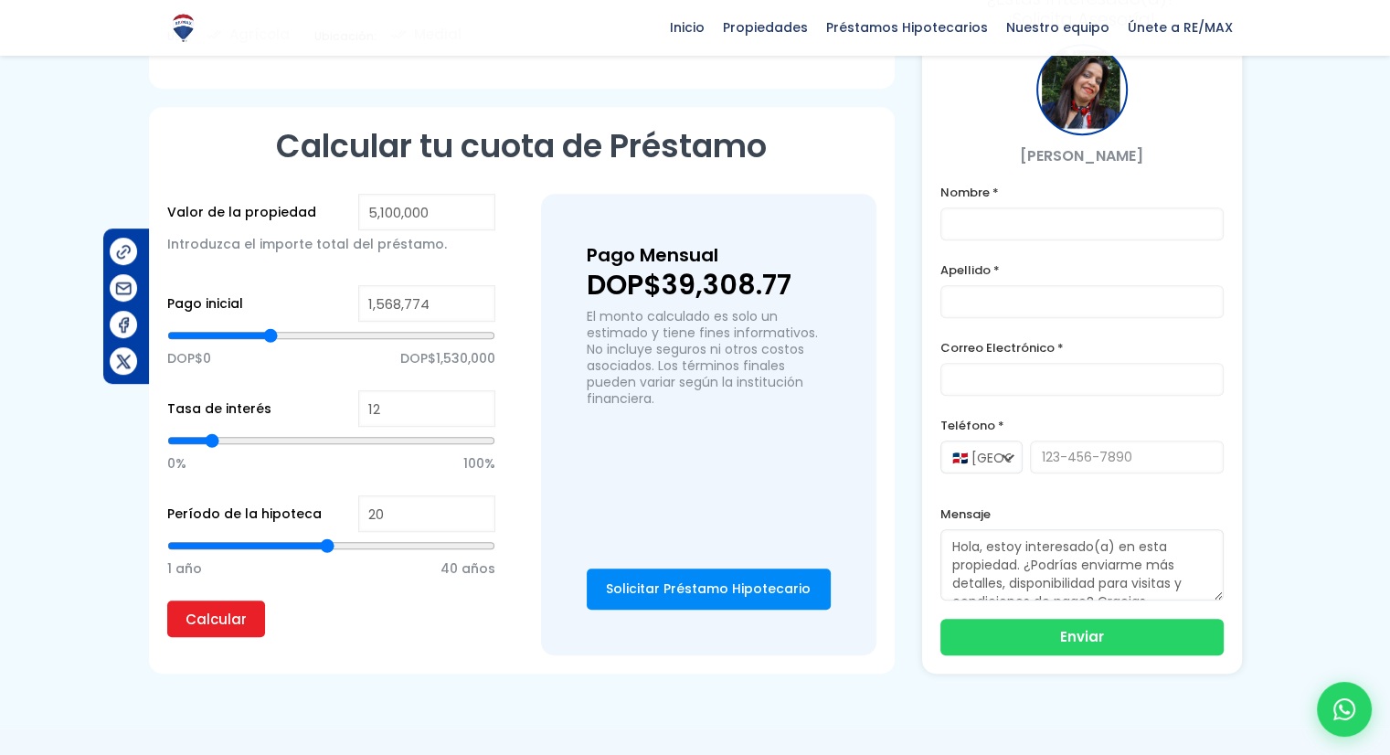
type input "1556889"
type input "1,533,120"
type input "1533120"
type input "1,521,235"
type input "1521235"
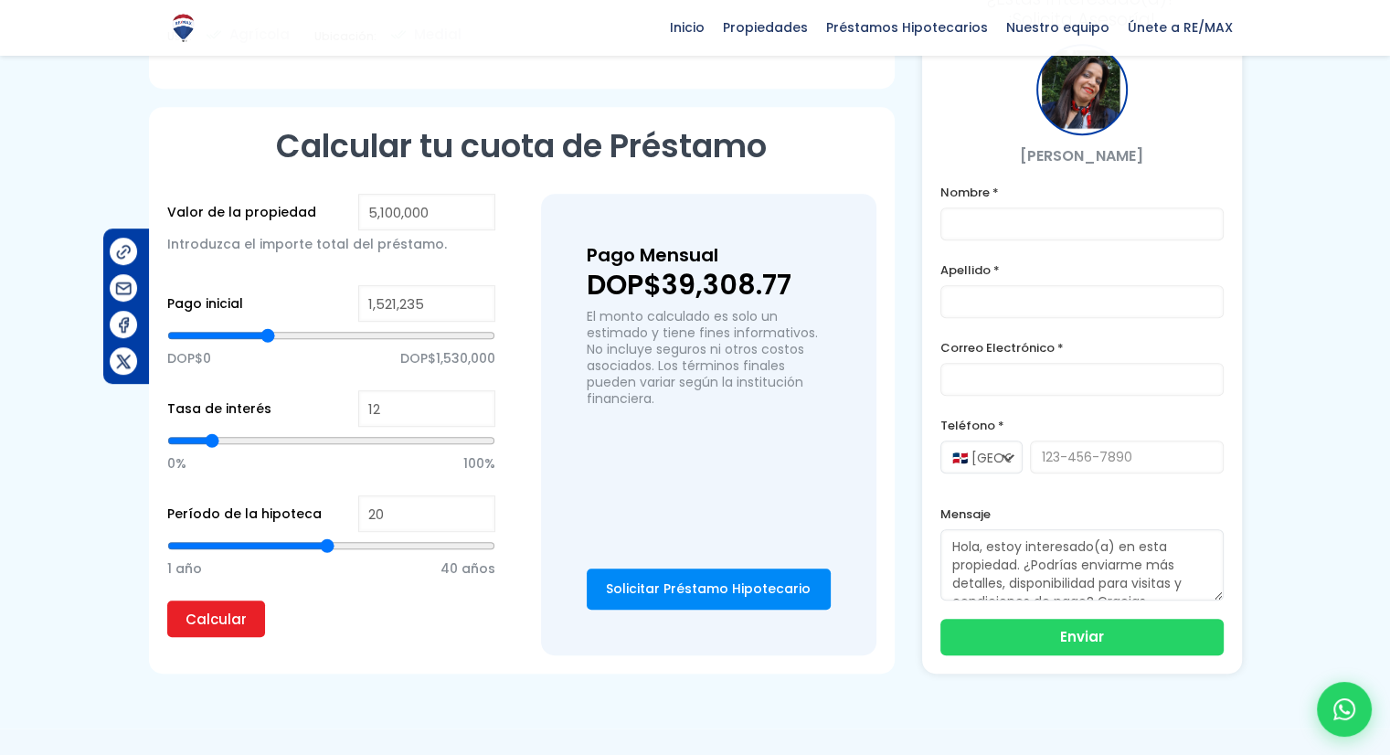
type input "1,509,350"
type input "1509350"
type input "1,497,466"
type input "1497466"
type input "1,485,581"
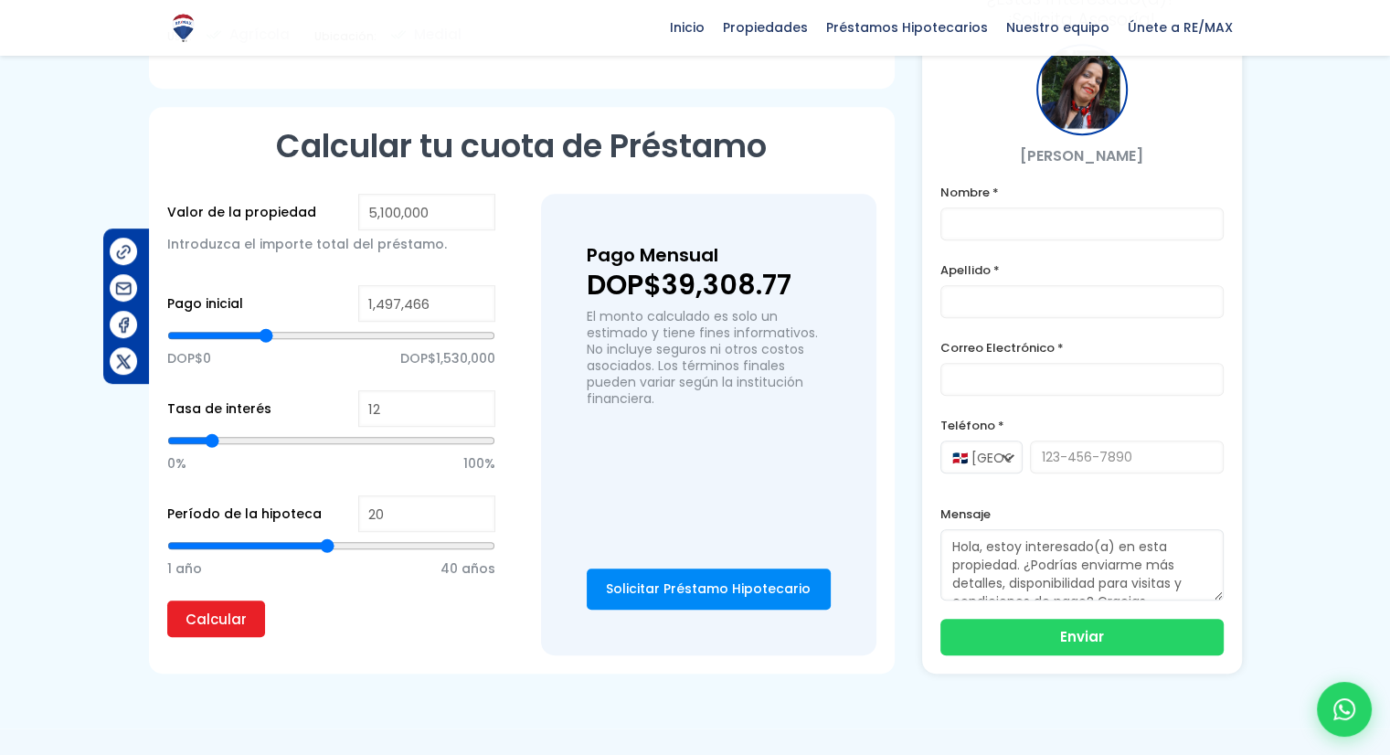
type input "1485581"
type input "1,473,696"
type input "1473696"
type input "1,461,812"
type input "1461812"
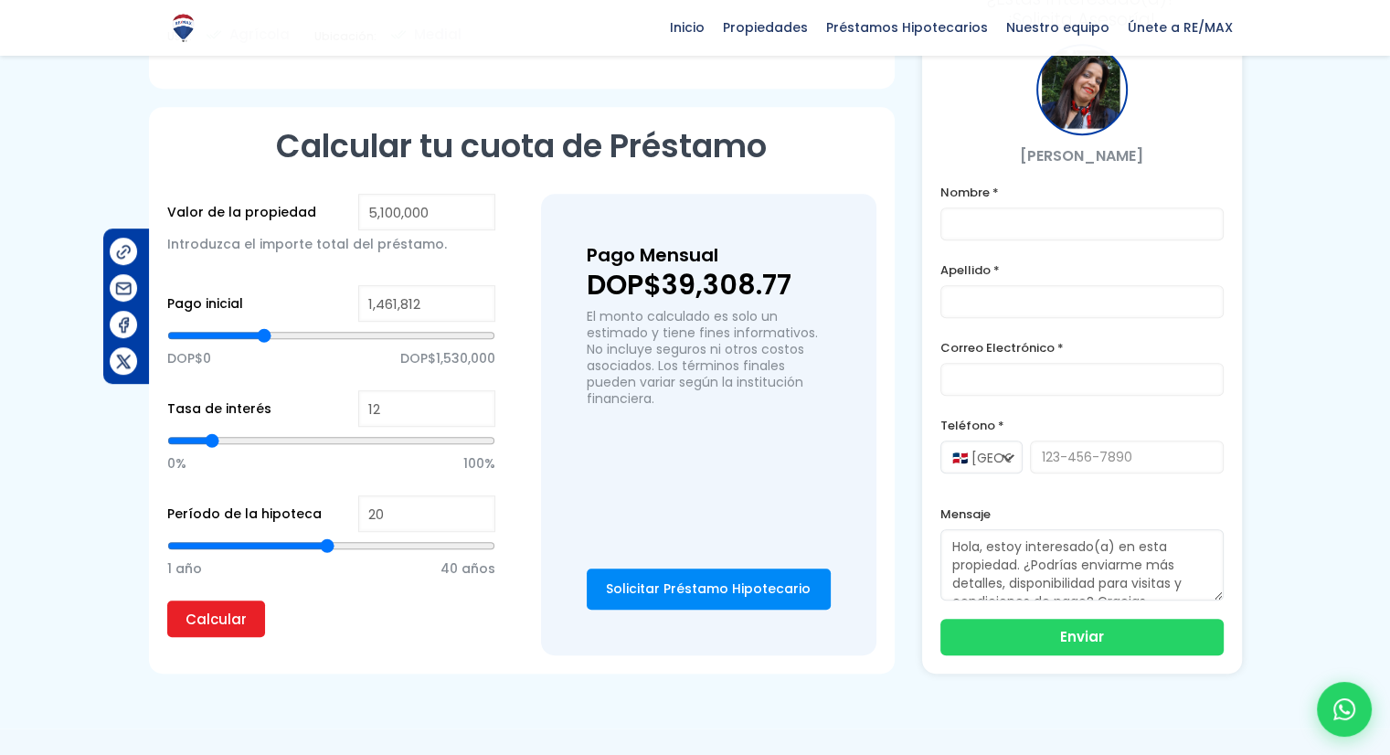
type input "1,449,927"
type input "1449927"
type input "1,438,043"
type input "1438043"
type input "1,414,273"
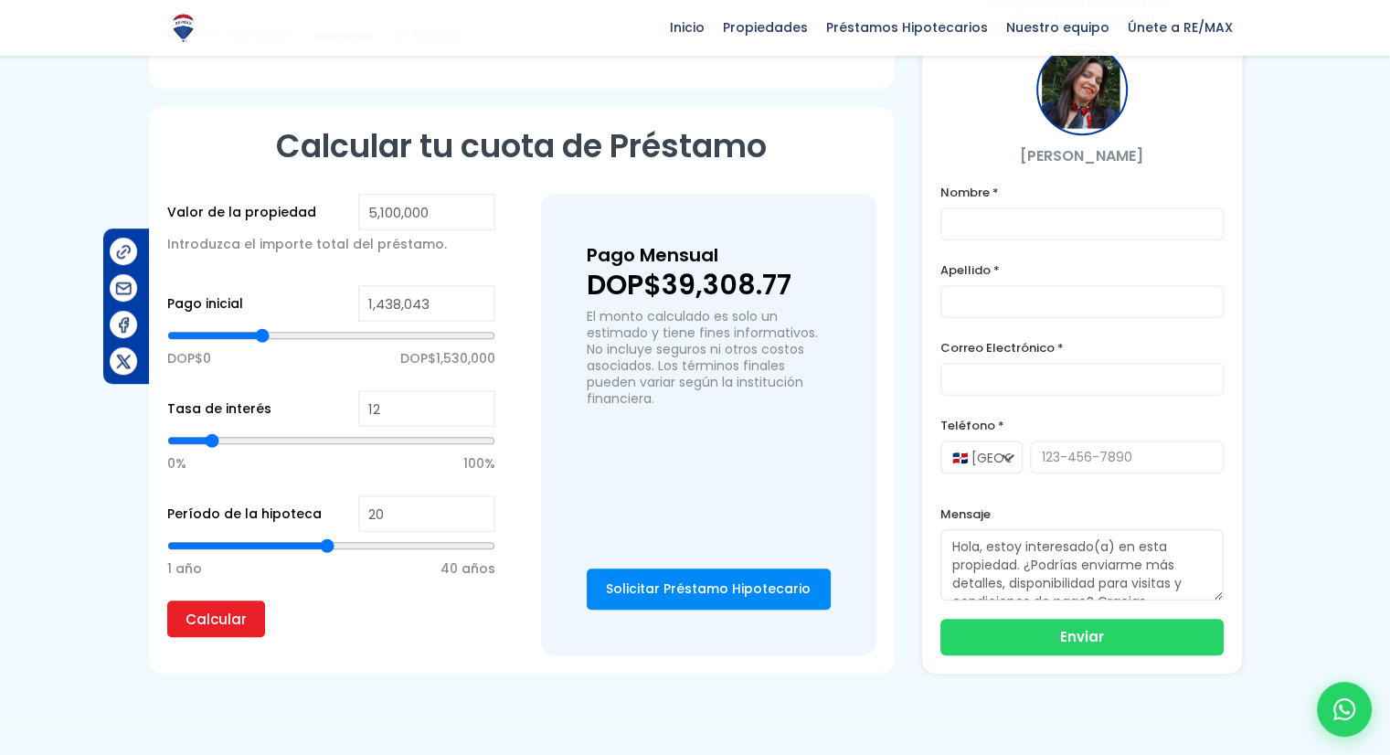
type input "1414273"
type input "1,402,389"
type input "1402389"
type input "1,390,504"
type input "1390504"
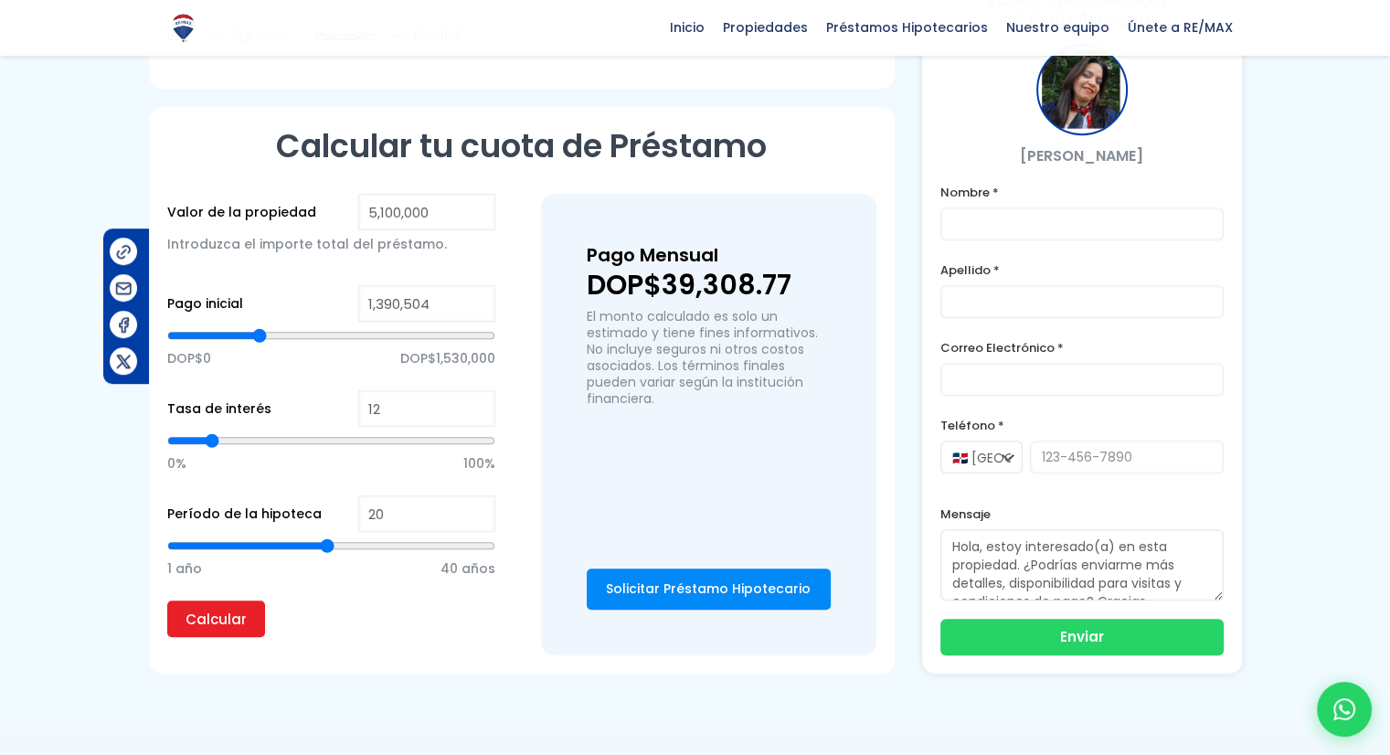
type input "1,378,619"
type input "1378619"
type input "1,366,735"
type input "1366735"
type input "1,354,850"
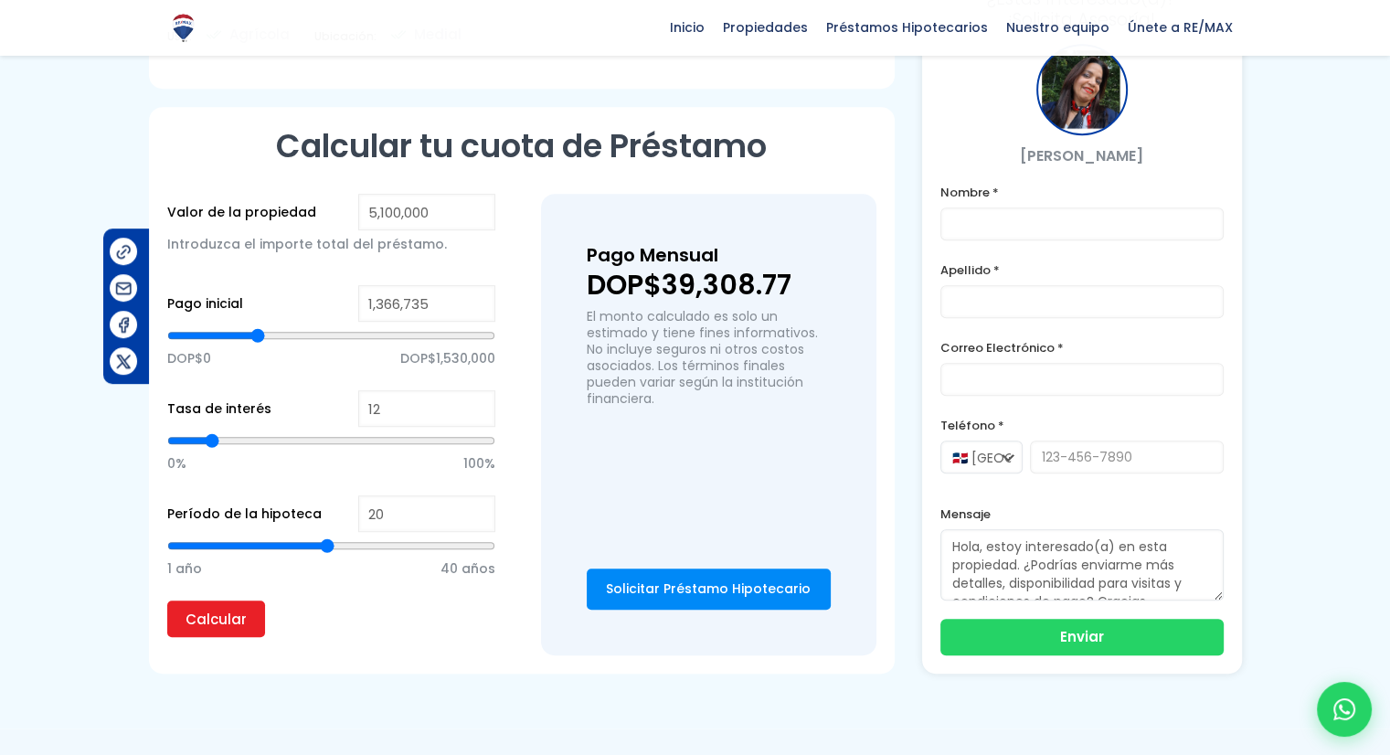
type input "1354850"
type input "1,342,965"
type input "1342965"
type input "1,331,081"
type input "1331081"
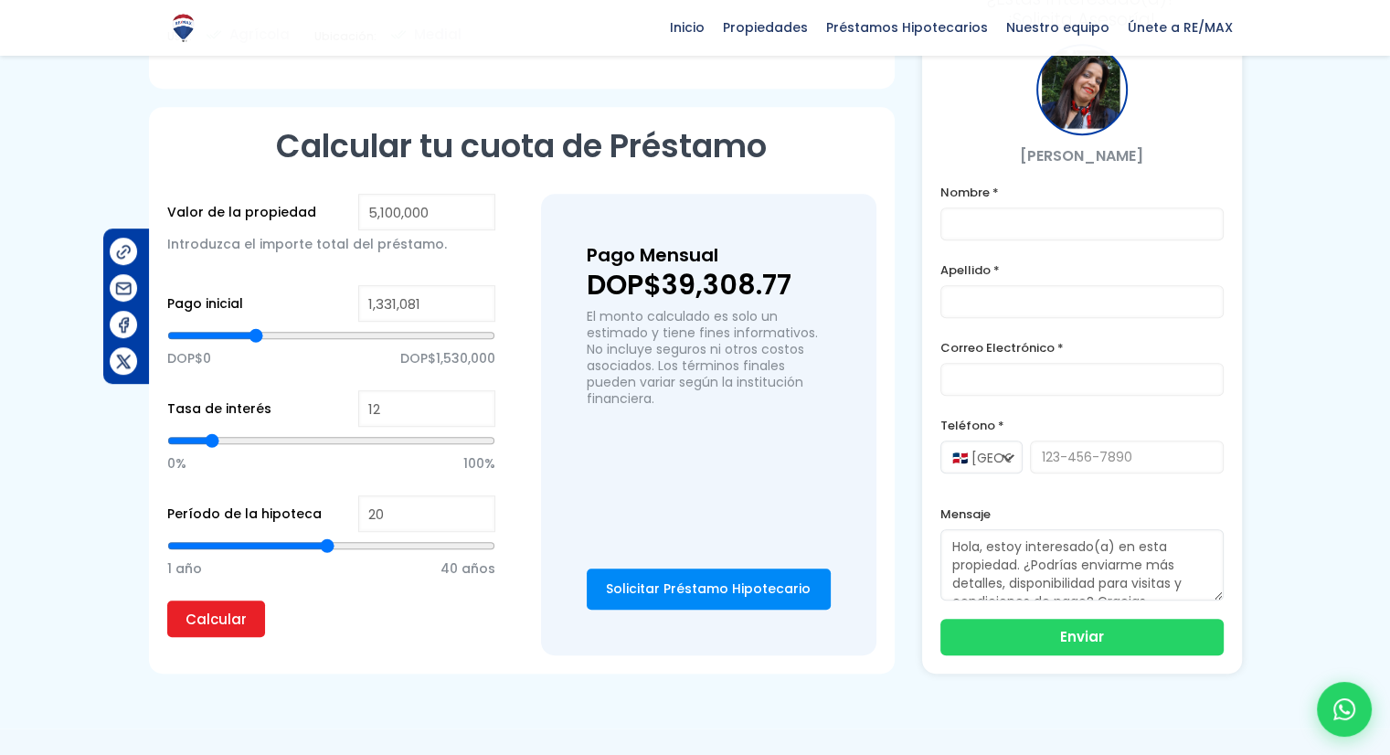
type input "1,319,196"
type input "1319196"
type input "1,307,311"
type input "1307311"
type input "1,295,427"
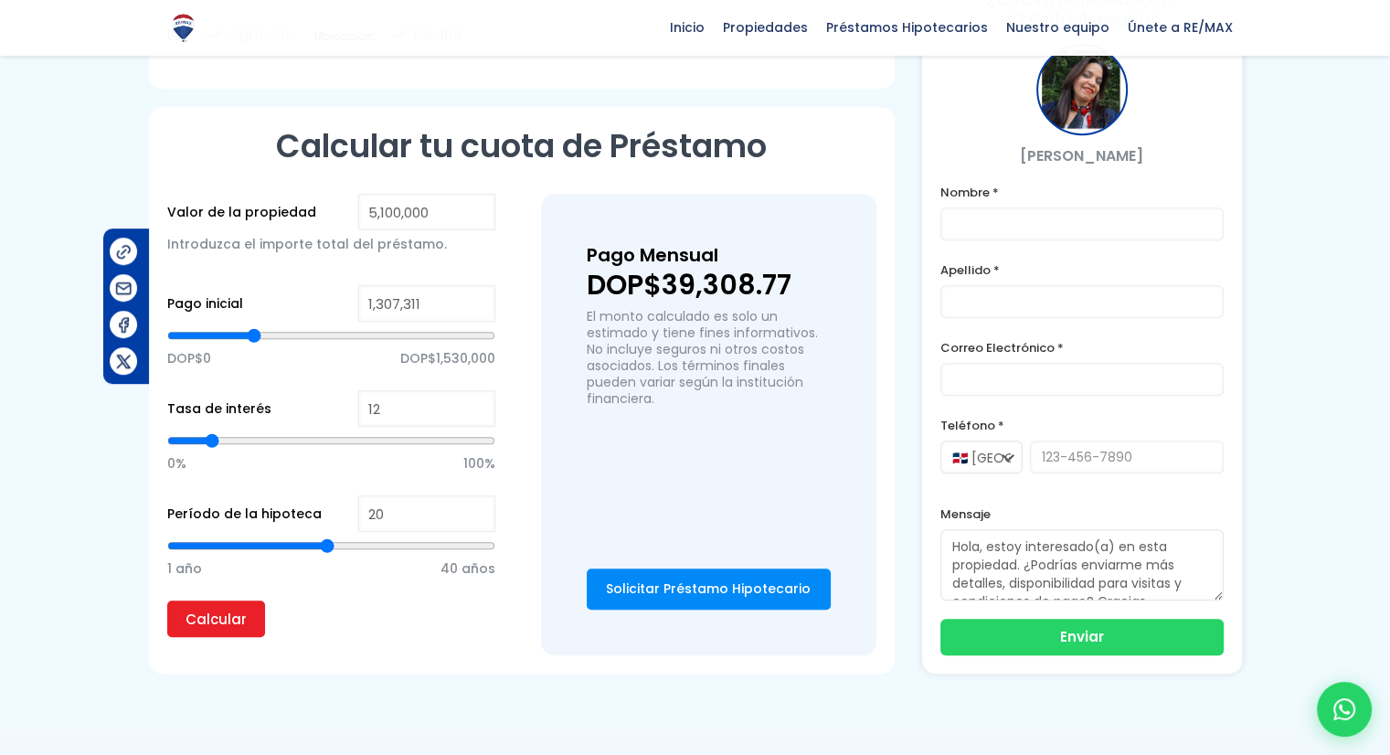
type input "1295427"
type input "1,283,542"
type input "1283542"
type input "1,259,773"
type input "1259773"
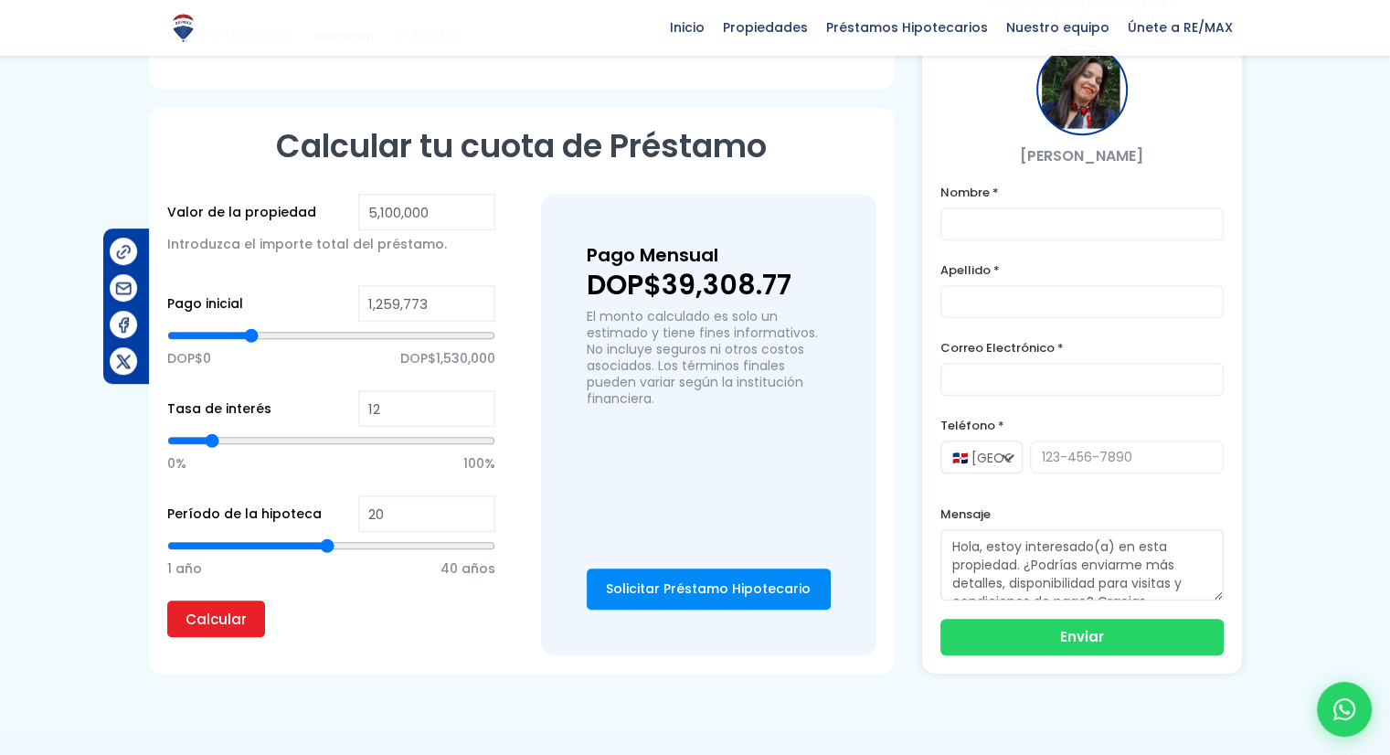
type input "1,247,888"
type input "1247888"
type input "1,224,119"
type input "1224119"
type input "1,188,465"
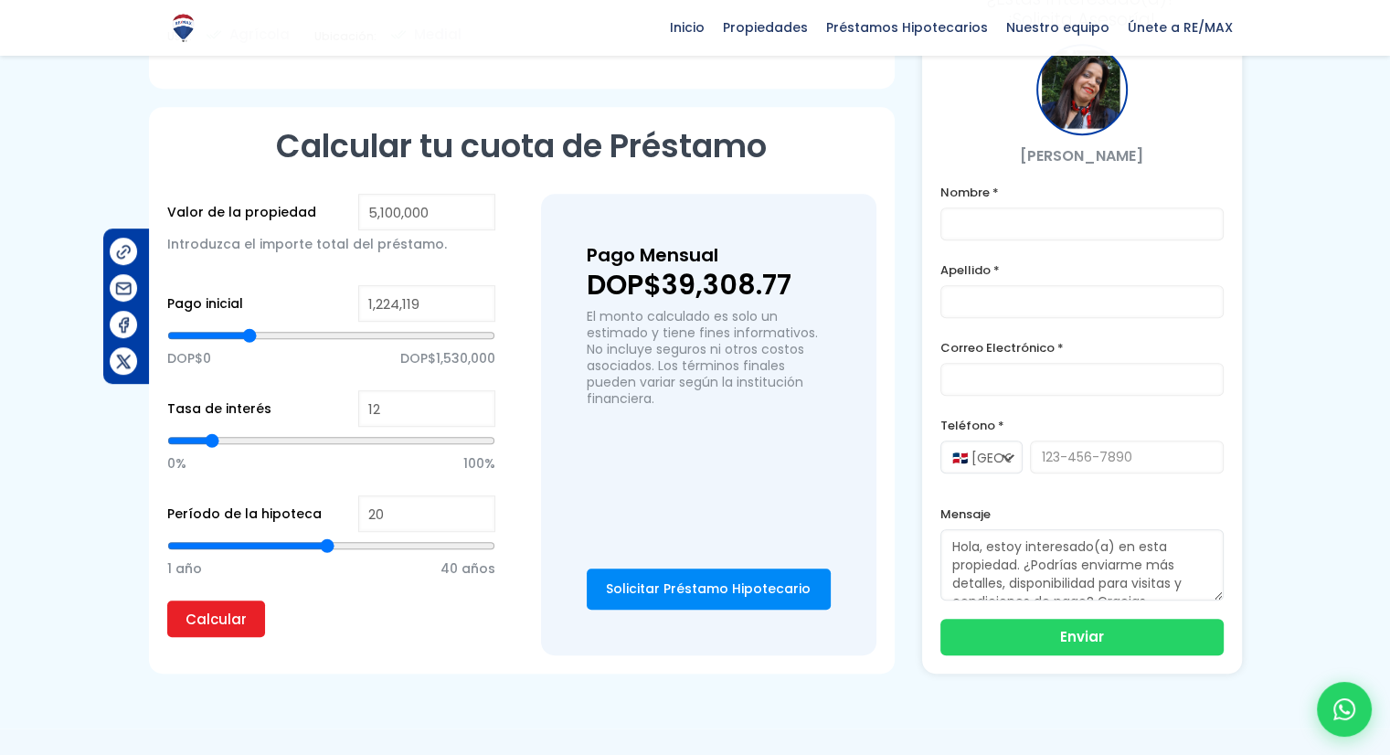
type input "1188465"
type input "1,176,580"
type input "1176580"
type input "1,164,696"
type input "1164696"
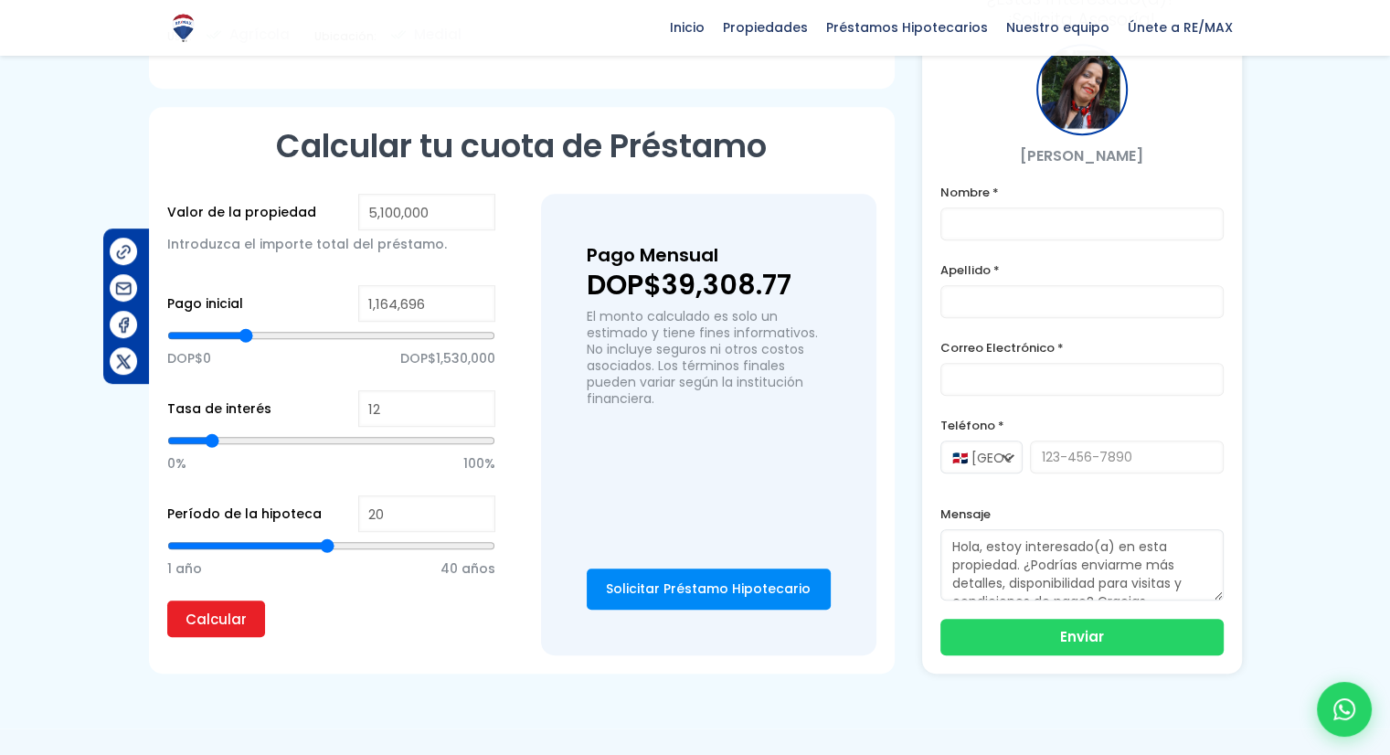
type input "1,152,811"
type input "1152811"
type input "1,140,926"
type input "1140926"
type input "1,117,157"
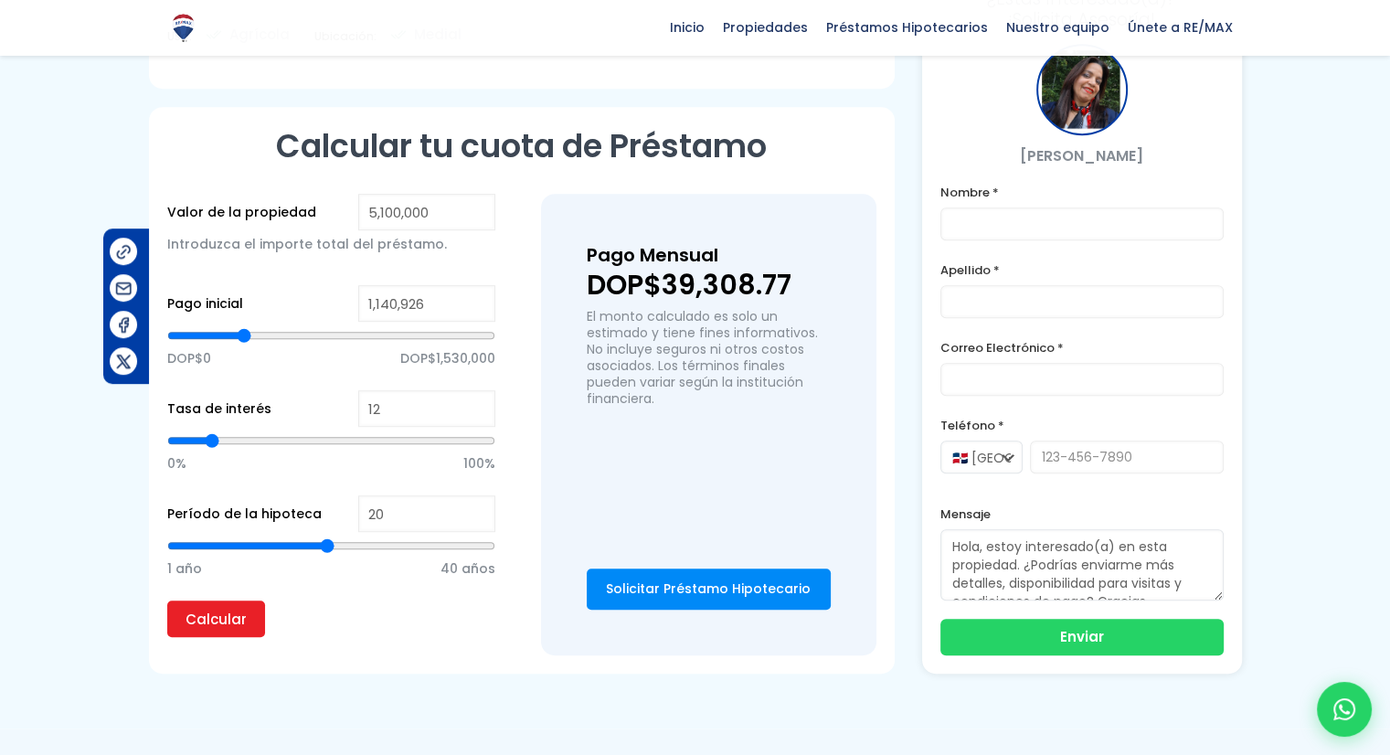
type input "1117157"
type input "1,105,272"
type input "1105272"
type input "1,081,503"
type input "1081503"
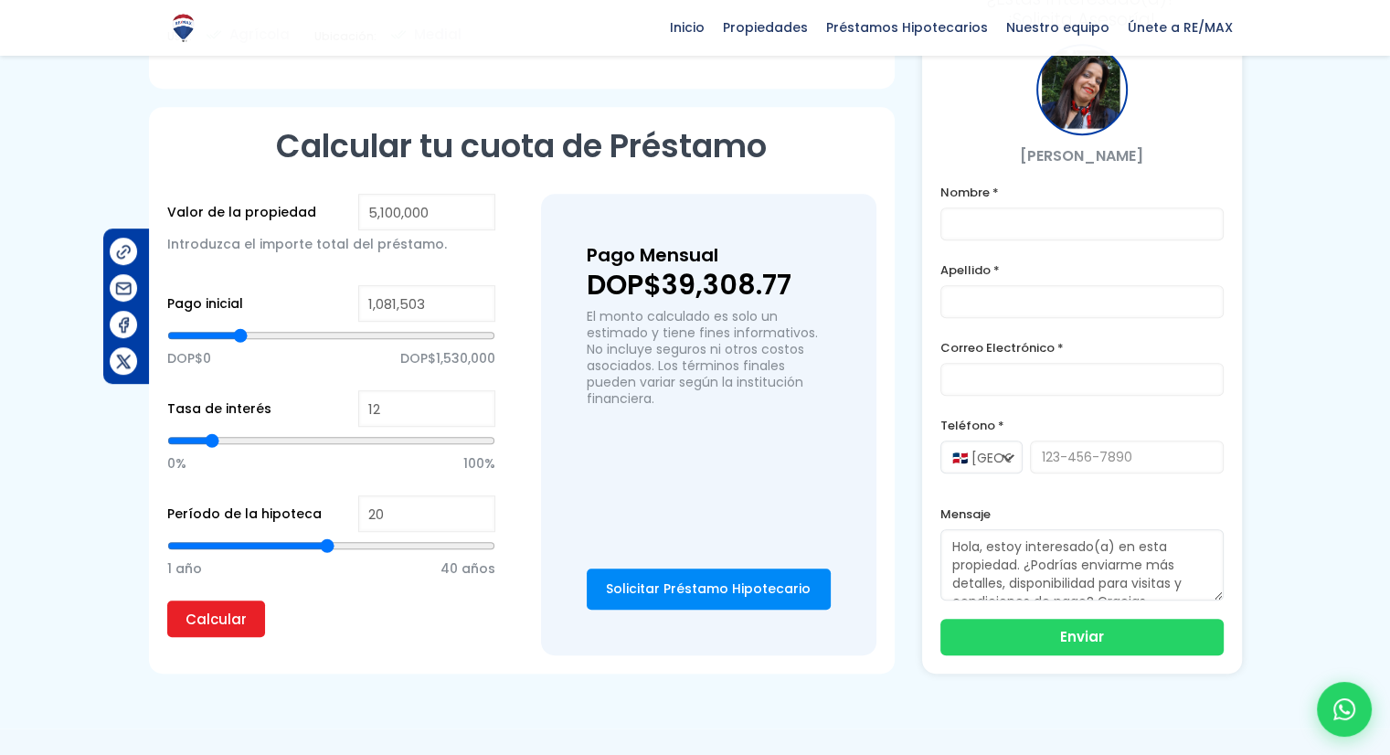
type input "1,069,618"
type input "1069618"
type input "1,045,849"
type input "1045849"
type input "1,010,195"
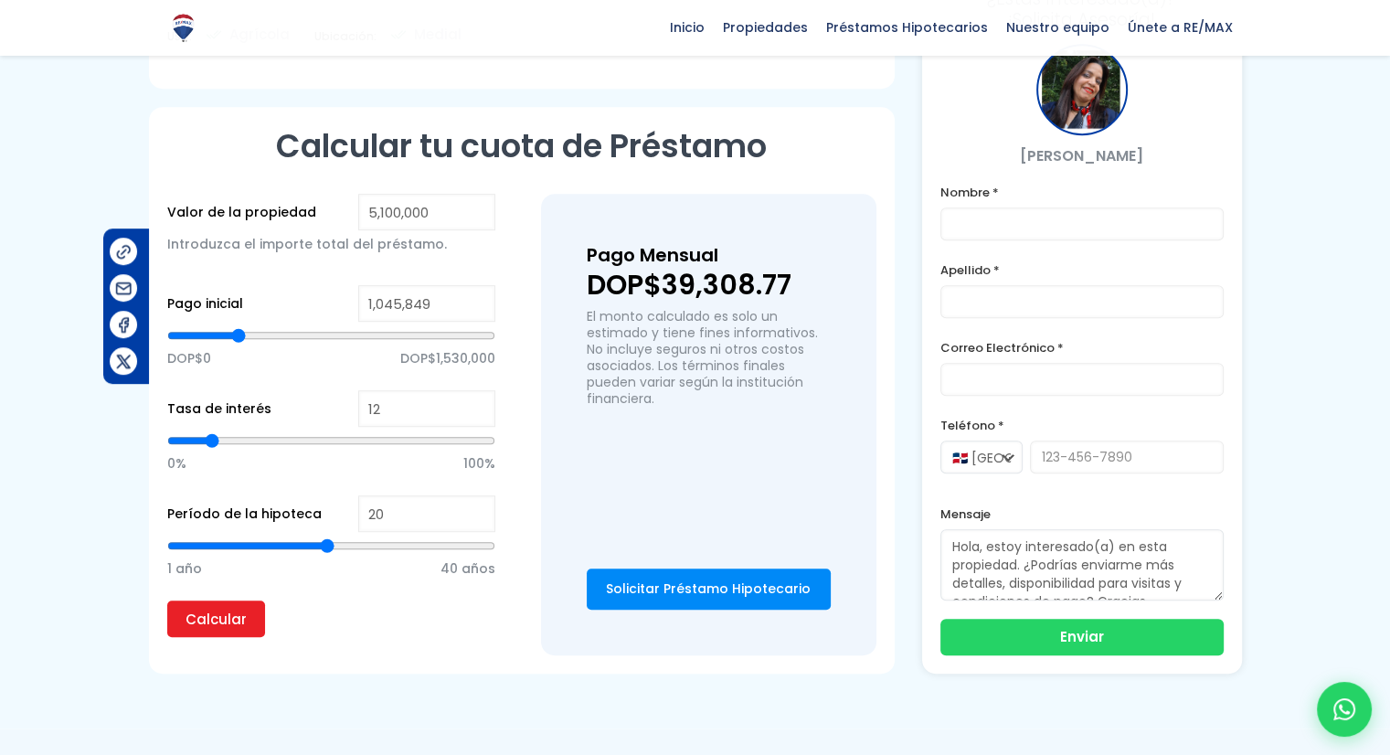
type input "1010195"
type input "962,657"
type input "962657"
type input "938,887"
type input "938887"
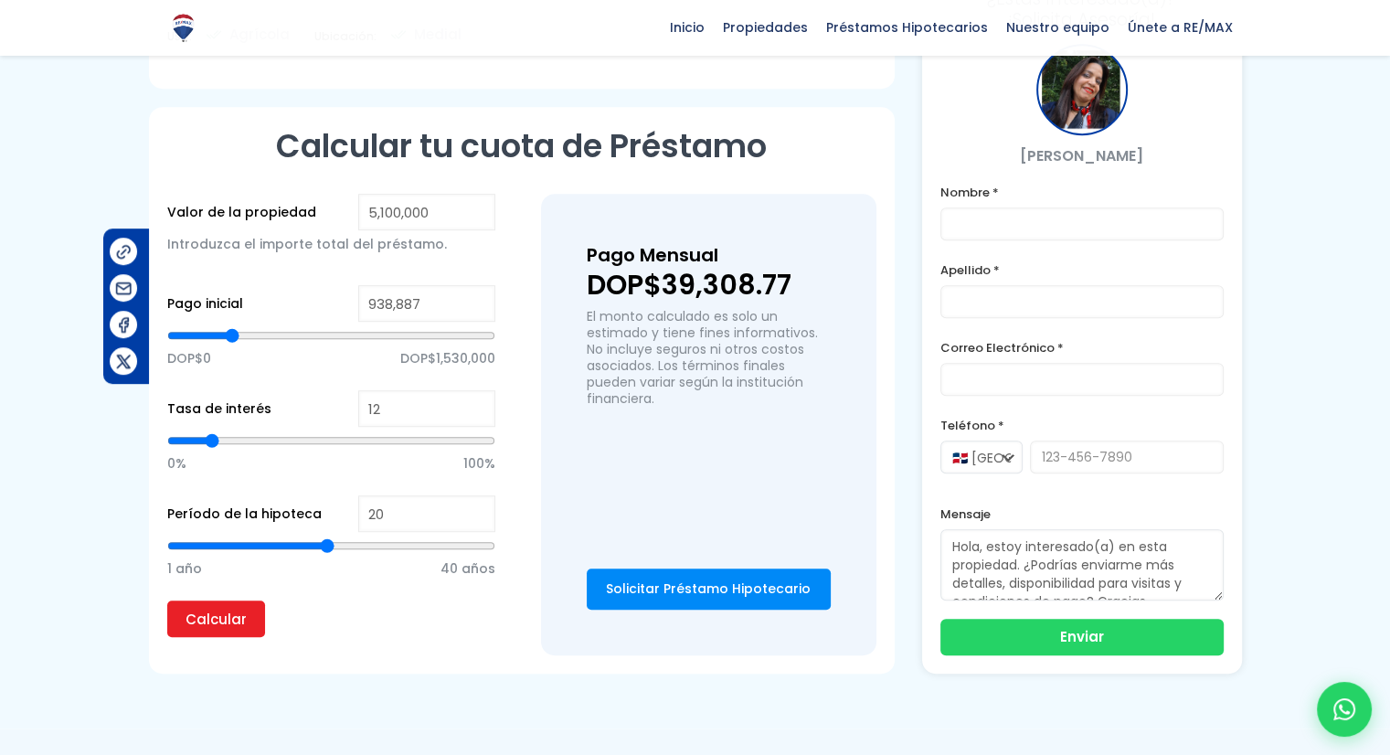
type input "891,349"
type input "891349"
type input "831,925"
type input "831925"
type input "796,271"
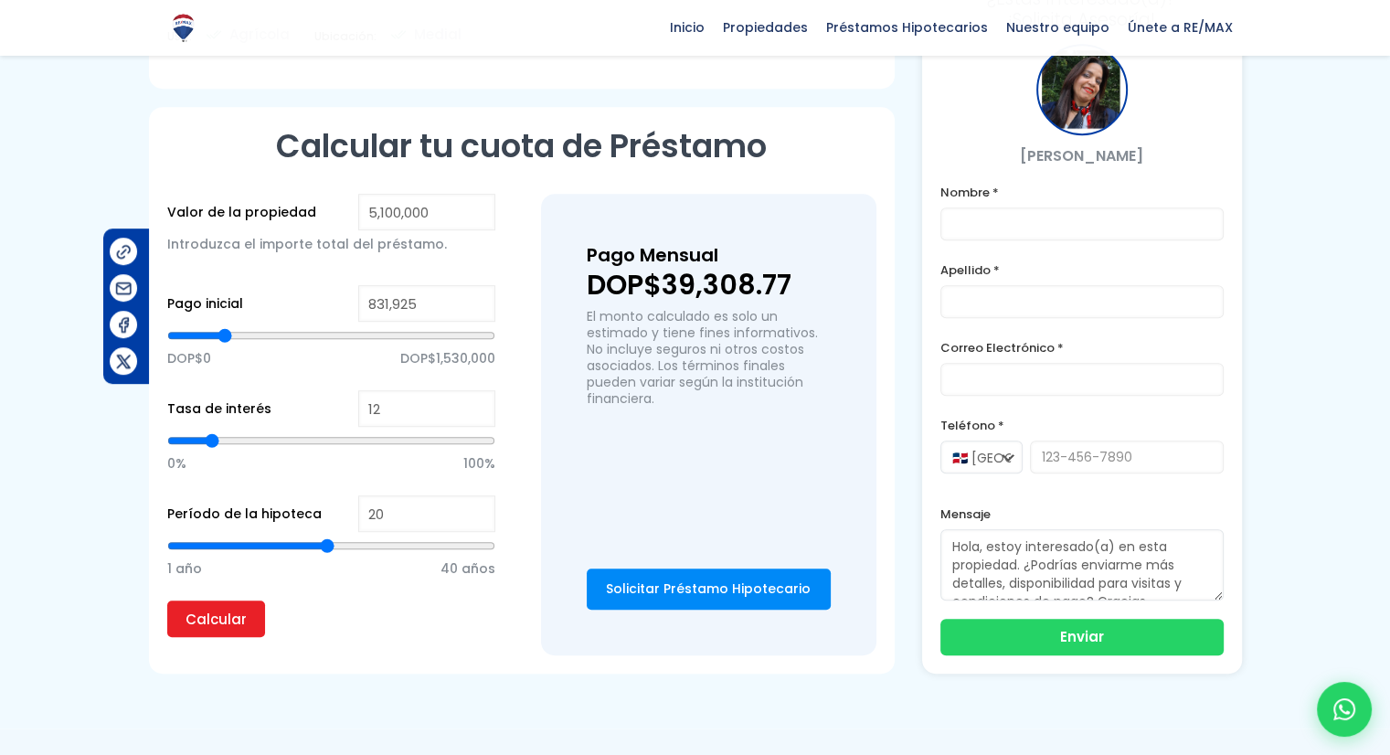
type input "796271"
type input "772,502"
type input "772502"
type input "736,848"
type input "736848"
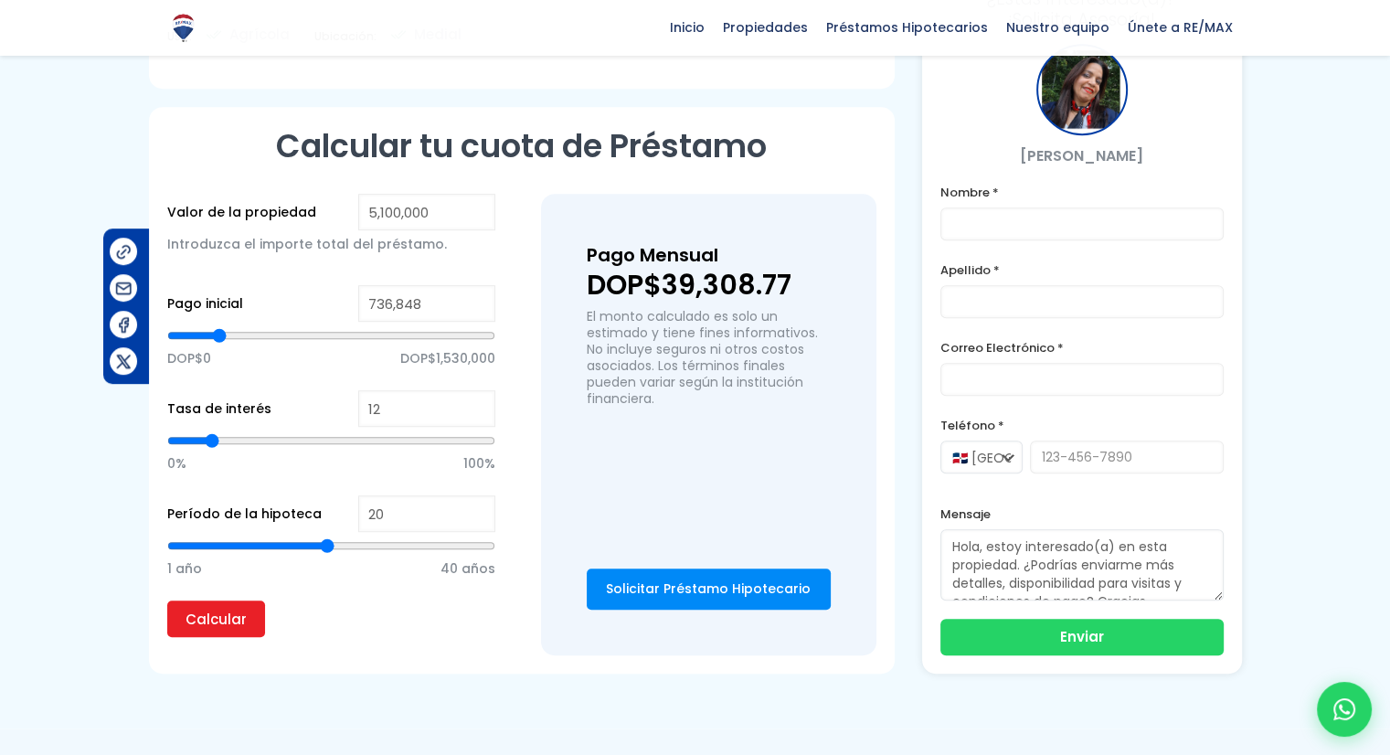
type input "724,964"
type input "724964"
type input "713,079"
type input "713079"
type input "701,194"
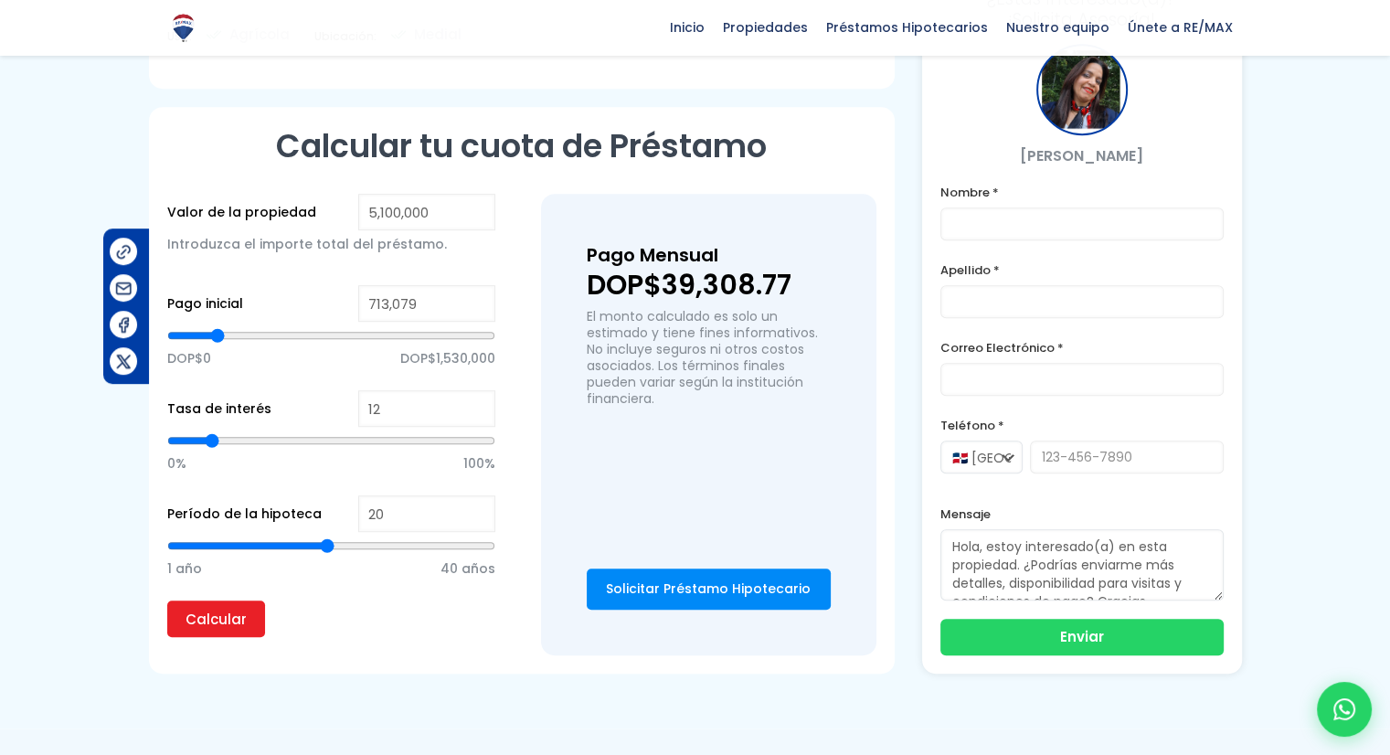
type input "701194"
type input "689,310"
type input "689310"
type input "665,540"
type input "665540"
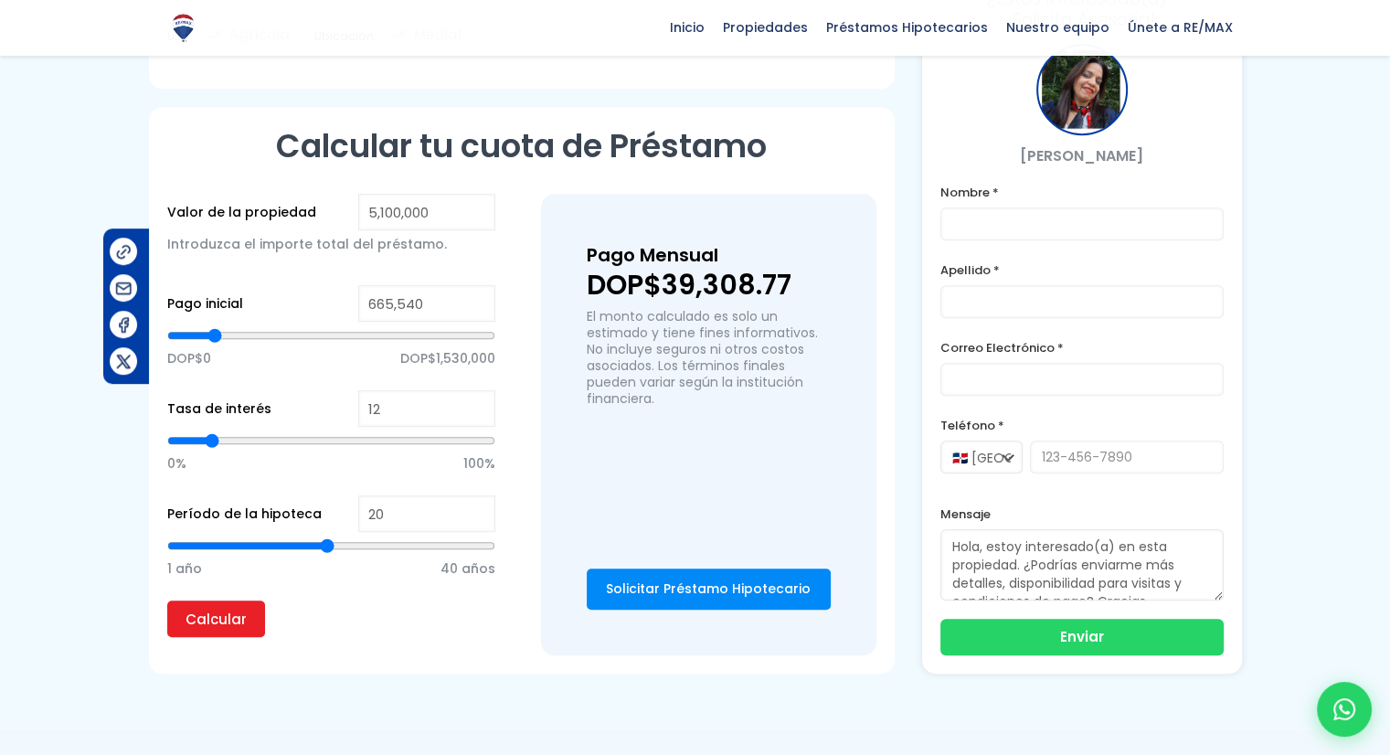
type input "653,656"
type input "653656"
type input "641,771"
type input "641771"
type input "629,886"
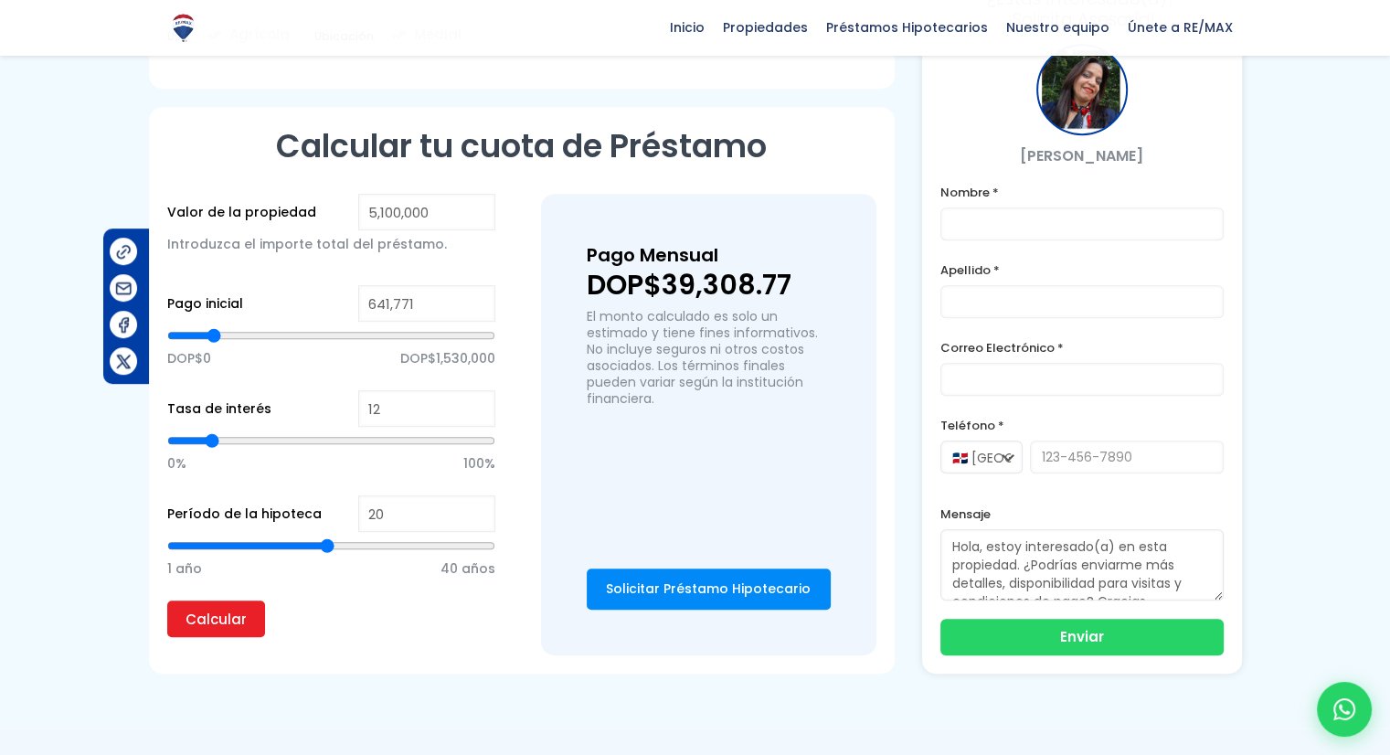
type input "629886"
type input "594,232"
type input "594232"
type input "558,579"
type input "558579"
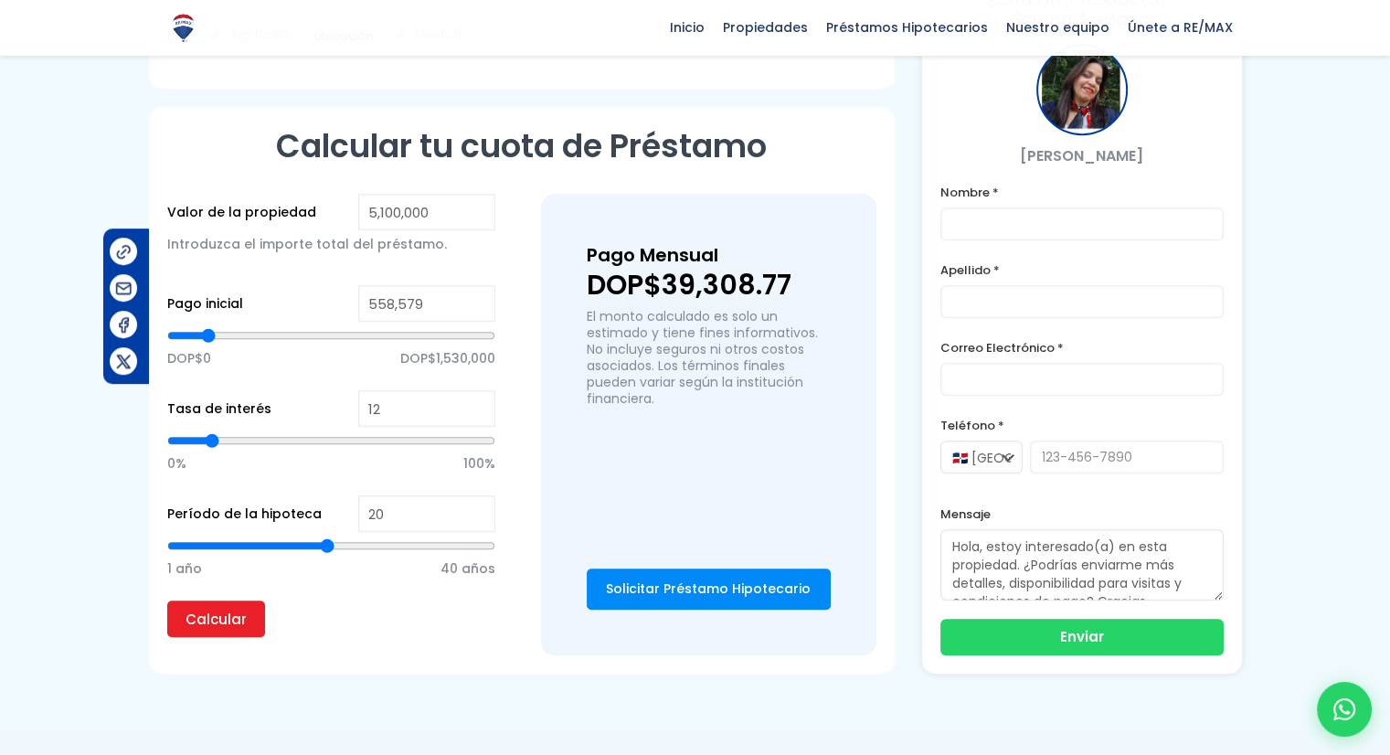
type input "522,925"
type input "522925"
type input "511,040"
type input "511040"
type input "499,155"
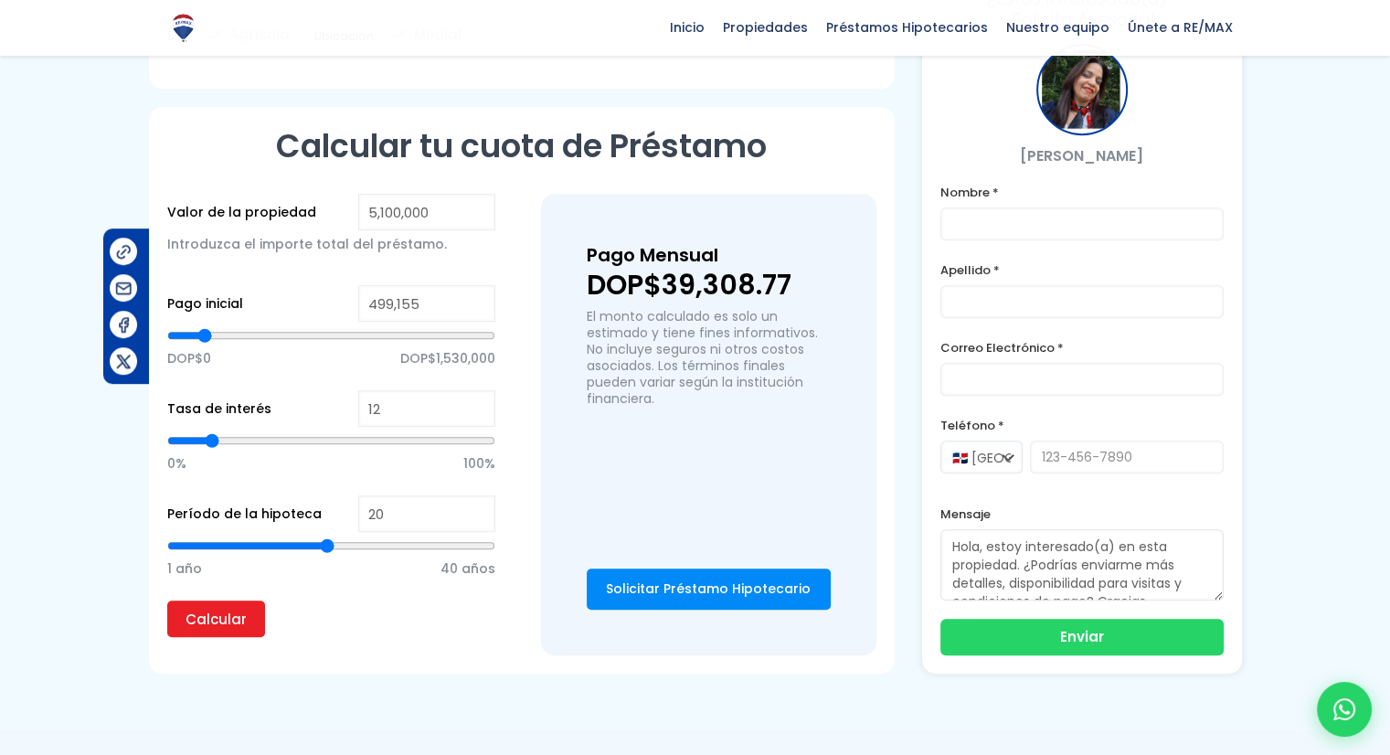
drag, startPoint x: 330, startPoint y: 308, endPoint x: 205, endPoint y: 317, distance: 125.5
type input "499155"
click at [205, 326] on input "range" at bounding box center [331, 335] width 328 height 18
click at [219, 600] on input "Calcular" at bounding box center [216, 618] width 98 height 37
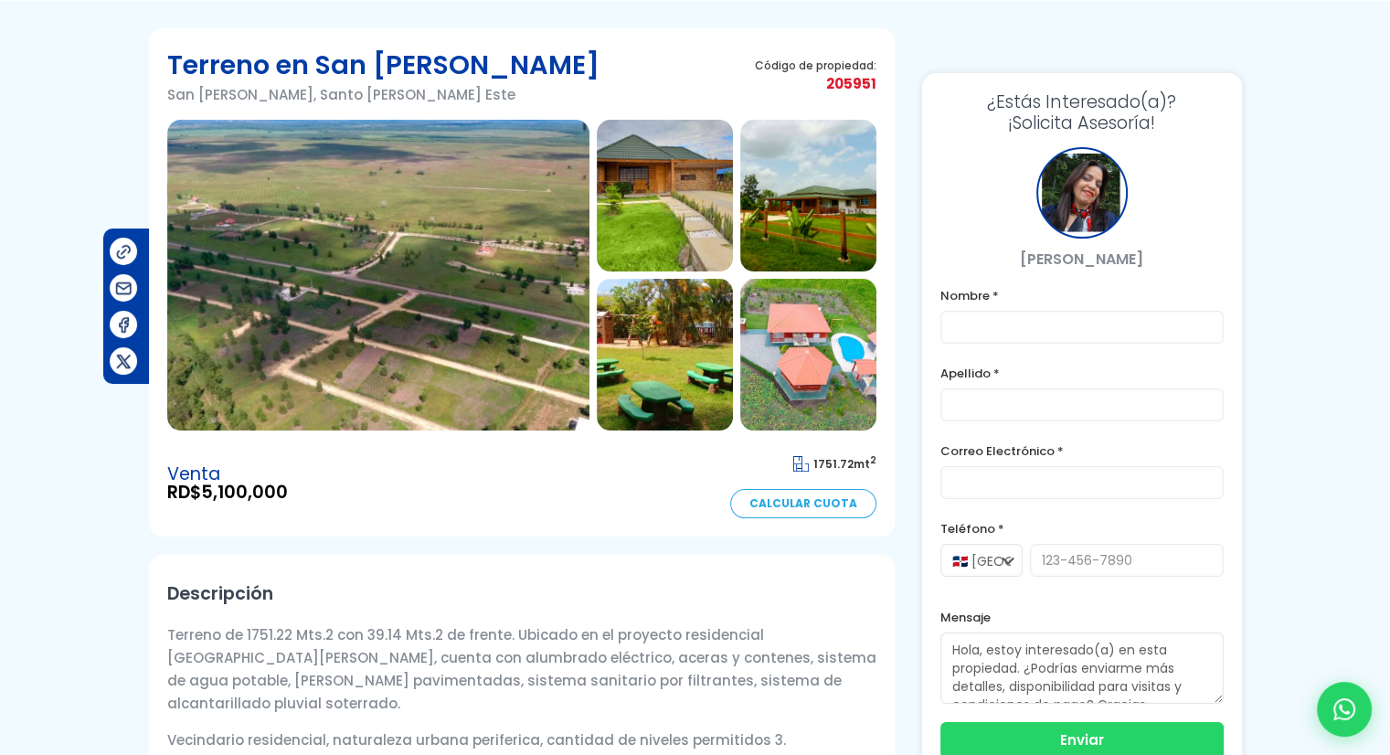
scroll to position [0, 0]
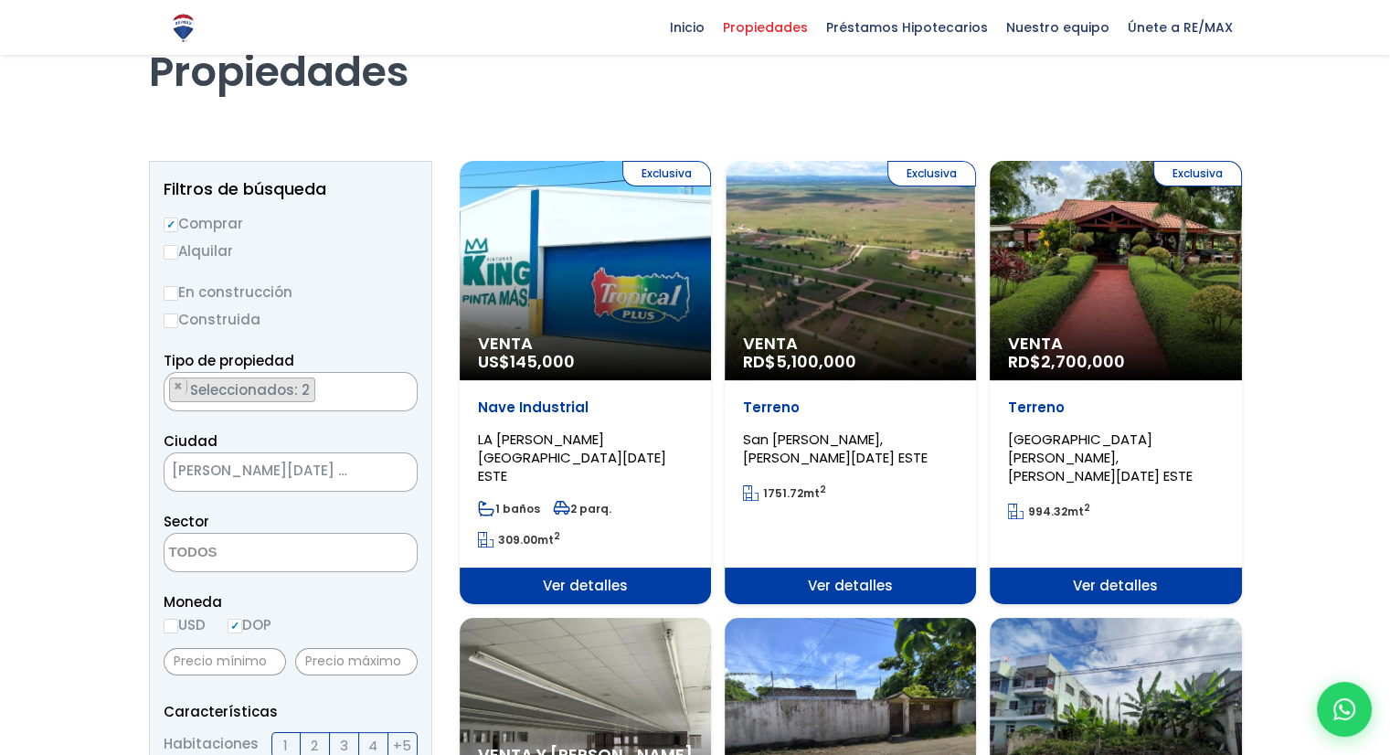
scroll to position [91, 0]
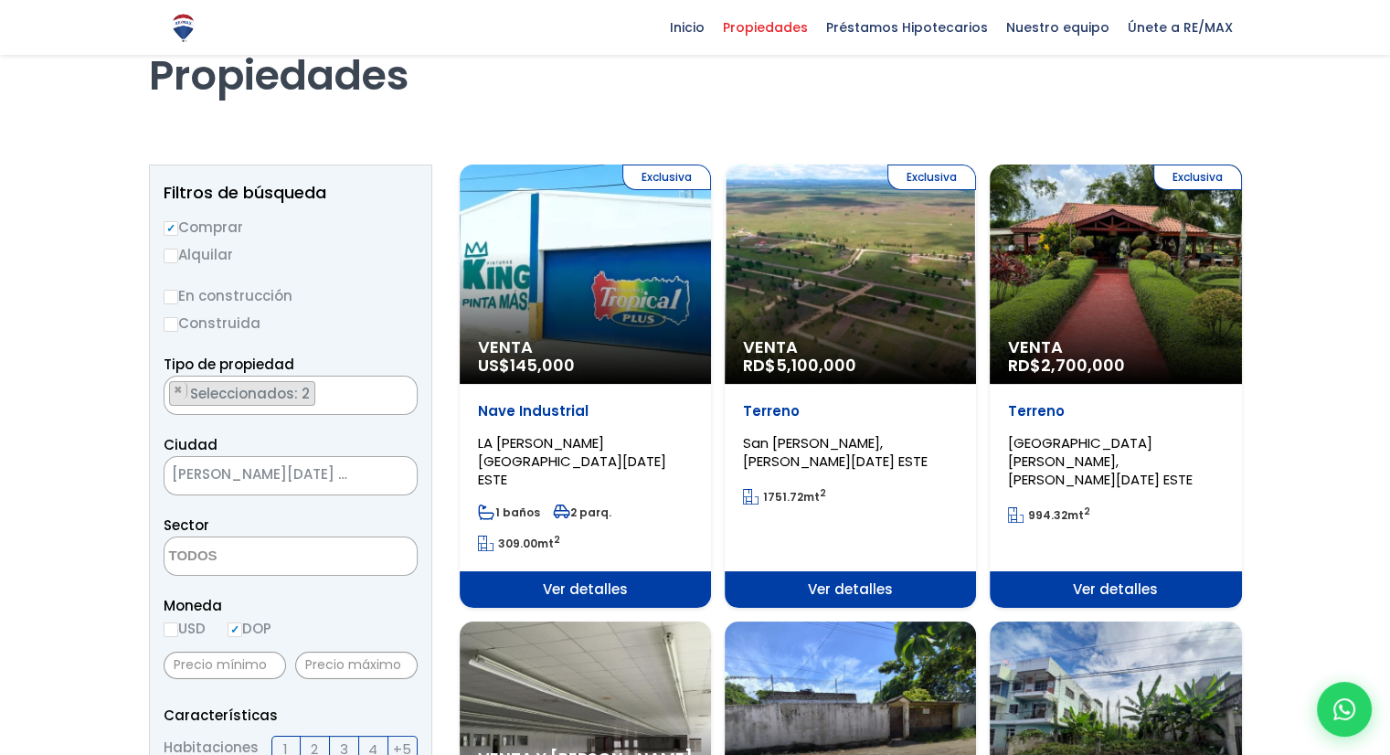
click at [1151, 323] on div "Exclusiva Venta RD$ 2,700,000" at bounding box center [1115, 273] width 251 height 219
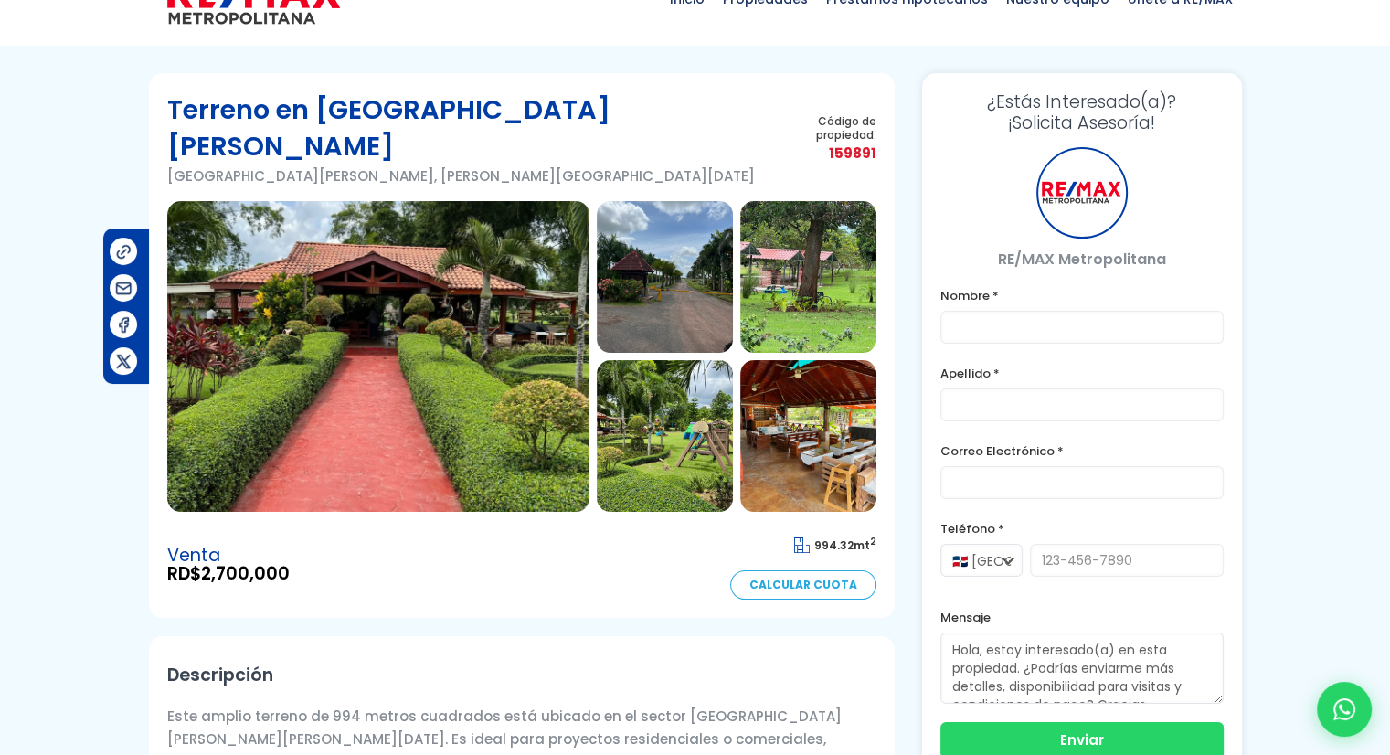
scroll to position [91, 0]
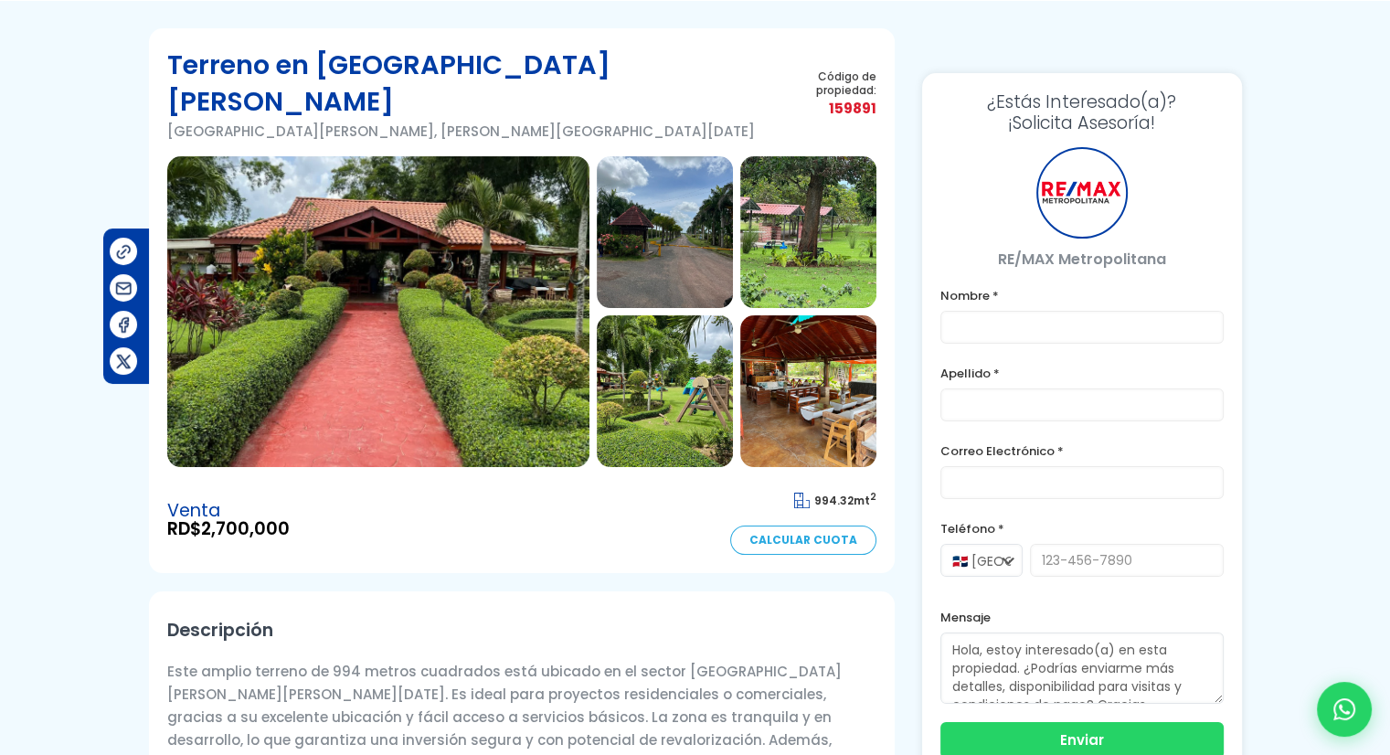
click at [368, 311] on img at bounding box center [378, 311] width 422 height 311
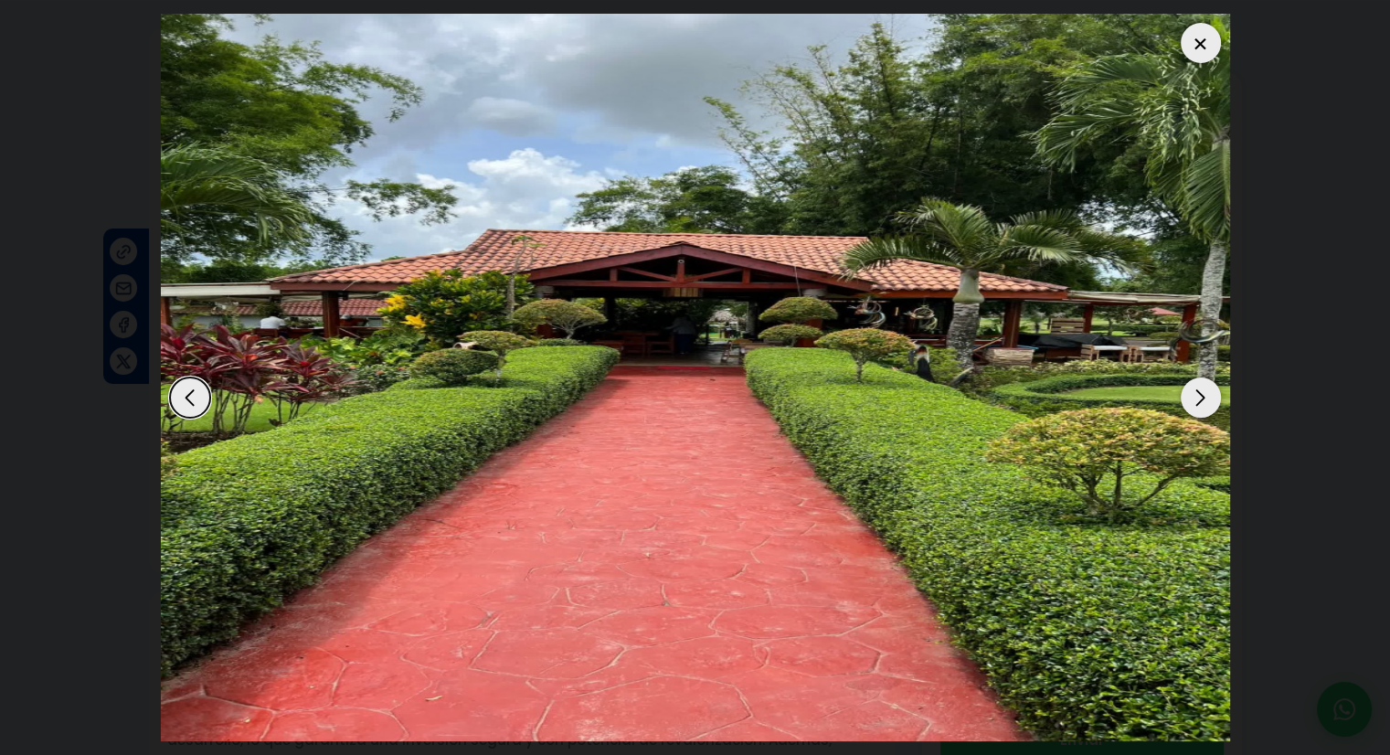
click at [1197, 407] on div "Next slide" at bounding box center [1201, 397] width 40 height 40
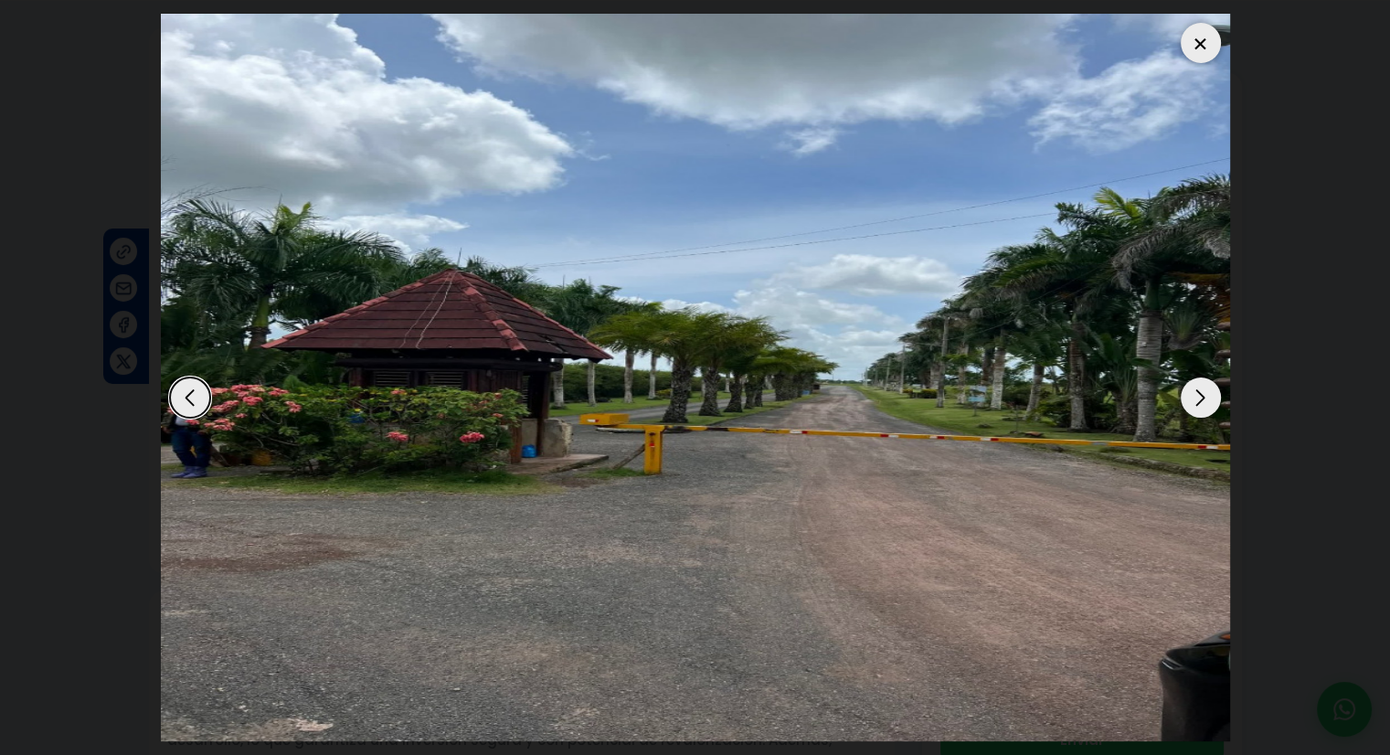
click at [1197, 407] on div "Next slide" at bounding box center [1201, 397] width 40 height 40
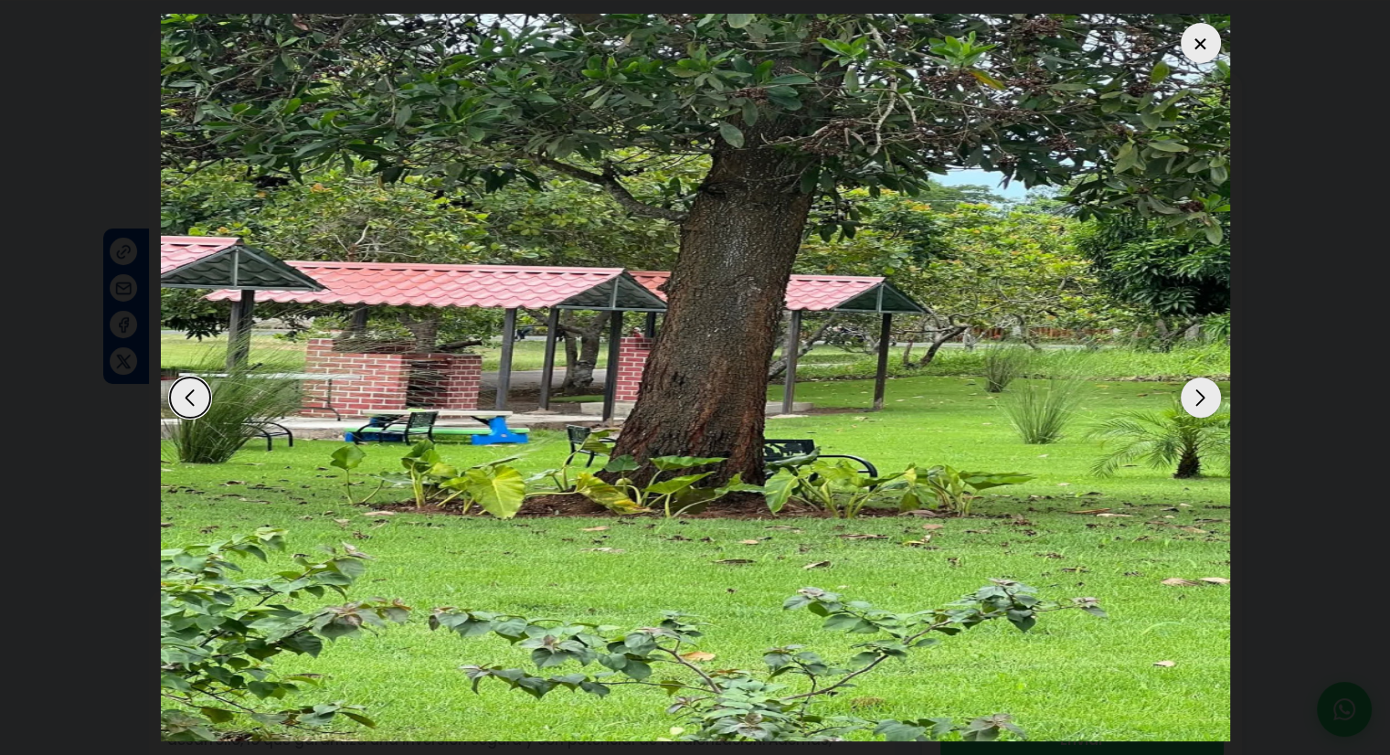
click at [1197, 407] on div "Next slide" at bounding box center [1201, 397] width 40 height 40
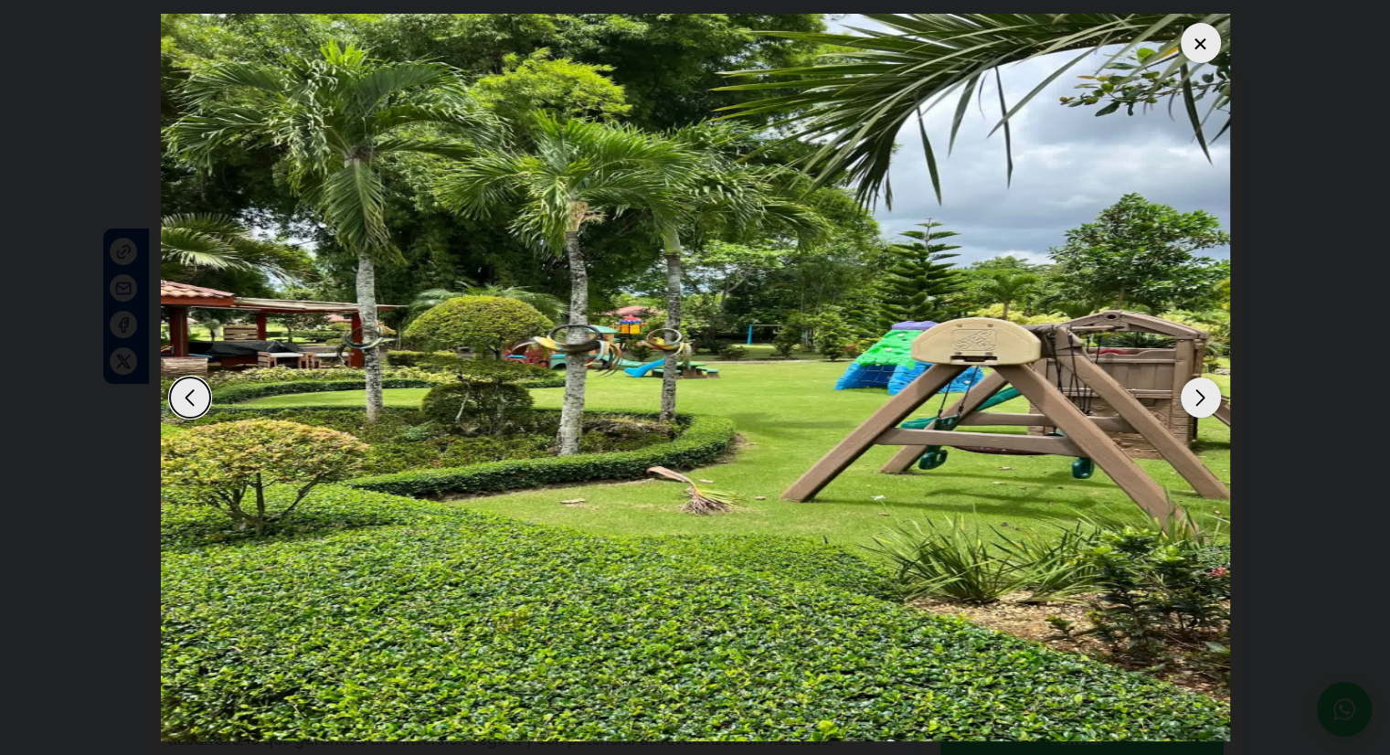
click at [1197, 407] on div "Next slide" at bounding box center [1201, 397] width 40 height 40
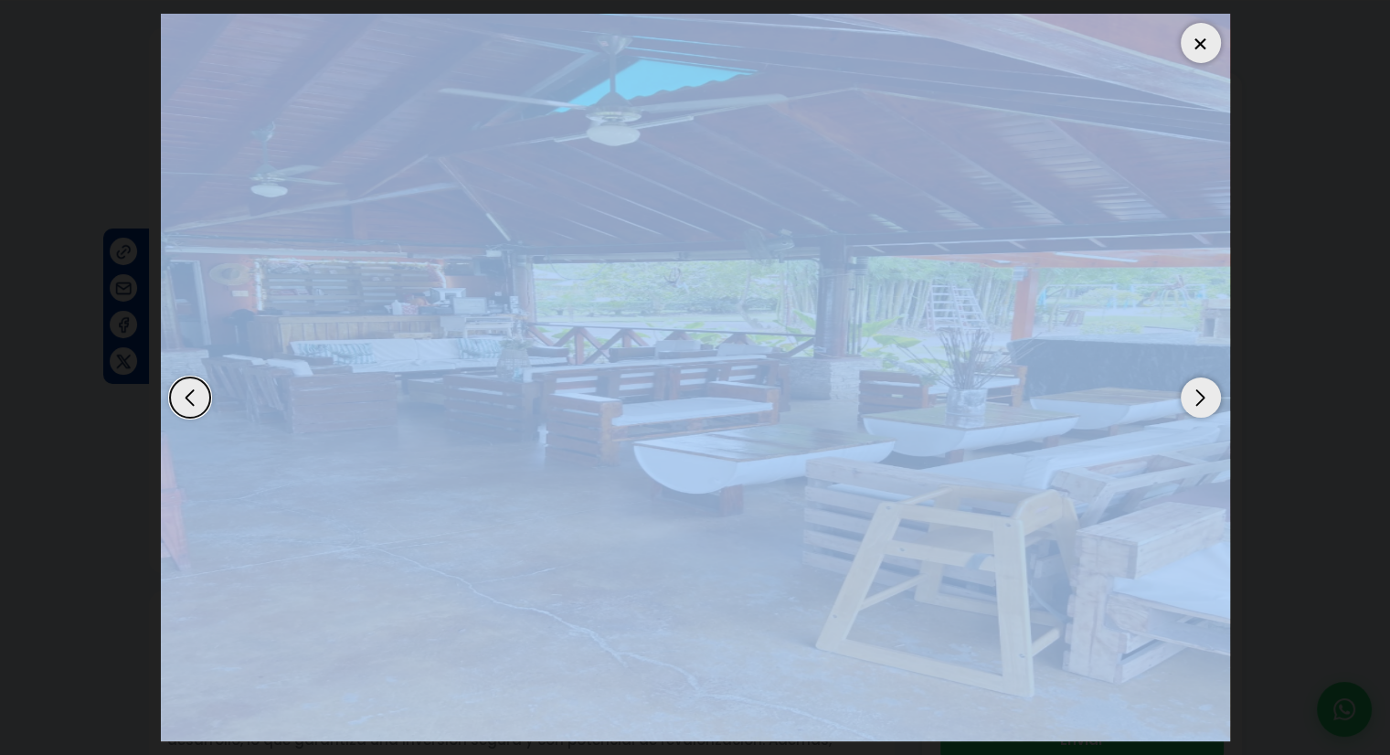
click at [1197, 407] on div "Next slide" at bounding box center [1201, 397] width 40 height 40
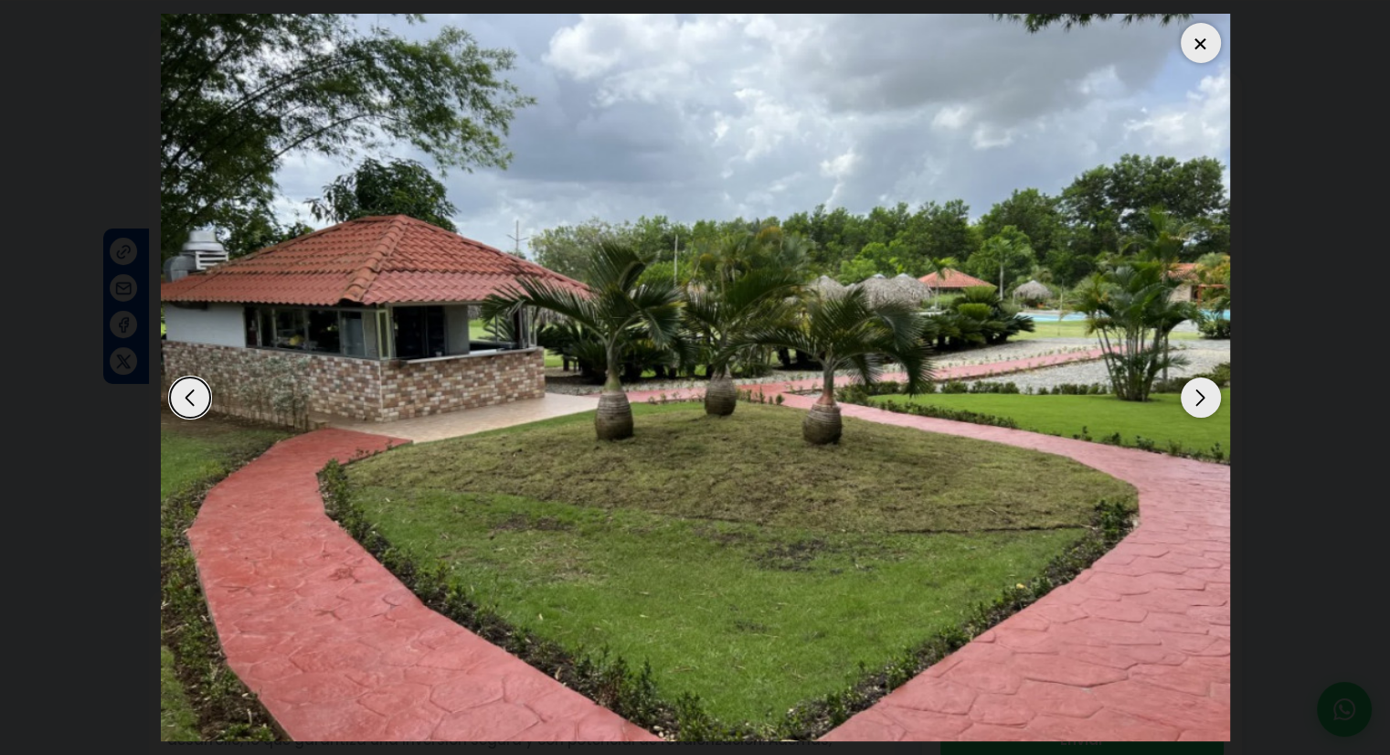
click at [1197, 407] on div "Next slide" at bounding box center [1201, 397] width 40 height 40
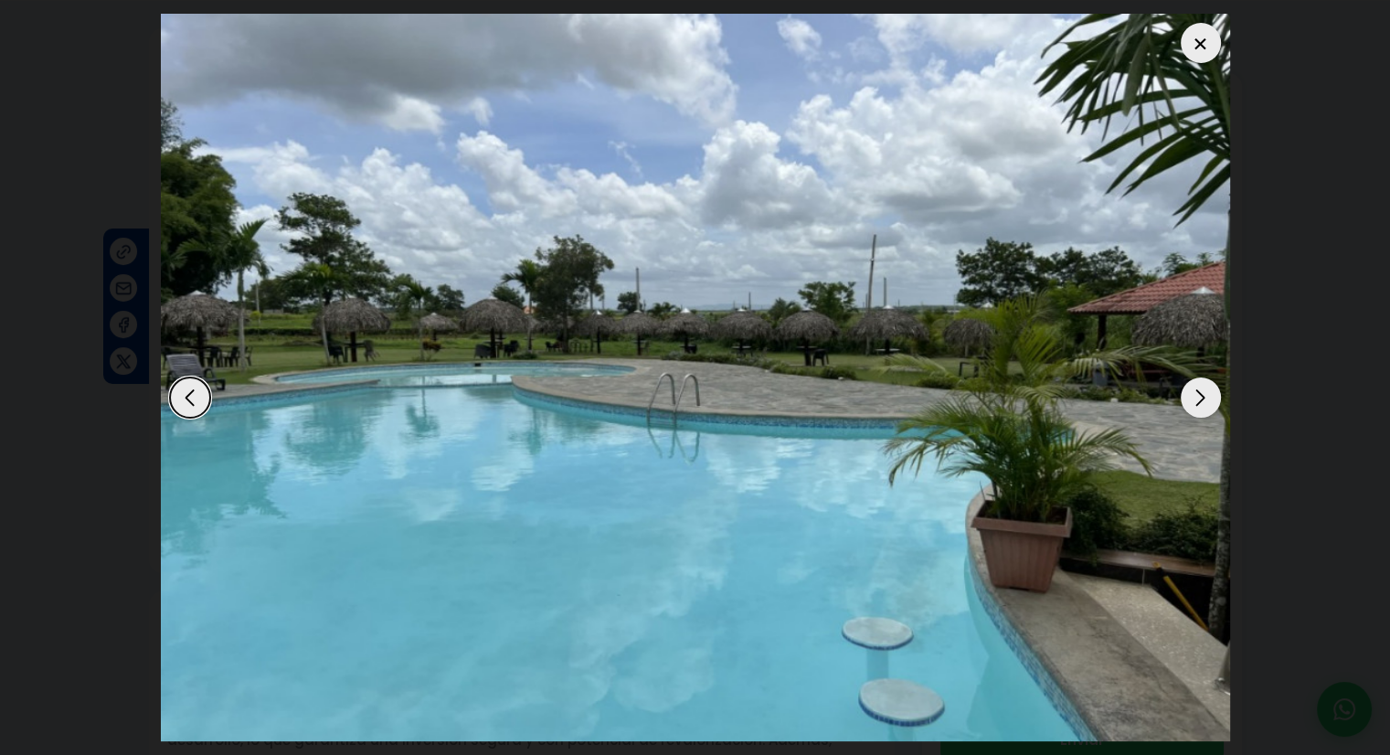
click at [1196, 399] on div "Next slide" at bounding box center [1201, 397] width 40 height 40
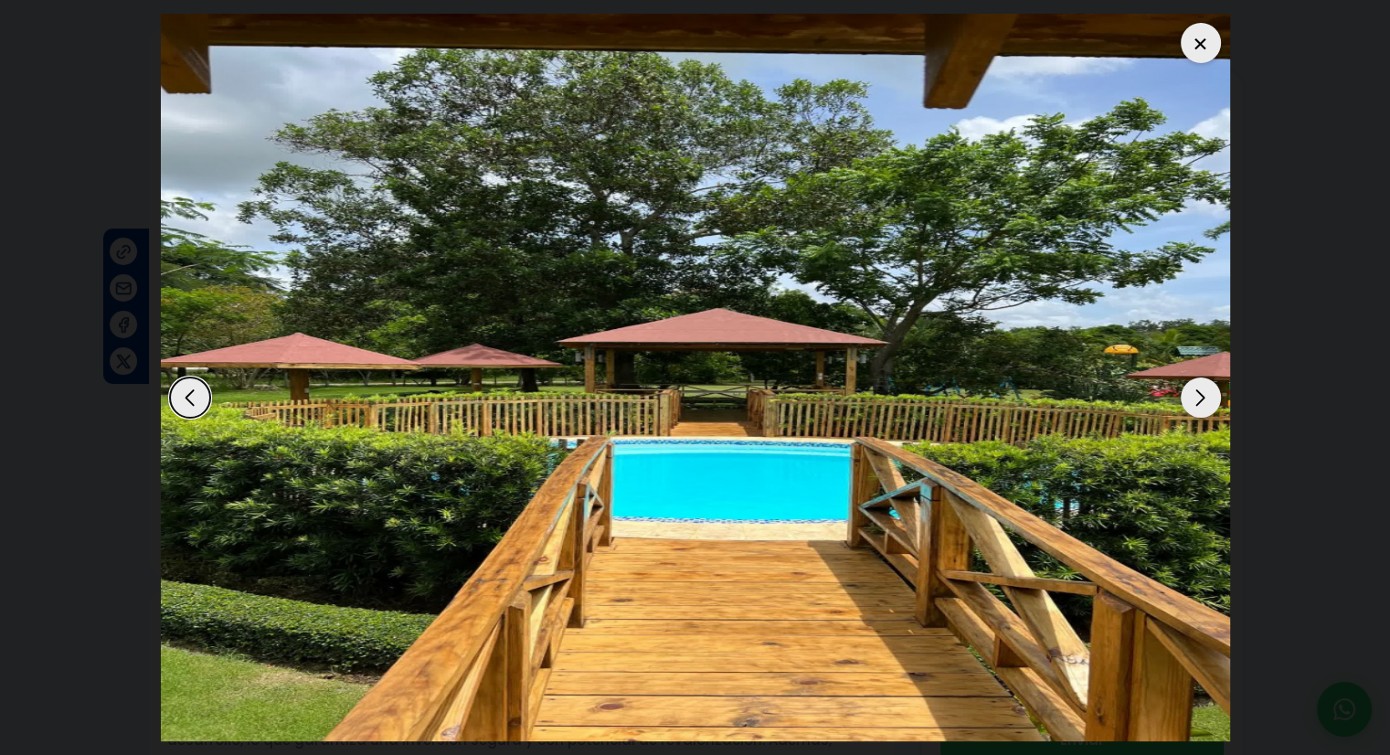
click at [1195, 399] on div "Next slide" at bounding box center [1201, 397] width 40 height 40
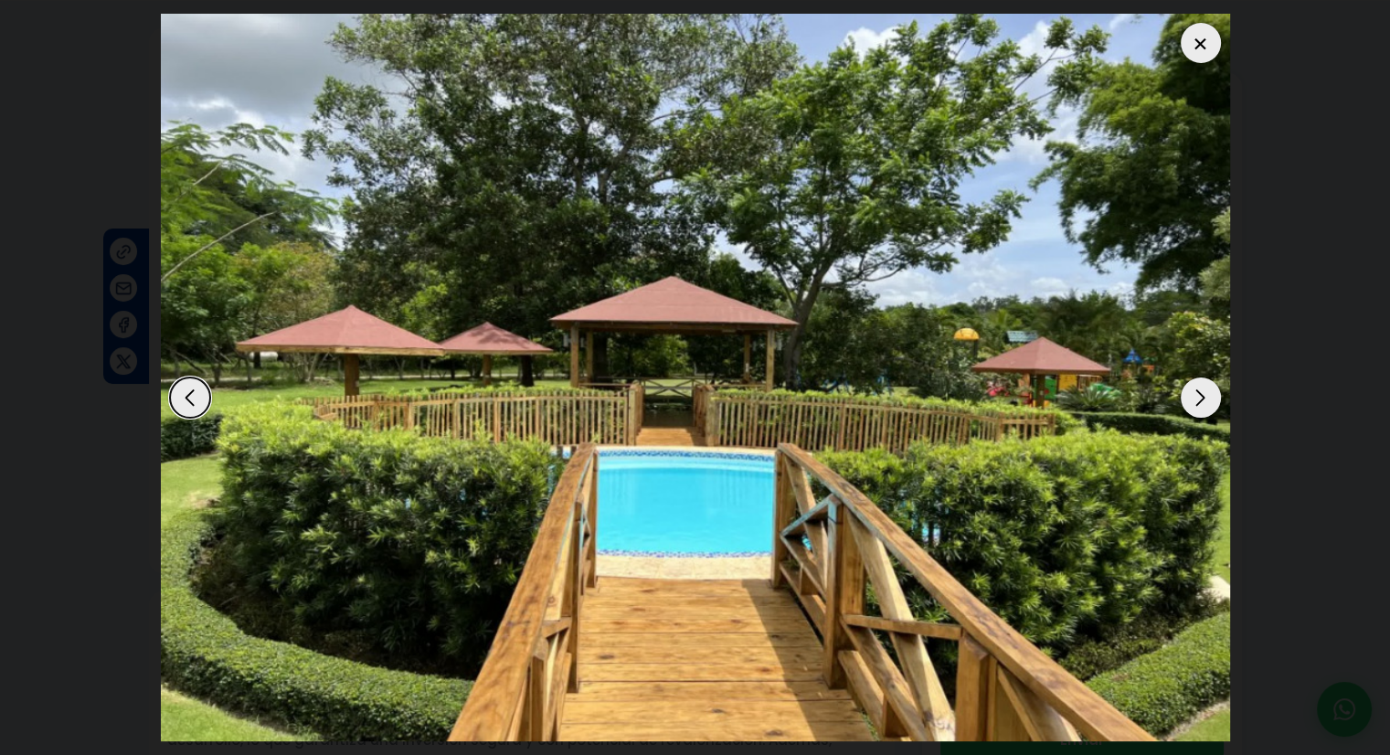
click at [1193, 48] on div at bounding box center [1201, 43] width 40 height 40
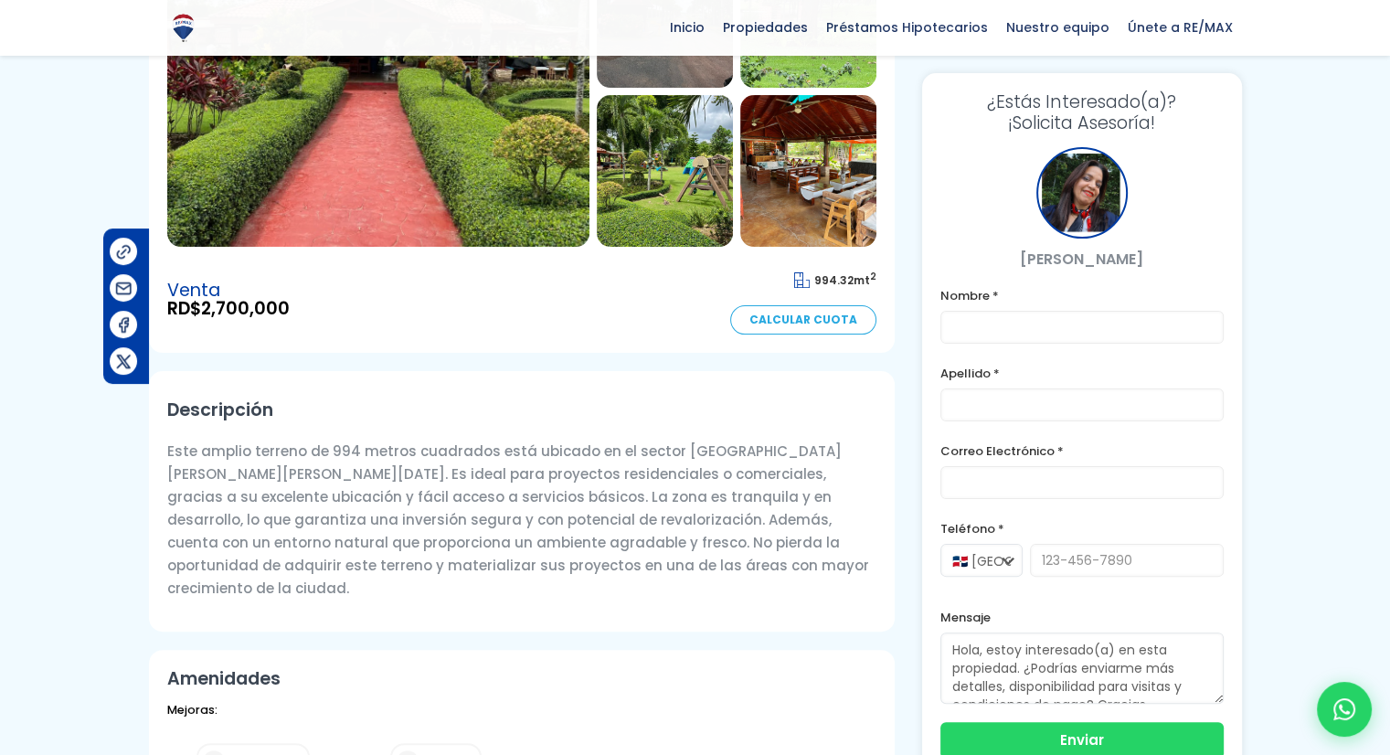
scroll to position [366, 0]
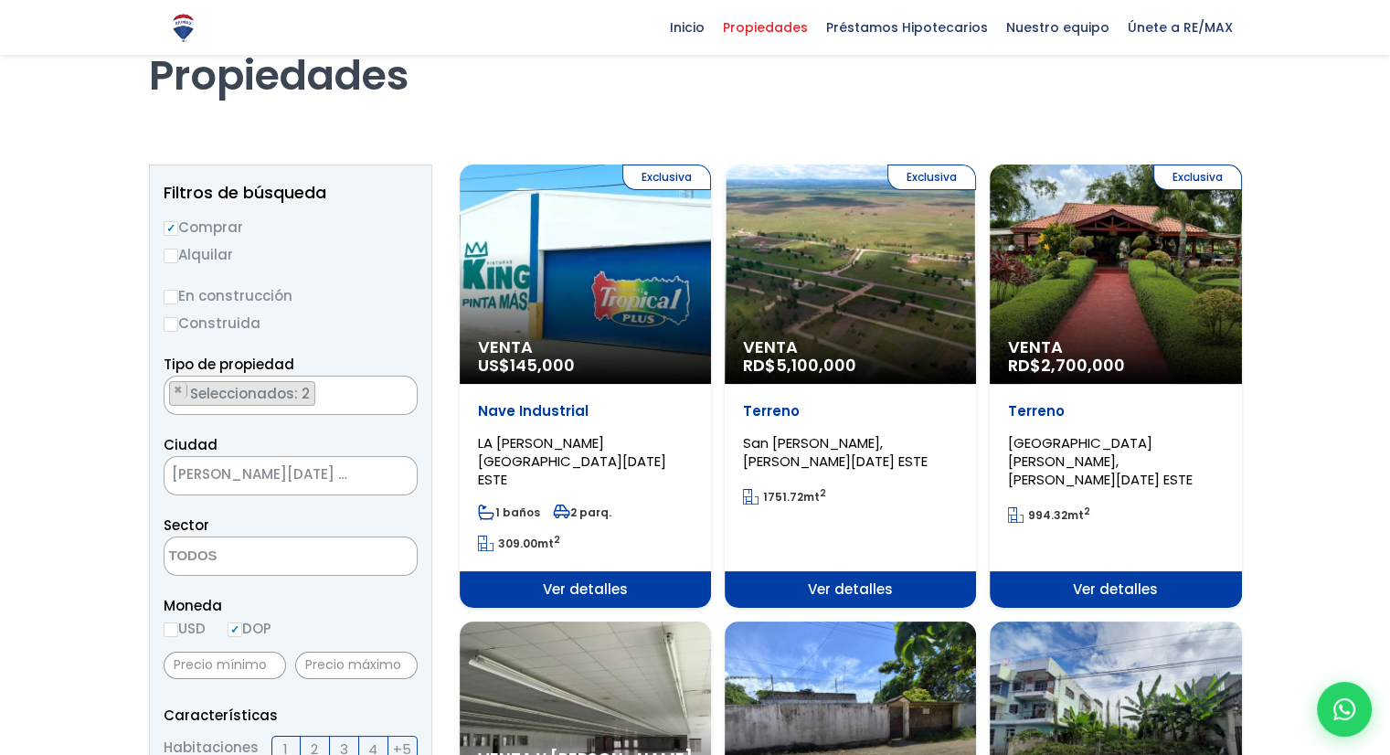
scroll to position [91, 0]
click at [180, 388] on span "×" at bounding box center [178, 390] width 9 height 16
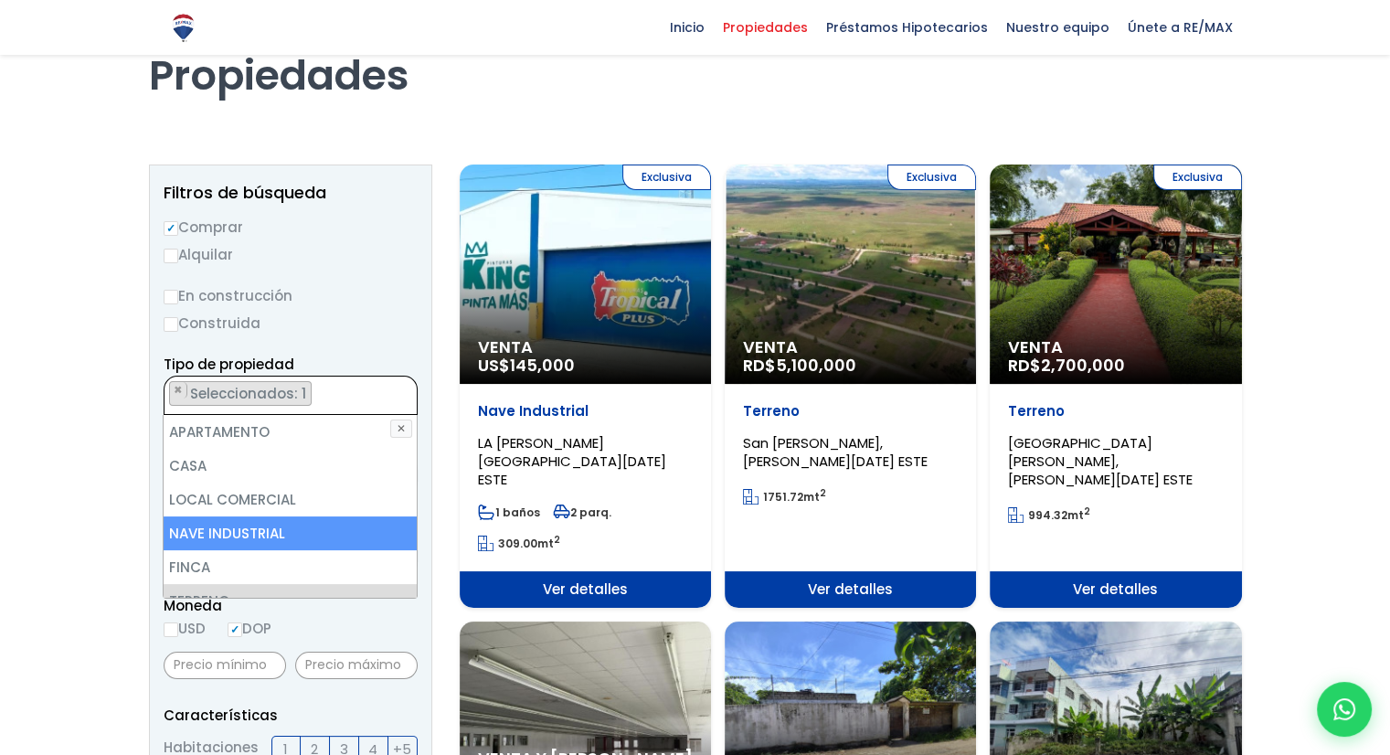
click at [223, 538] on li "NAVE INDUSTRIAL" at bounding box center [290, 533] width 252 height 34
select select "land"
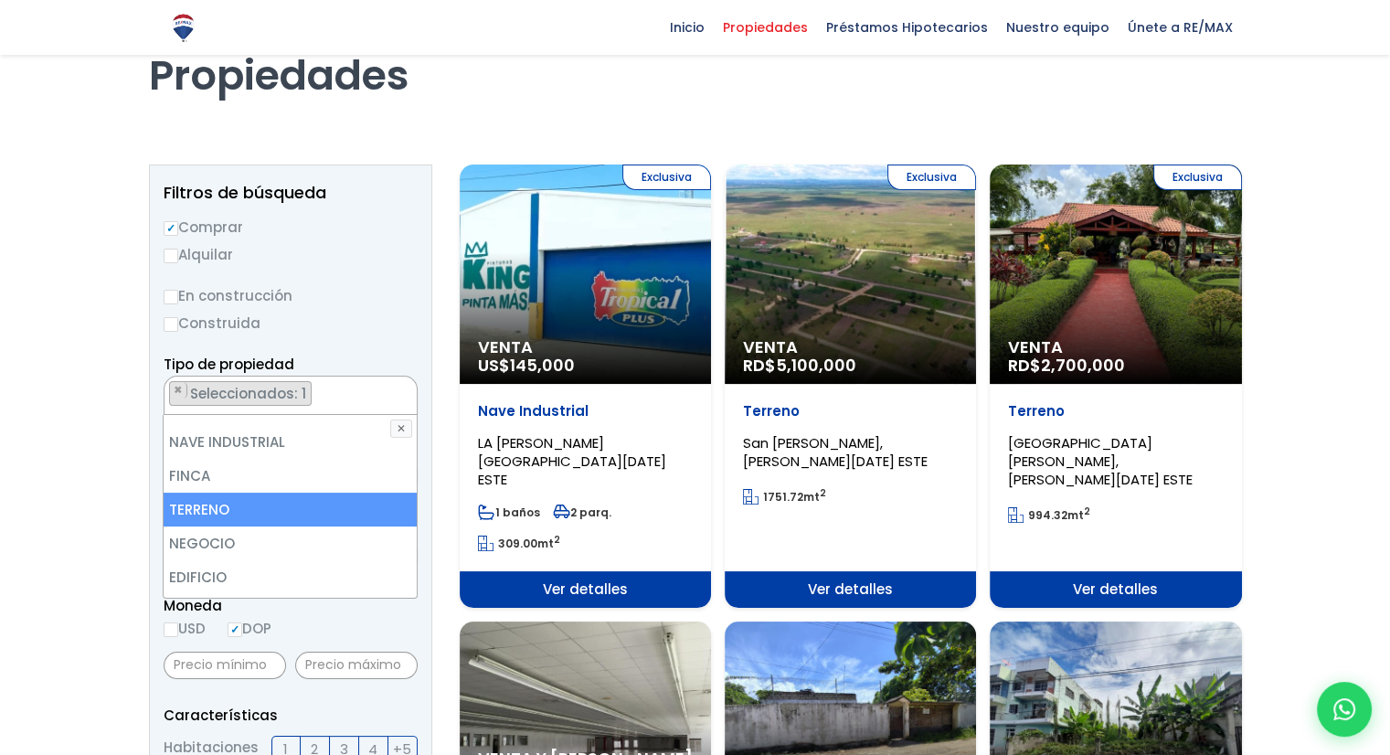
click at [214, 513] on li "TERRENO" at bounding box center [290, 510] width 252 height 34
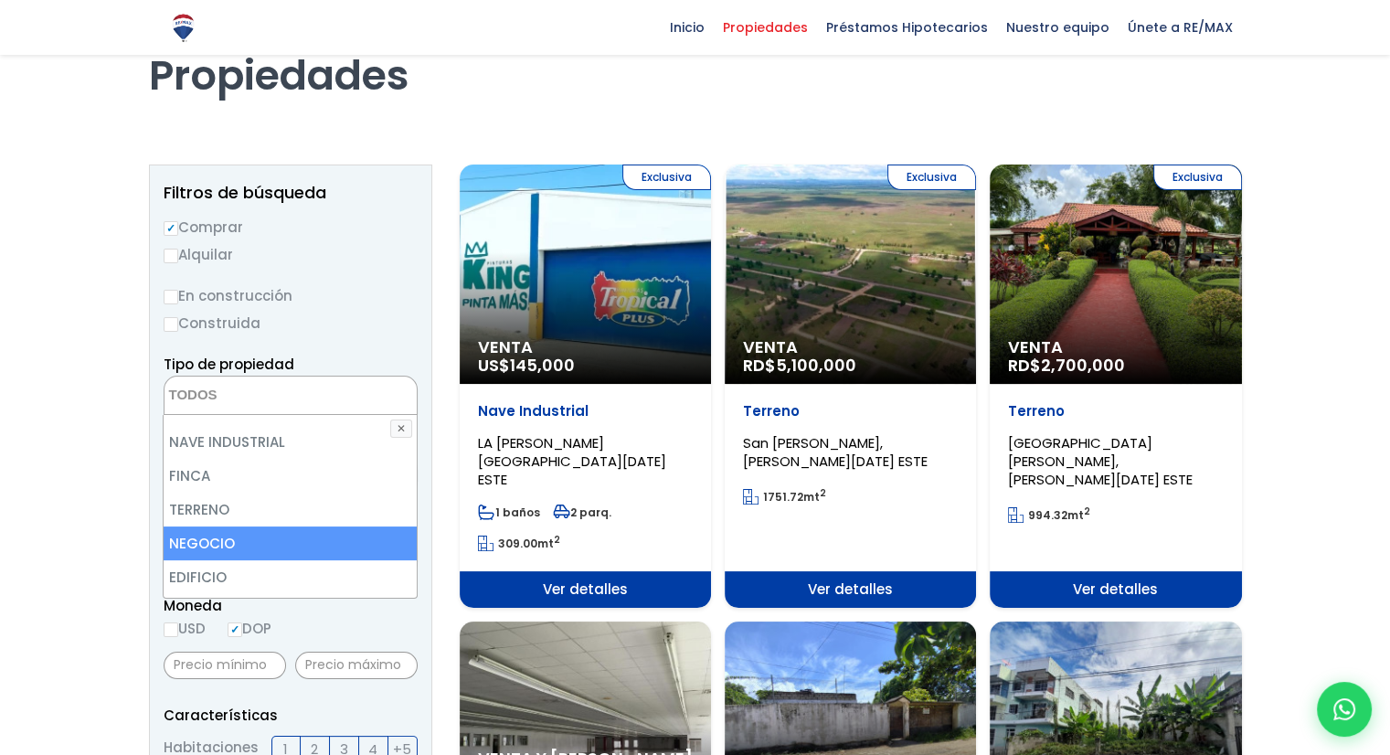
scroll to position [183, 0]
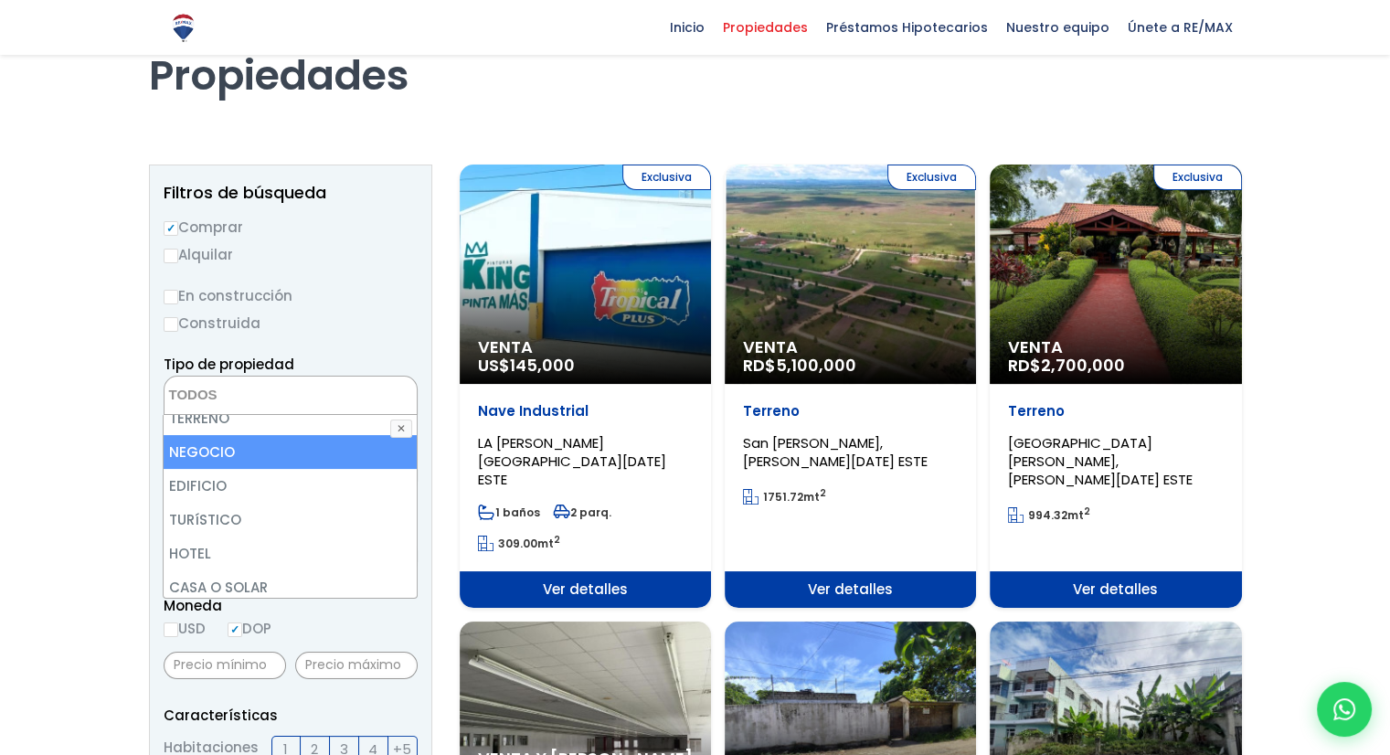
click at [216, 451] on li "NEGOCIO" at bounding box center [290, 452] width 252 height 34
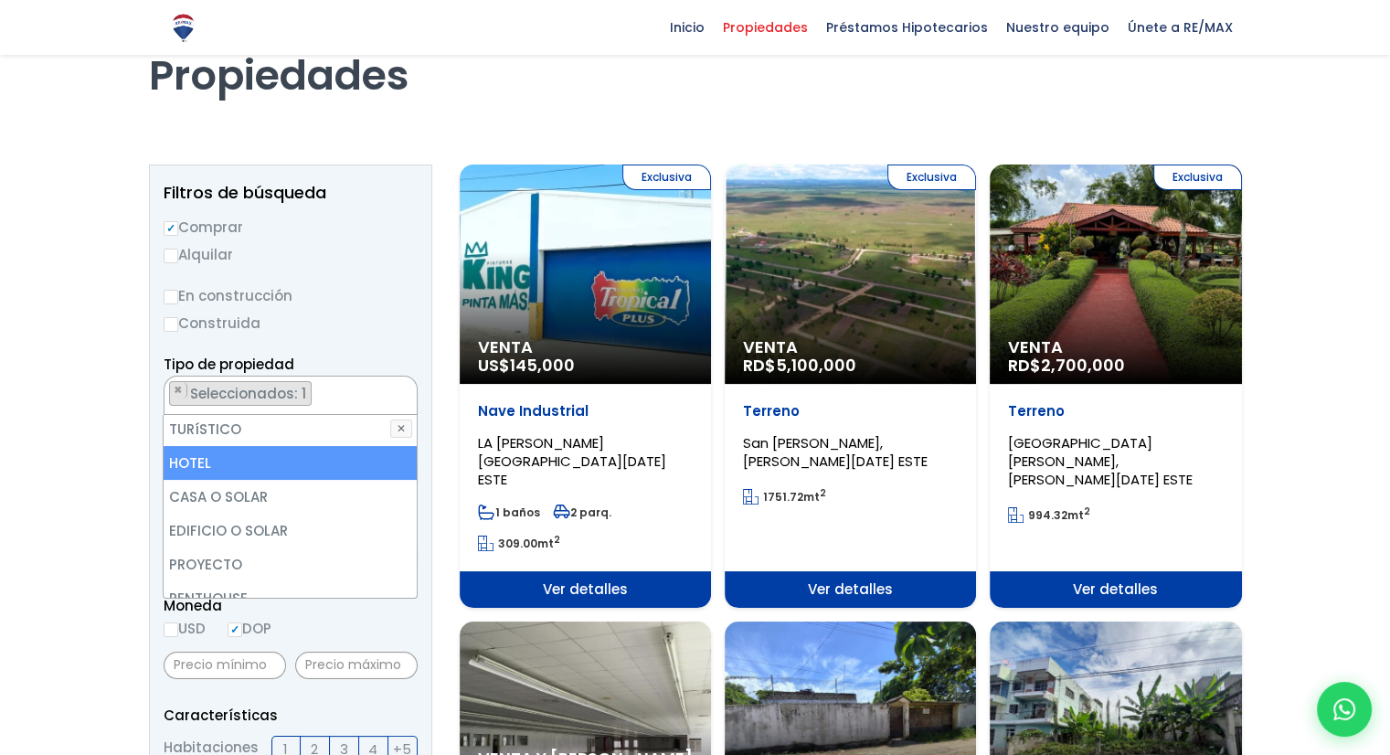
scroll to position [274, 0]
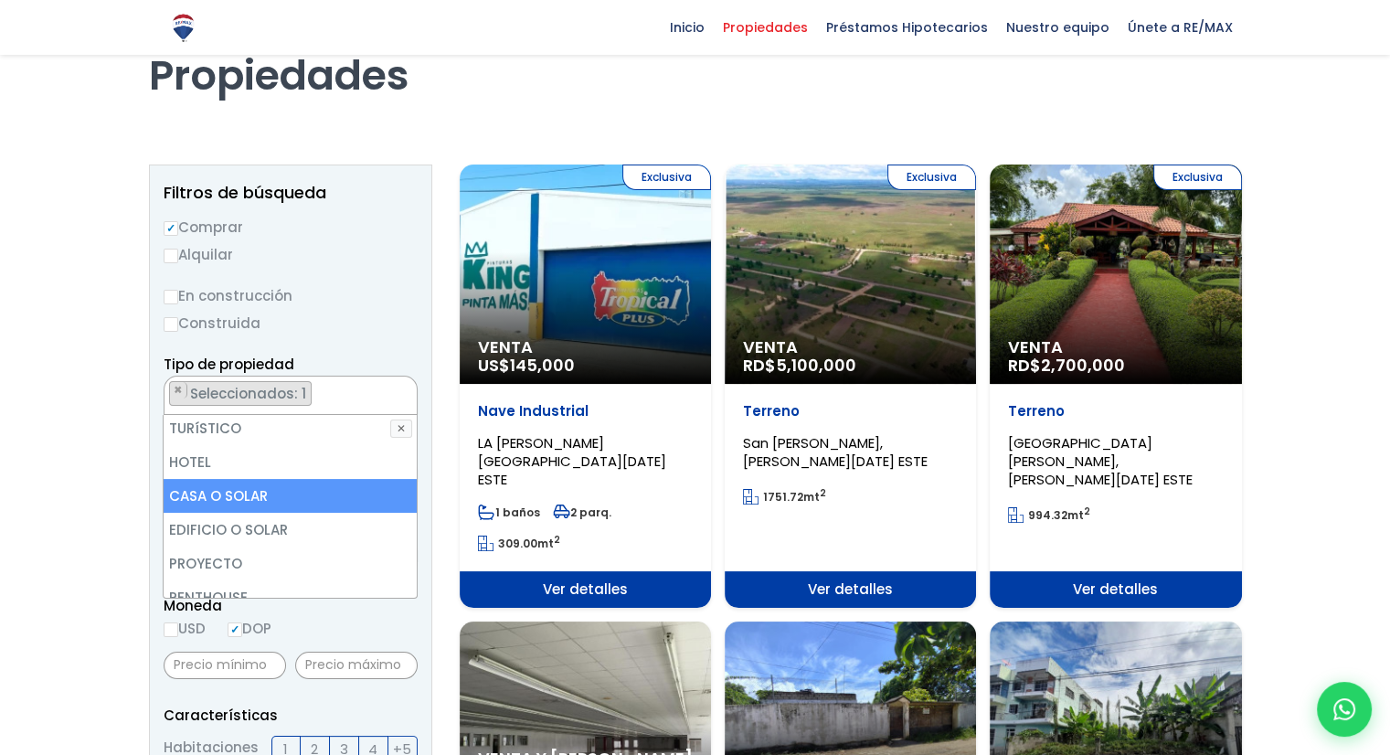
click at [255, 498] on li "CASA O SOLAR" at bounding box center [290, 496] width 252 height 34
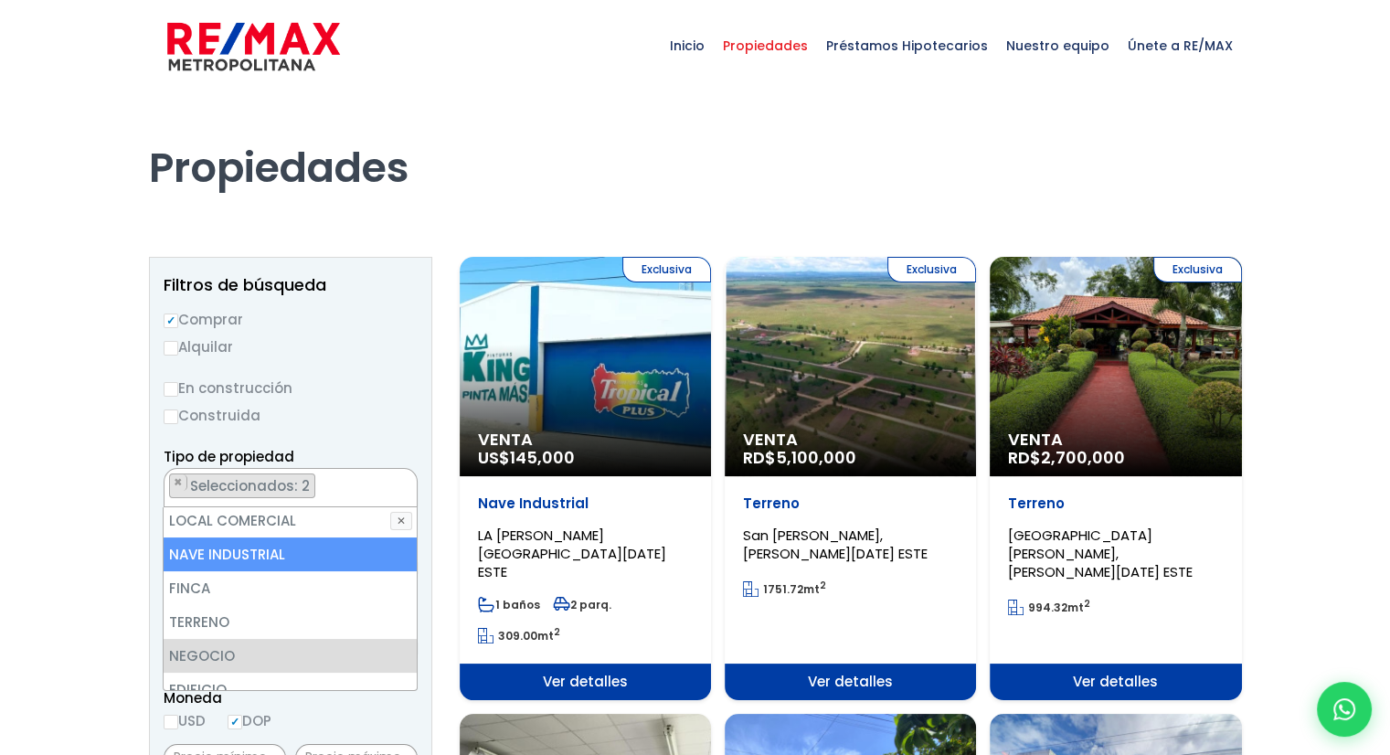
scroll to position [91, 0]
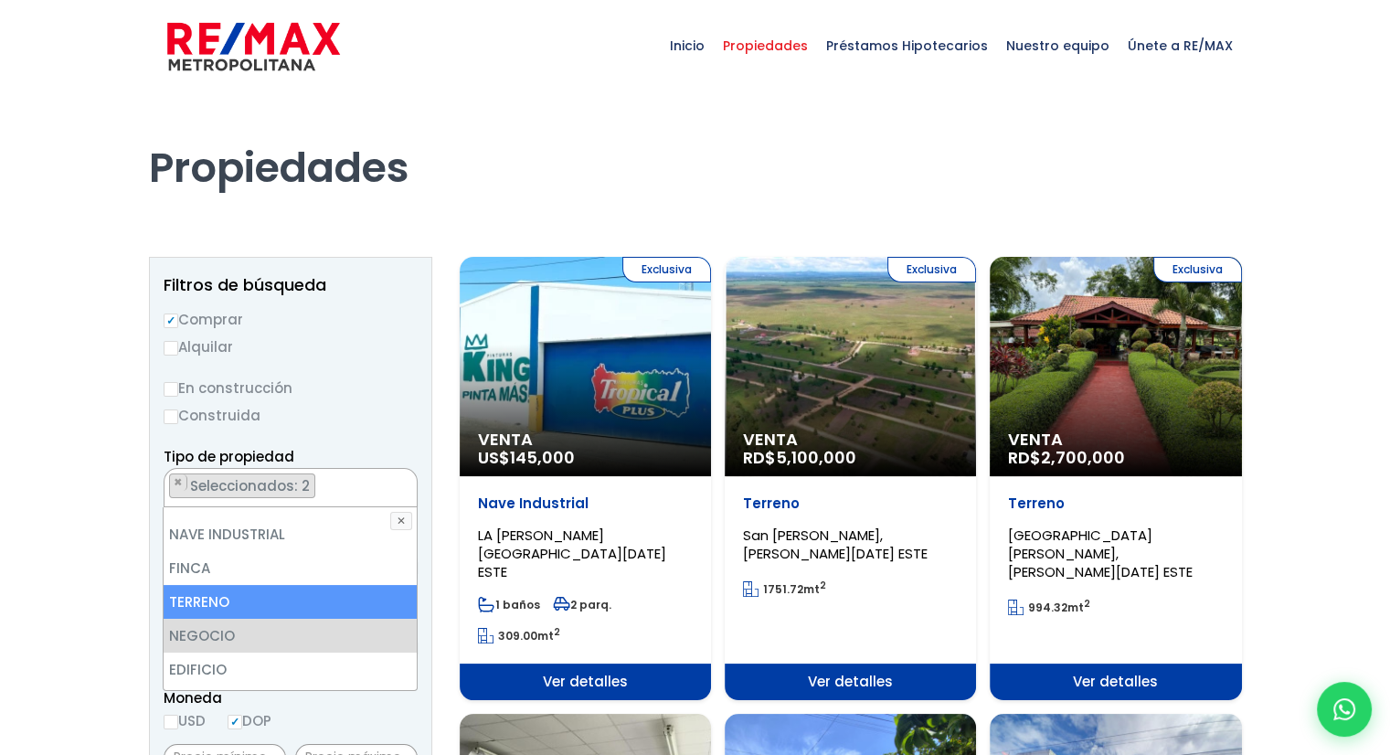
click at [225, 603] on li "TERRENO" at bounding box center [290, 602] width 252 height 34
select select "land"
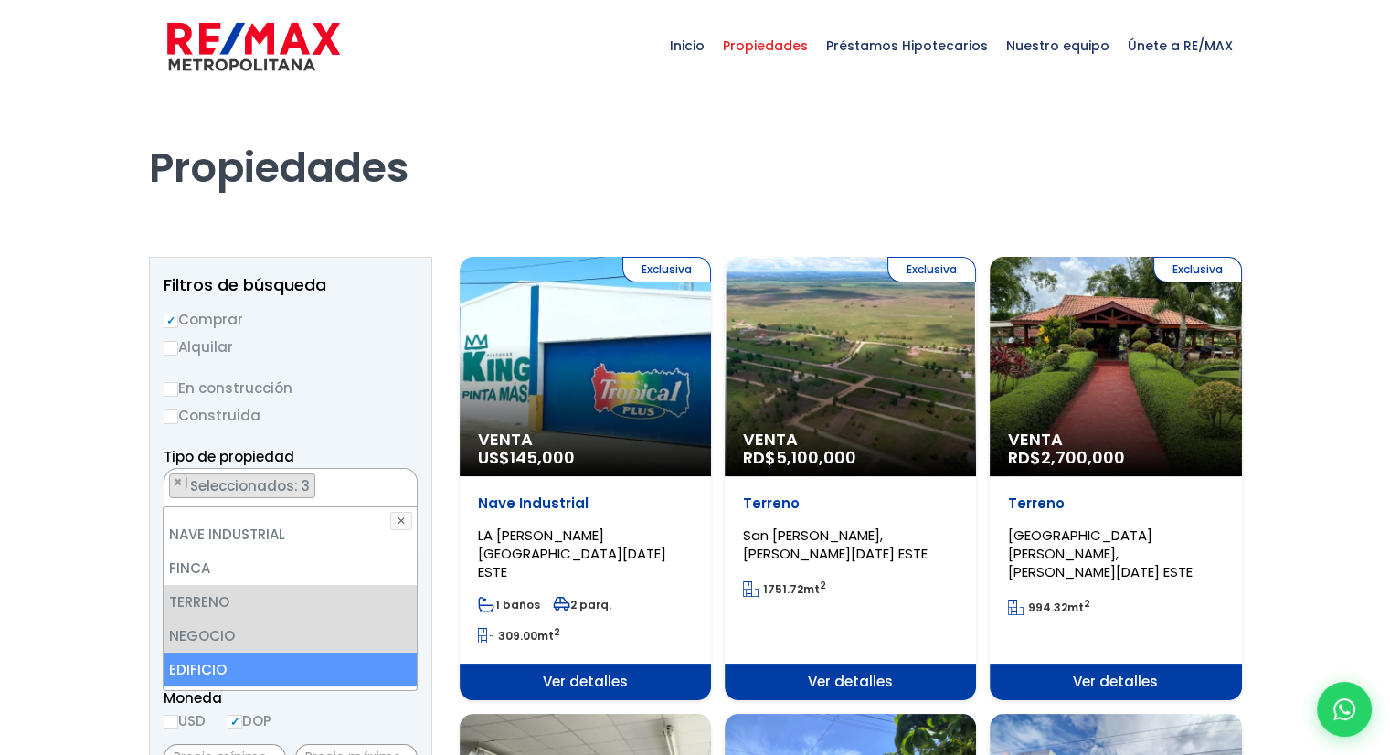
click at [486, 219] on div "Propiedades" at bounding box center [695, 167] width 1115 height 151
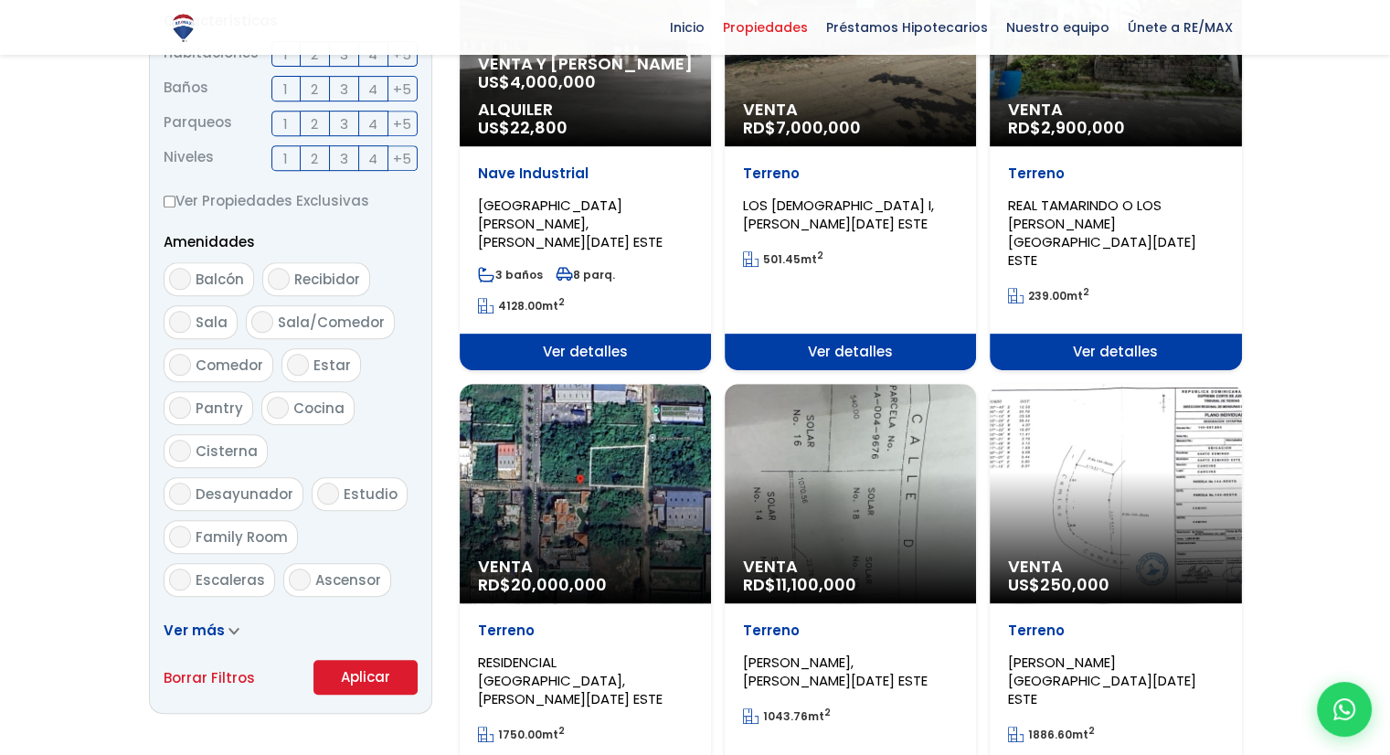
scroll to position [914, 0]
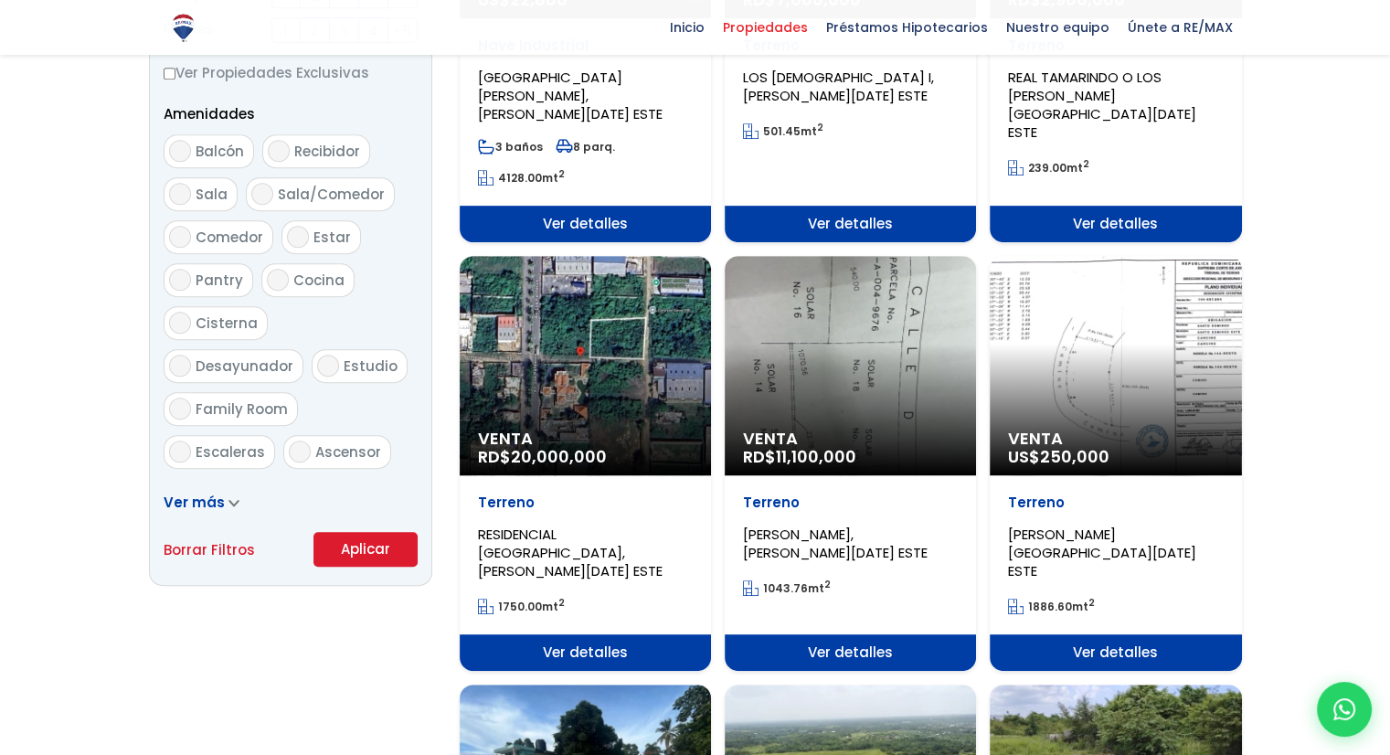
click at [362, 553] on button "Aplicar" at bounding box center [365, 549] width 104 height 35
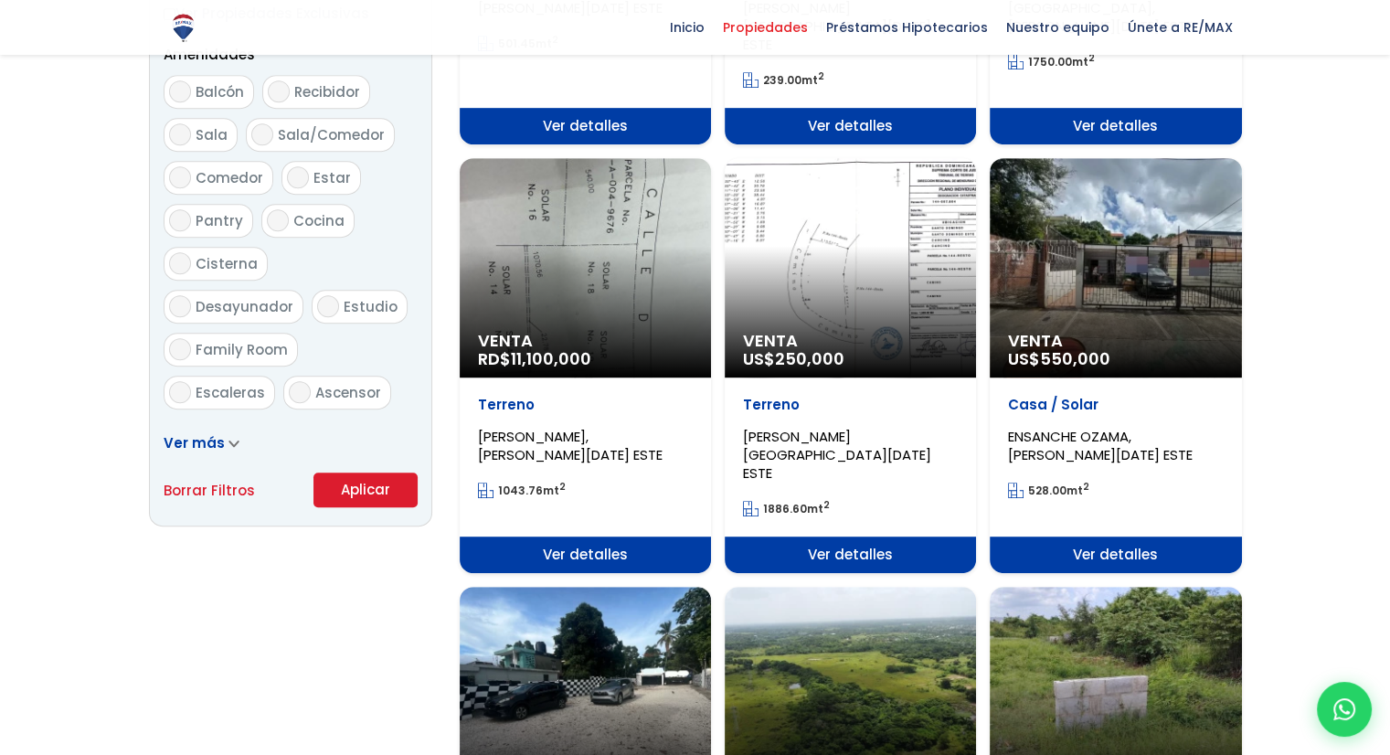
scroll to position [1005, 0]
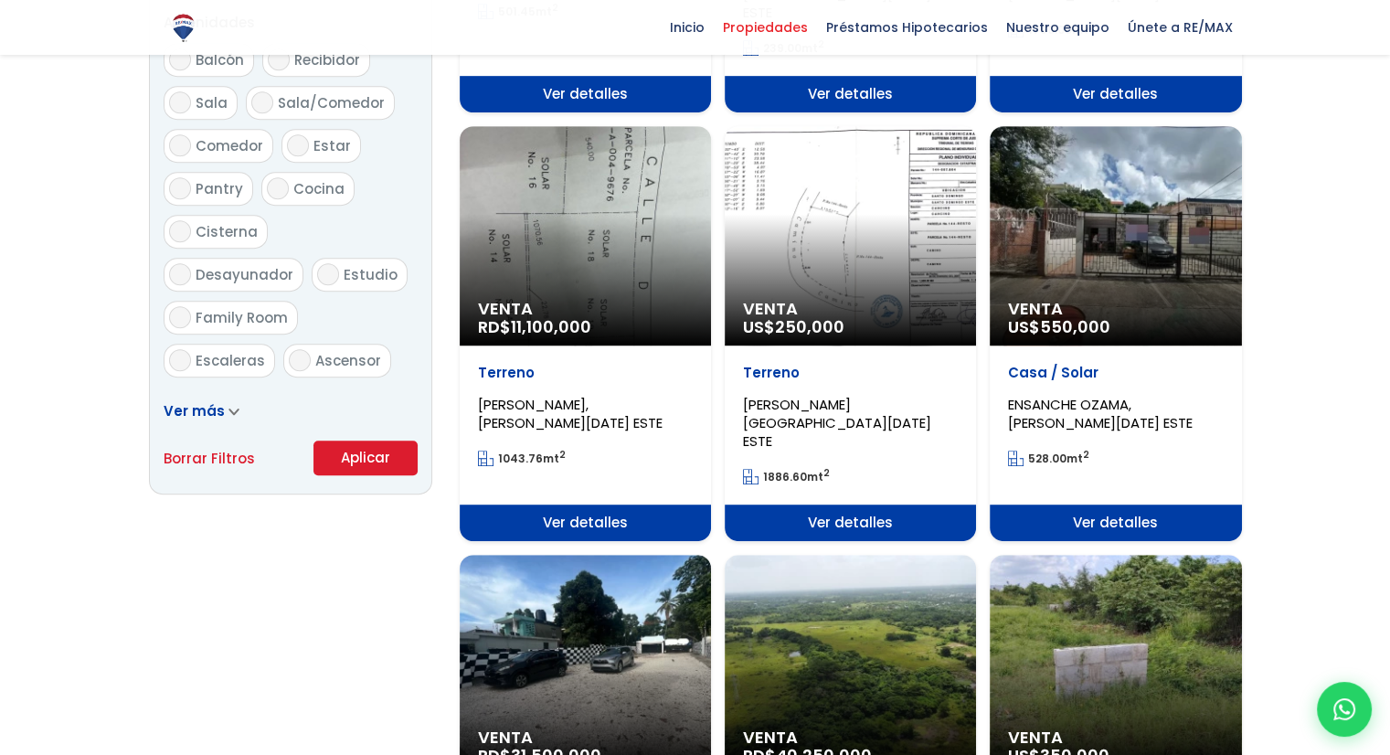
click at [1097, 181] on div "Venta US$ 550,000" at bounding box center [1115, 235] width 251 height 219
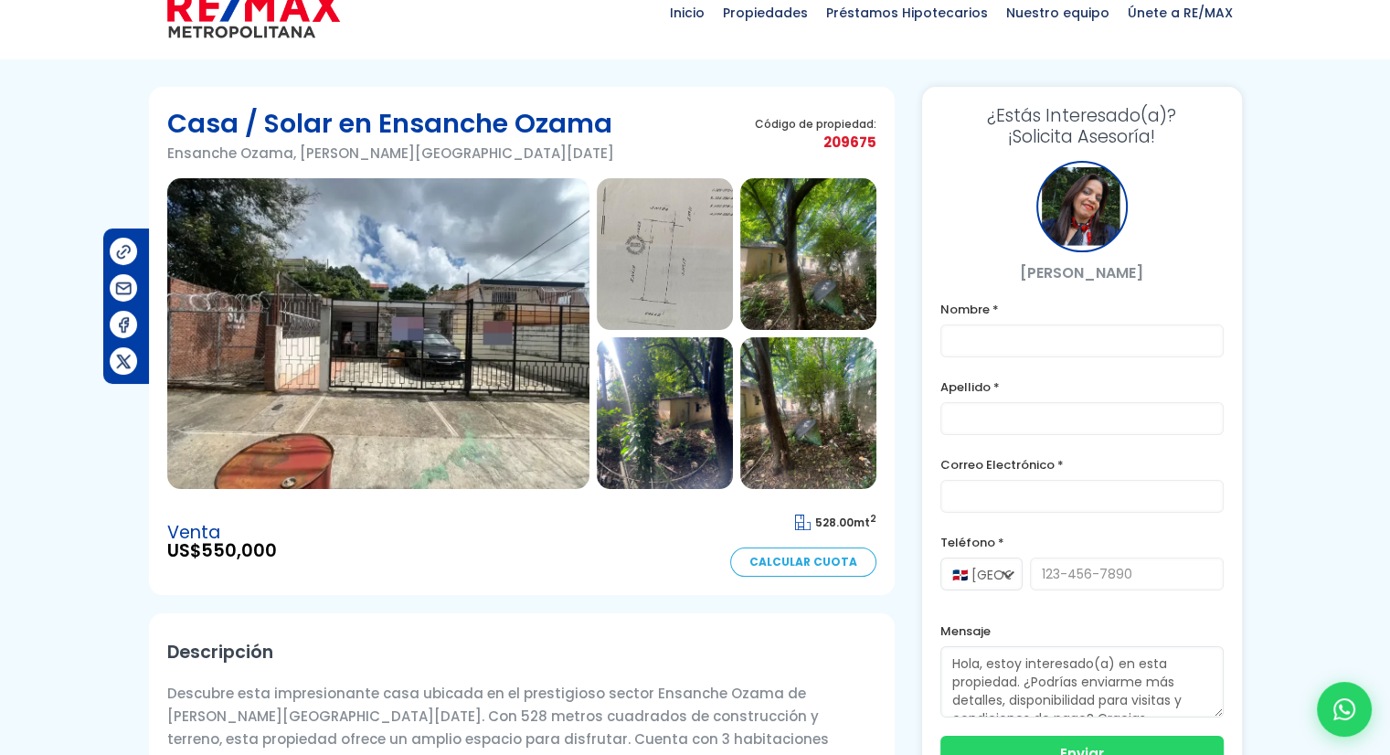
scroll to position [91, 0]
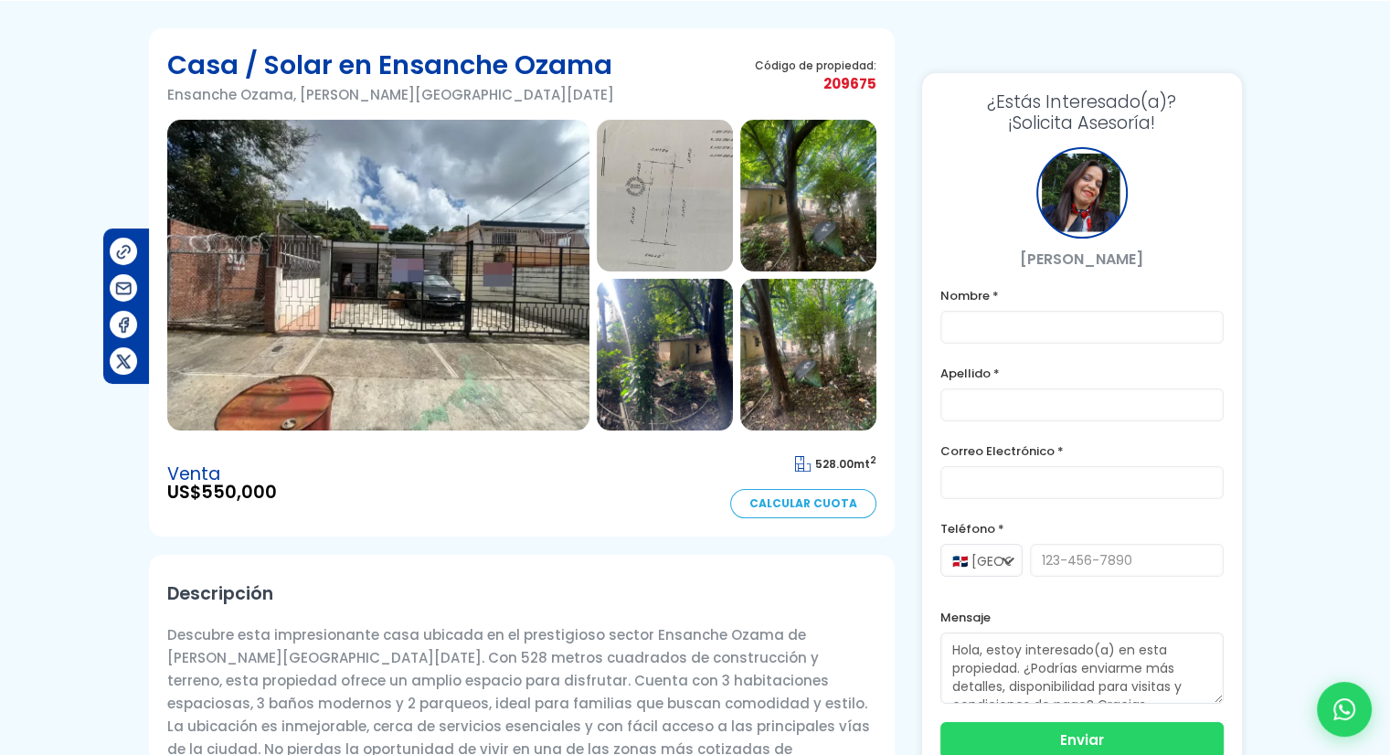
click at [438, 282] on img at bounding box center [378, 275] width 422 height 311
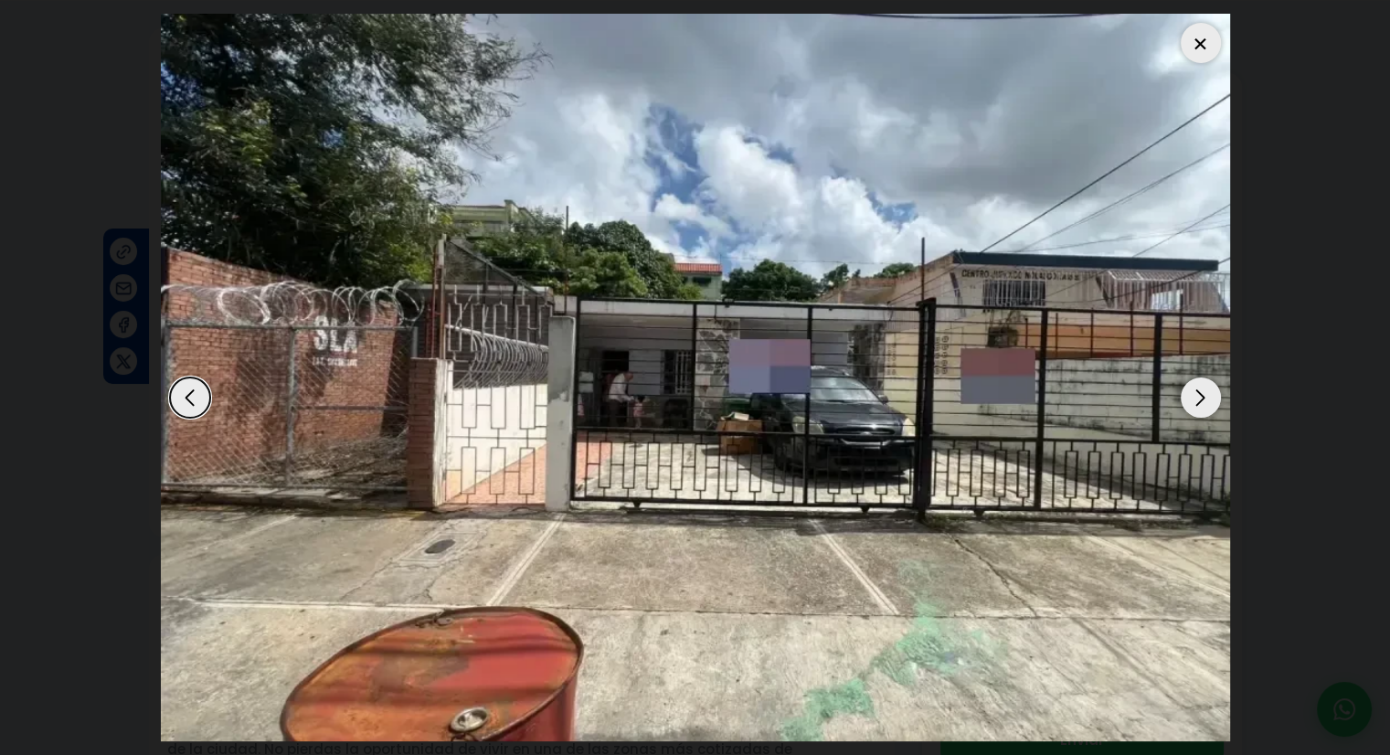
click at [1204, 399] on div "Next slide" at bounding box center [1201, 397] width 40 height 40
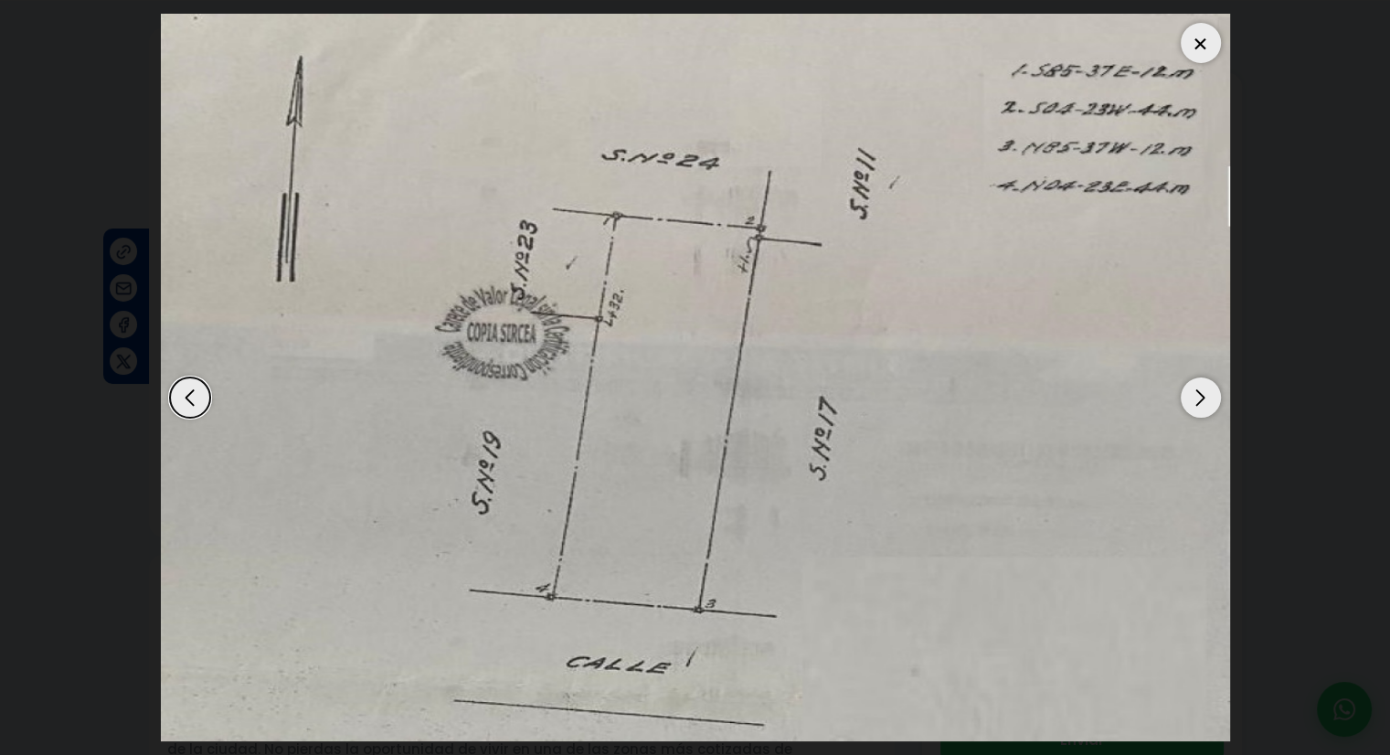
click at [1204, 399] on div "Next slide" at bounding box center [1201, 397] width 40 height 40
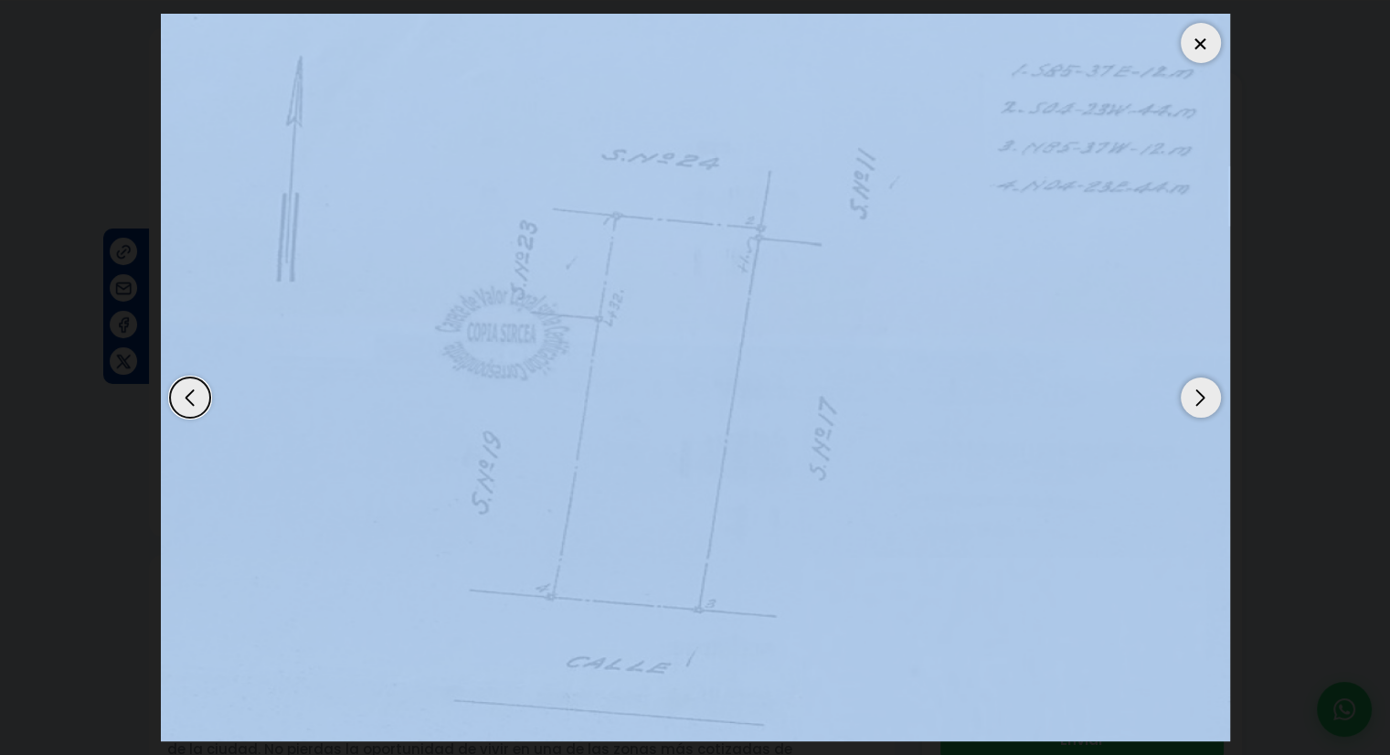
click at [1204, 399] on div "Next slide" at bounding box center [1201, 397] width 40 height 40
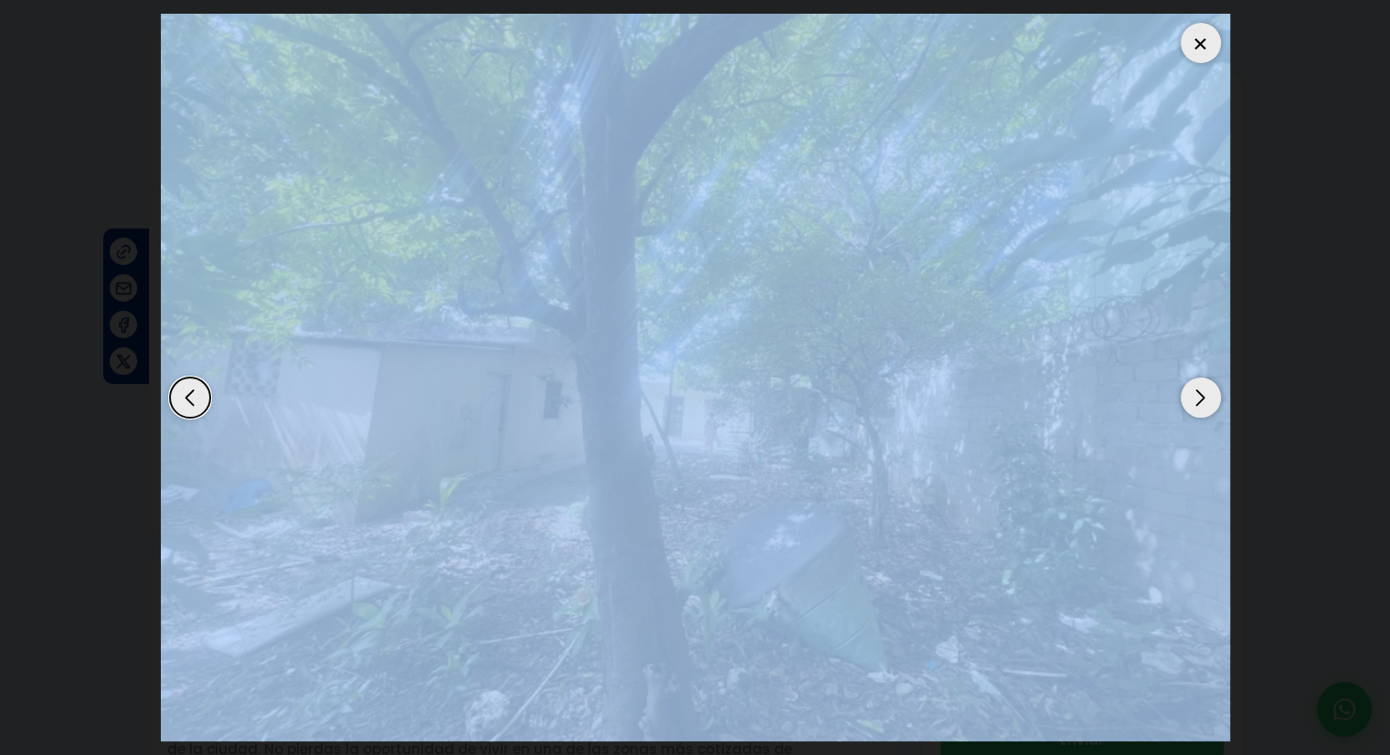
click at [1204, 399] on div "Next slide" at bounding box center [1201, 397] width 40 height 40
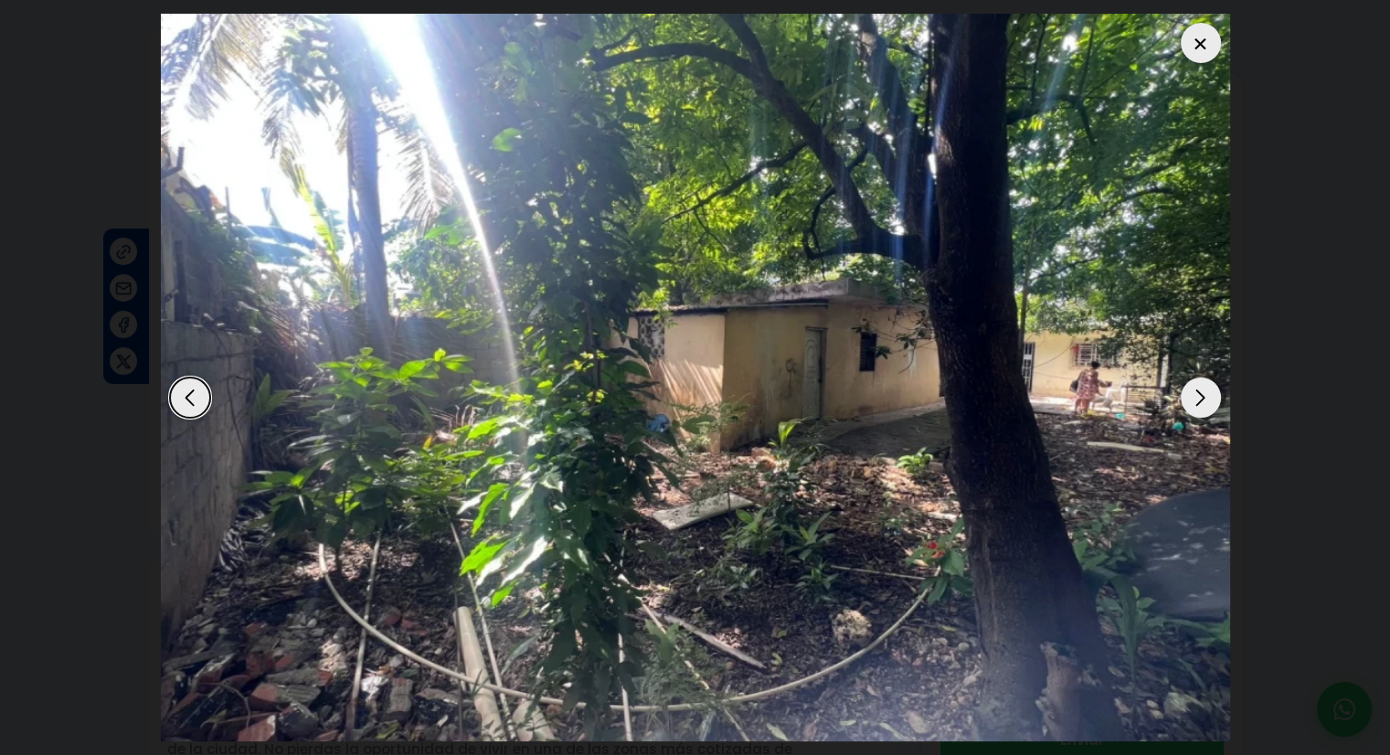
click at [1204, 399] on div "Next slide" at bounding box center [1201, 397] width 40 height 40
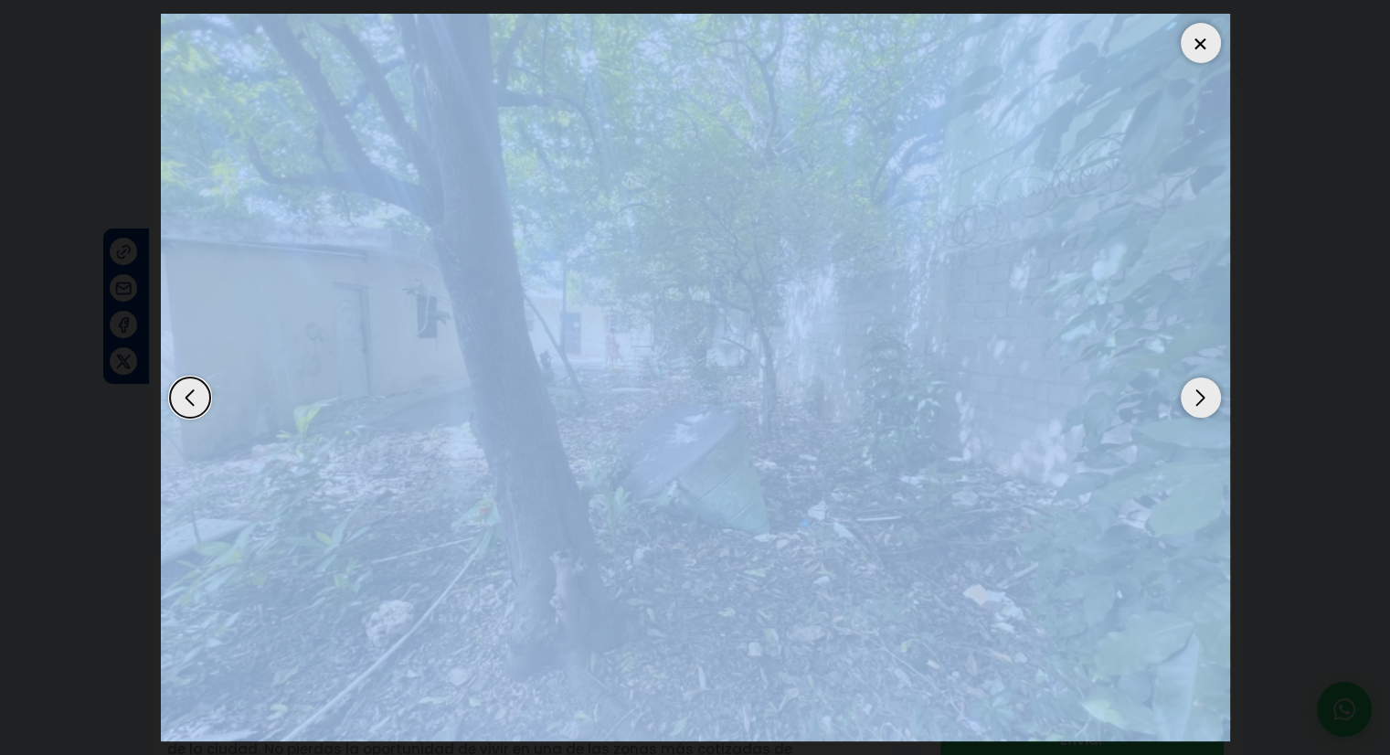
click at [1204, 399] on div "Next slide" at bounding box center [1201, 397] width 40 height 40
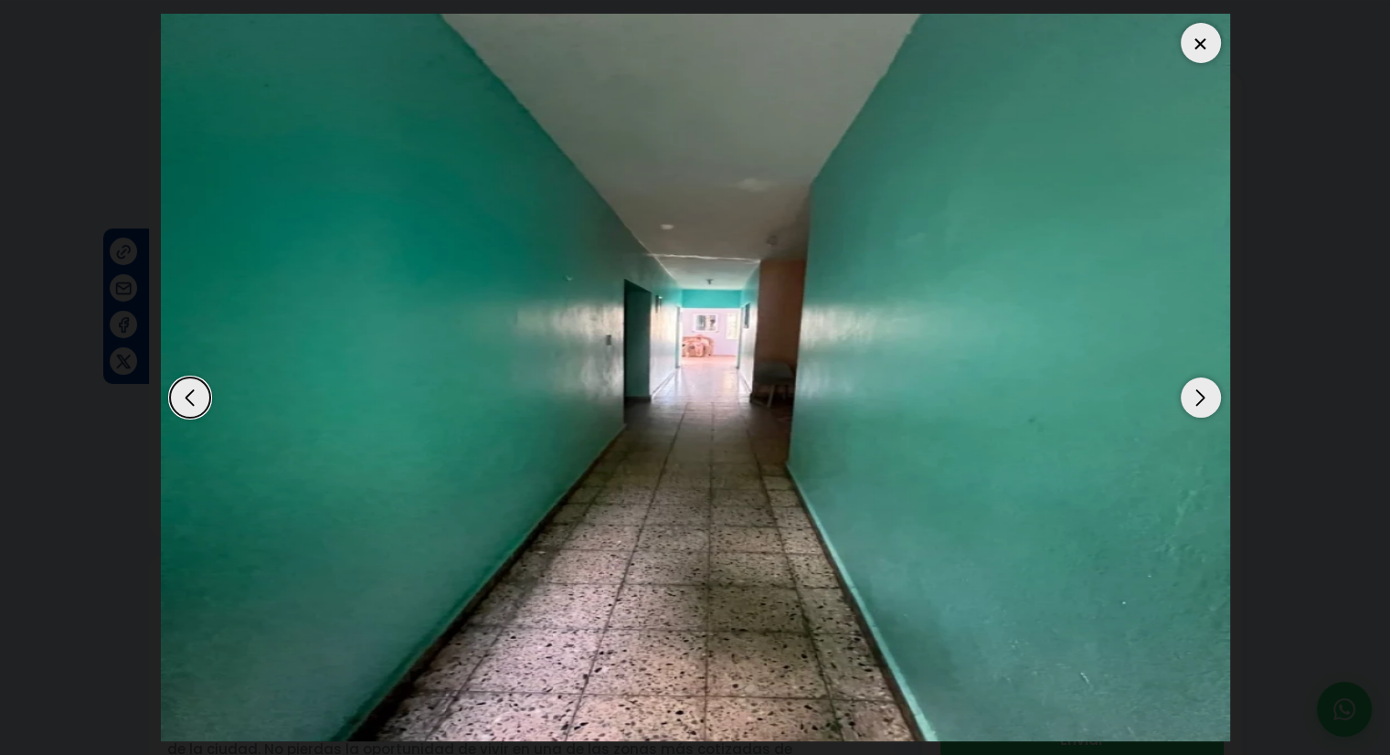
click at [1204, 399] on div "Next slide" at bounding box center [1201, 397] width 40 height 40
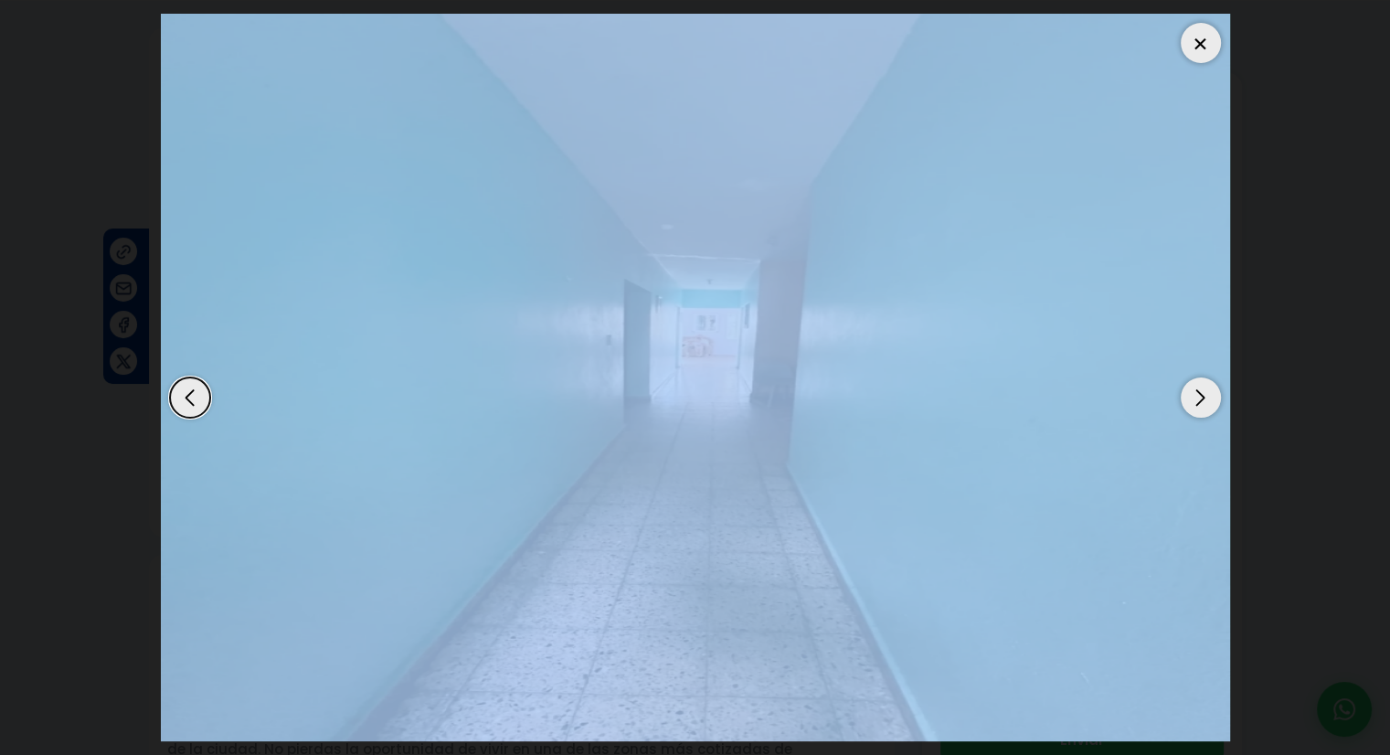
click at [1204, 399] on div "Next slide" at bounding box center [1201, 397] width 40 height 40
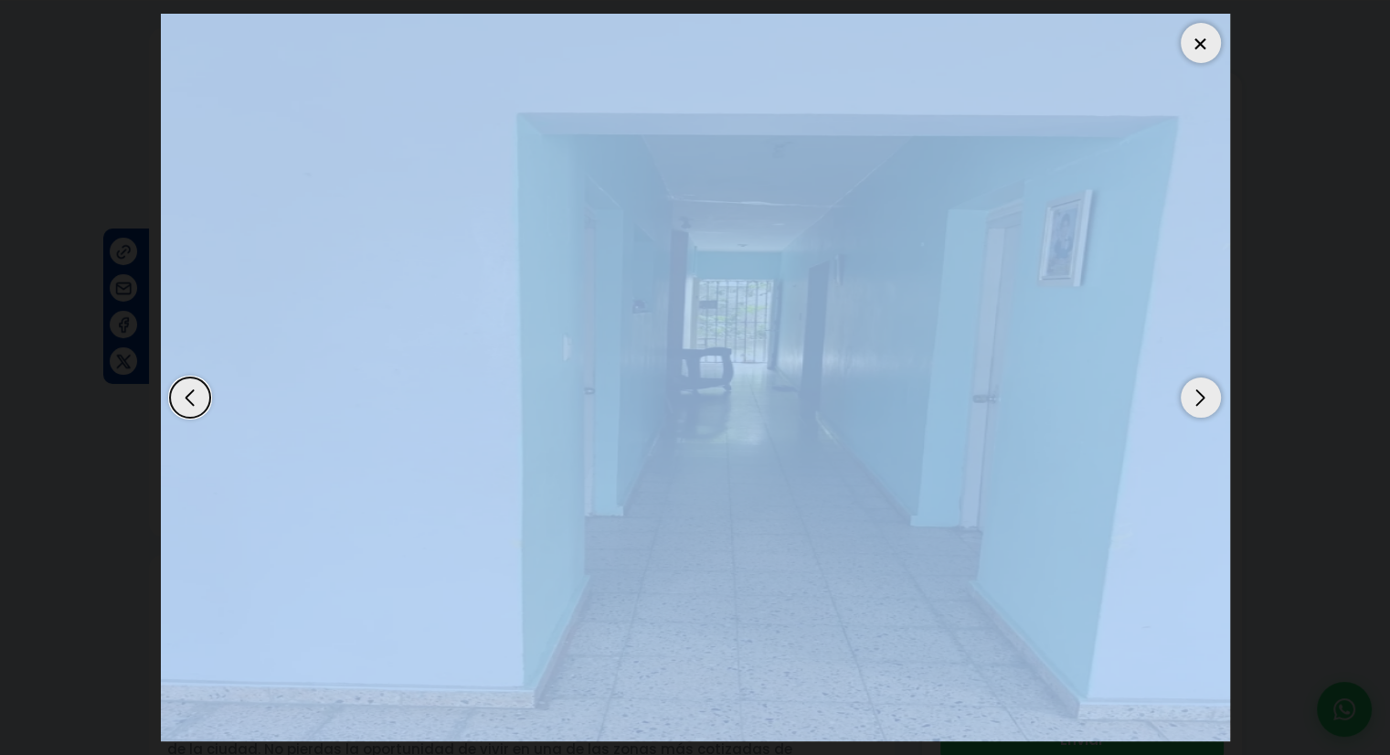
click at [1204, 399] on div "Next slide" at bounding box center [1201, 397] width 40 height 40
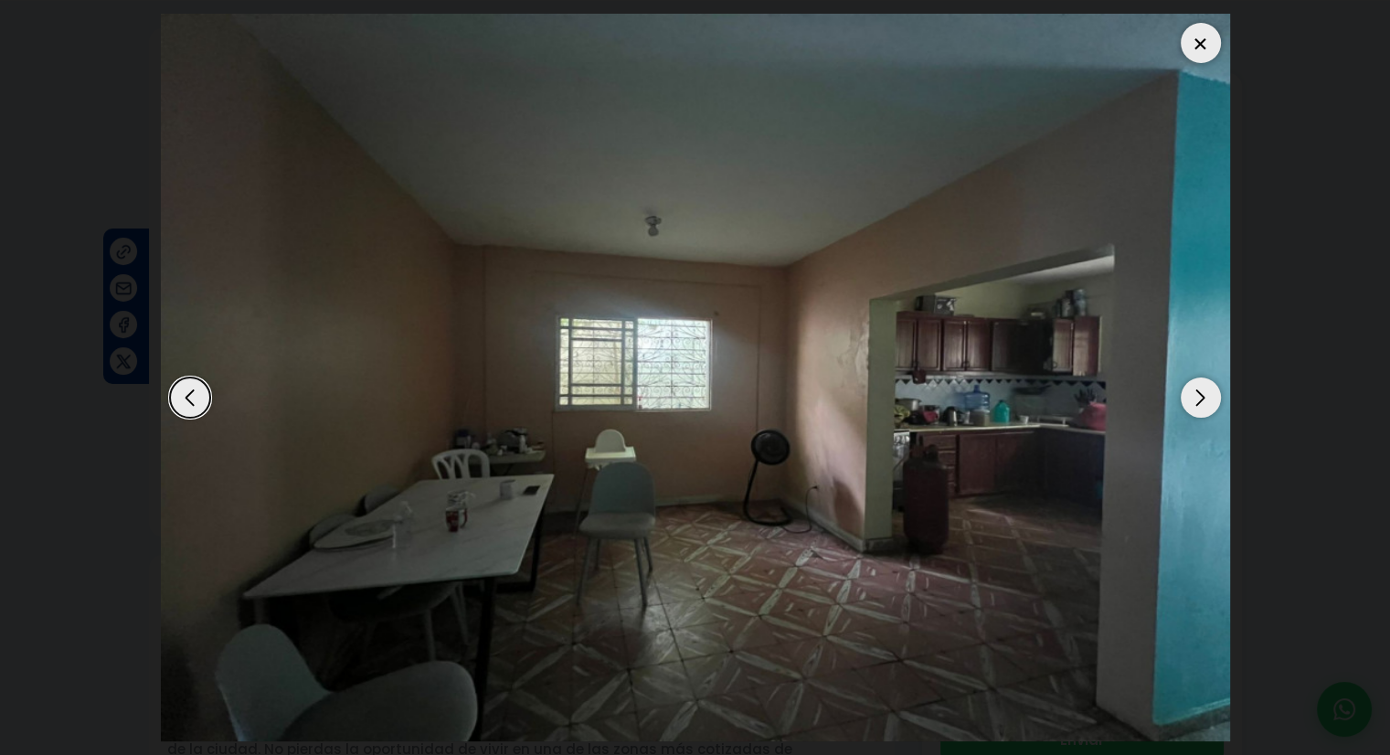
click at [1204, 399] on div "Next slide" at bounding box center [1201, 397] width 40 height 40
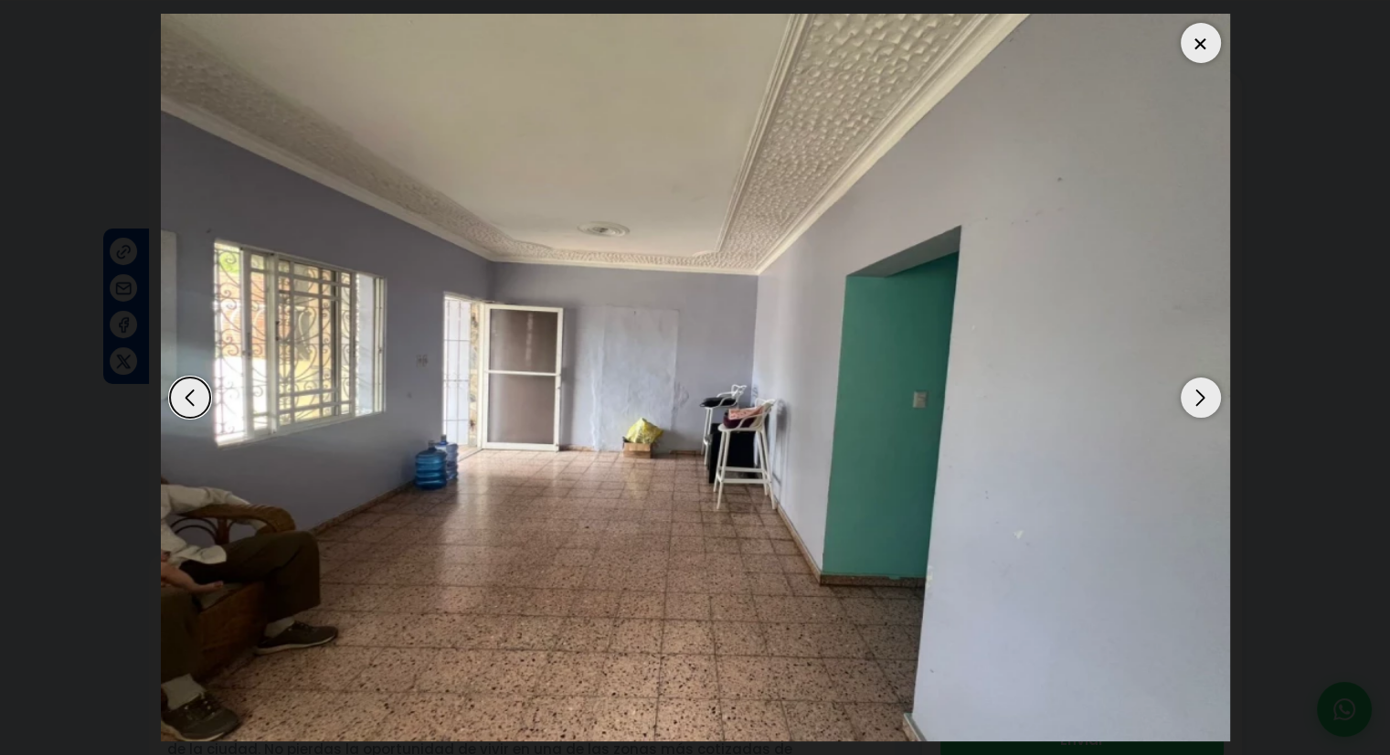
click at [1204, 399] on div "Next slide" at bounding box center [1201, 397] width 40 height 40
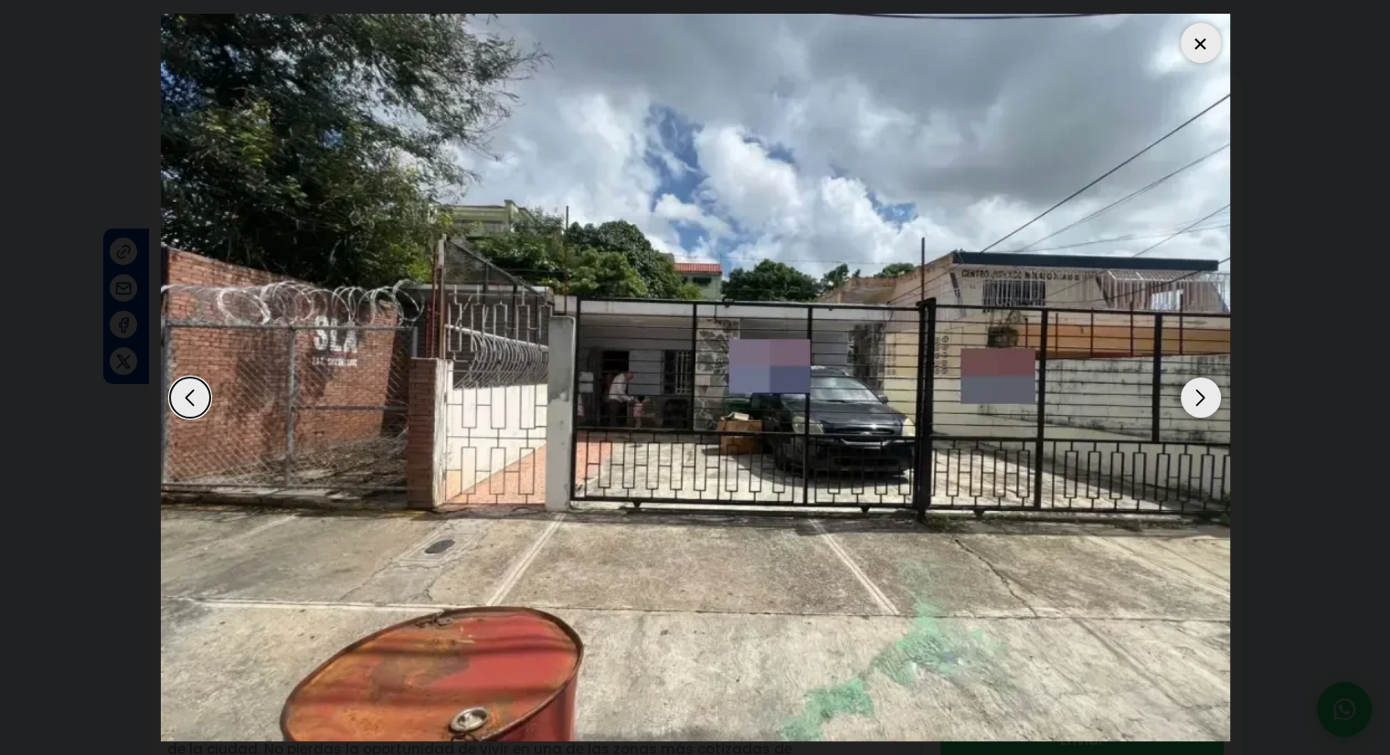
click at [1204, 399] on div "Next slide" at bounding box center [1201, 397] width 40 height 40
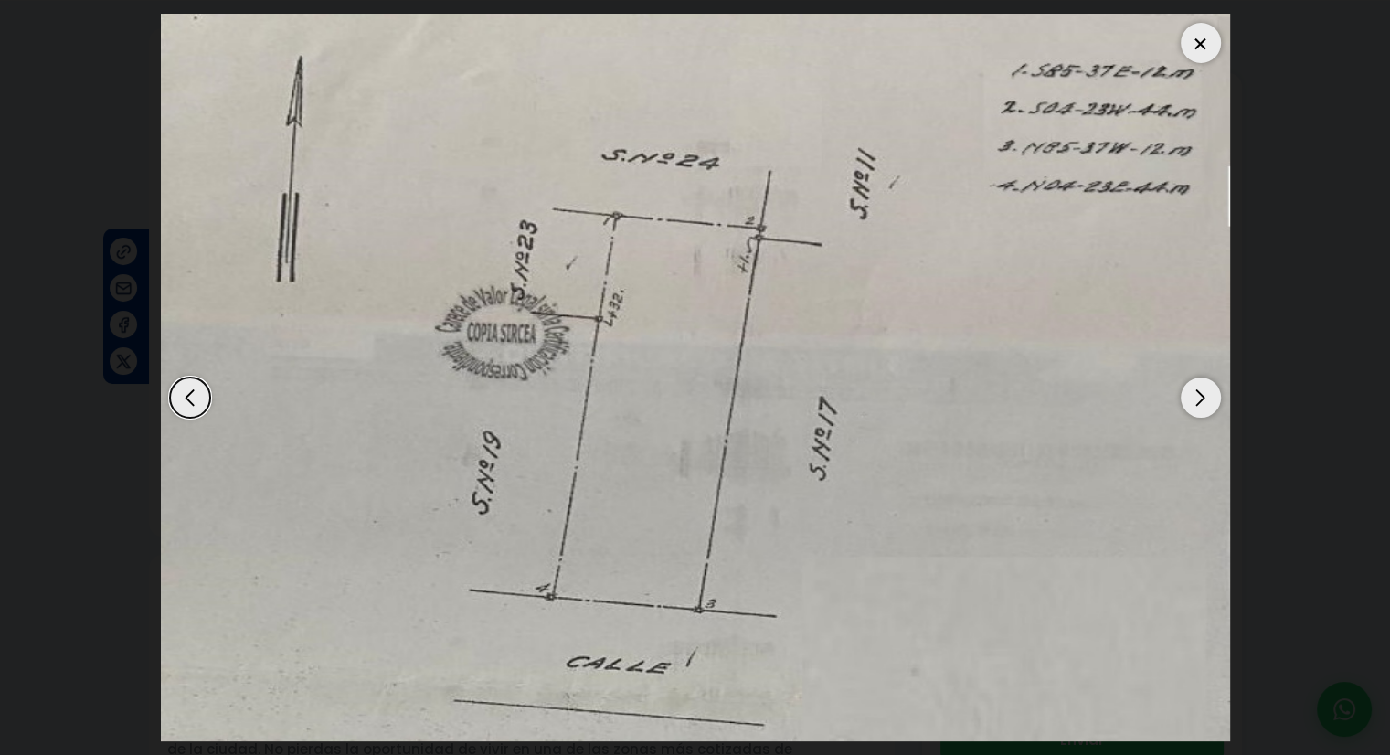
click at [1195, 33] on div at bounding box center [1201, 43] width 40 height 40
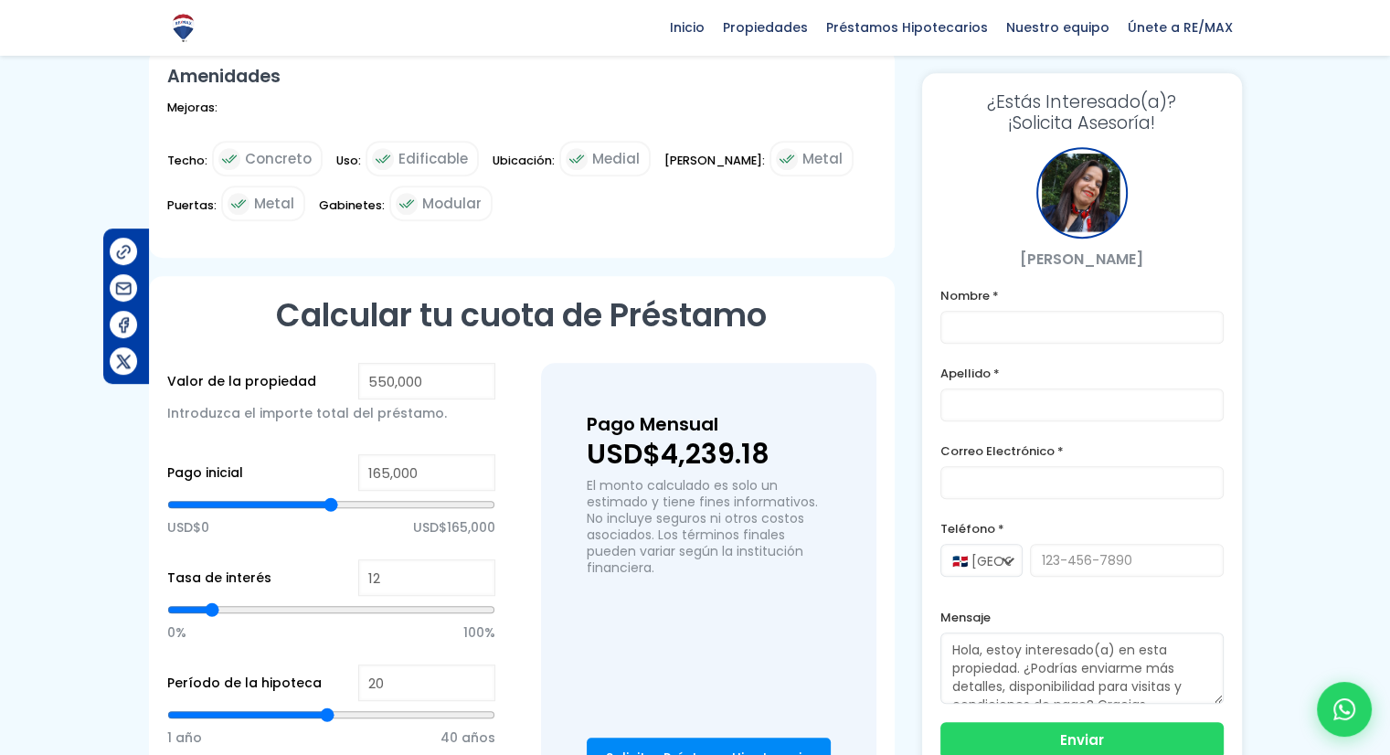
scroll to position [914, 0]
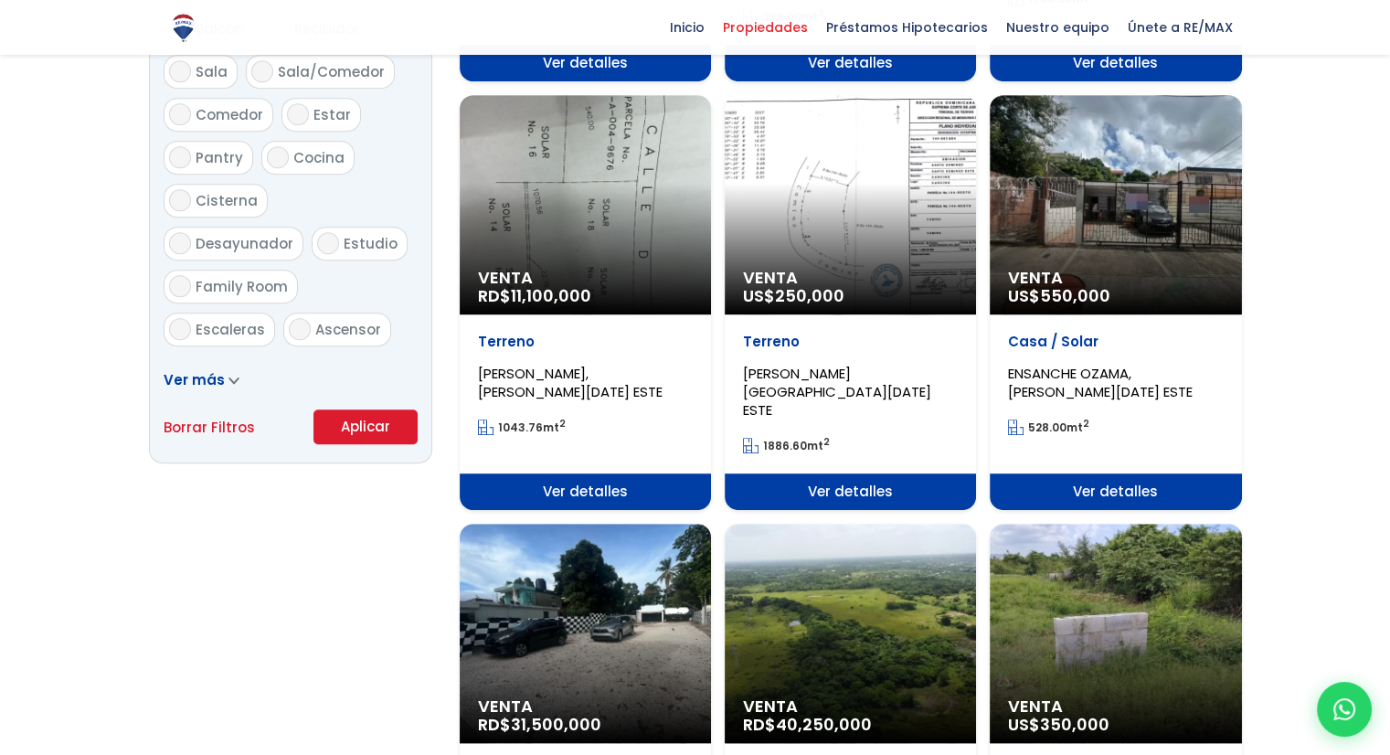
scroll to position [1005, 0]
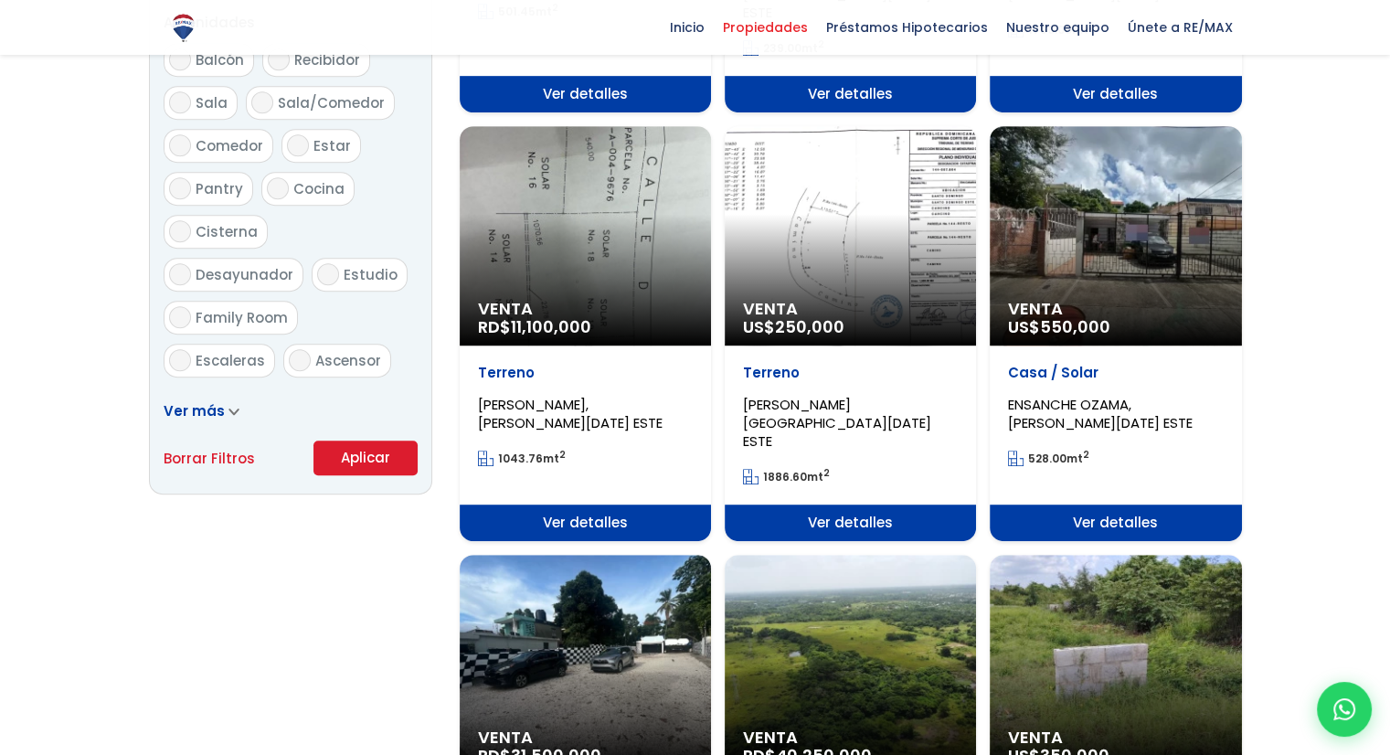
click at [877, 504] on span "Ver detalles" at bounding box center [850, 522] width 251 height 37
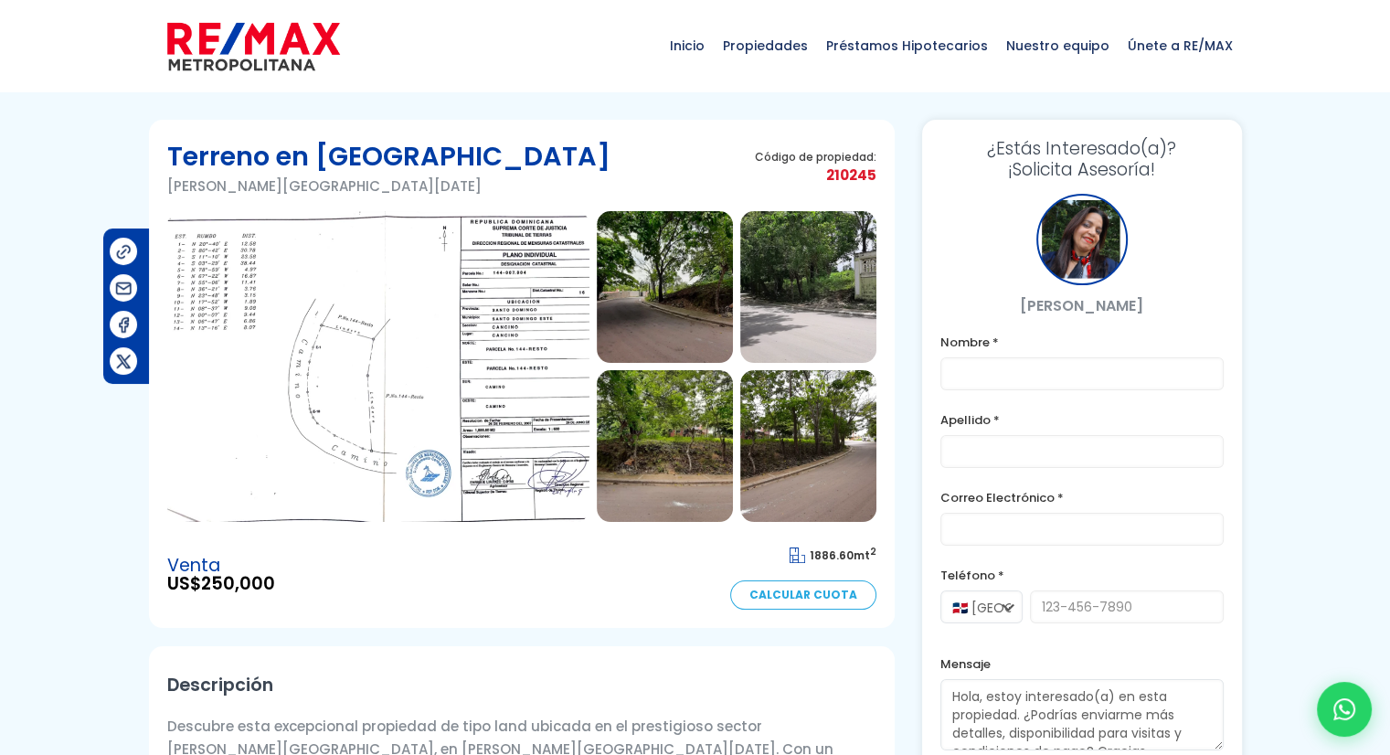
click at [641, 293] on img at bounding box center [665, 287] width 136 height 152
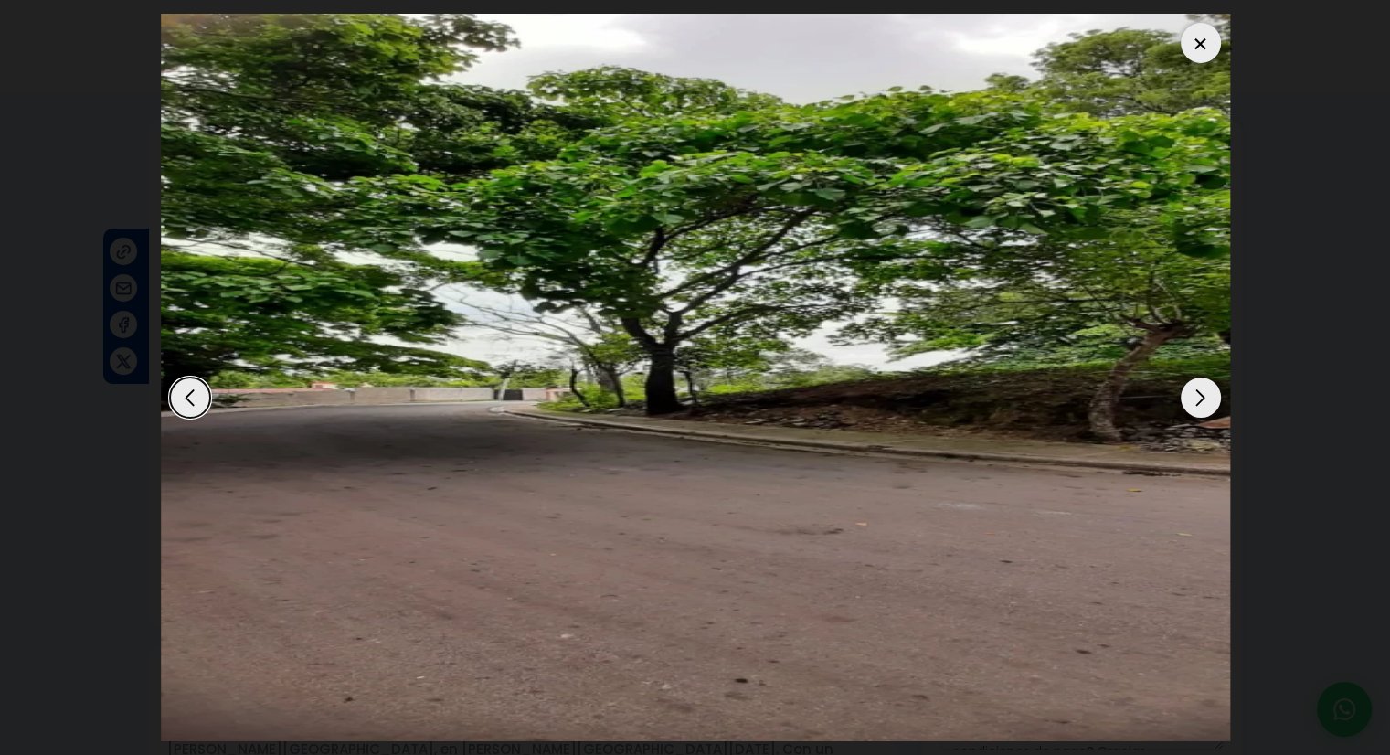
click at [1199, 392] on div "Next slide" at bounding box center [1201, 397] width 40 height 40
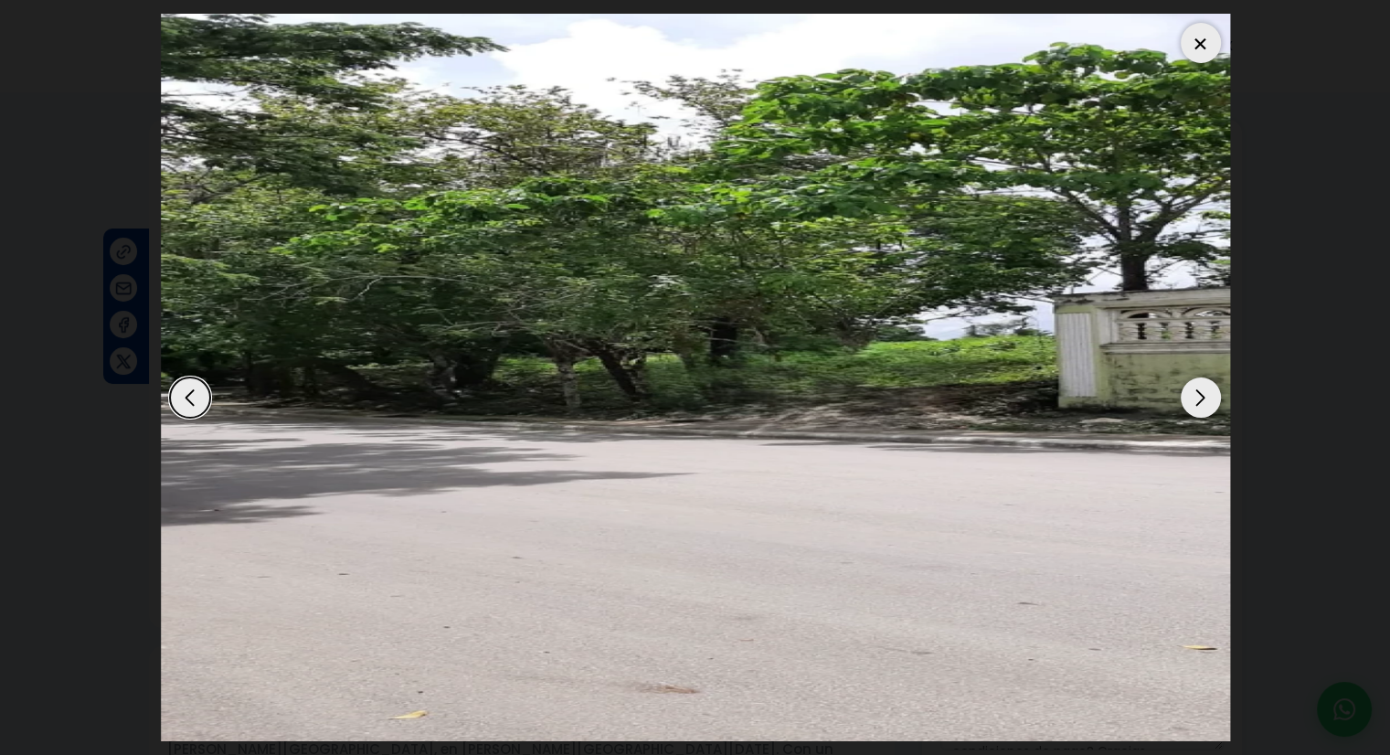
click at [1199, 392] on div "Next slide" at bounding box center [1201, 397] width 40 height 40
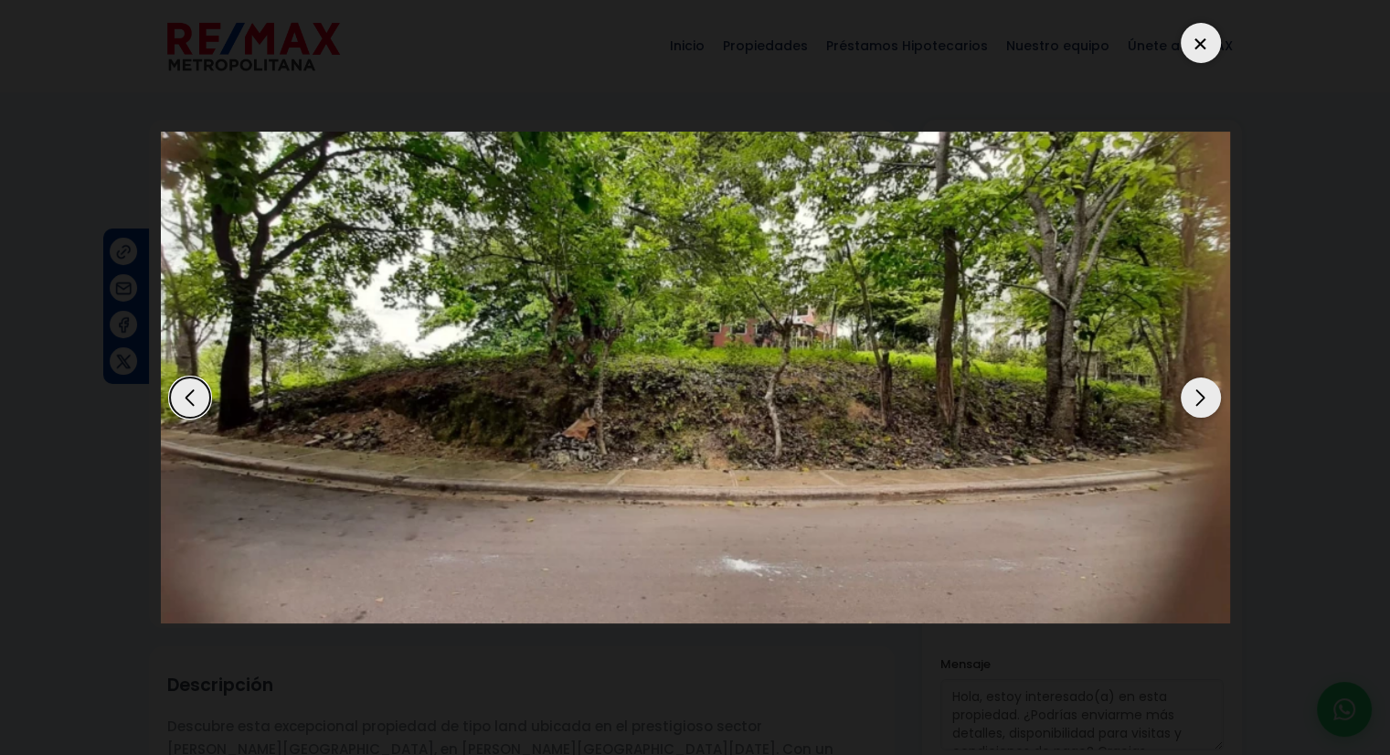
click at [1199, 392] on div "Next slide" at bounding box center [1201, 397] width 40 height 40
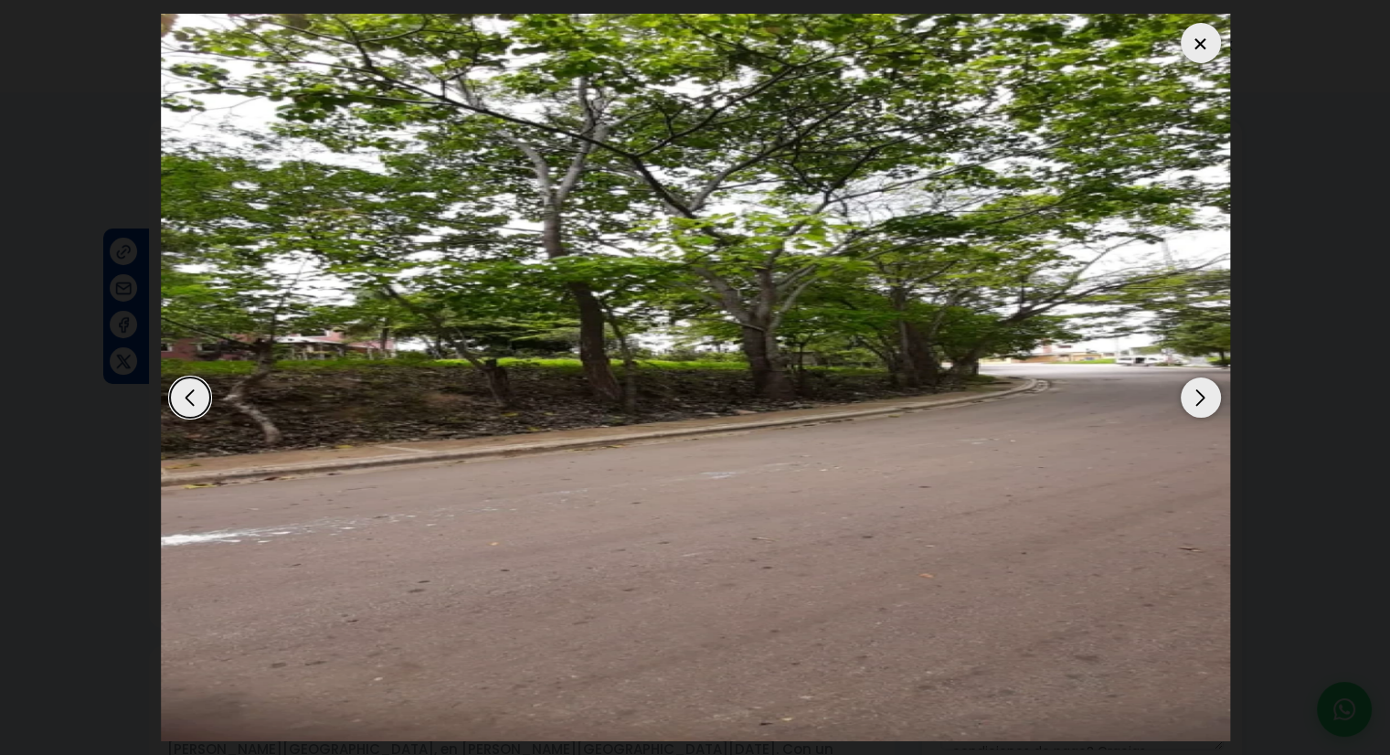
click at [1199, 392] on div "Next slide" at bounding box center [1201, 397] width 40 height 40
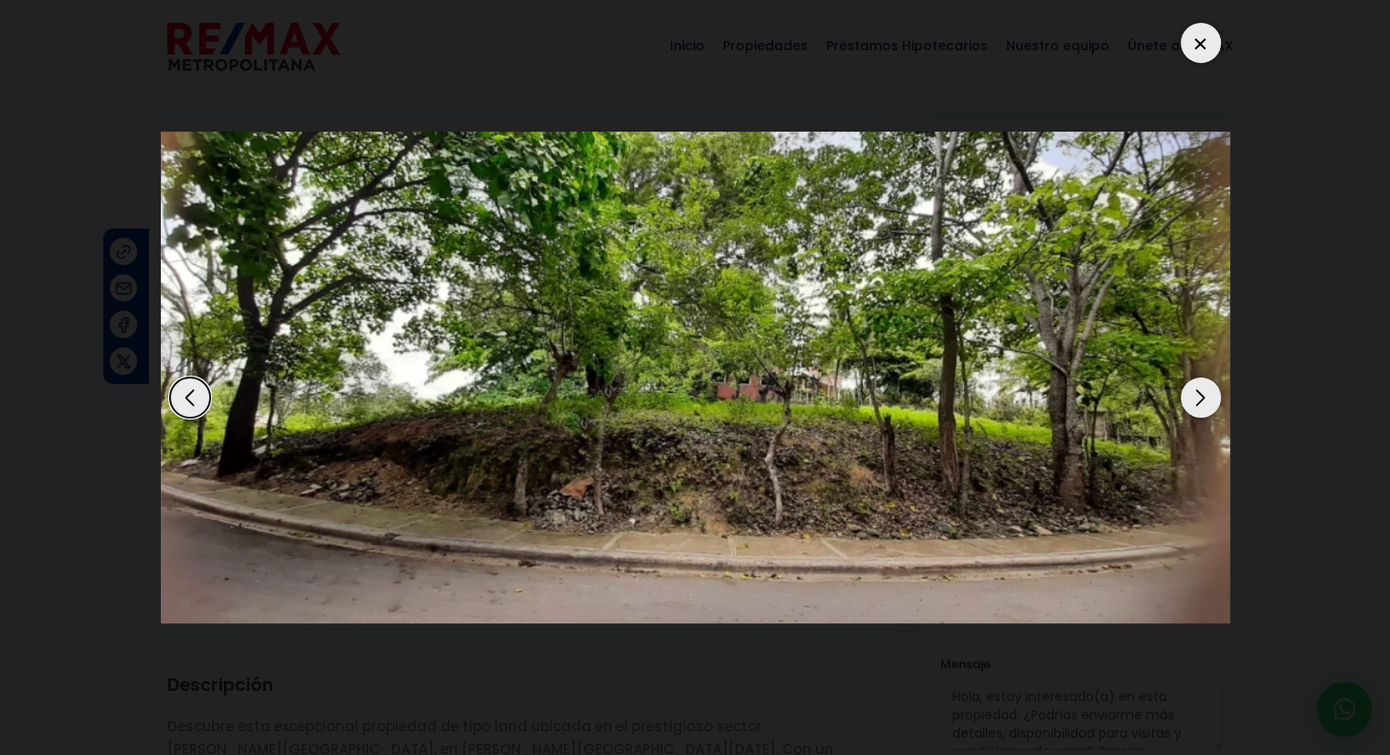
click at [1199, 392] on div "Next slide" at bounding box center [1201, 397] width 40 height 40
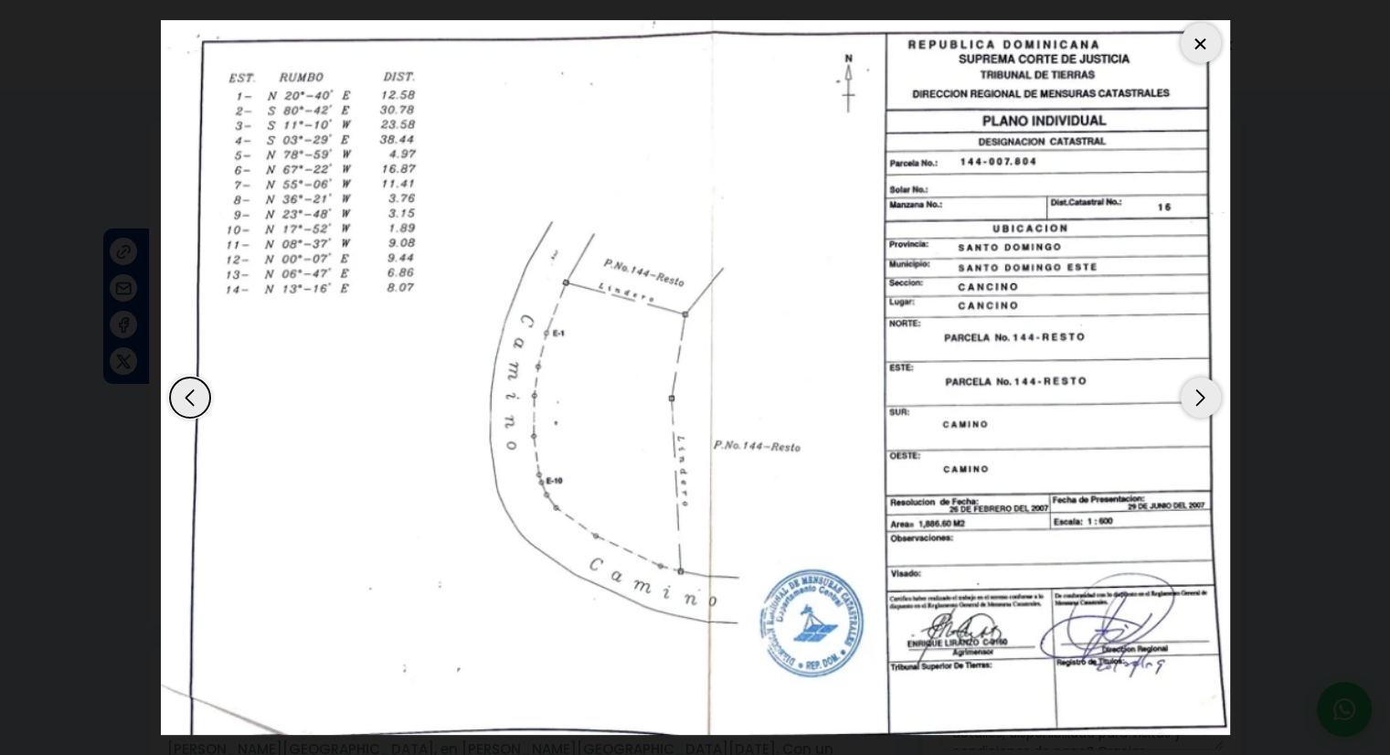
click at [1199, 392] on div "Next slide" at bounding box center [1201, 397] width 40 height 40
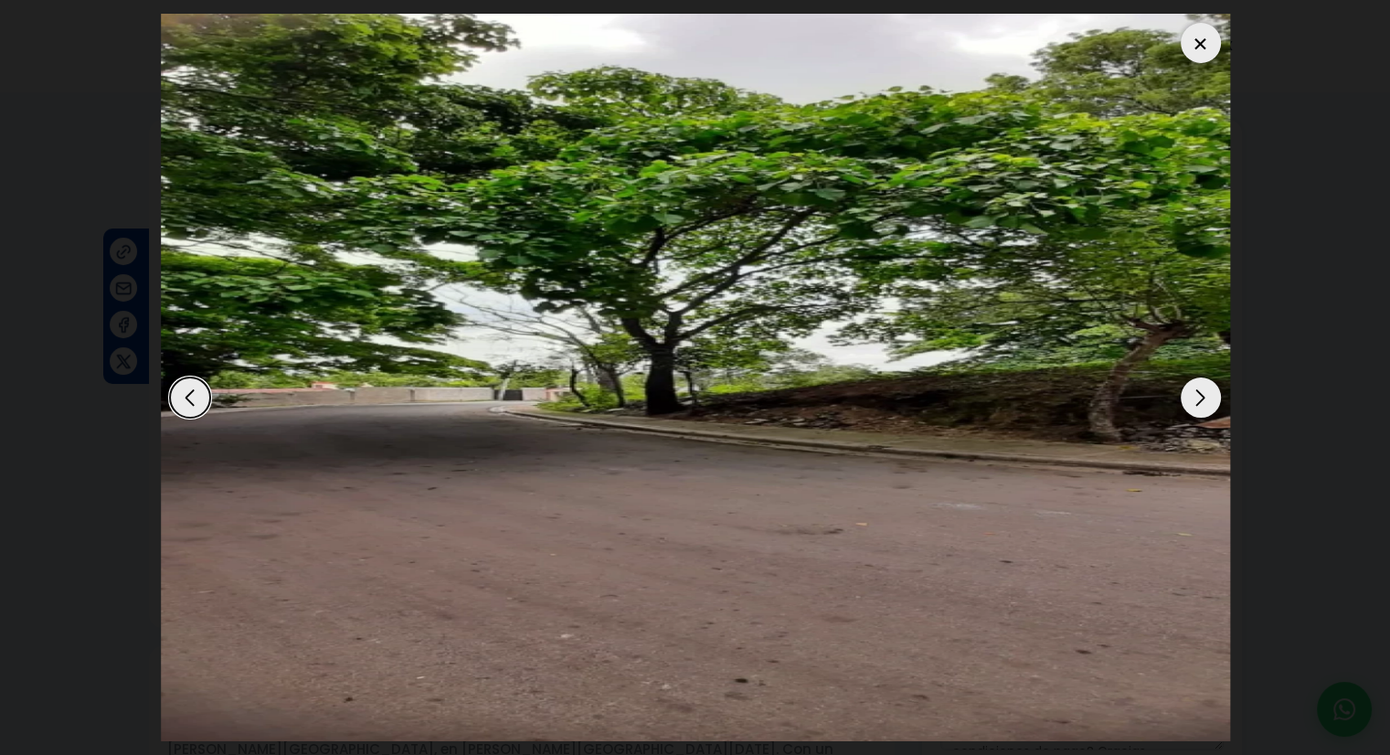
click at [1201, 45] on div at bounding box center [1201, 43] width 40 height 40
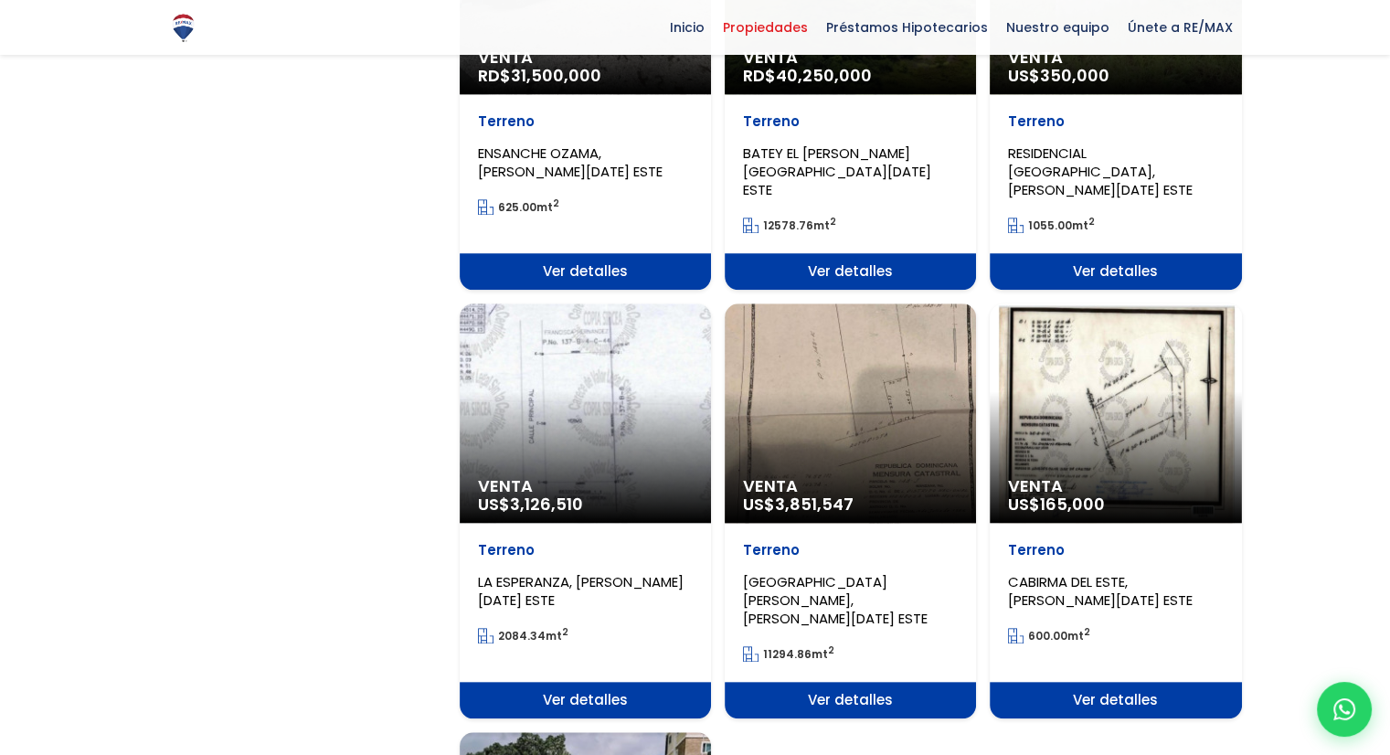
scroll to position [1828, 0]
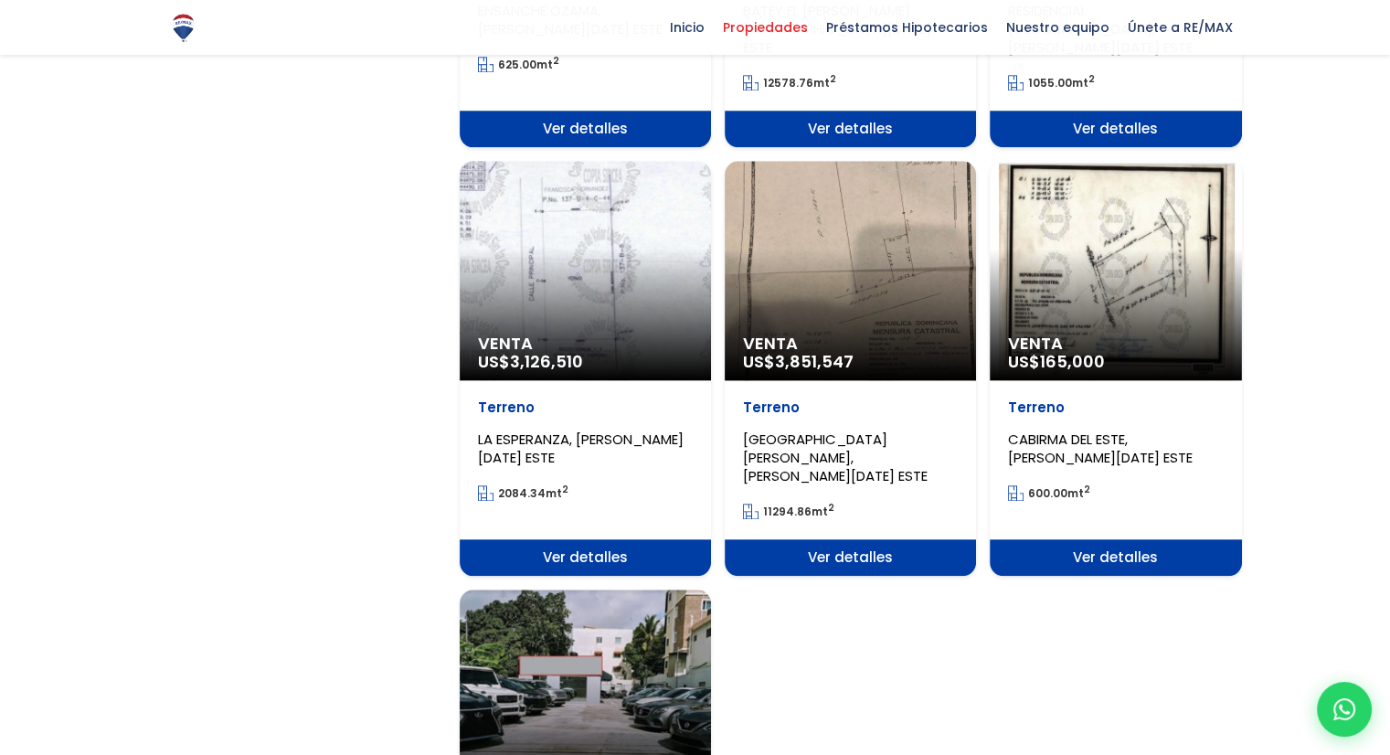
click at [633, 589] on div "Venta RD$ 35,000,000" at bounding box center [585, 698] width 251 height 219
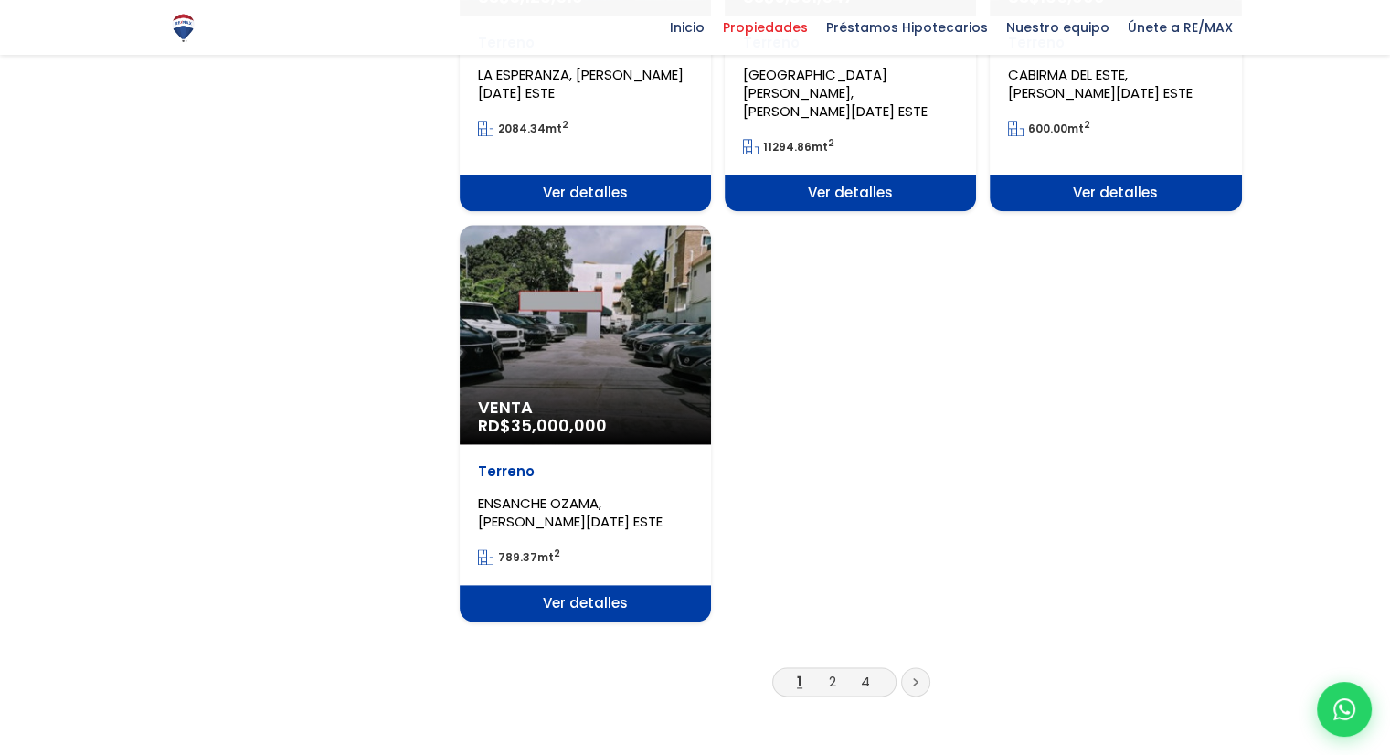
scroll to position [2193, 0]
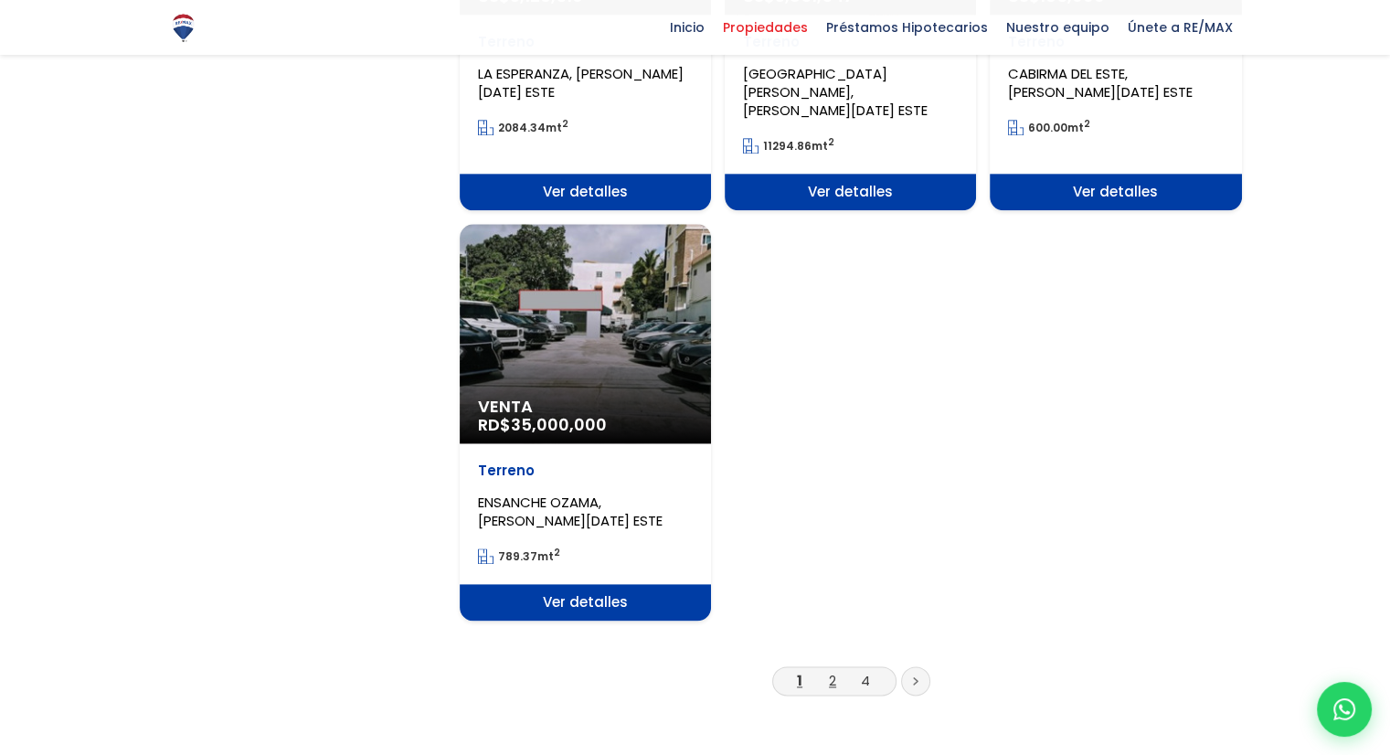
click at [832, 671] on link "2" at bounding box center [832, 680] width 7 height 19
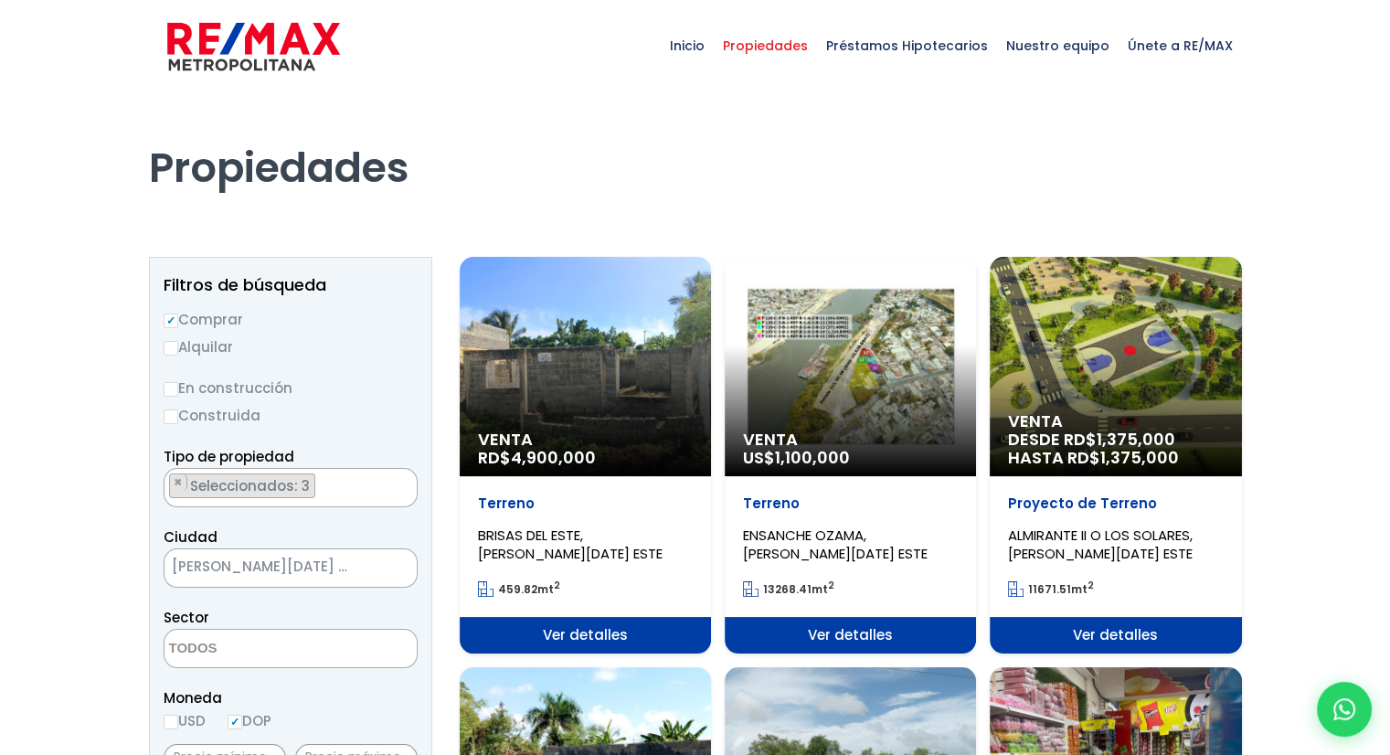
click at [1085, 632] on span "Ver detalles" at bounding box center [1115, 635] width 251 height 37
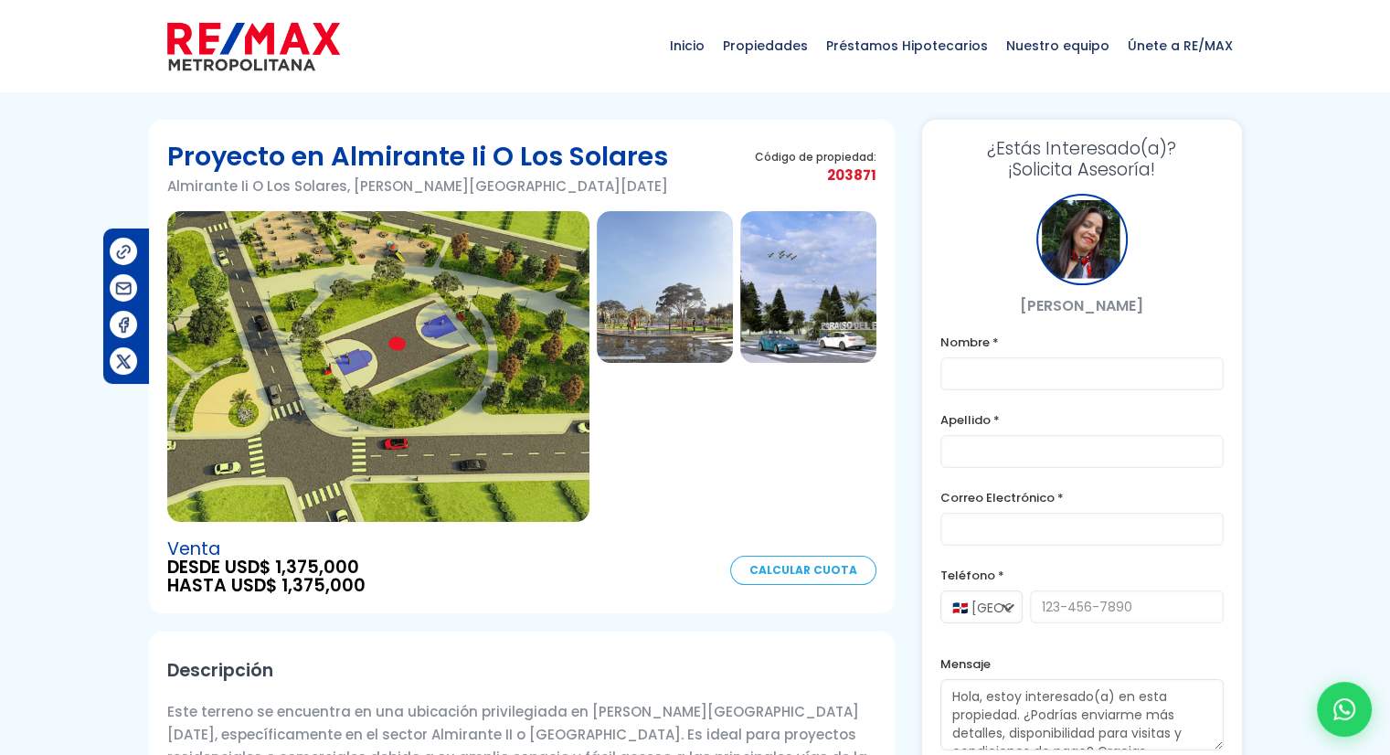
click at [691, 333] on img at bounding box center [665, 287] width 136 height 152
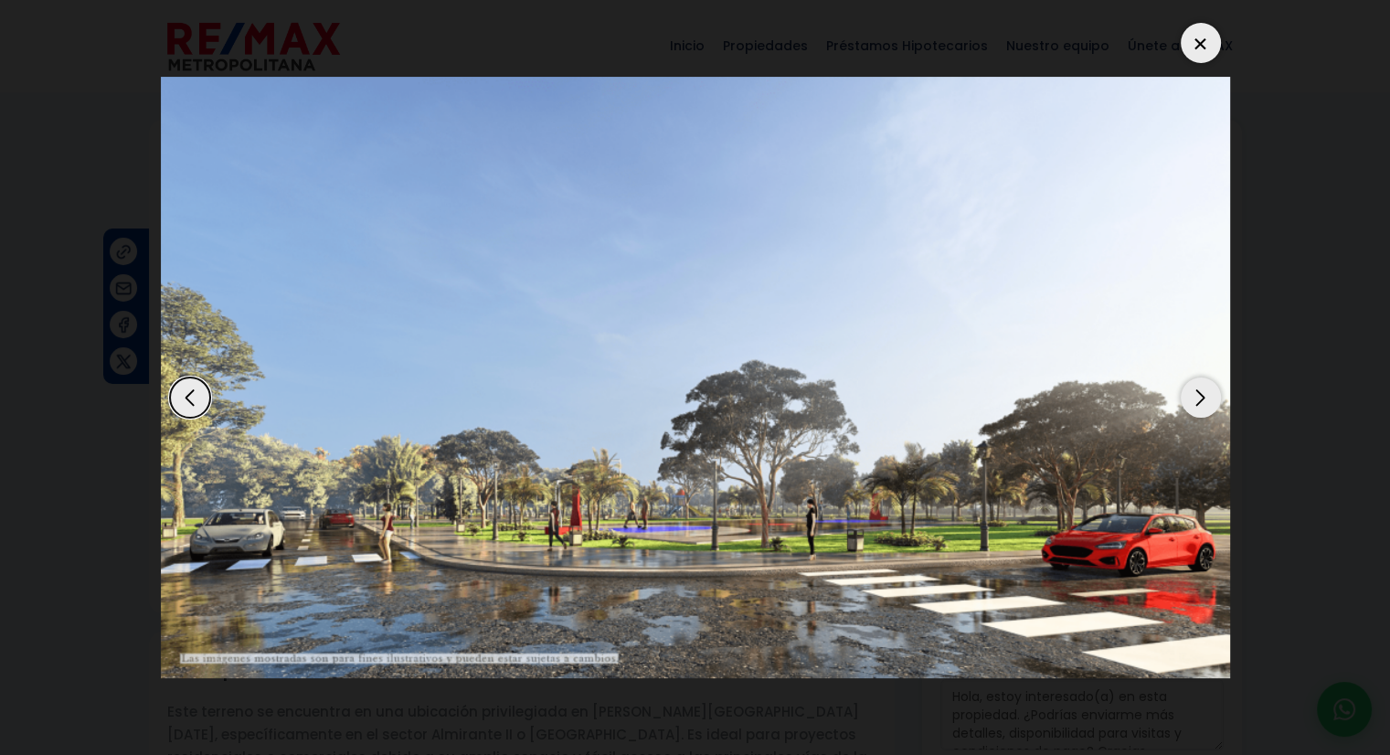
click at [1191, 402] on div "Next slide" at bounding box center [1201, 397] width 40 height 40
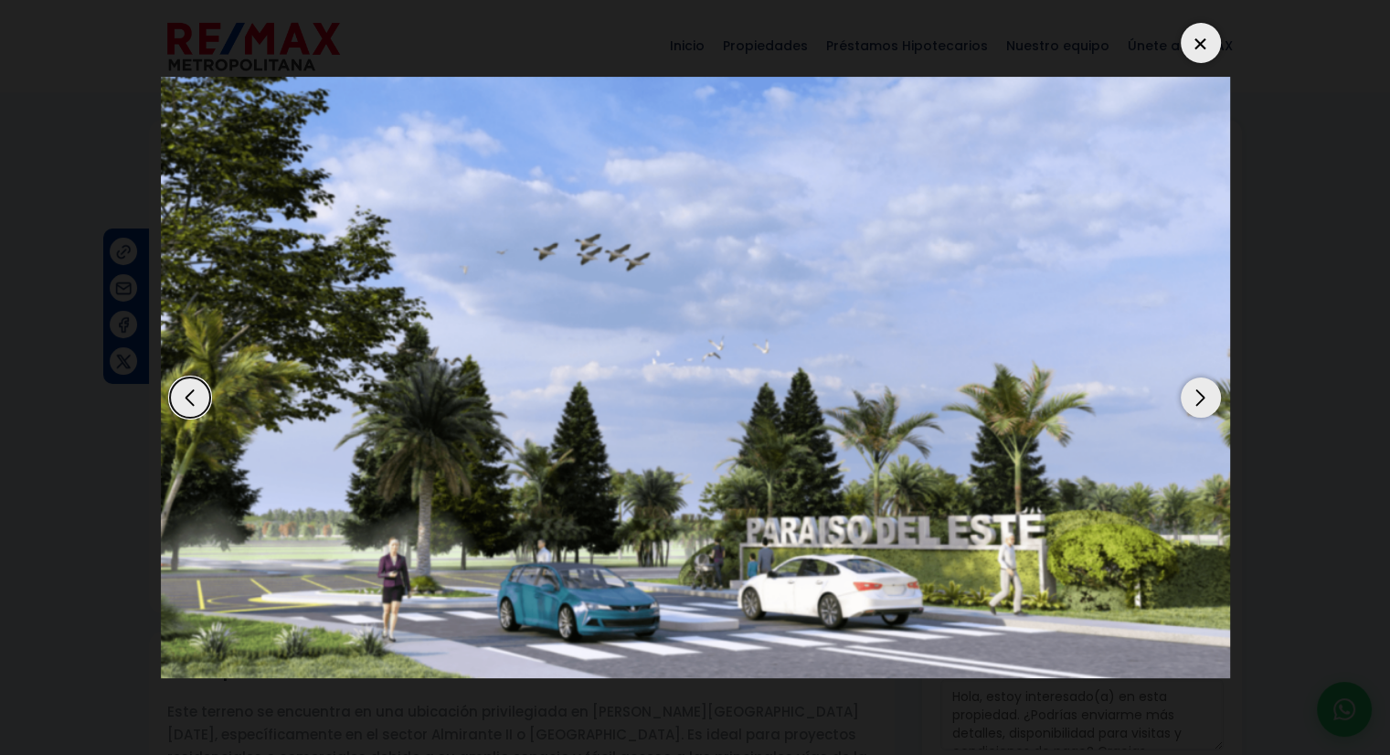
click at [1203, 41] on div at bounding box center [1201, 43] width 40 height 40
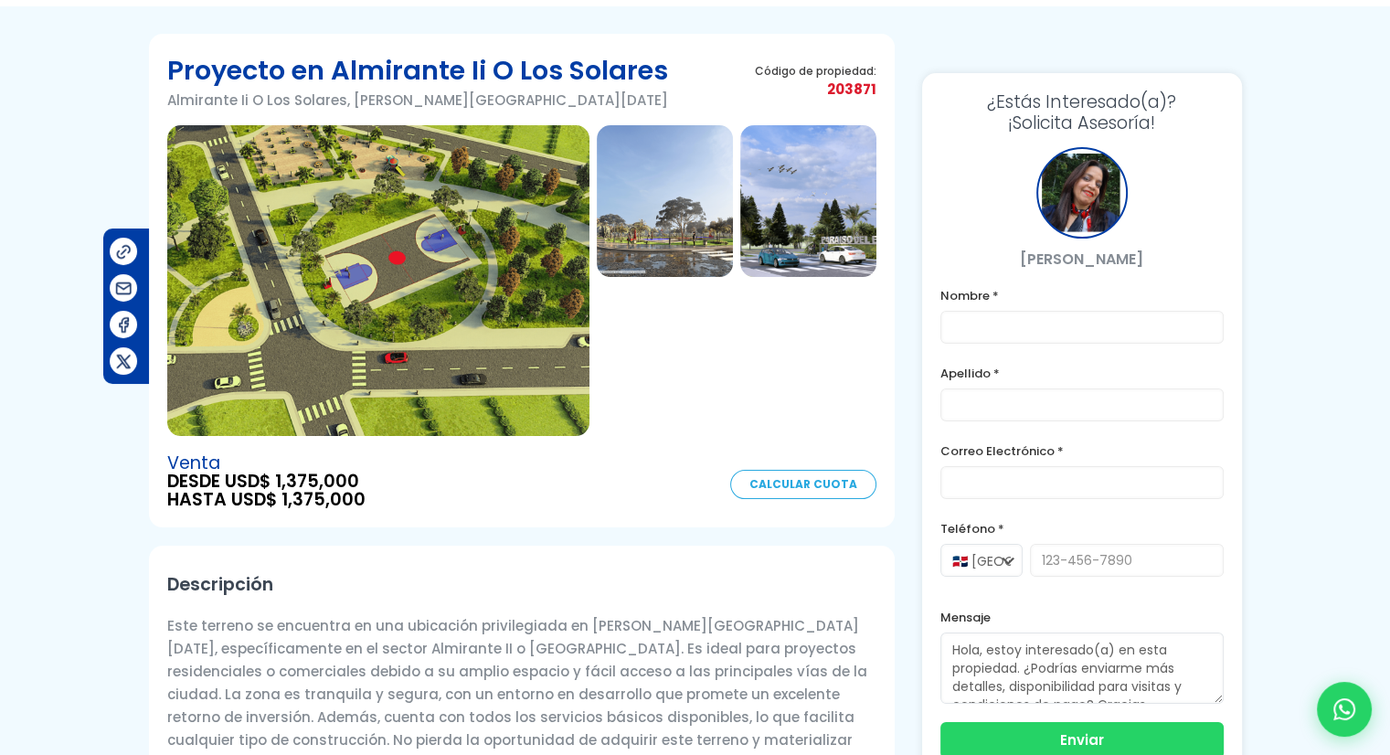
scroll to position [85, 0]
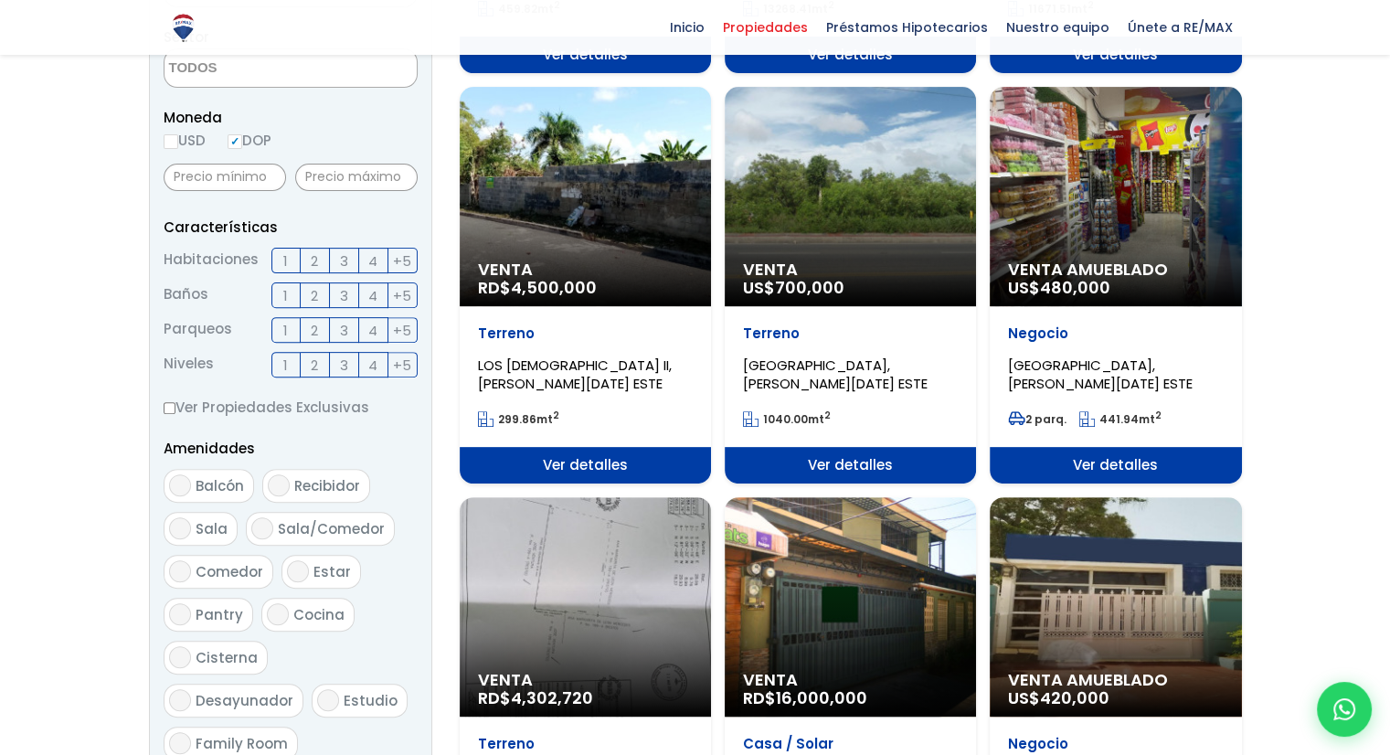
scroll to position [548, 0]
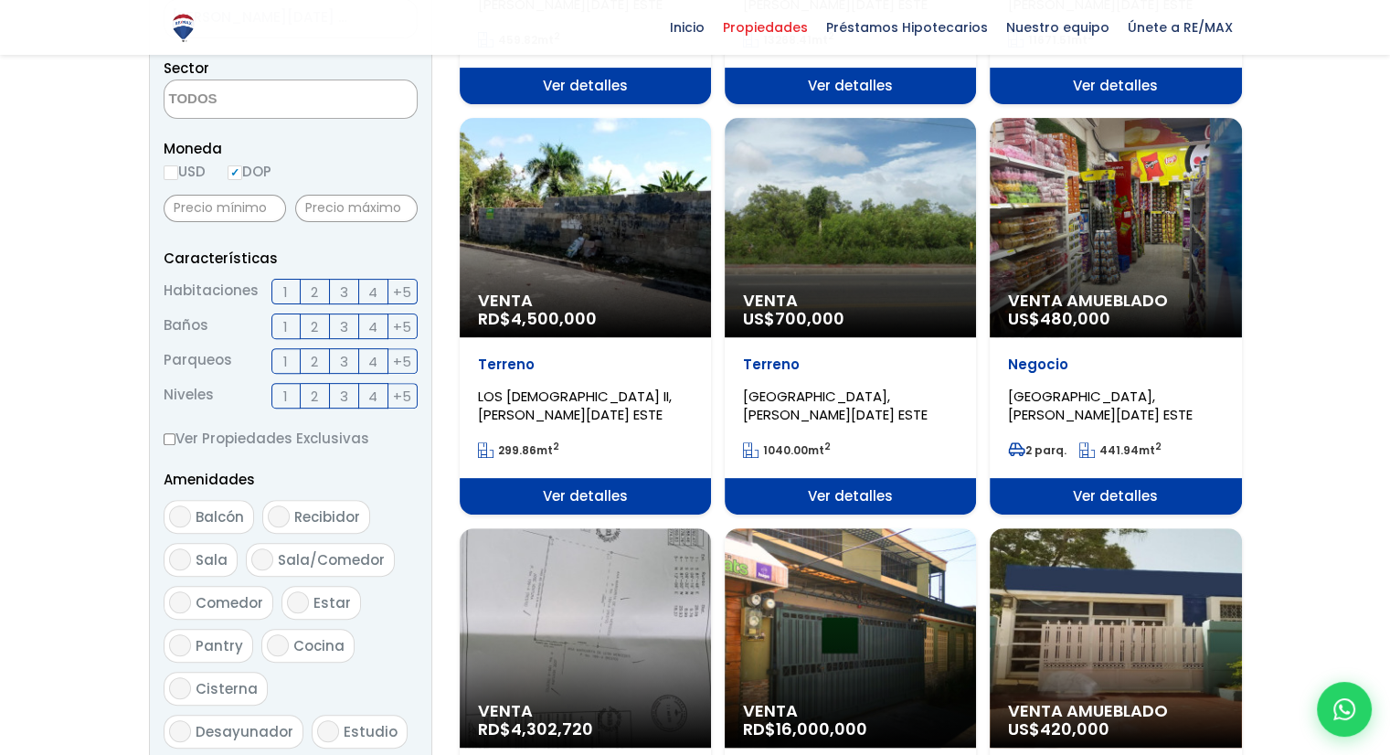
click at [1156, 246] on div "Venta Amueblado US$ 480,000" at bounding box center [1115, 227] width 251 height 219
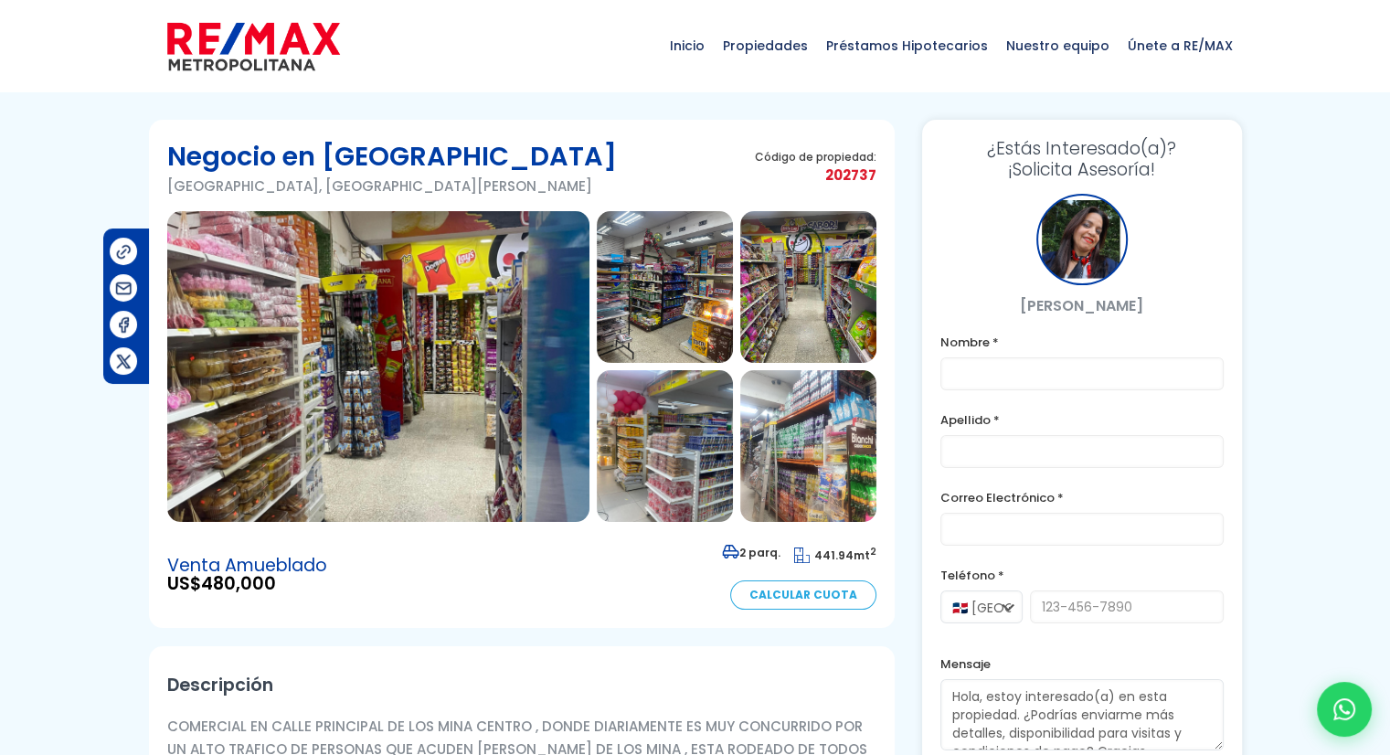
scroll to position [91, 0]
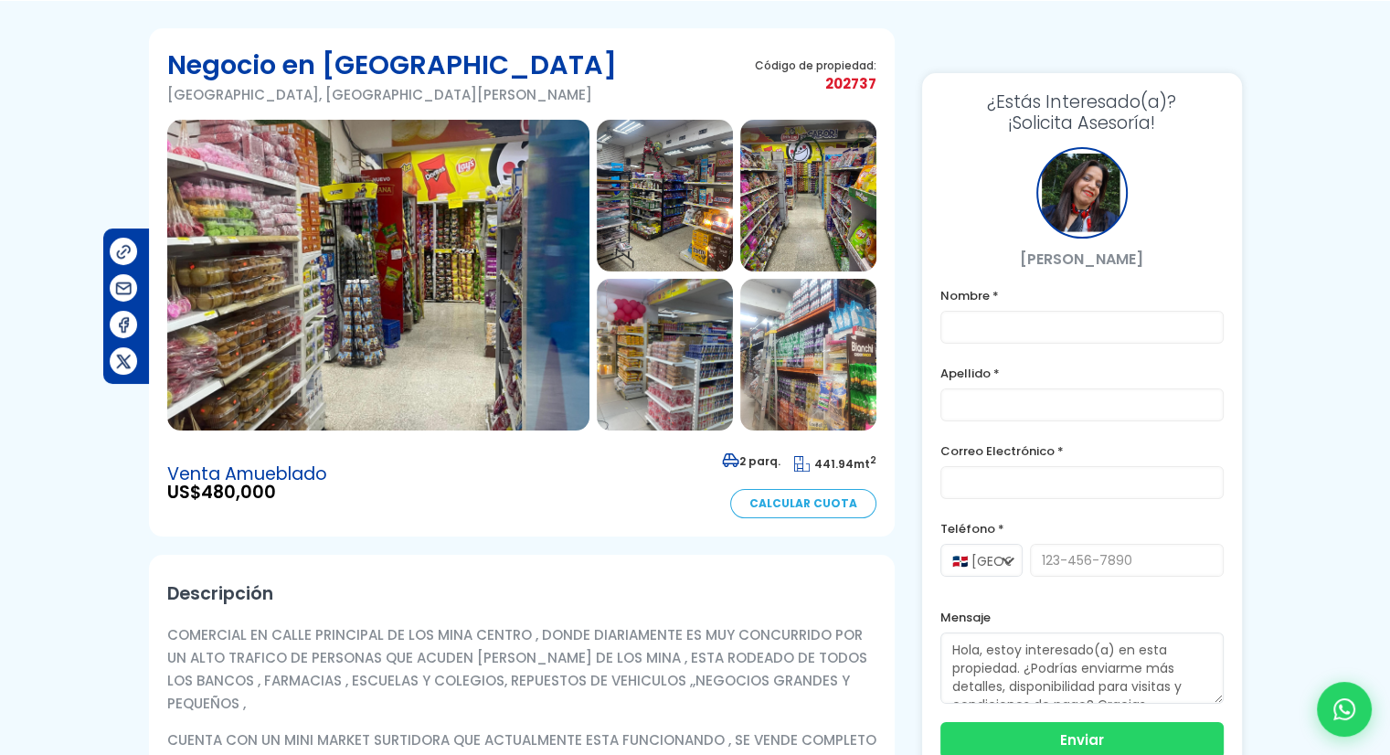
click at [284, 282] on img at bounding box center [378, 275] width 422 height 311
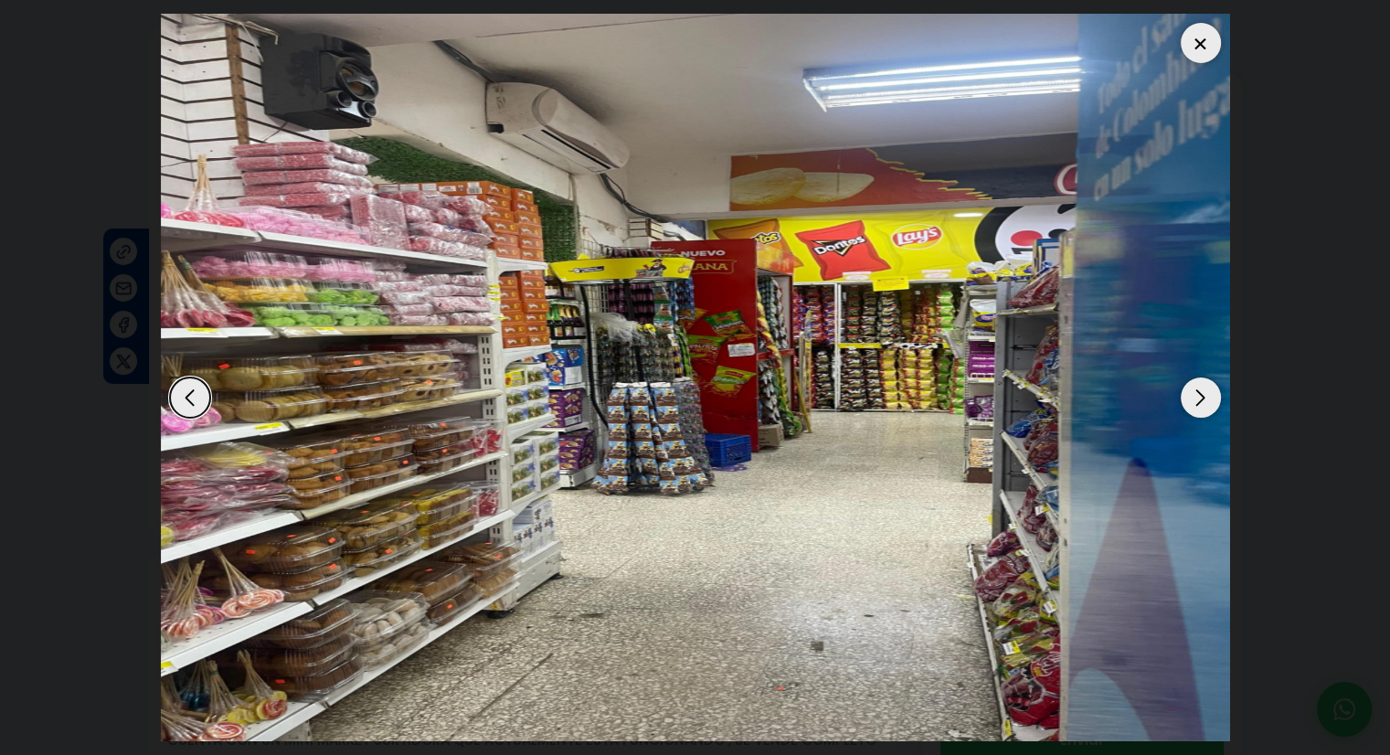
click at [1205, 407] on div "Next slide" at bounding box center [1201, 397] width 40 height 40
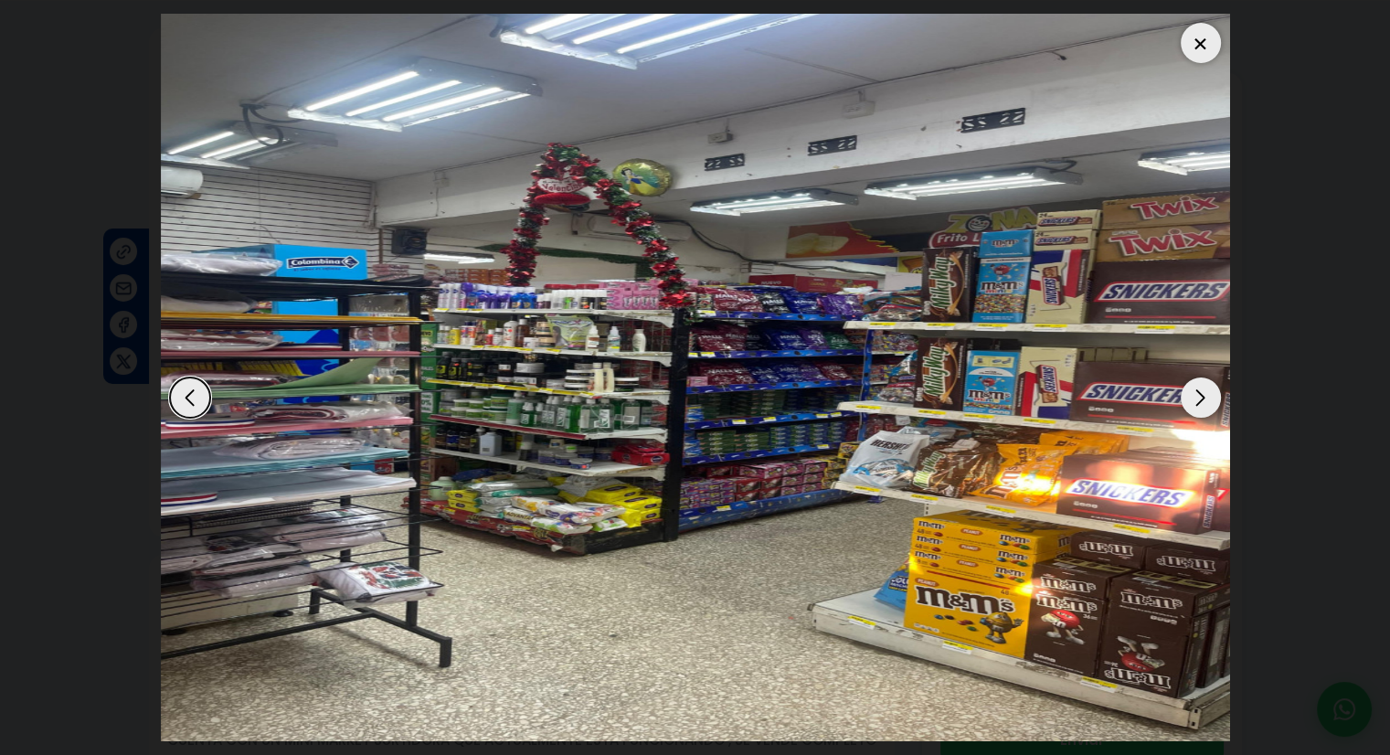
click at [1205, 407] on div "Next slide" at bounding box center [1201, 397] width 40 height 40
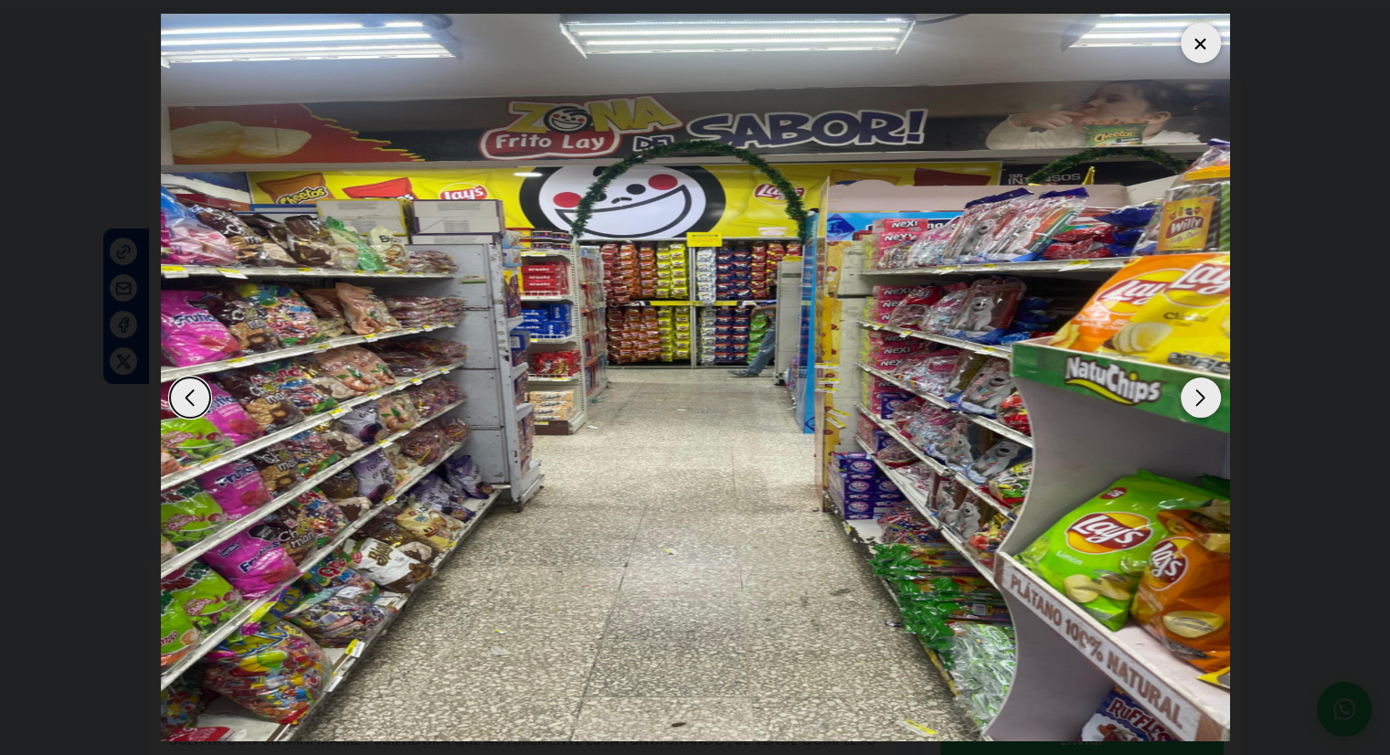
click at [1205, 407] on div "Next slide" at bounding box center [1201, 397] width 40 height 40
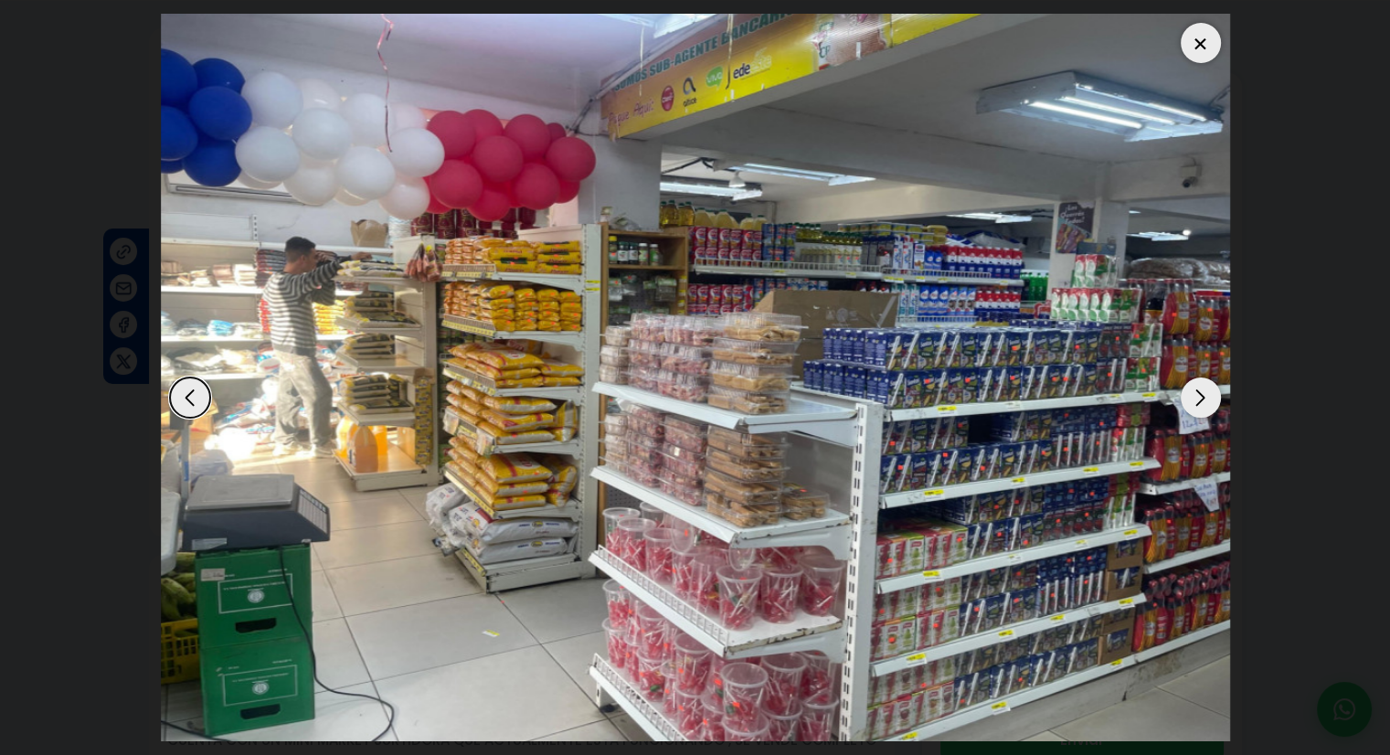
click at [1205, 407] on div "Next slide" at bounding box center [1201, 397] width 40 height 40
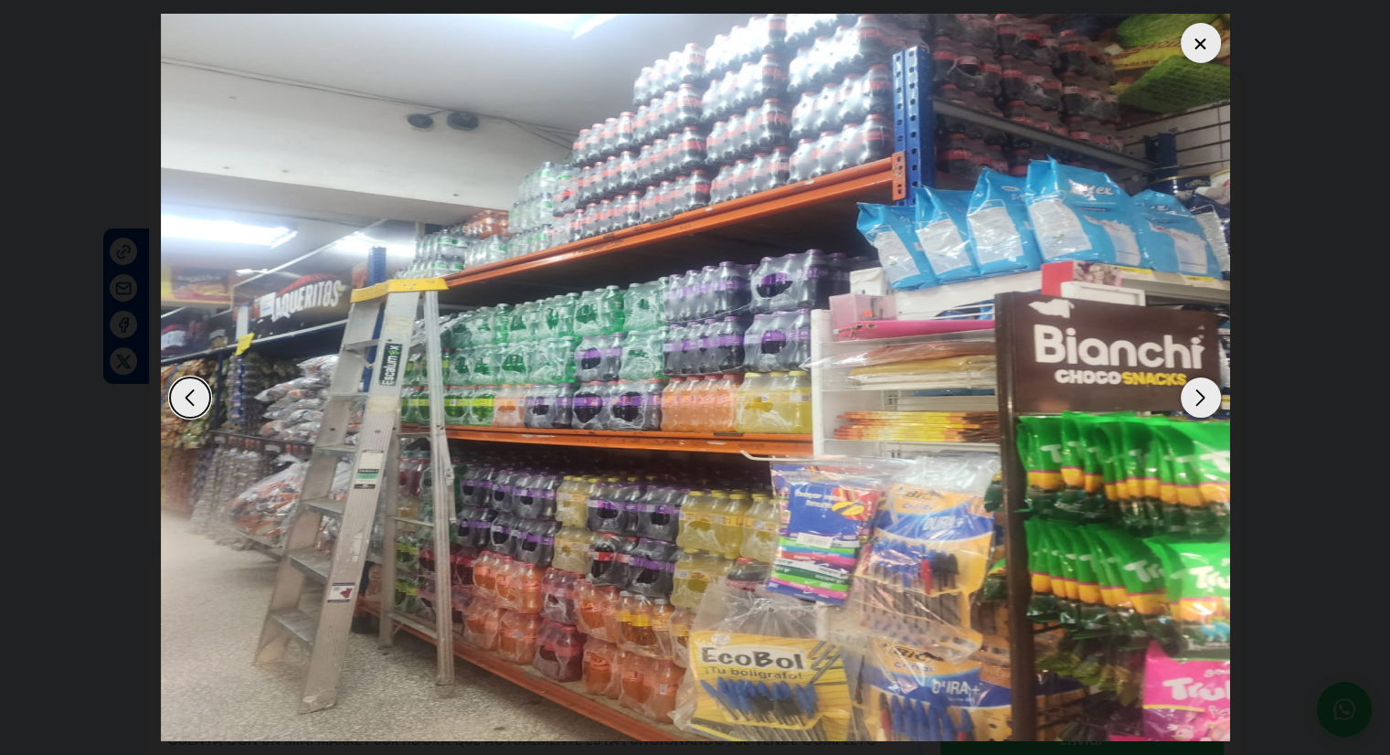
click at [1205, 407] on div "Next slide" at bounding box center [1201, 397] width 40 height 40
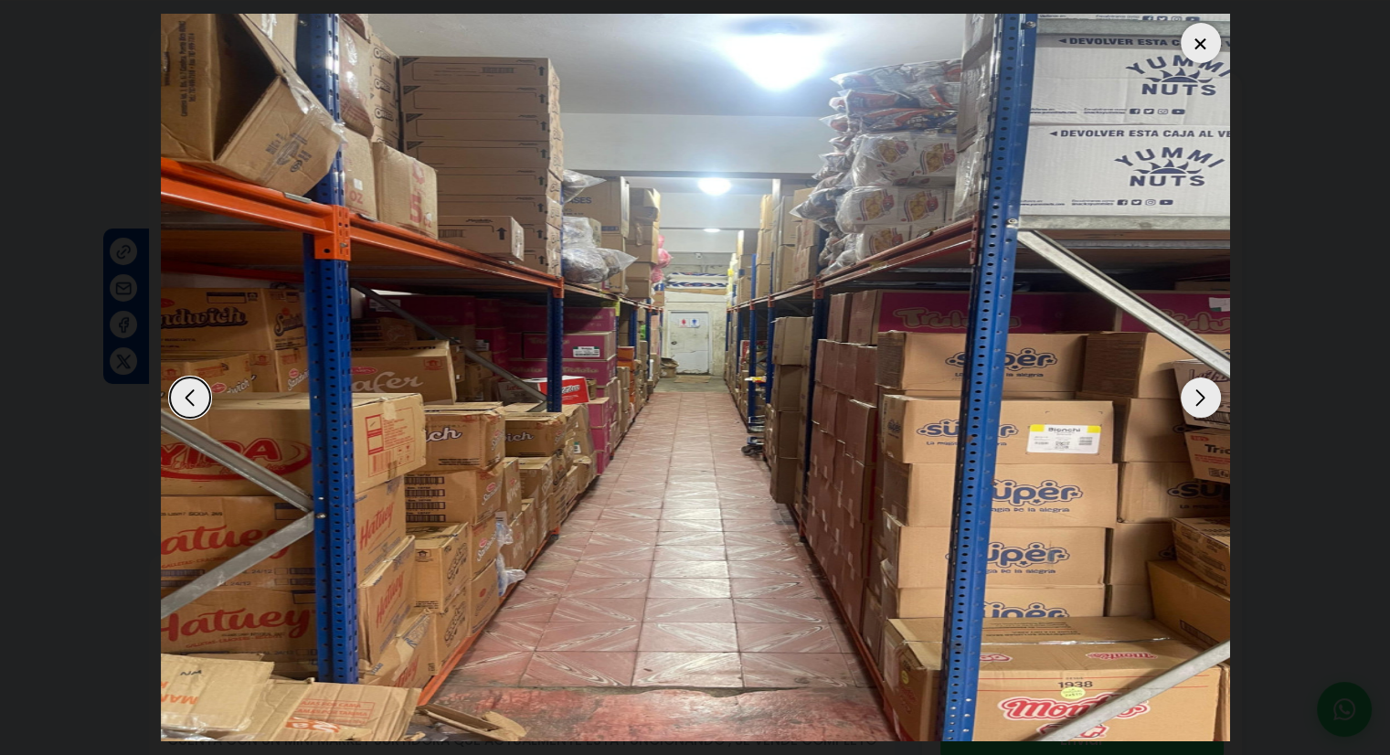
click at [1202, 48] on div at bounding box center [1201, 43] width 40 height 40
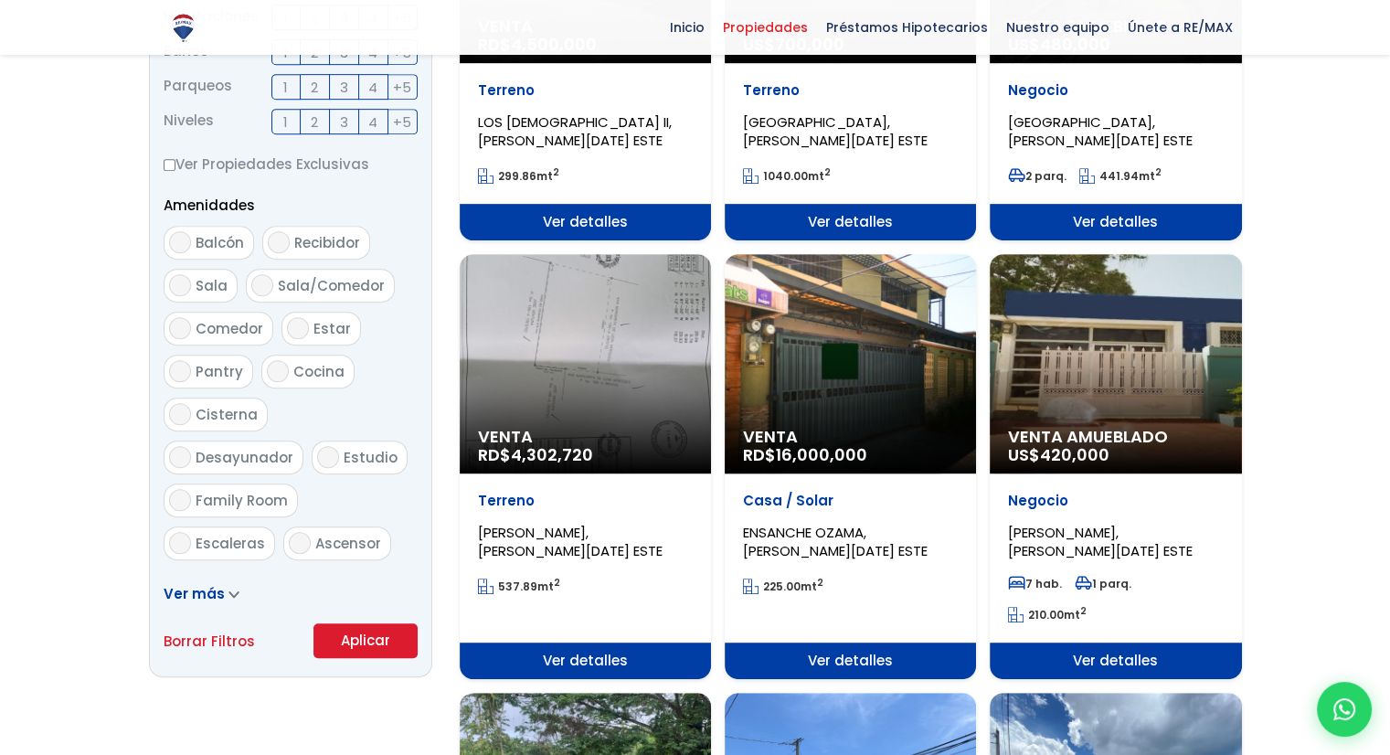
scroll to position [914, 0]
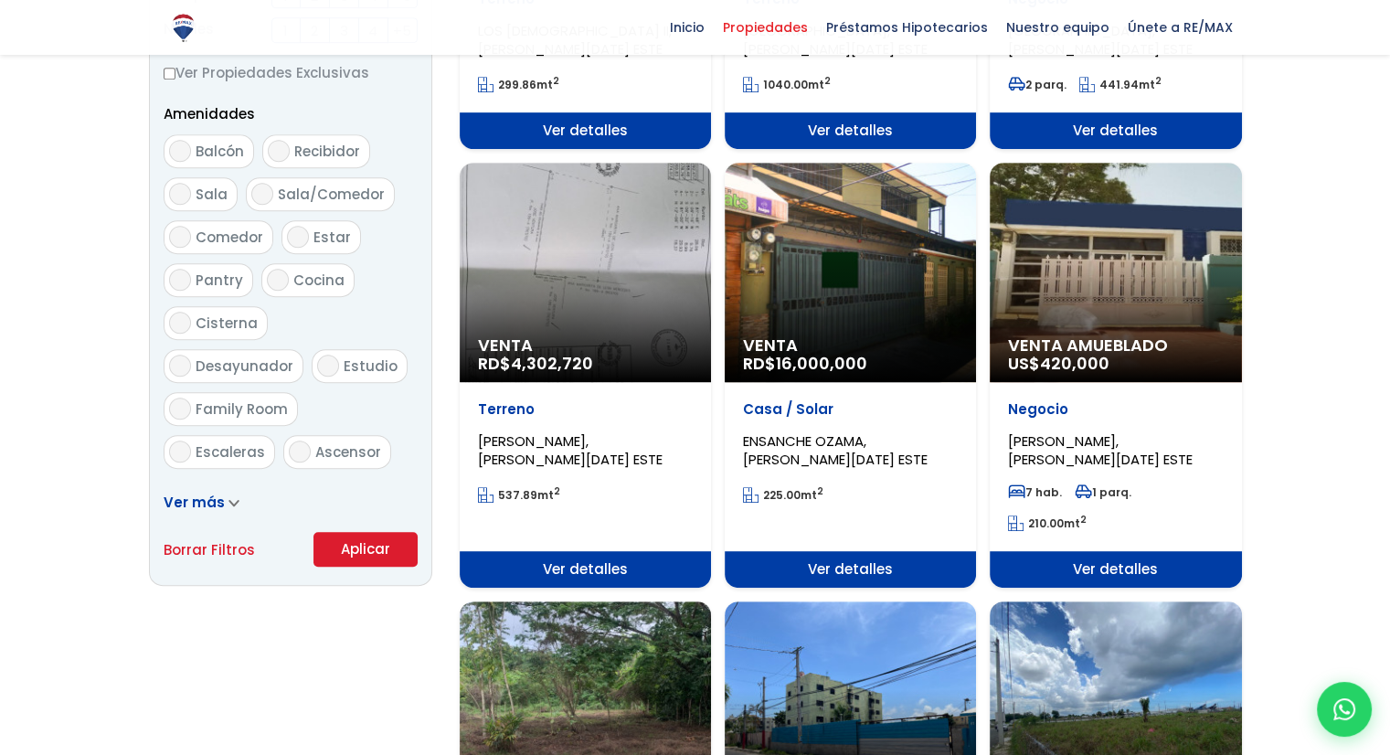
click at [848, 567] on span "Ver detalles" at bounding box center [850, 569] width 251 height 37
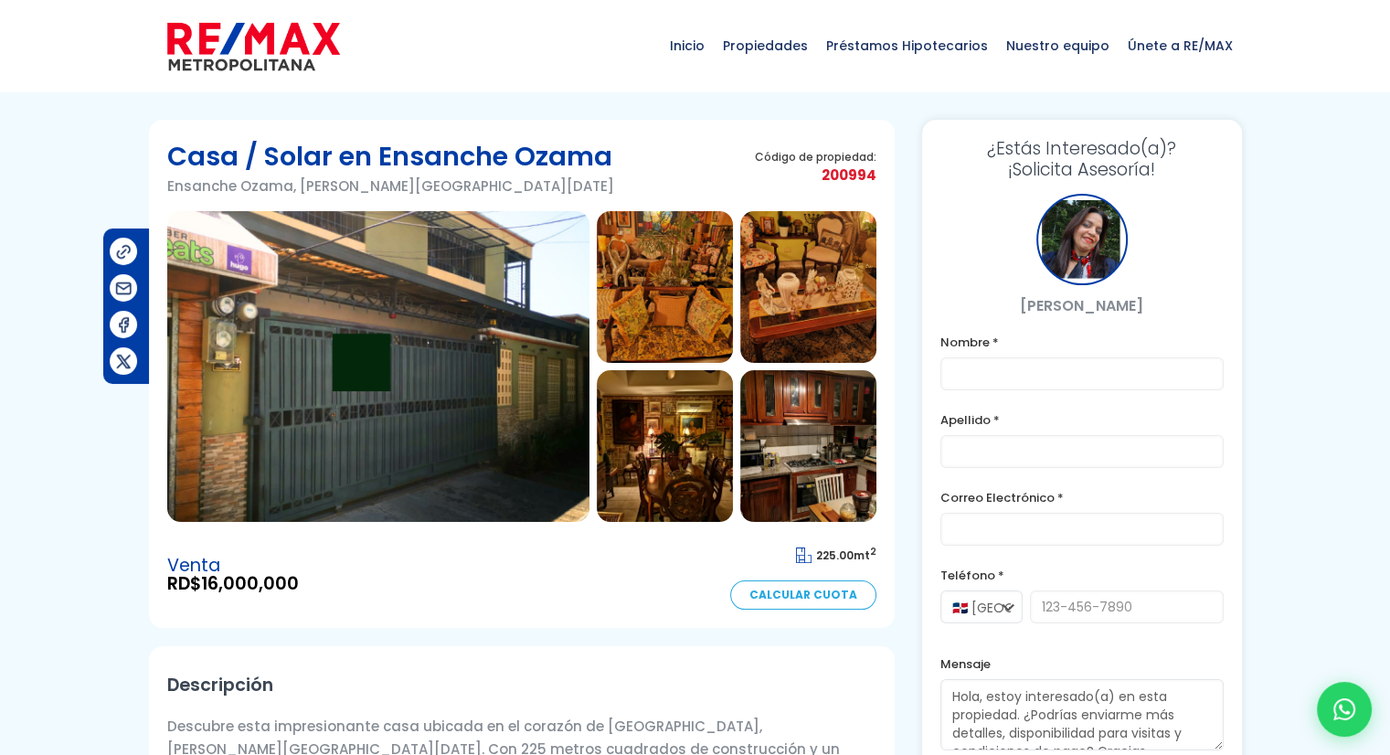
click at [424, 373] on img at bounding box center [378, 366] width 422 height 311
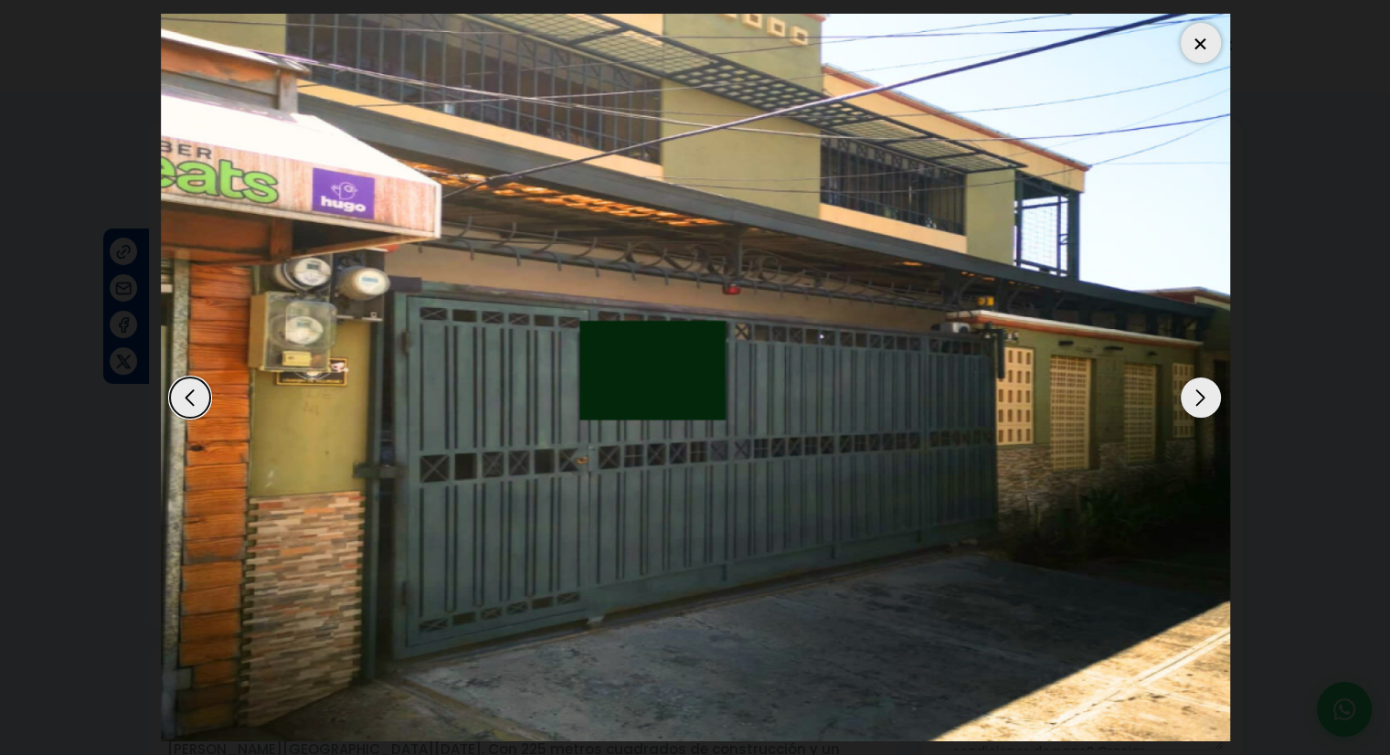
click at [1206, 397] on div "Next slide" at bounding box center [1201, 397] width 40 height 40
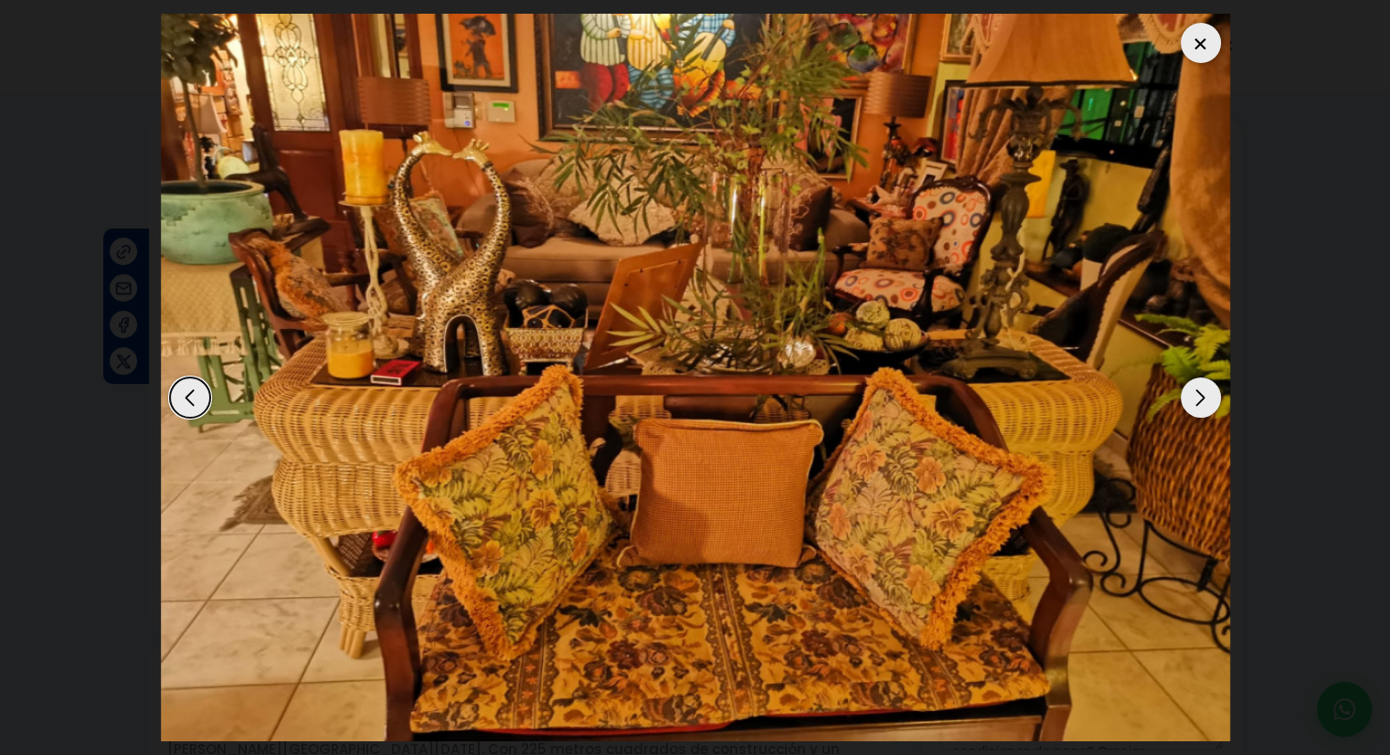
click at [1206, 397] on div "Next slide" at bounding box center [1201, 397] width 40 height 40
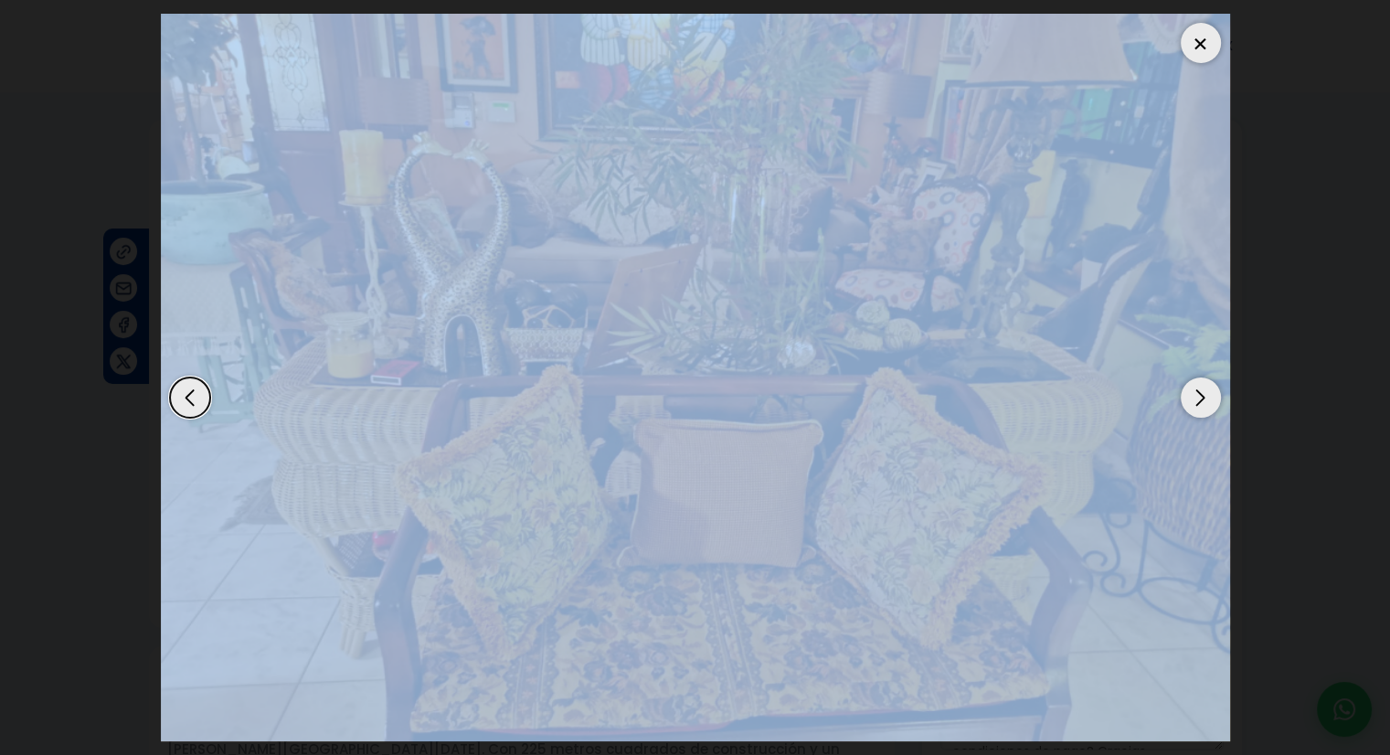
click at [1206, 397] on div "Next slide" at bounding box center [1201, 397] width 40 height 40
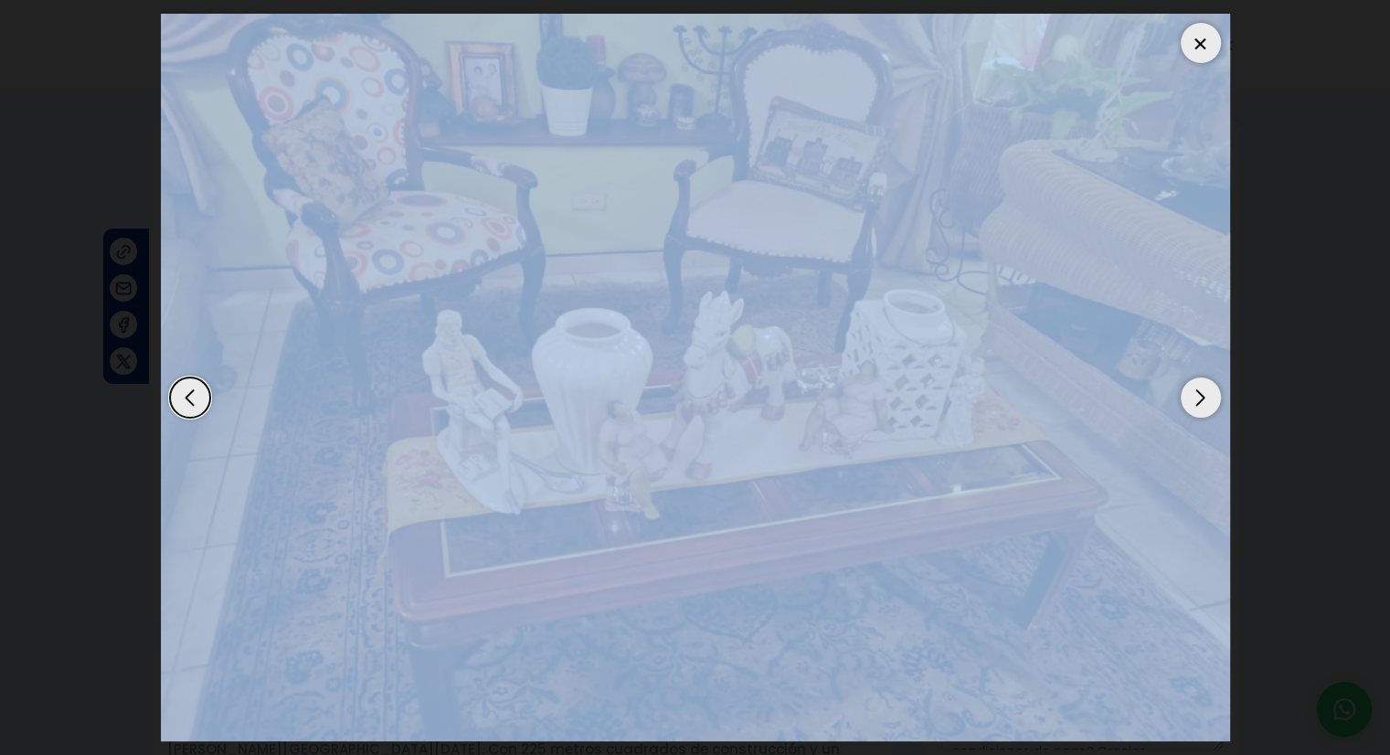
click at [1206, 397] on div "Next slide" at bounding box center [1201, 397] width 40 height 40
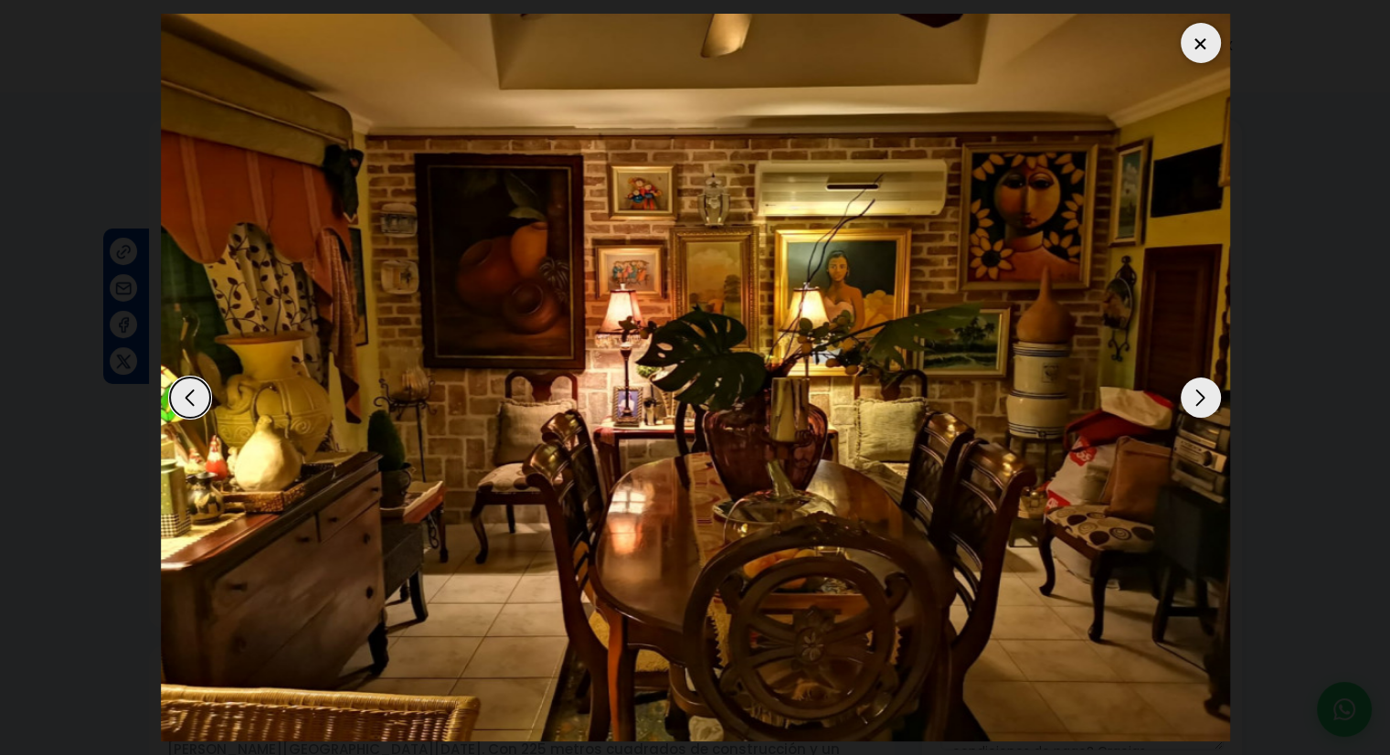
click at [1206, 397] on div "Next slide" at bounding box center [1201, 397] width 40 height 40
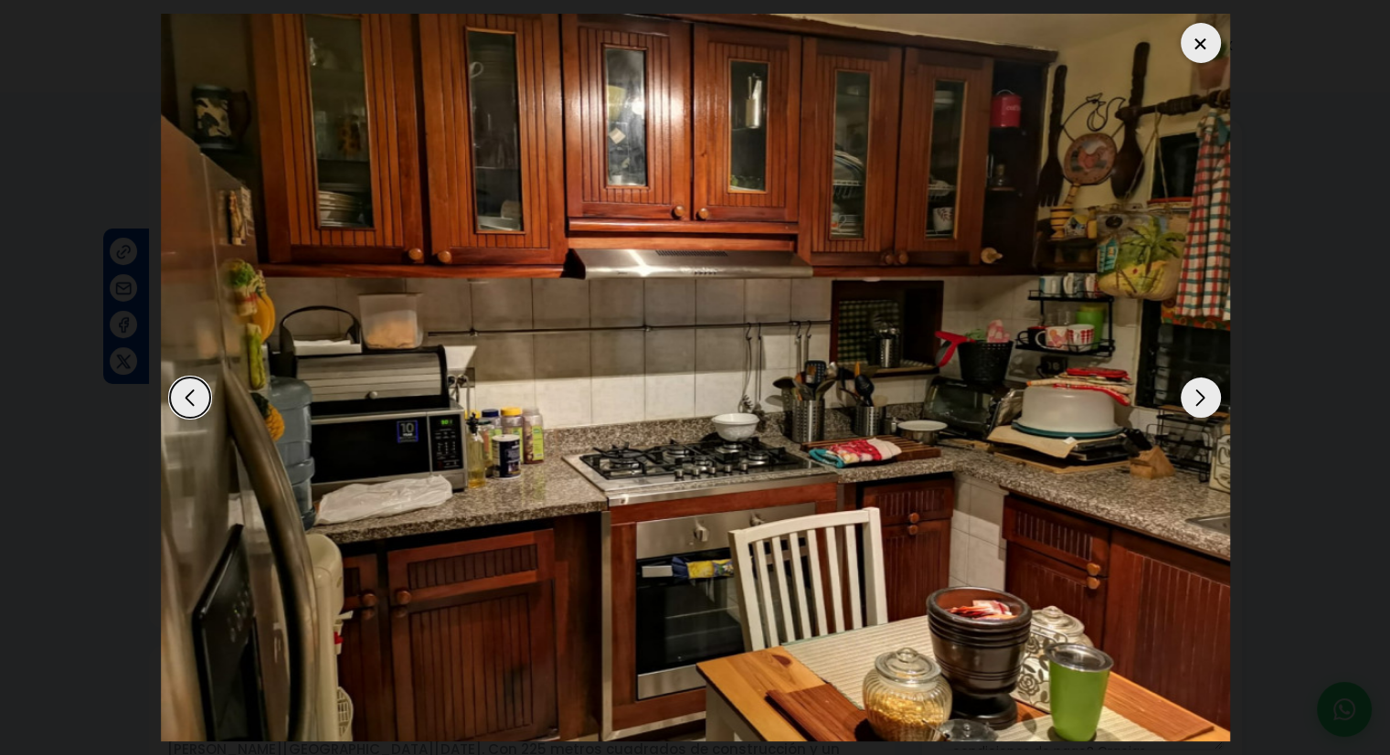
click at [1206, 397] on div "Next slide" at bounding box center [1201, 397] width 40 height 40
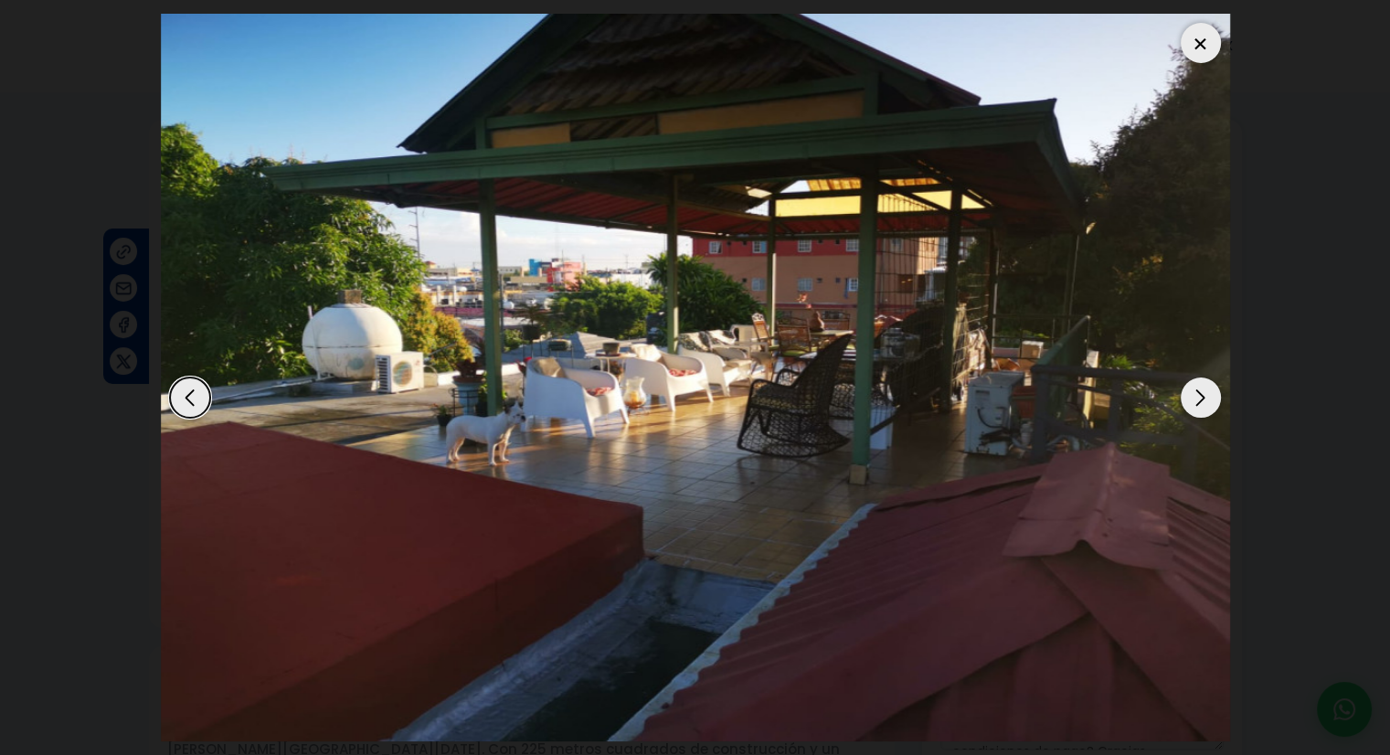
click at [1206, 397] on div "Next slide" at bounding box center [1201, 397] width 40 height 40
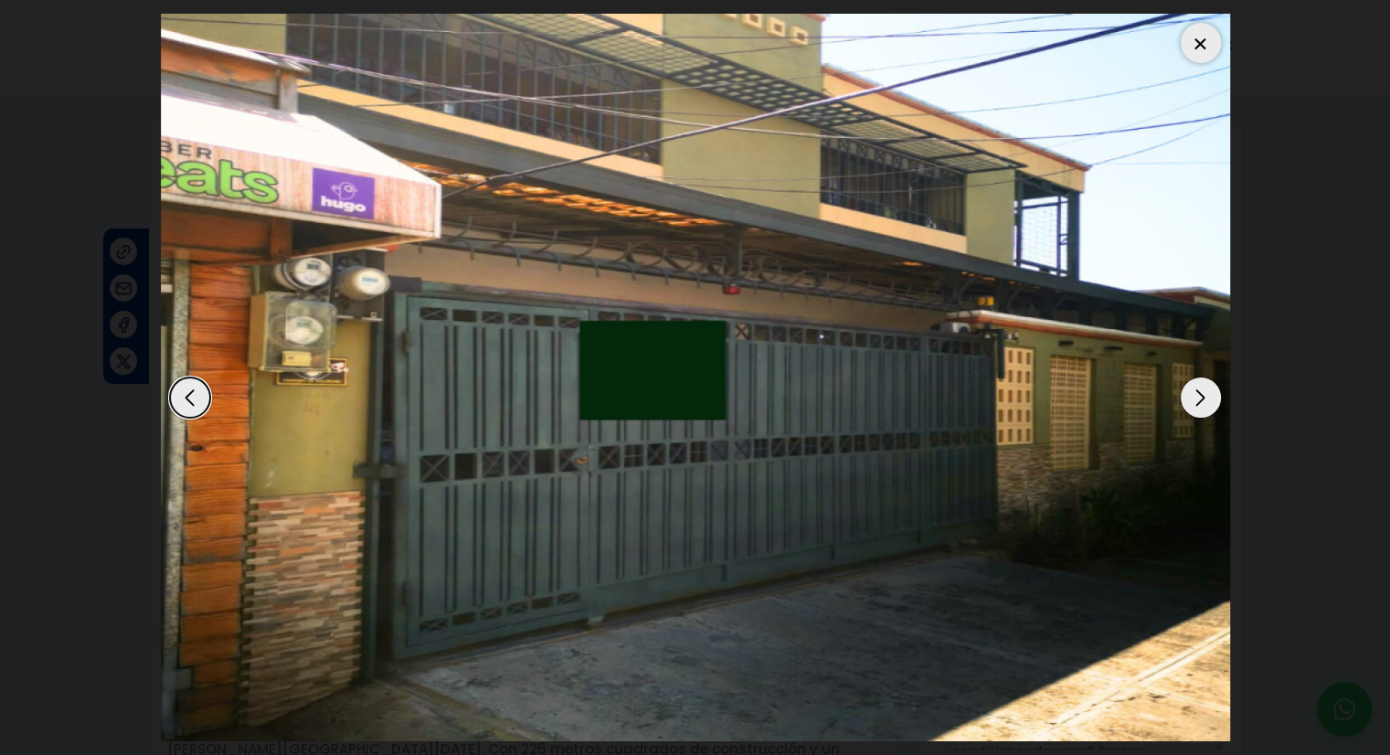
click at [1206, 397] on div "Next slide" at bounding box center [1201, 397] width 40 height 40
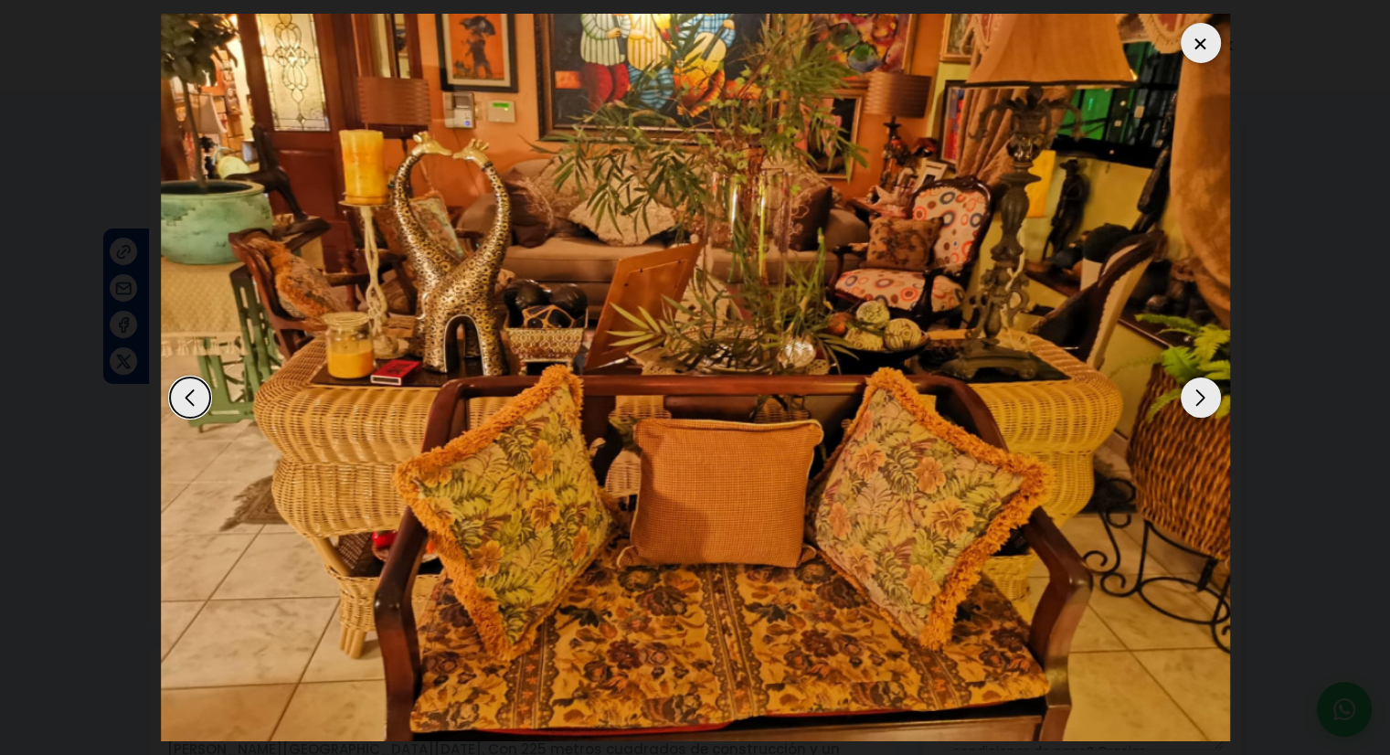
click at [1203, 48] on div at bounding box center [1201, 43] width 40 height 40
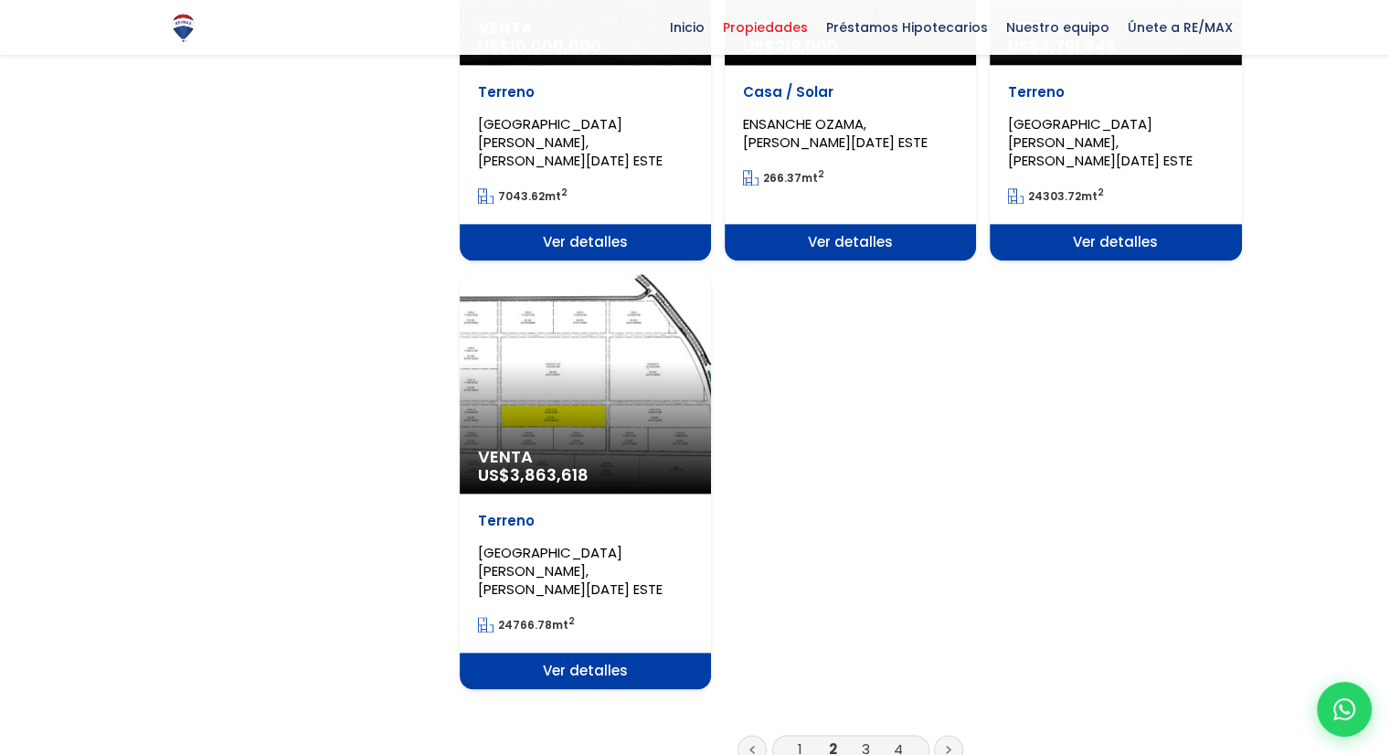
scroll to position [2102, 0]
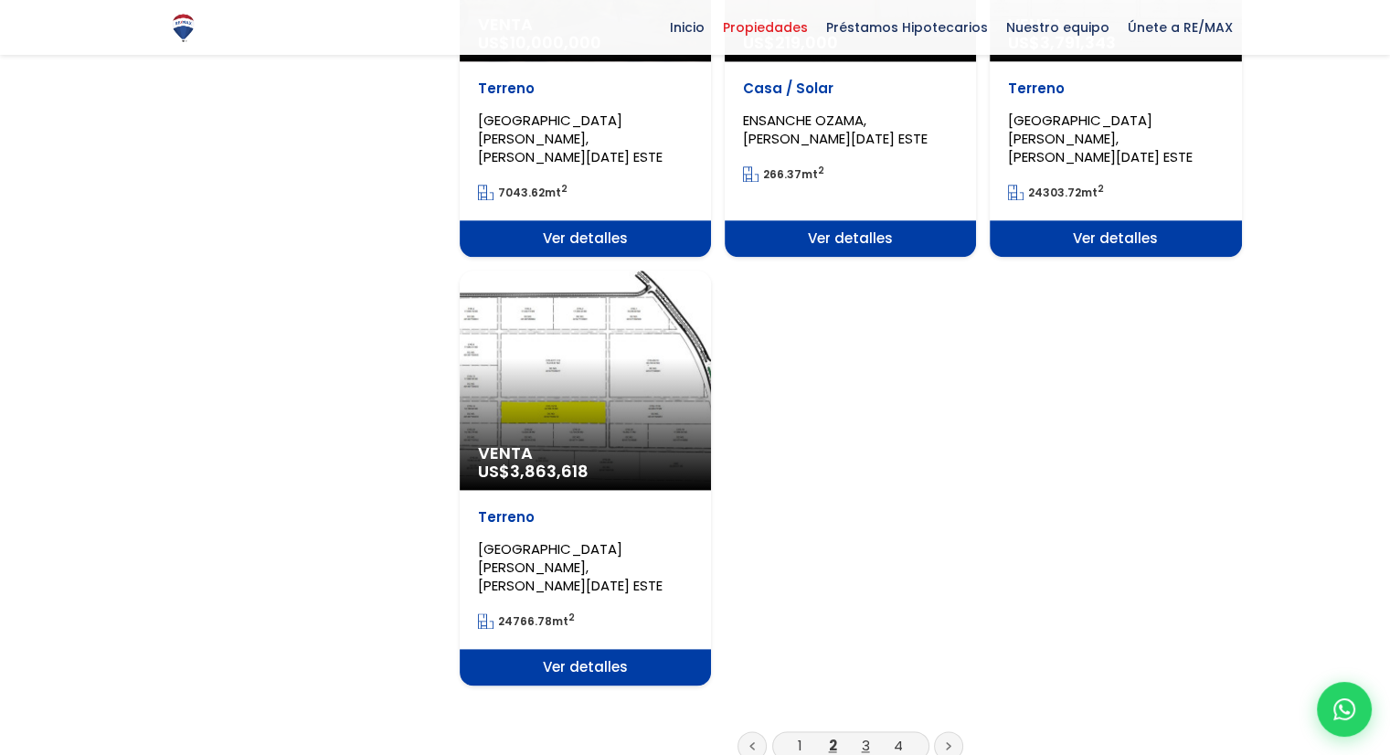
click at [862, 736] on link "3" at bounding box center [866, 745] width 8 height 19
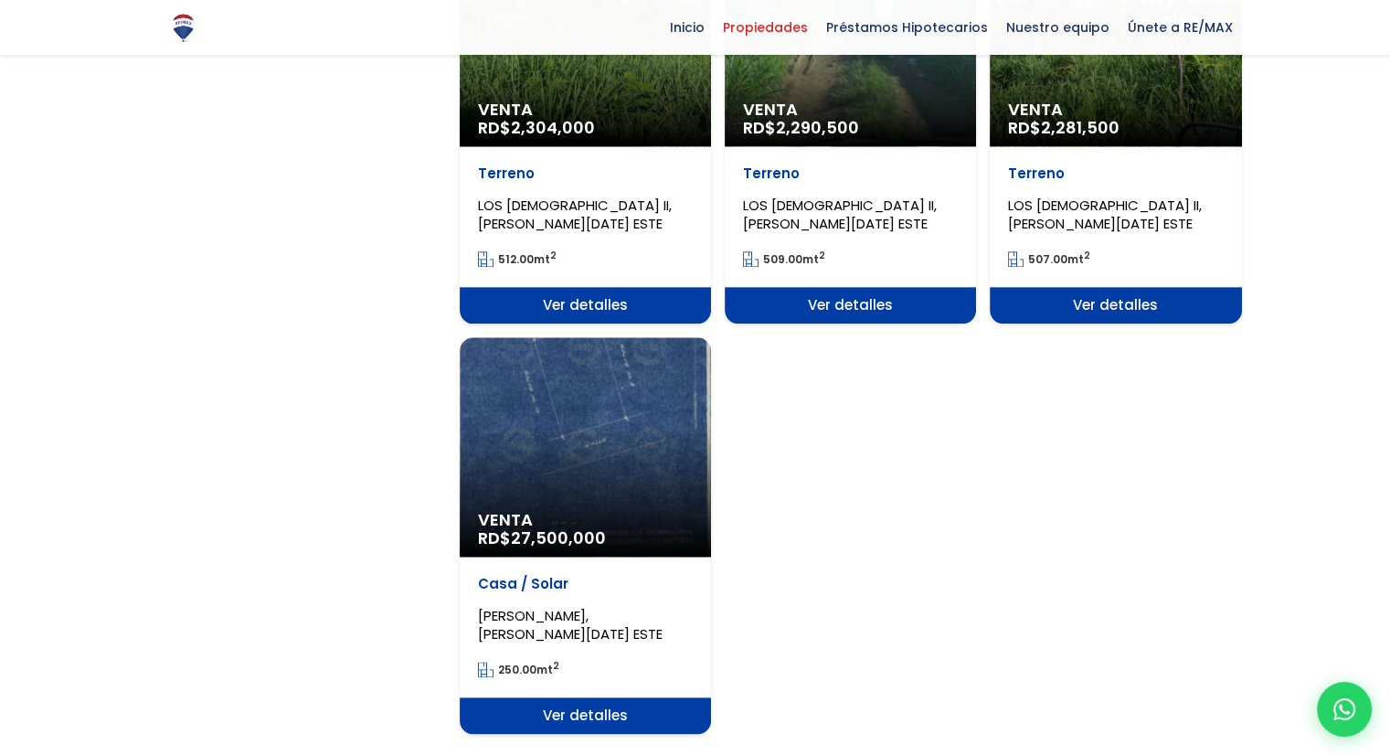
scroll to position [2284, 0]
